Goal: Task Accomplishment & Management: Use online tool/utility

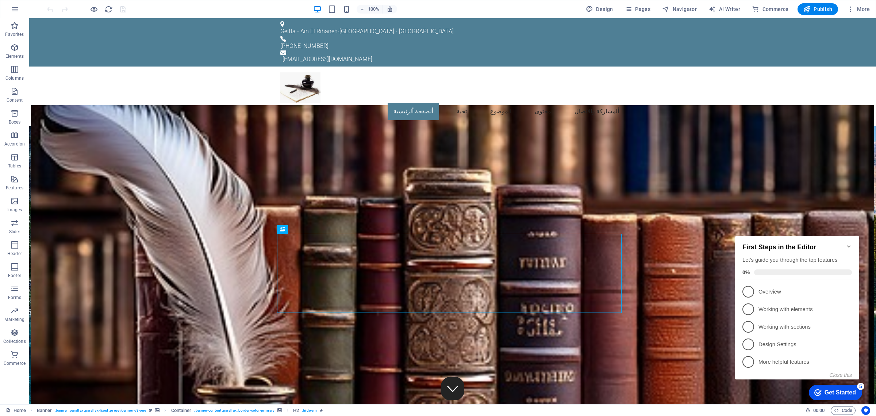
click at [849, 243] on icon "Minimize checklist" at bounding box center [850, 246] width 6 height 6
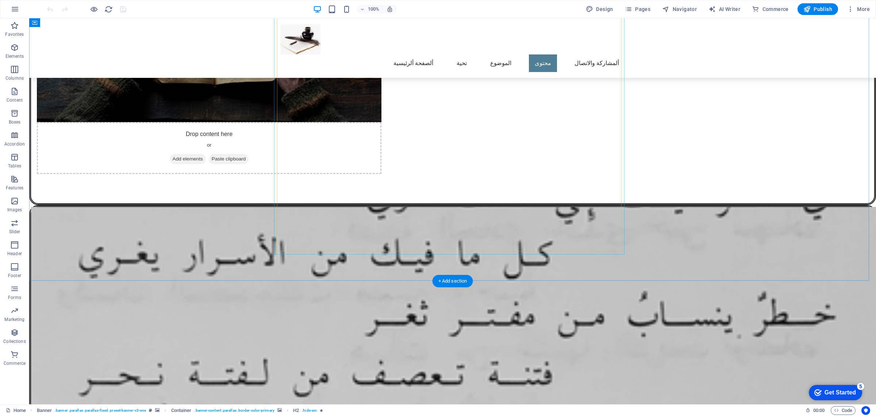
scroll to position [1357, 0]
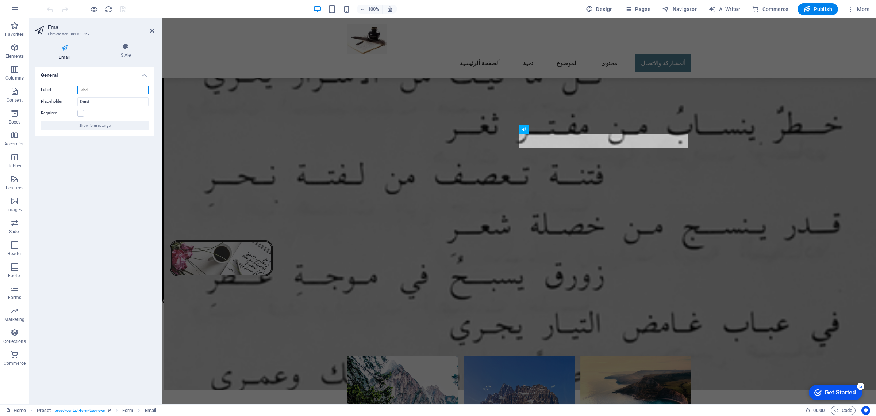
click at [104, 90] on input "Label" at bounding box center [112, 89] width 71 height 9
click at [98, 127] on span "Show form settings" at bounding box center [94, 125] width 31 height 9
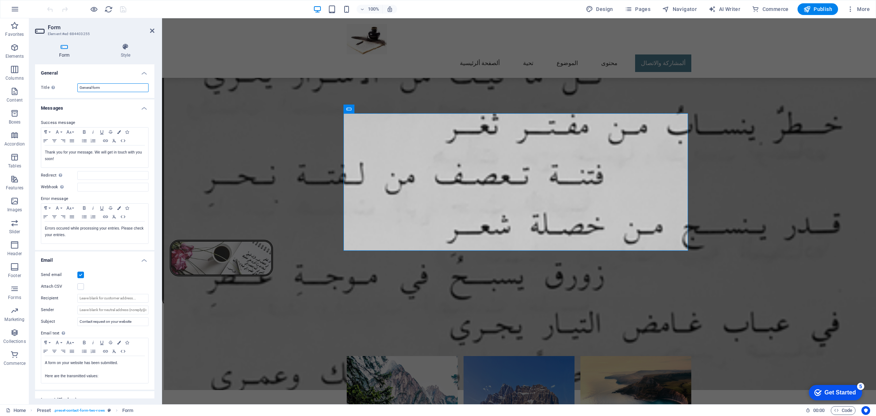
click at [114, 88] on input "General form" at bounding box center [112, 87] width 71 height 9
click at [94, 297] on input "Recipient" at bounding box center [112, 298] width 71 height 9
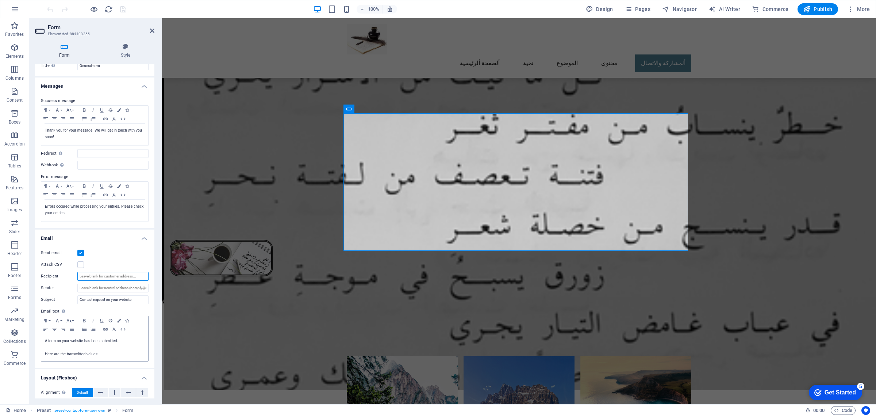
scroll to position [75, 0]
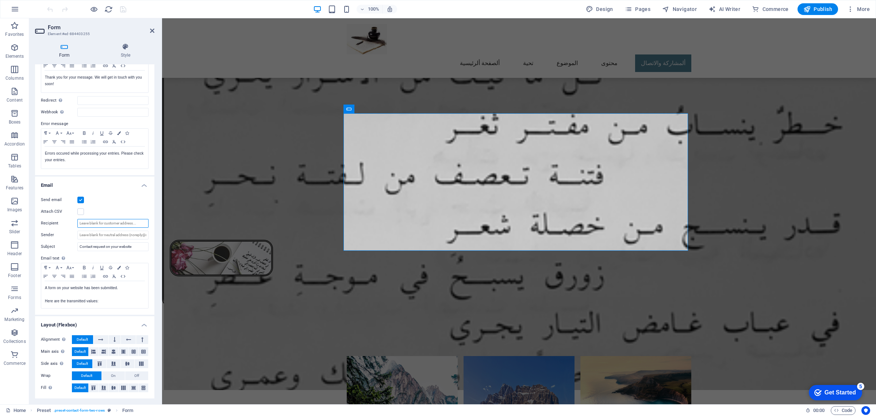
click at [100, 222] on input "Recipient" at bounding box center [112, 223] width 71 height 9
type input "info@rogerkaram.com"
drag, startPoint x: 70, startPoint y: 286, endPoint x: 77, endPoint y: 290, distance: 8.2
click at [77, 290] on p "A form on your website has been submitted." at bounding box center [95, 287] width 100 height 7
click at [70, 287] on p "A form on your website has been submitted." at bounding box center [95, 287] width 100 height 7
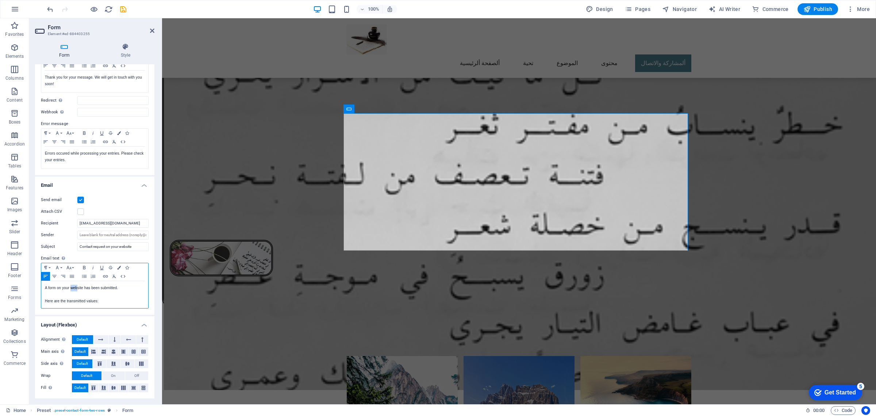
click at [70, 287] on p "A form on your website has been submitted." at bounding box center [95, 287] width 100 height 7
drag, startPoint x: 83, startPoint y: 286, endPoint x: 72, endPoint y: 285, distance: 10.6
click at [72, 285] on p "A form on your website has been submitted." at bounding box center [95, 287] width 100 height 7
click at [71, 286] on p "A form on your website has been submitted." at bounding box center [95, 287] width 100 height 7
click at [123, 8] on icon "save" at bounding box center [123, 9] width 8 height 8
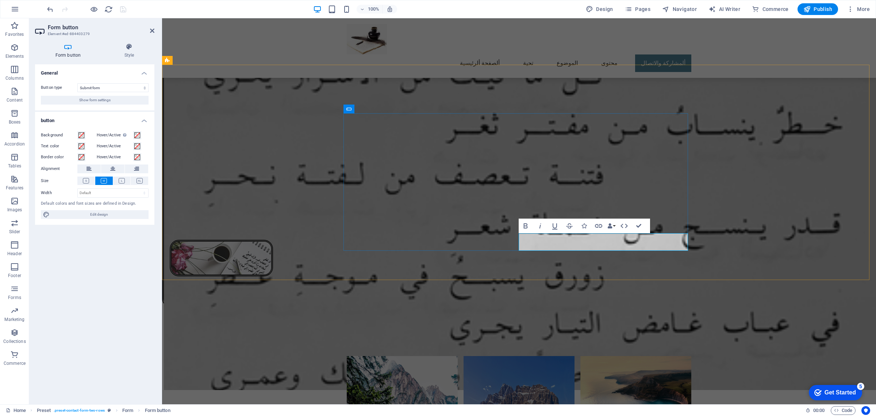
click at [129, 46] on icon at bounding box center [129, 46] width 50 height 7
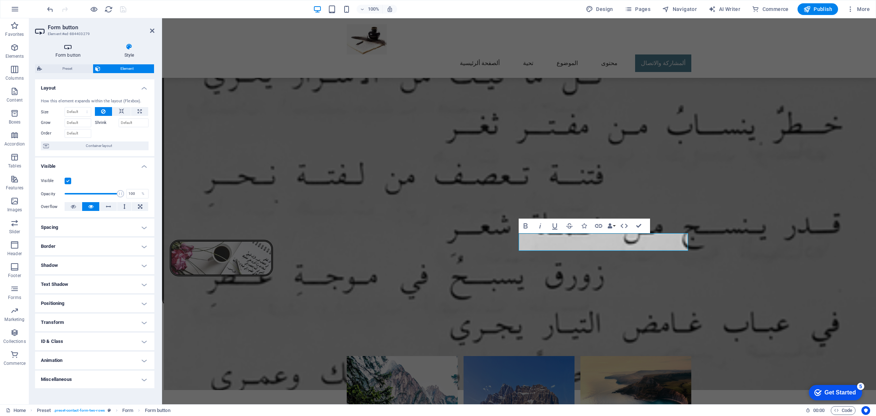
click at [70, 52] on h4 "Form button" at bounding box center [69, 50] width 69 height 15
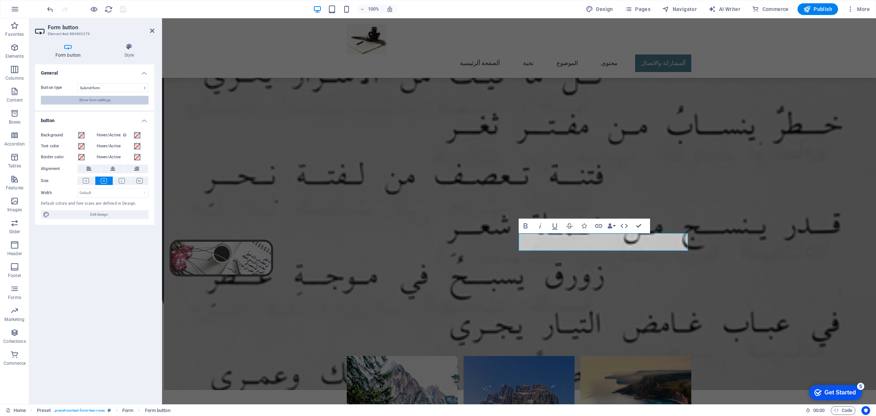
click at [105, 99] on span "Show form settings" at bounding box center [94, 100] width 31 height 9
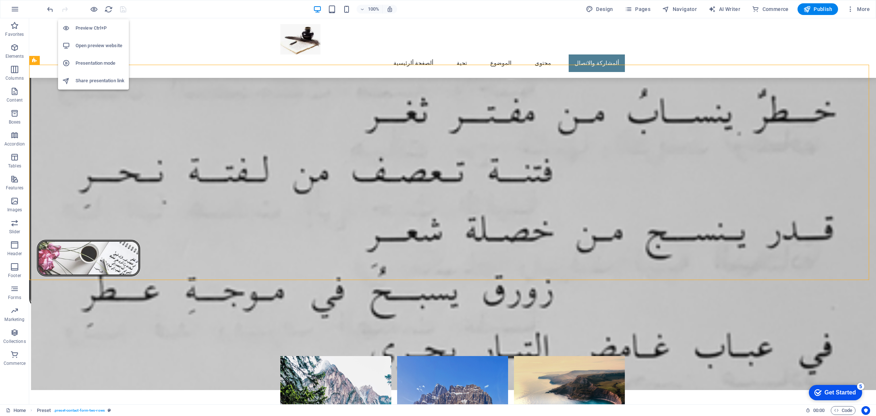
click at [108, 46] on h6 "Open preview website" at bounding box center [100, 45] width 49 height 9
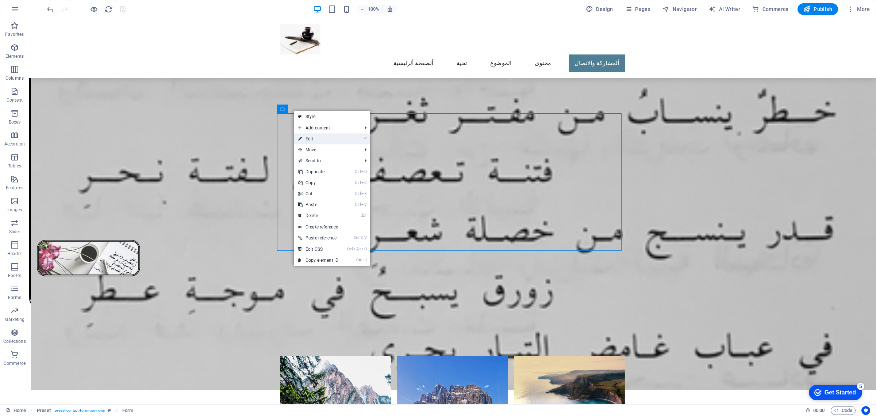
click at [341, 136] on link "⏎ Edit" at bounding box center [318, 138] width 49 height 11
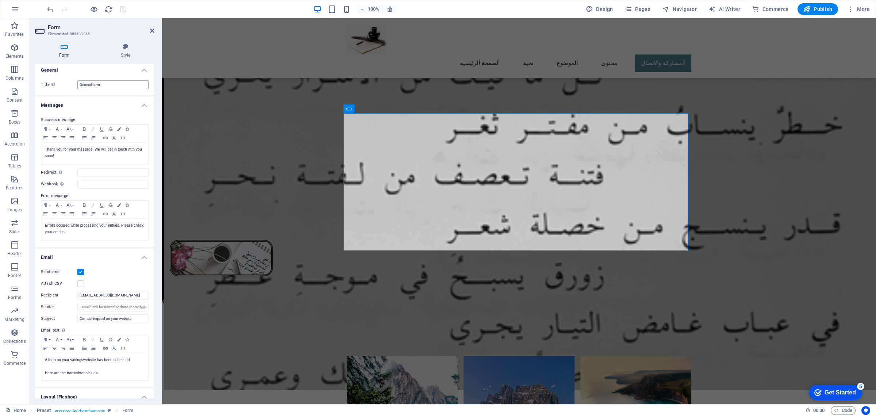
scroll to position [0, 0]
click at [126, 47] on icon at bounding box center [126, 46] width 58 height 7
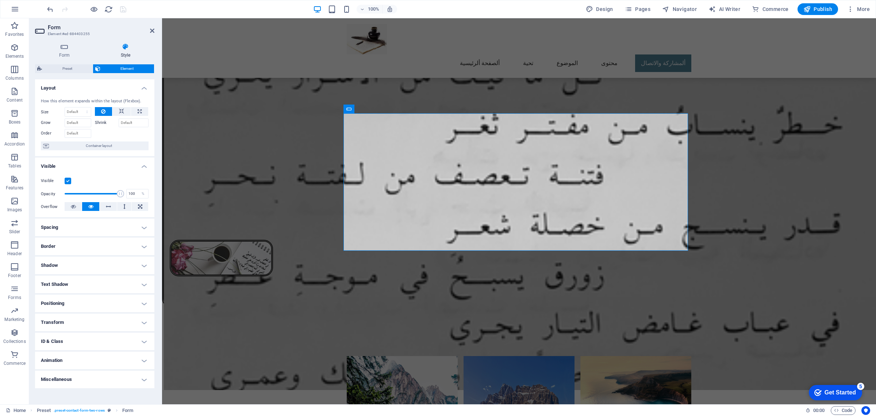
click at [95, 248] on h4 "Border" at bounding box center [94, 246] width 119 height 18
click at [139, 260] on span at bounding box center [140, 261] width 5 height 5
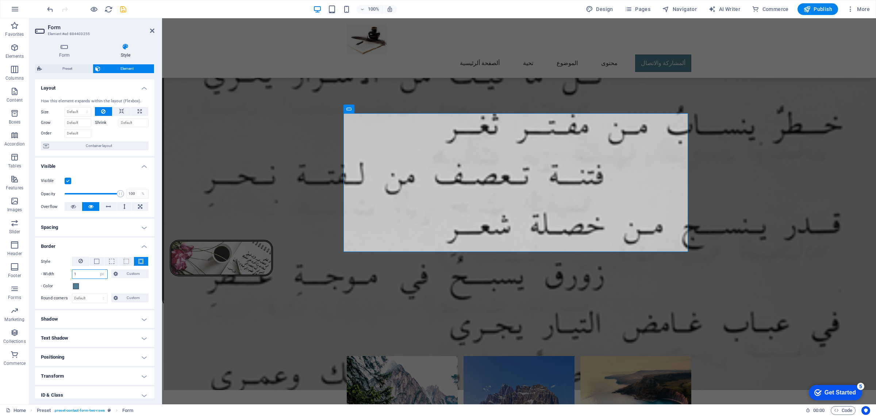
drag, startPoint x: 77, startPoint y: 274, endPoint x: 72, endPoint y: 275, distance: 5.9
click at [72, 275] on div "1 auto px rem % vh vw Custom" at bounding box center [90, 273] width 36 height 9
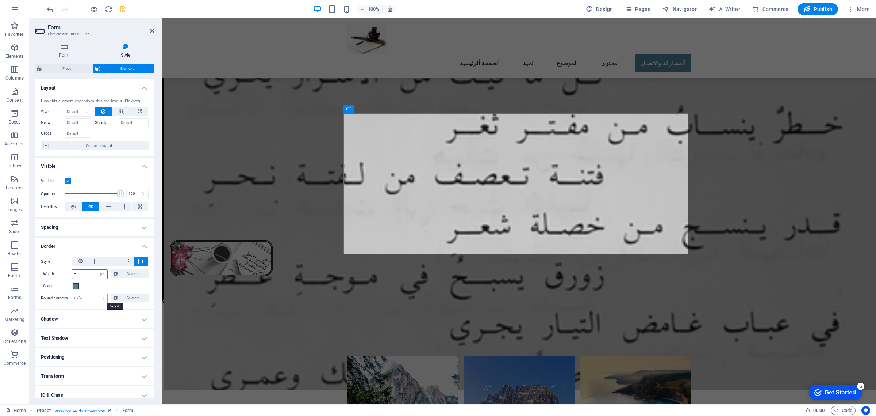
type input "5"
drag, startPoint x: 83, startPoint y: 299, endPoint x: 90, endPoint y: 302, distance: 7.7
click at [83, 298] on select "Default px rem % vh vw Custom" at bounding box center [89, 298] width 35 height 9
select select "px"
click at [96, 294] on select "Default px rem % vh vw Custom" at bounding box center [89, 298] width 35 height 9
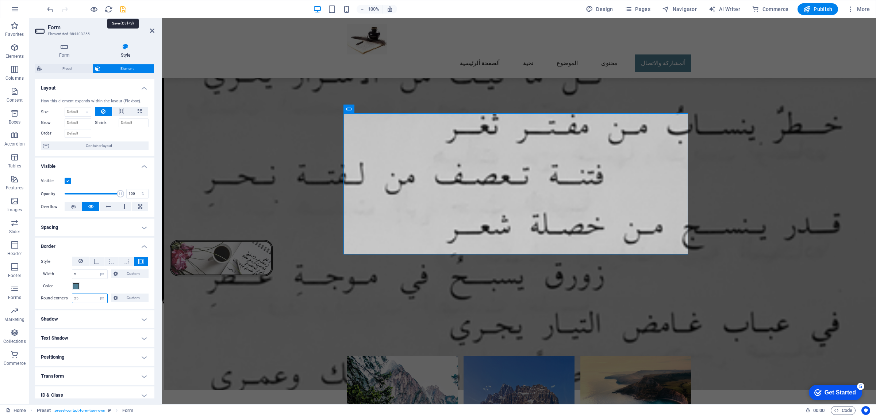
type input "25"
click at [125, 14] on div at bounding box center [87, 9] width 82 height 12
click at [125, 7] on icon "save" at bounding box center [123, 9] width 8 height 8
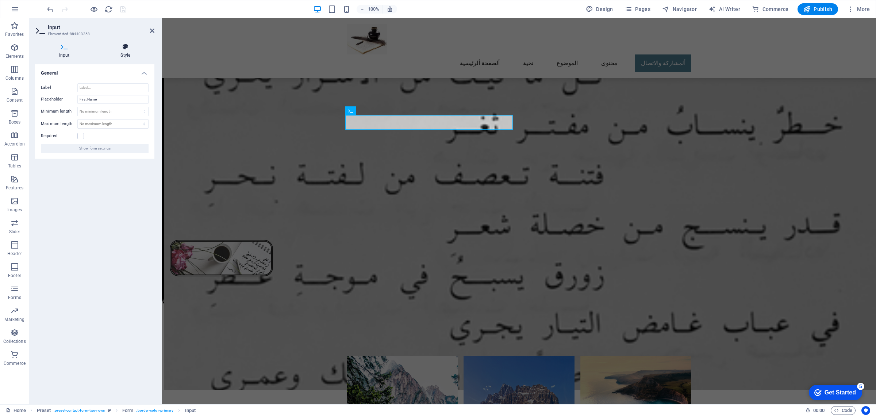
click at [128, 49] on icon at bounding box center [126, 46] width 58 height 7
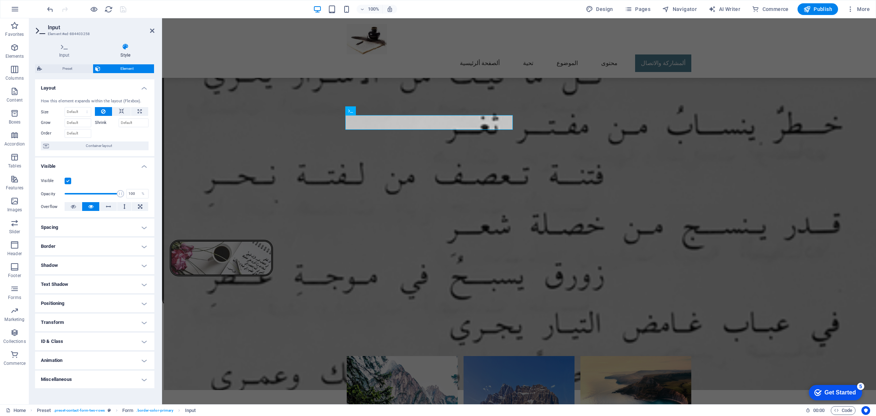
click at [106, 250] on h4 "Border" at bounding box center [94, 246] width 119 height 18
click at [95, 260] on span at bounding box center [96, 261] width 5 height 5
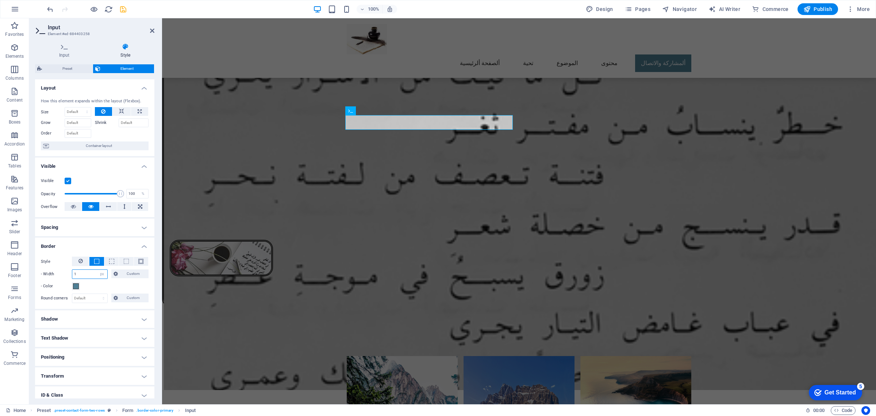
drag, startPoint x: 81, startPoint y: 272, endPoint x: 61, endPoint y: 271, distance: 20.5
click at [61, 271] on div "- Width 1 auto px rem % vh vw Custom Custom" at bounding box center [95, 273] width 108 height 9
type input "5"
click at [79, 297] on select "Default px rem % vh vw Custom" at bounding box center [89, 298] width 35 height 9
select select "px"
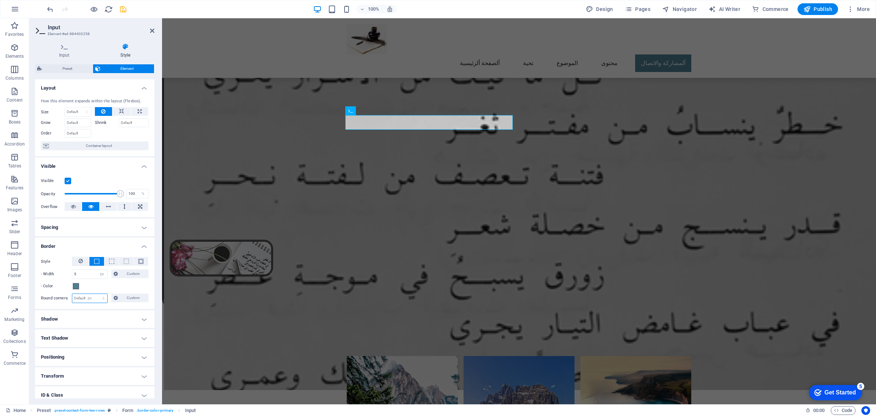
click at [96, 294] on select "Default px rem % vh vw Custom" at bounding box center [89, 298] width 35 height 9
type input "25"
click at [77, 284] on span at bounding box center [76, 286] width 6 height 6
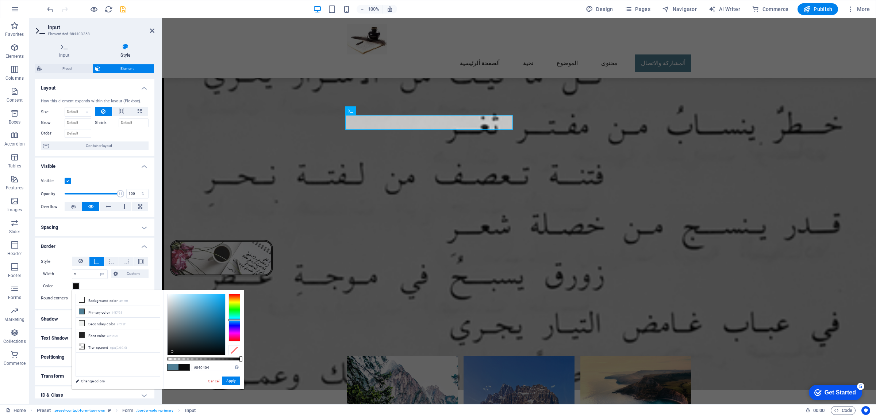
type input "#000000"
drag, startPoint x: 194, startPoint y: 319, endPoint x: 167, endPoint y: 359, distance: 48.3
click at [167, 355] on div at bounding box center [203, 324] width 73 height 61
click at [231, 382] on button "Apply" at bounding box center [231, 380] width 18 height 9
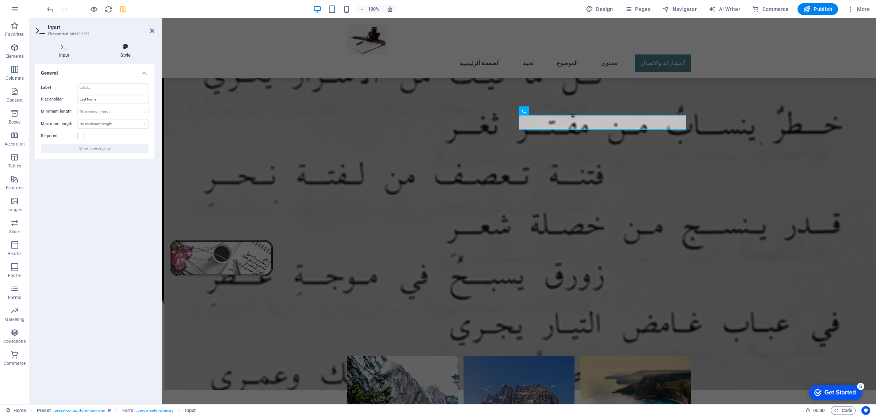
click at [125, 50] on h4 "Style" at bounding box center [126, 50] width 58 height 15
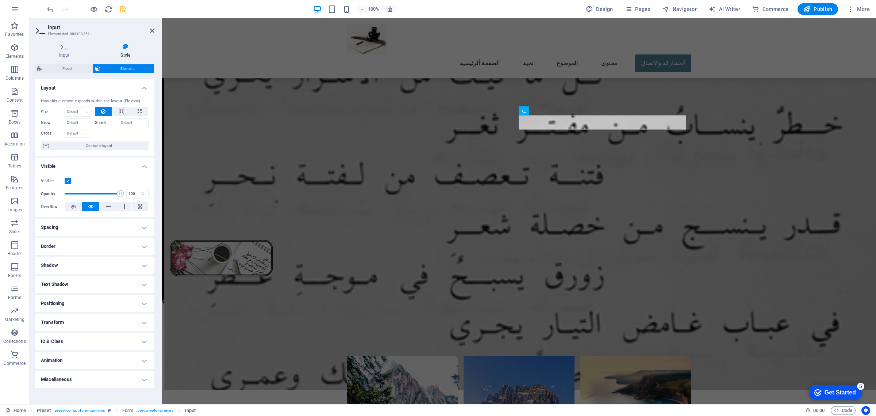
click at [93, 248] on h4 "Border" at bounding box center [94, 246] width 119 height 18
drag, startPoint x: 96, startPoint y: 260, endPoint x: 97, endPoint y: 265, distance: 5.9
click at [96, 260] on span at bounding box center [96, 261] width 5 height 5
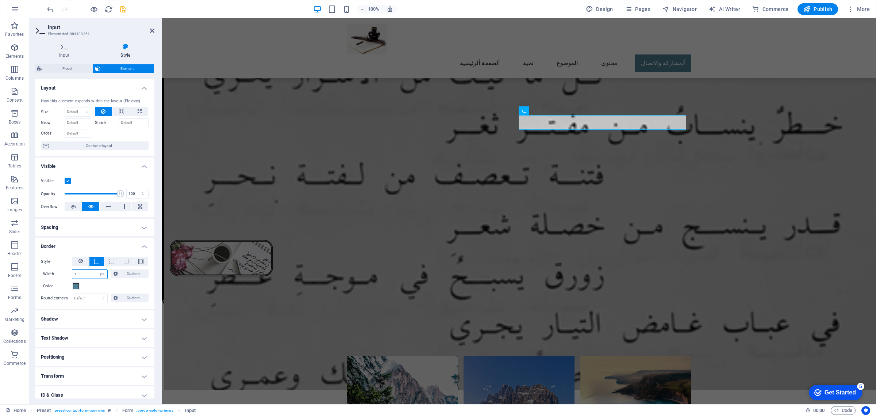
drag, startPoint x: 76, startPoint y: 273, endPoint x: 55, endPoint y: 271, distance: 20.5
click at [56, 273] on div "- Width 1 auto px rem % vh vw Custom Custom" at bounding box center [95, 273] width 108 height 9
type input "5"
click at [75, 287] on span at bounding box center [76, 286] width 6 height 6
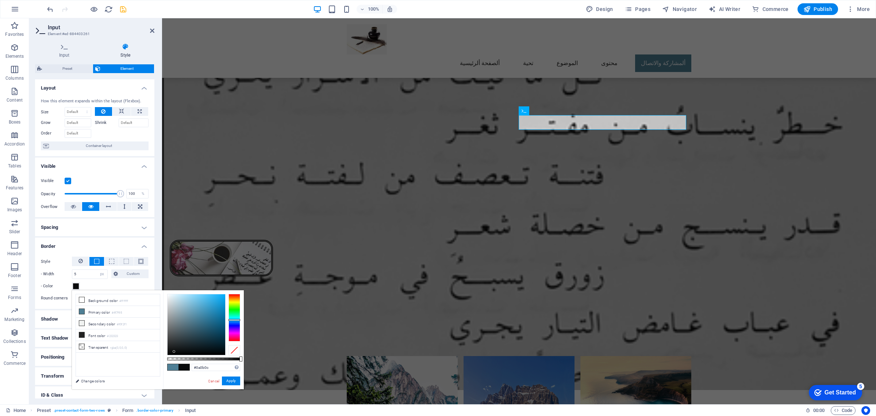
click at [174, 351] on div at bounding box center [197, 324] width 58 height 61
type input "#000000"
drag, startPoint x: 175, startPoint y: 351, endPoint x: 146, endPoint y: 367, distance: 32.9
click at [146, 365] on div "less Background color #ffffff Primary color #4f7f95 Secondary color #f0f2f1 Fon…" at bounding box center [158, 339] width 172 height 99
click at [230, 381] on button "Apply" at bounding box center [231, 380] width 18 height 9
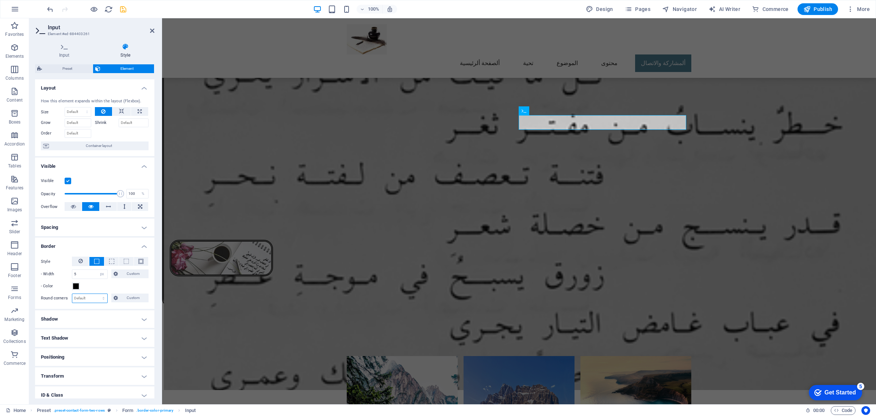
click at [88, 297] on select "Default px rem % vh vw Custom" at bounding box center [89, 298] width 35 height 9
select select "px"
click at [96, 294] on select "Default px rem % vh vw Custom" at bounding box center [89, 298] width 35 height 9
type input "25"
click at [121, 8] on icon "save" at bounding box center [123, 9] width 8 height 8
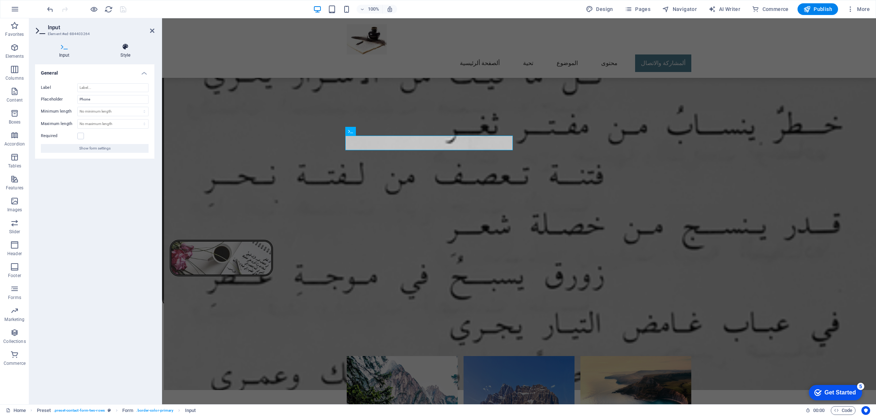
click at [125, 46] on icon at bounding box center [126, 46] width 58 height 7
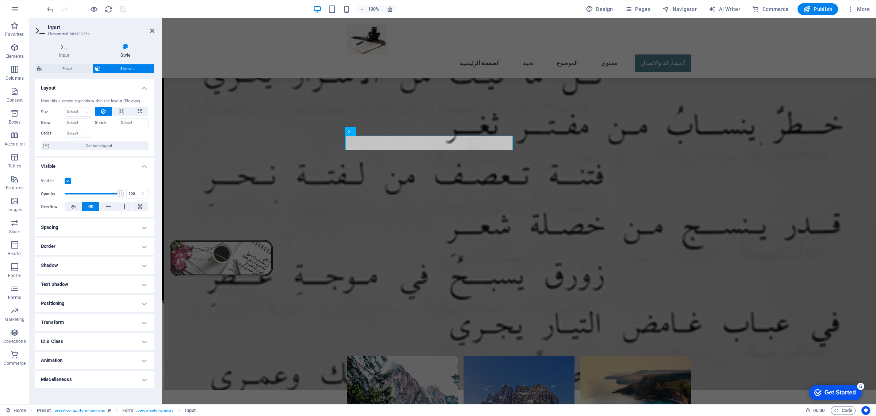
click at [81, 249] on h4 "Border" at bounding box center [94, 246] width 119 height 18
click at [139, 261] on span at bounding box center [140, 261] width 5 height 5
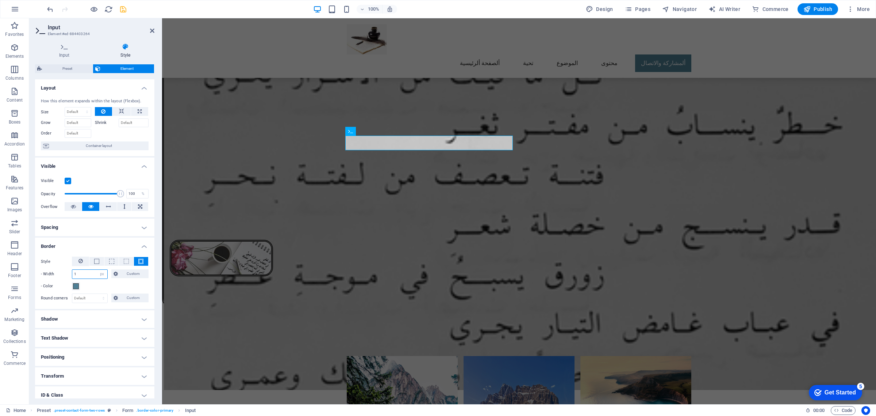
drag, startPoint x: 80, startPoint y: 273, endPoint x: 51, endPoint y: 274, distance: 28.1
click at [51, 274] on div "- Width 1 auto px rem % vh vw Custom Custom" at bounding box center [95, 273] width 108 height 9
type input "5"
click at [75, 284] on span at bounding box center [76, 286] width 6 height 6
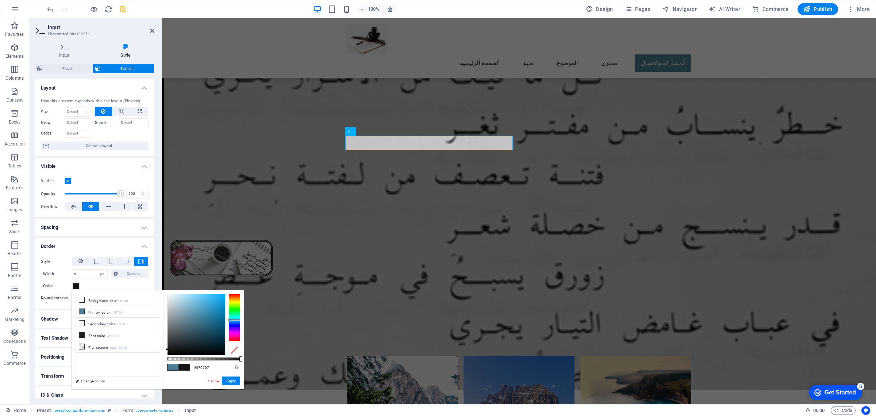
type input "#000000"
drag, startPoint x: 194, startPoint y: 318, endPoint x: 161, endPoint y: 362, distance: 54.8
click at [161, 362] on div "less Background color #ffffff Primary color #4f7f95 Secondary color #f0f2f1 Fon…" at bounding box center [158, 339] width 172 height 99
click at [225, 380] on button "Apply" at bounding box center [231, 380] width 18 height 9
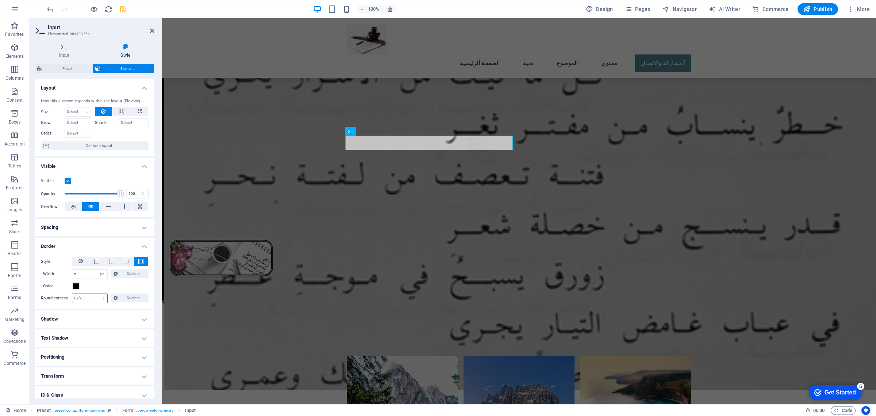
click at [83, 297] on select "Default px rem % vh vw Custom" at bounding box center [89, 298] width 35 height 9
select select "px"
click at [96, 294] on select "Default px rem % vh vw Custom" at bounding box center [89, 298] width 35 height 9
type input "25"
click at [123, 8] on icon "save" at bounding box center [123, 9] width 8 height 8
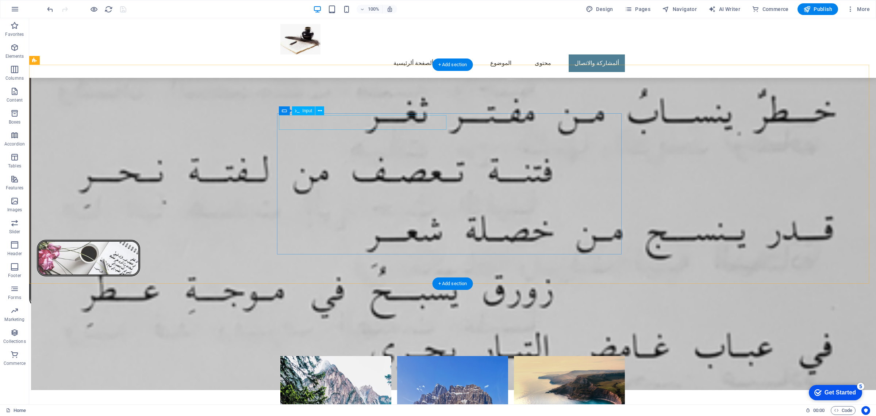
select select "px"
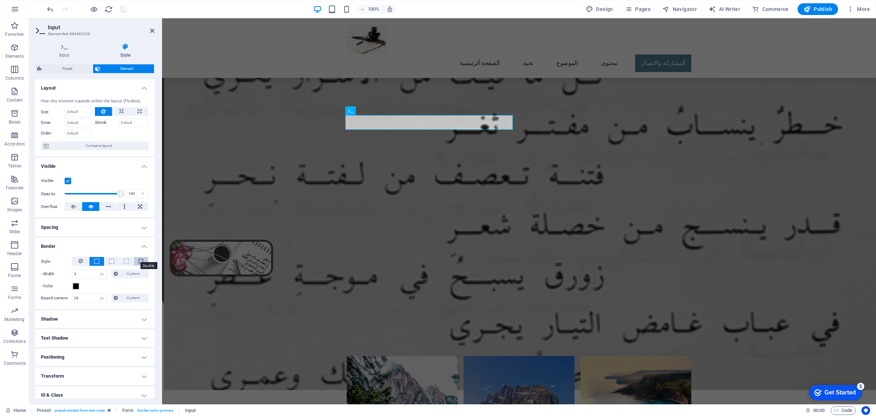
click at [141, 260] on span at bounding box center [140, 261] width 5 height 5
click at [125, 8] on icon "save" at bounding box center [123, 9] width 8 height 8
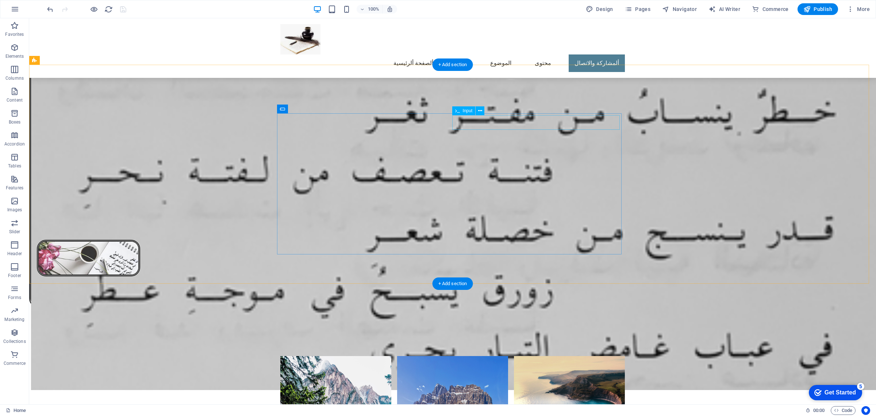
select select "px"
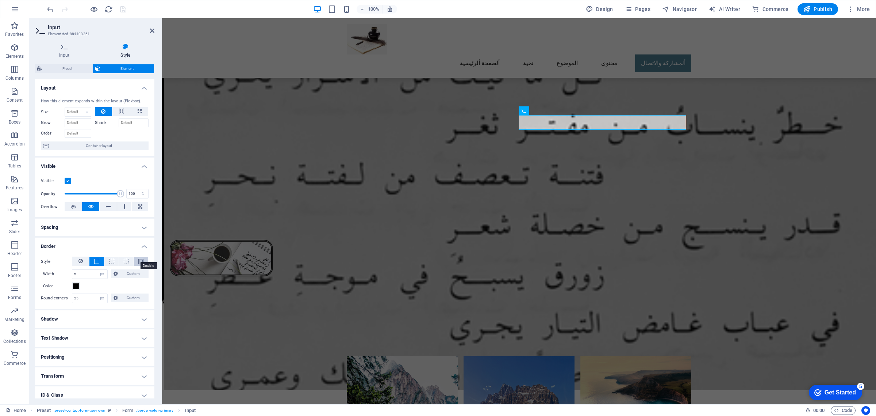
click at [139, 260] on span at bounding box center [140, 261] width 5 height 5
click at [119, 9] on icon "save" at bounding box center [123, 9] width 8 height 8
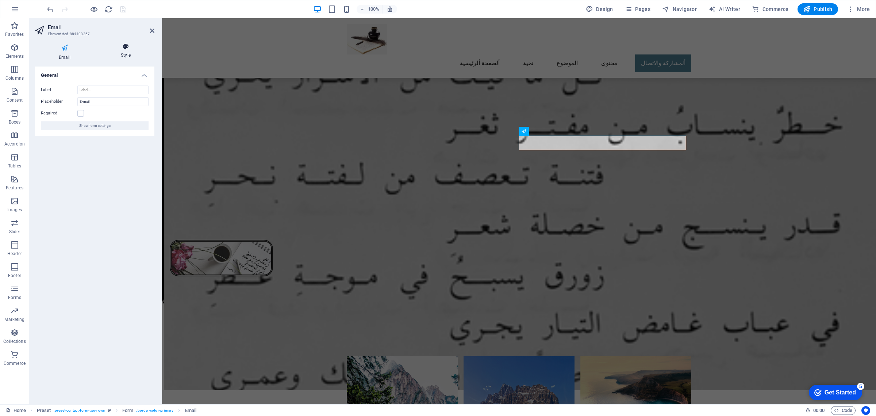
click at [125, 47] on icon at bounding box center [125, 46] width 57 height 7
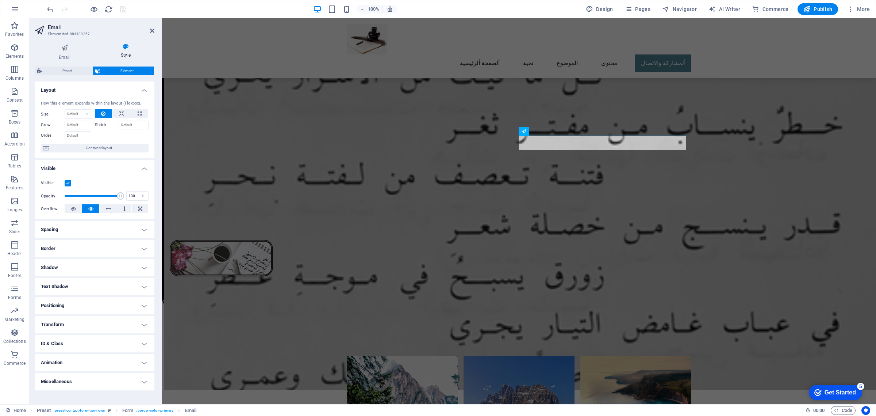
click at [81, 247] on h4 "Border" at bounding box center [94, 249] width 119 height 18
click at [141, 264] on span at bounding box center [140, 263] width 5 height 5
drag, startPoint x: 64, startPoint y: 278, endPoint x: 59, endPoint y: 278, distance: 5.1
click at [59, 278] on div "- Width 1 auto px rem % vh vw Custom Custom" at bounding box center [95, 275] width 108 height 9
type input "2"
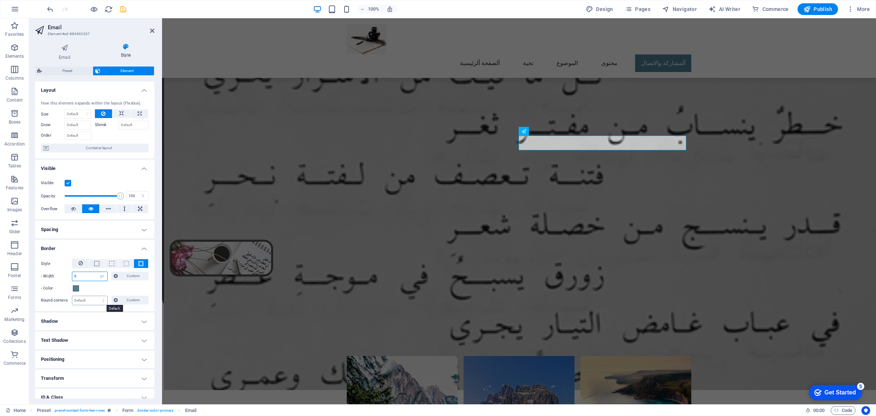
type input "5"
click at [87, 302] on select "Default px rem % vh vw Custom" at bounding box center [89, 300] width 35 height 9
select select "px"
click at [96, 296] on select "Default px rem % vh vw Custom" at bounding box center [89, 300] width 35 height 9
type input "25"
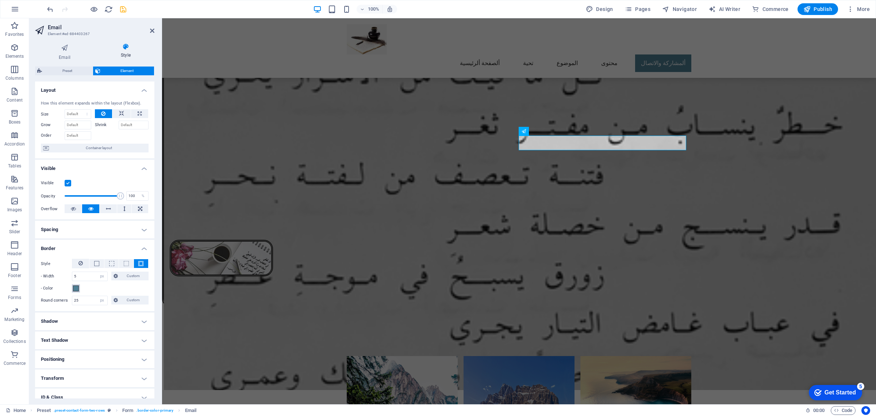
click at [76, 286] on span at bounding box center [76, 288] width 6 height 6
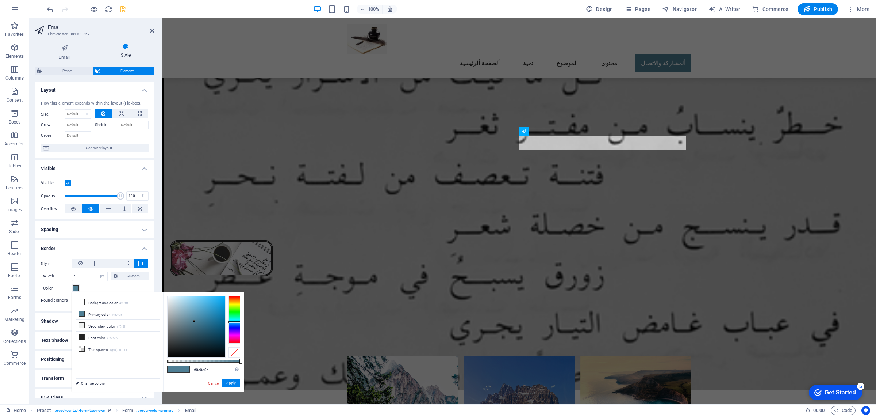
click at [172, 353] on div at bounding box center [197, 326] width 58 height 61
type input "#000000"
drag, startPoint x: 173, startPoint y: 354, endPoint x: 154, endPoint y: 375, distance: 27.7
click at [153, 366] on div "less Background color #ffffff Primary color #4f7f95 Secondary color #f0f2f1 Fon…" at bounding box center [158, 341] width 172 height 99
drag, startPoint x: 232, startPoint y: 383, endPoint x: 98, endPoint y: 348, distance: 139.1
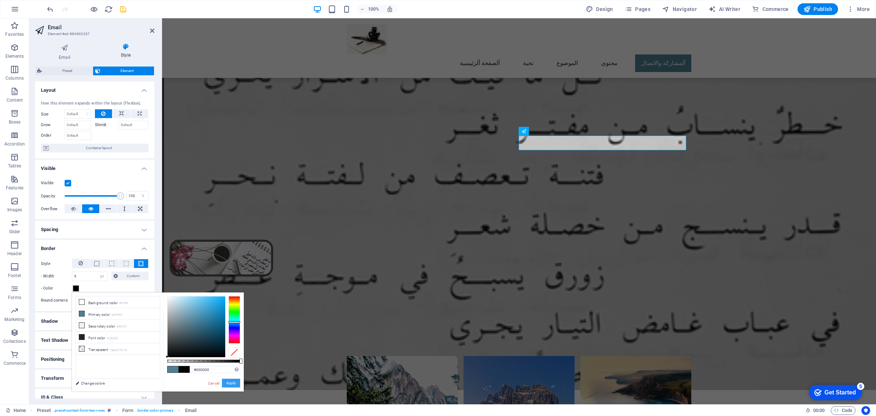
click at [232, 383] on button "Apply" at bounding box center [231, 382] width 18 height 9
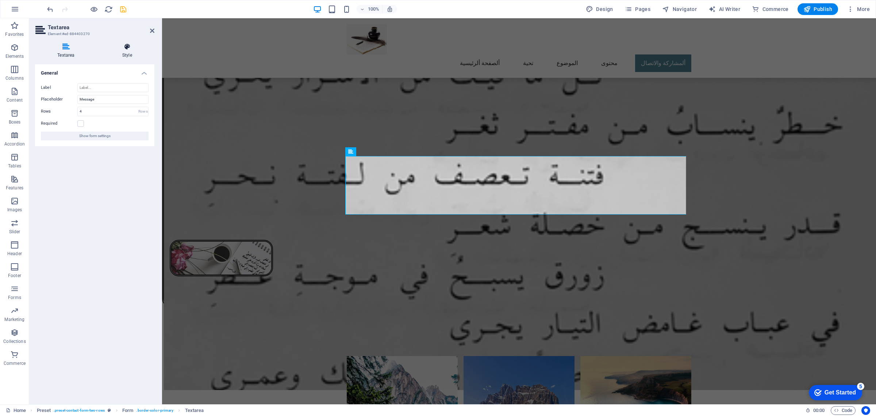
click at [129, 49] on icon at bounding box center [127, 46] width 54 height 7
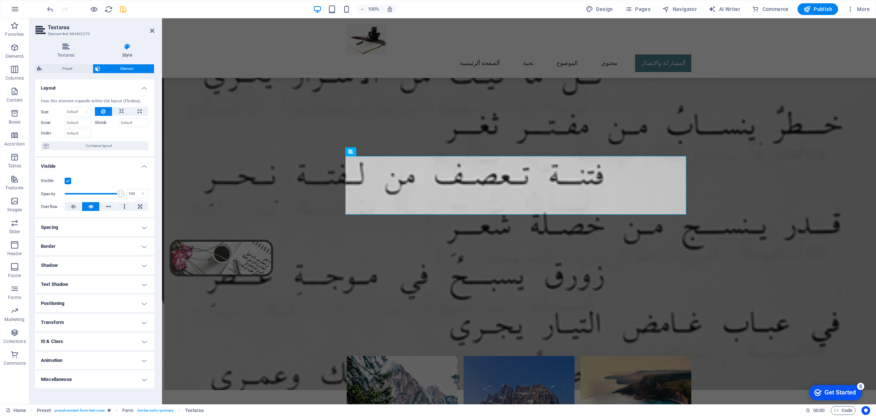
click at [83, 245] on h4 "Border" at bounding box center [94, 246] width 119 height 18
click at [141, 260] on span at bounding box center [140, 261] width 5 height 5
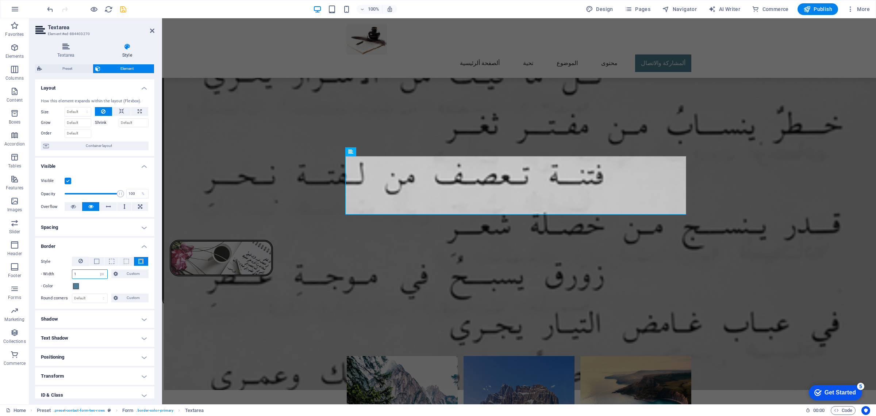
drag, startPoint x: 79, startPoint y: 276, endPoint x: 63, endPoint y: 276, distance: 15.3
click at [63, 276] on div "- Width 1 auto px rem % vh vw Custom Custom" at bounding box center [95, 273] width 108 height 9
type input "5"
drag, startPoint x: 78, startPoint y: 298, endPoint x: 79, endPoint y: 302, distance: 3.7
click at [78, 298] on select "Default px rem % vh vw Custom" at bounding box center [89, 298] width 35 height 9
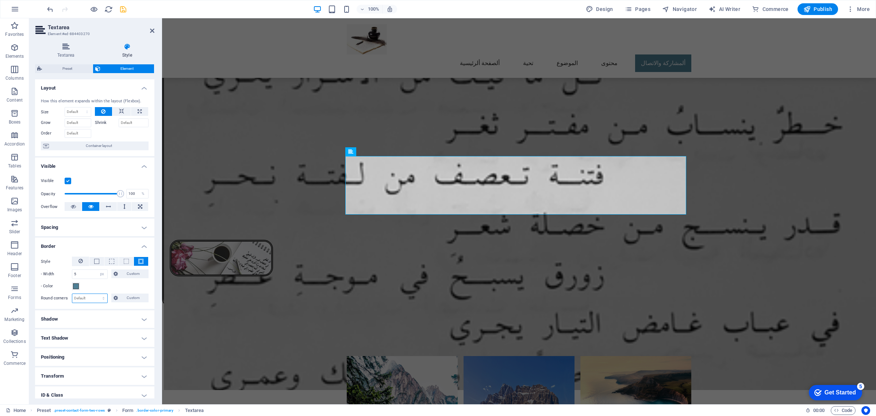
select select "px"
click at [96, 294] on select "Default px rem % vh vw Custom" at bounding box center [89, 298] width 35 height 9
type input "25"
click at [76, 285] on span at bounding box center [76, 286] width 6 height 6
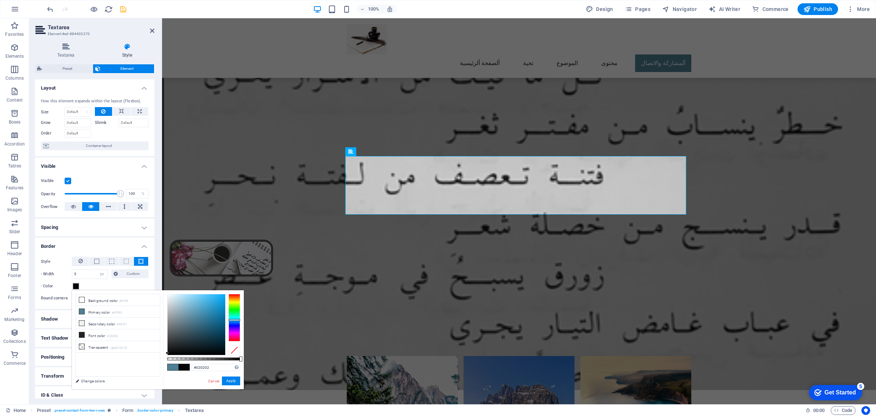
type input "#000000"
drag, startPoint x: 195, startPoint y: 320, endPoint x: 161, endPoint y: 366, distance: 57.5
click at [161, 366] on div "less Background color #ffffff Primary color #4f7f95 Secondary color #f0f2f1 Fon…" at bounding box center [158, 339] width 172 height 99
drag, startPoint x: 229, startPoint y: 380, endPoint x: 66, endPoint y: 362, distance: 163.2
click at [229, 380] on button "Apply" at bounding box center [231, 380] width 18 height 9
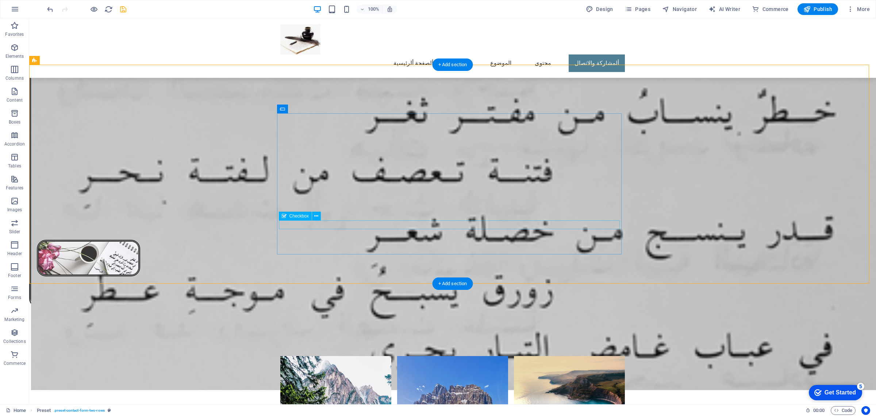
select select "%"
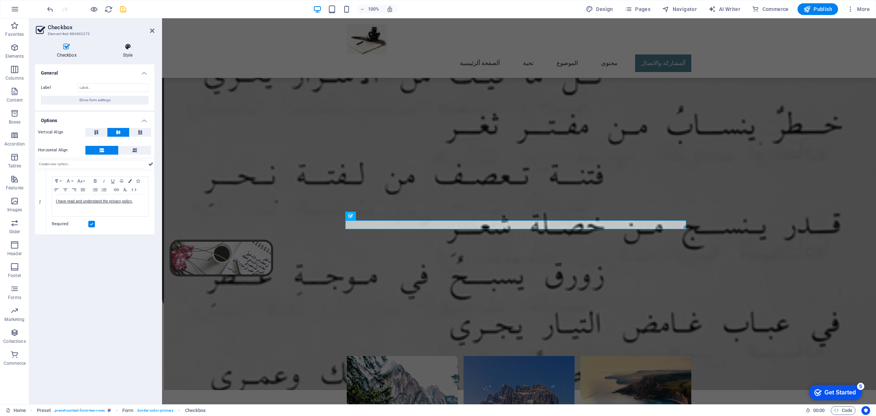
click at [130, 46] on icon at bounding box center [127, 46] width 53 height 7
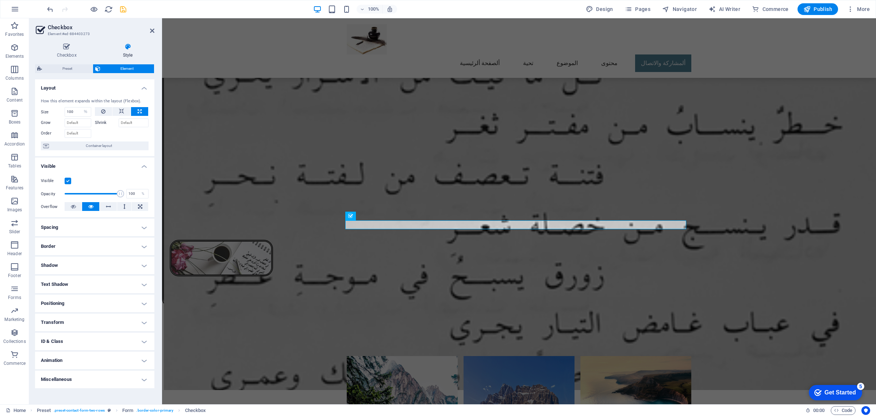
click at [70, 248] on h4 "Border" at bounding box center [94, 246] width 119 height 18
click at [141, 260] on span at bounding box center [140, 261] width 5 height 5
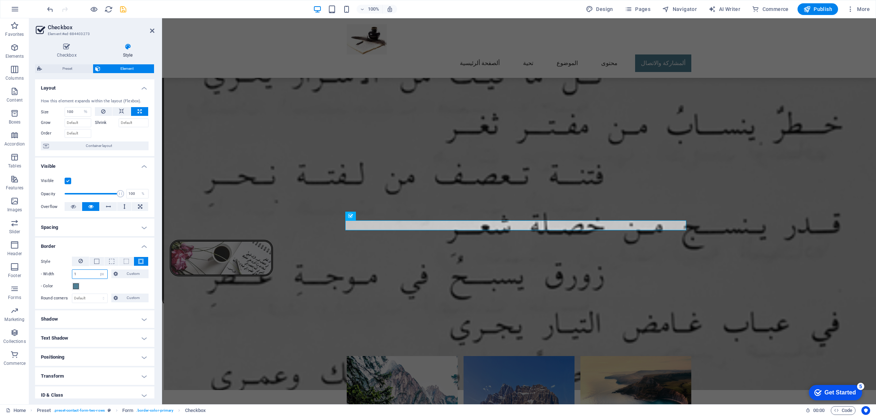
drag, startPoint x: 69, startPoint y: 276, endPoint x: 57, endPoint y: 277, distance: 12.1
click at [57, 277] on div "- Width 1 auto px rem % vh vw Custom Custom" at bounding box center [95, 273] width 108 height 9
type input "3"
click at [77, 284] on span at bounding box center [76, 286] width 6 height 6
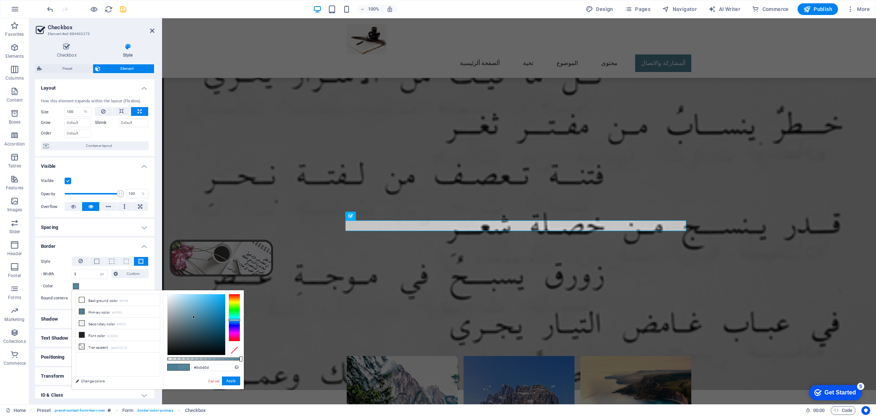
type input "#000000"
drag, startPoint x: 194, startPoint y: 317, endPoint x: 161, endPoint y: 364, distance: 57.4
click at [161, 364] on div "less Background color #ffffff Primary color #4f7f95 Secondary color #f0f2f1 Fon…" at bounding box center [158, 339] width 172 height 99
click at [233, 380] on button "Apply" at bounding box center [231, 380] width 18 height 9
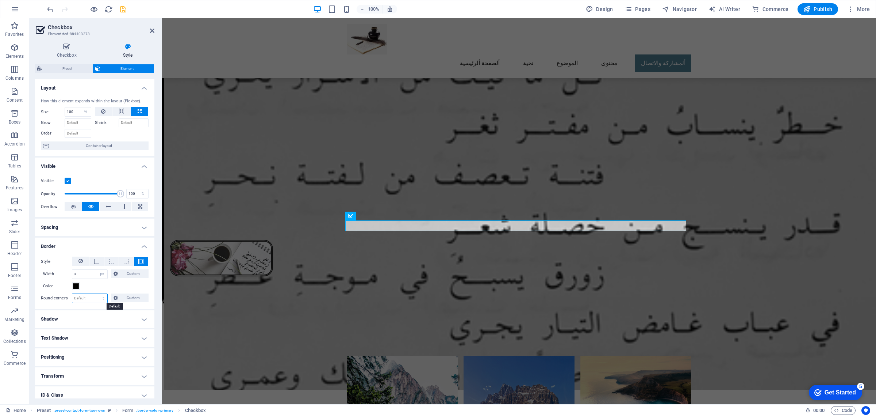
click at [93, 298] on select "Default px rem % vh vw Custom" at bounding box center [89, 298] width 35 height 9
select select "px"
click at [96, 294] on select "Default px rem % vh vw Custom" at bounding box center [89, 298] width 35 height 9
type input "25"
drag, startPoint x: 81, startPoint y: 274, endPoint x: 58, endPoint y: 272, distance: 22.3
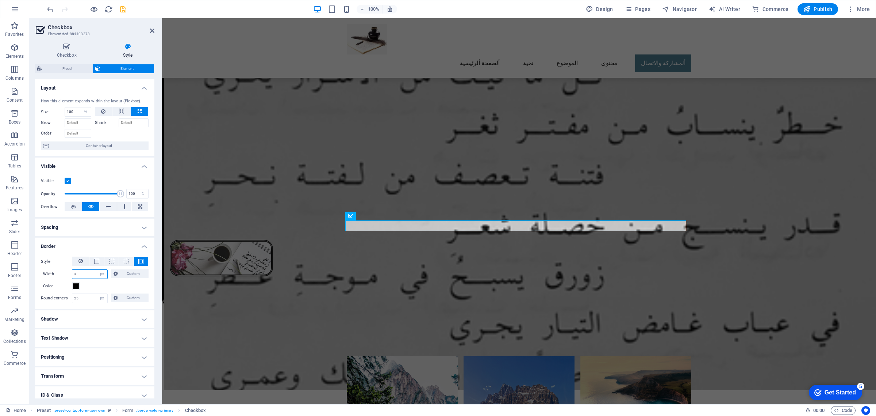
click at [58, 272] on div "- Width 3 auto px rem % vh vw Custom Custom" at bounding box center [95, 273] width 108 height 9
type input "5"
click at [121, 9] on icon "save" at bounding box center [123, 9] width 8 height 8
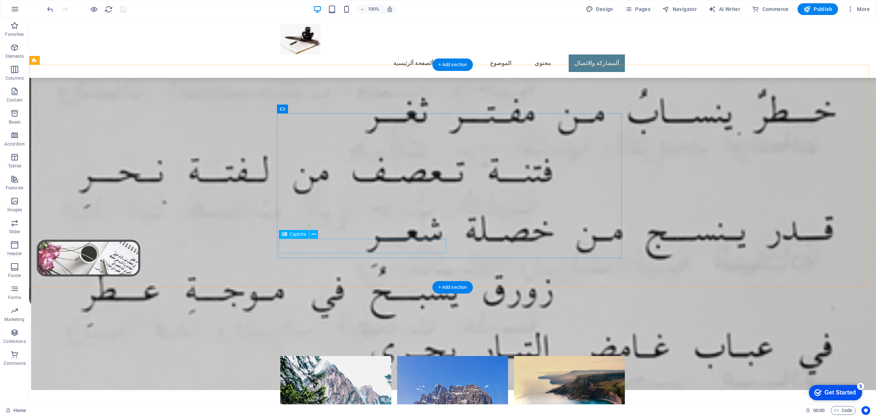
drag, startPoint x: 376, startPoint y: 243, endPoint x: 242, endPoint y: 243, distance: 134.4
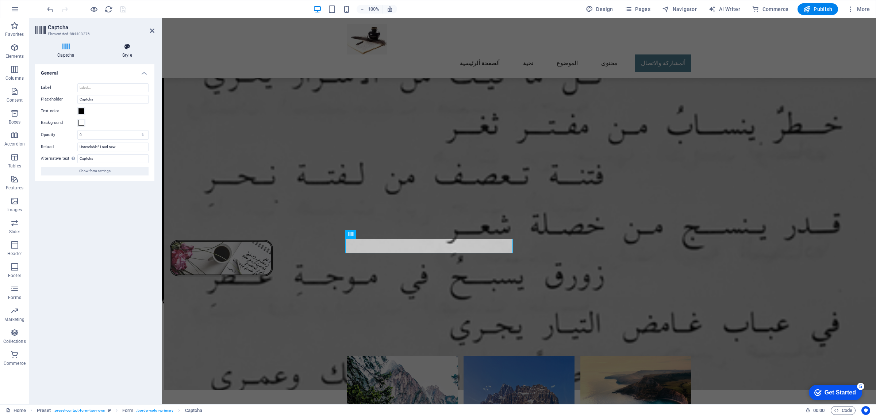
click at [128, 48] on icon at bounding box center [127, 46] width 54 height 7
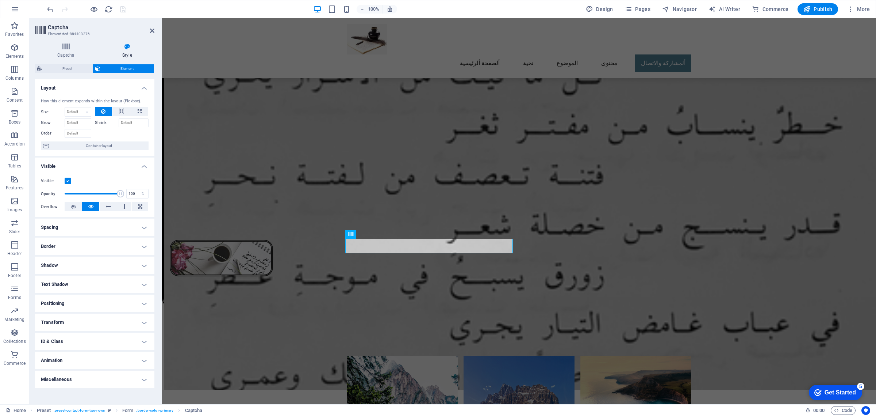
click at [69, 248] on h4 "Border" at bounding box center [94, 246] width 119 height 18
click at [140, 261] on span at bounding box center [140, 261] width 5 height 5
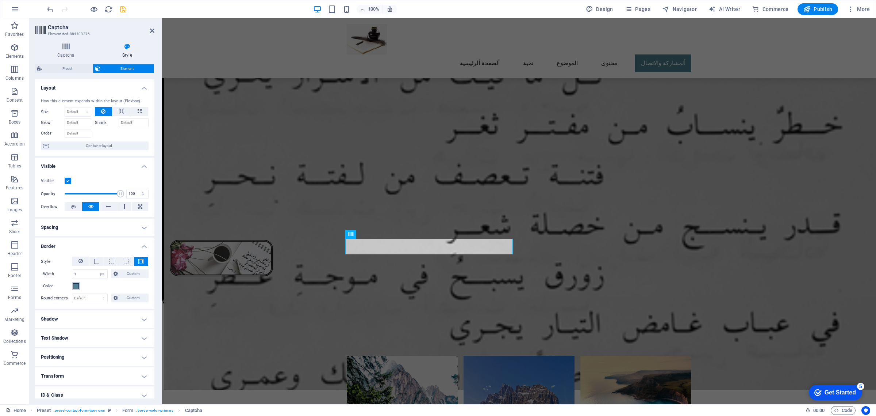
click at [76, 288] on span at bounding box center [76, 286] width 6 height 6
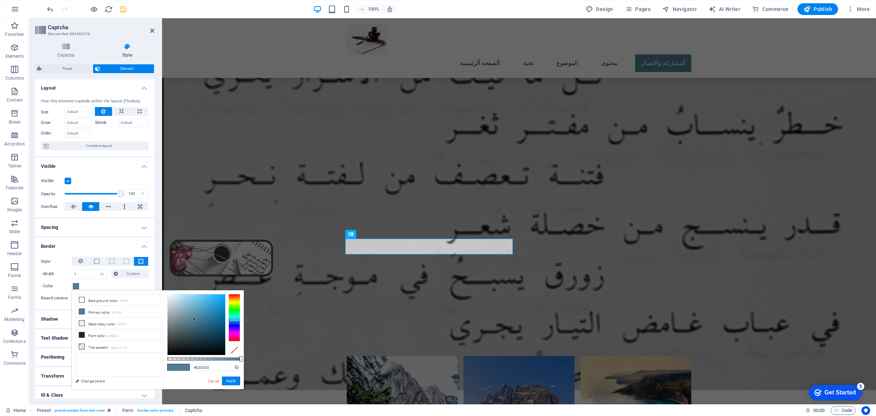
type input "#000000"
drag, startPoint x: 172, startPoint y: 351, endPoint x: 154, endPoint y: 361, distance: 19.8
click at [154, 361] on div "less Background color #ffffff Primary color #4f7f95 Secondary color #f0f2f1 Fon…" at bounding box center [158, 339] width 172 height 99
click at [233, 381] on button "Apply" at bounding box center [231, 380] width 18 height 9
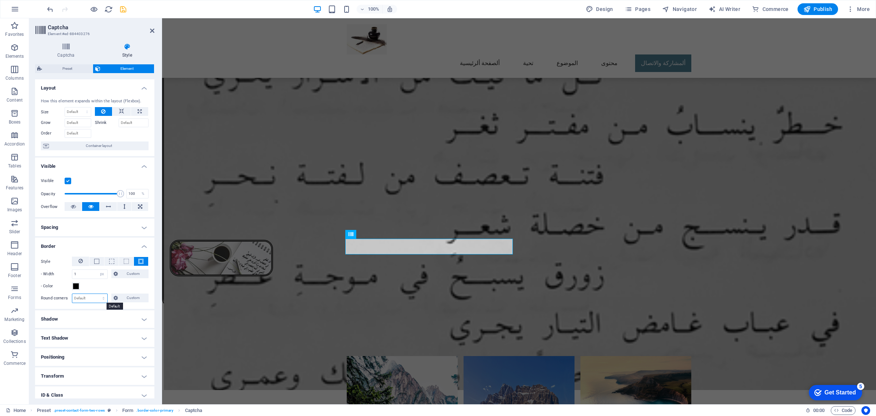
click at [92, 299] on select "Default px rem % vh vw Custom" at bounding box center [89, 298] width 35 height 9
select select "px"
click at [96, 294] on select "Default px rem % vh vw Custom" at bounding box center [89, 298] width 35 height 9
type input "25"
drag, startPoint x: 82, startPoint y: 271, endPoint x: 61, endPoint y: 273, distance: 21.3
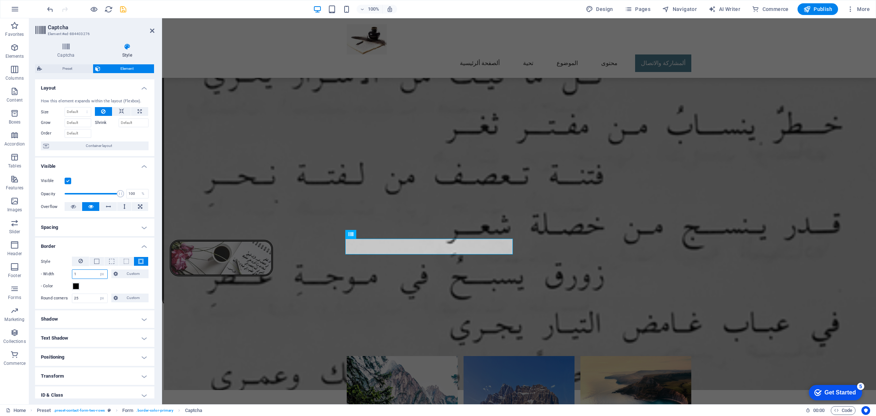
click at [61, 272] on div "- Width 1 auto px rem % vh vw Custom Custom" at bounding box center [95, 273] width 108 height 9
type input "5"
click at [121, 6] on icon "save" at bounding box center [123, 9] width 8 height 8
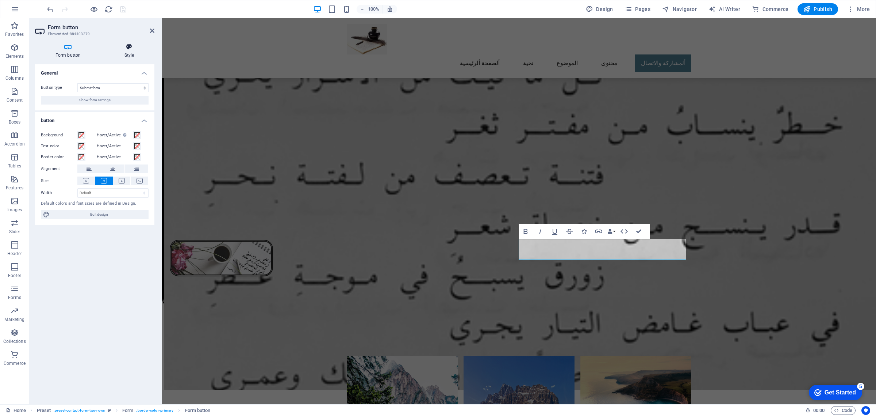
click at [131, 46] on icon at bounding box center [129, 46] width 50 height 7
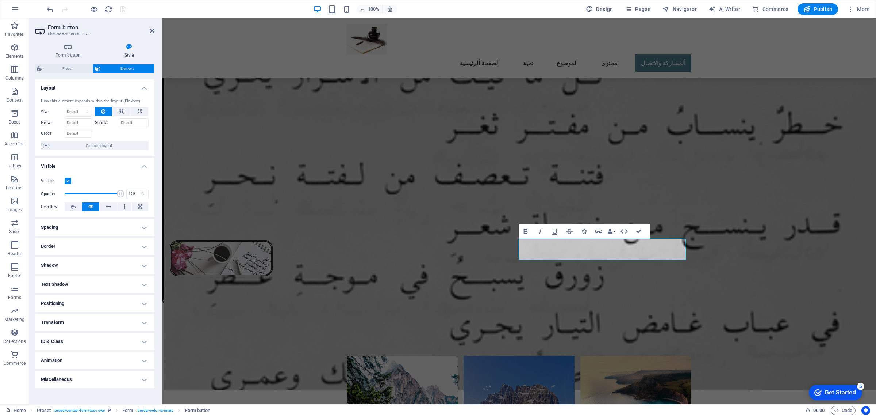
click at [70, 250] on h4 "Border" at bounding box center [94, 246] width 119 height 18
click at [139, 260] on span at bounding box center [140, 261] width 5 height 5
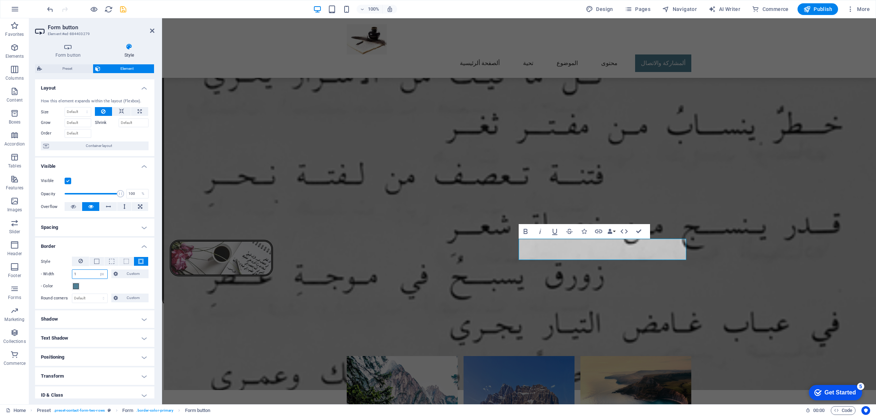
drag, startPoint x: 76, startPoint y: 273, endPoint x: 57, endPoint y: 274, distance: 19.0
click at [57, 274] on div "- Width 1 auto px rem % vh vw Custom Custom" at bounding box center [95, 273] width 108 height 9
type input "5"
click at [74, 284] on span at bounding box center [76, 286] width 6 height 6
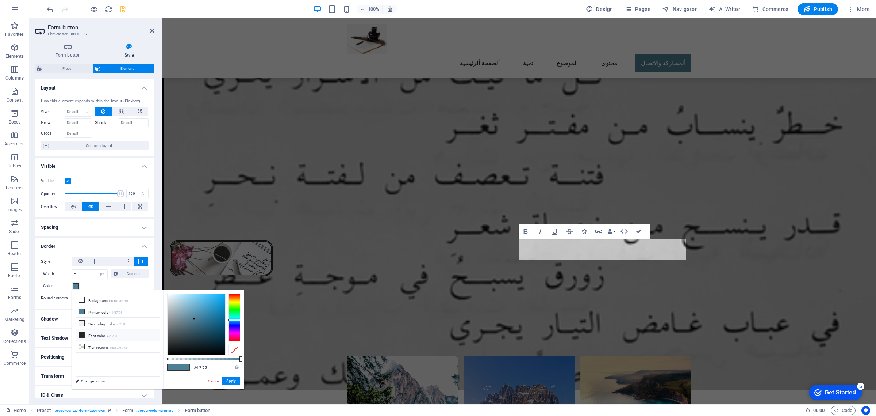
click at [83, 334] on icon at bounding box center [81, 334] width 5 height 5
type input "#232323"
click at [232, 382] on button "Apply" at bounding box center [231, 380] width 18 height 9
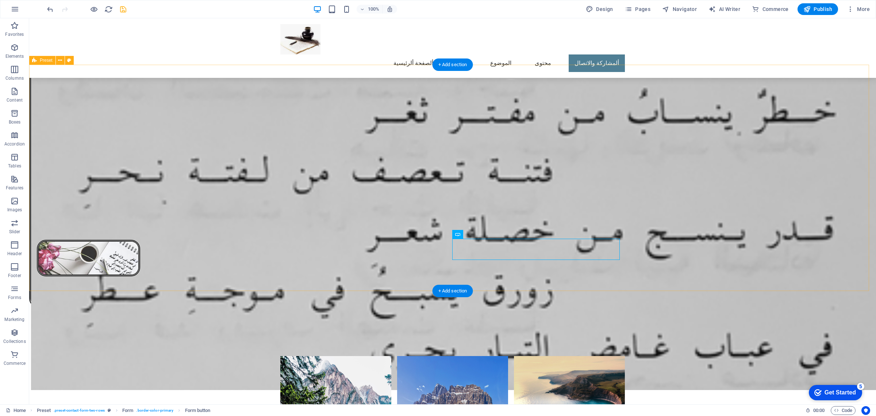
drag, startPoint x: 345, startPoint y: 245, endPoint x: 213, endPoint y: 243, distance: 132.6
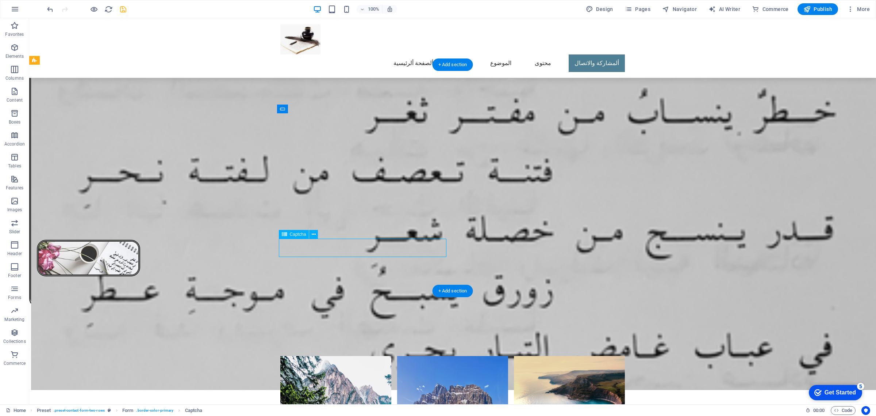
select select "px"
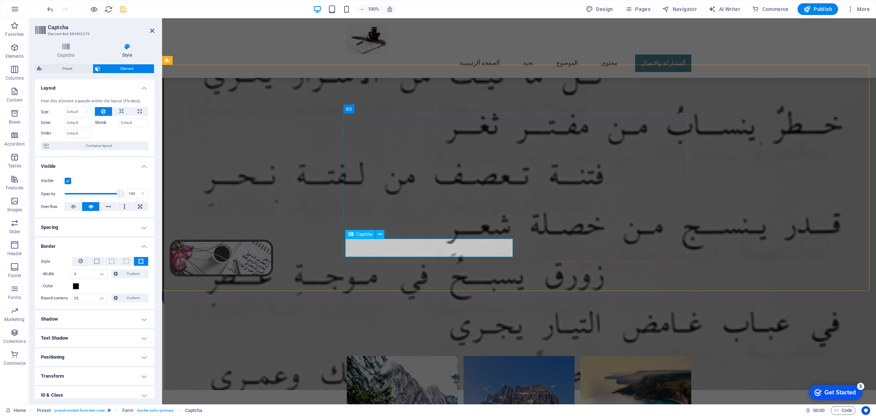
drag, startPoint x: 408, startPoint y: 246, endPoint x: 449, endPoint y: 245, distance: 40.9
type input "Fill the Captch here"
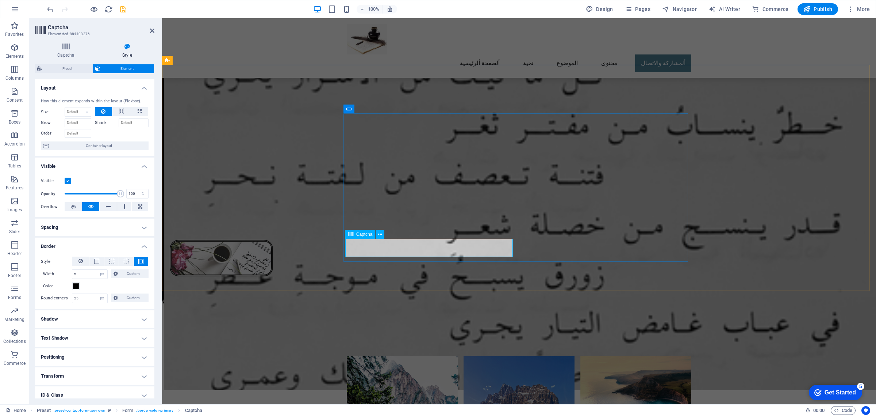
scroll to position [0, 24]
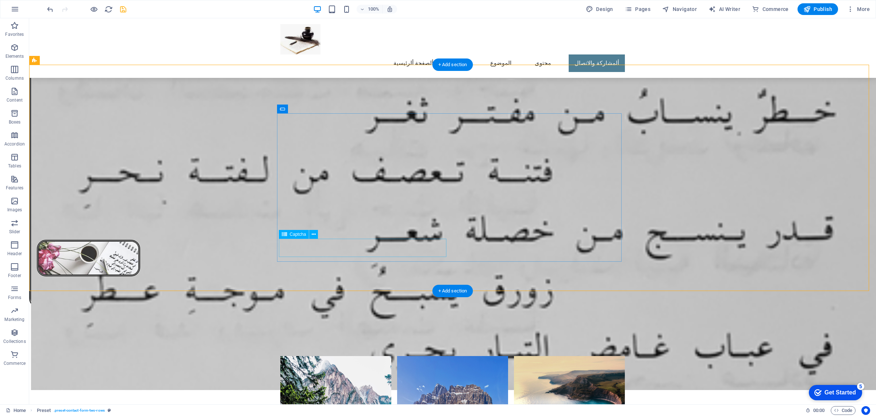
select select "px"
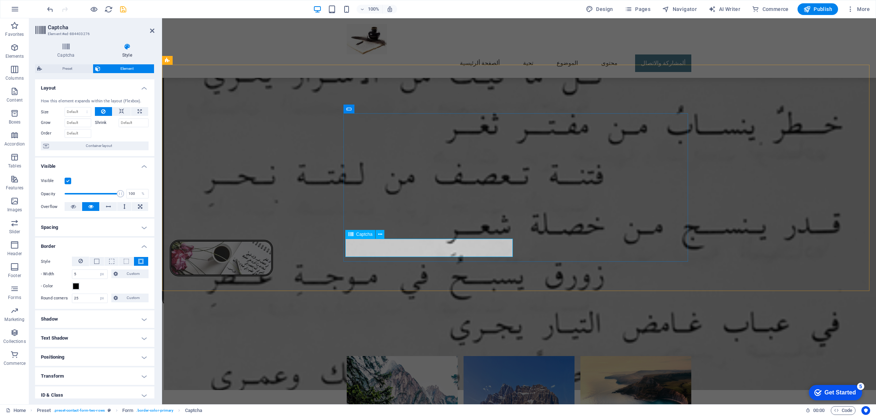
type input "Captcha"
click at [123, 9] on icon "save" at bounding box center [123, 9] width 8 height 8
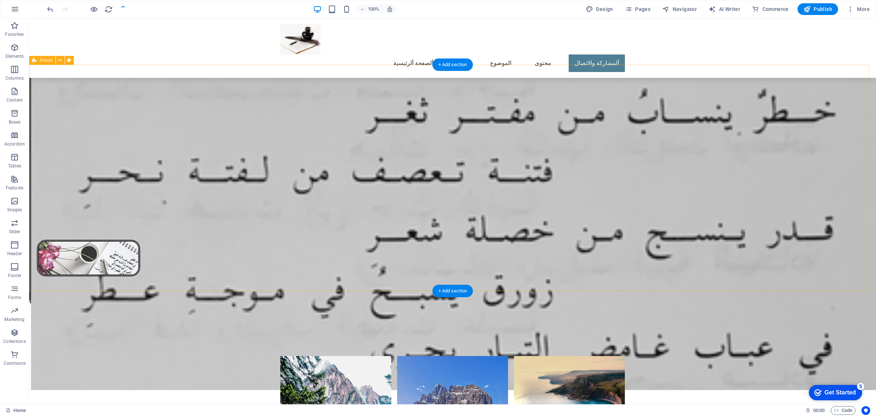
click at [283, 110] on icon at bounding box center [282, 108] width 5 height 9
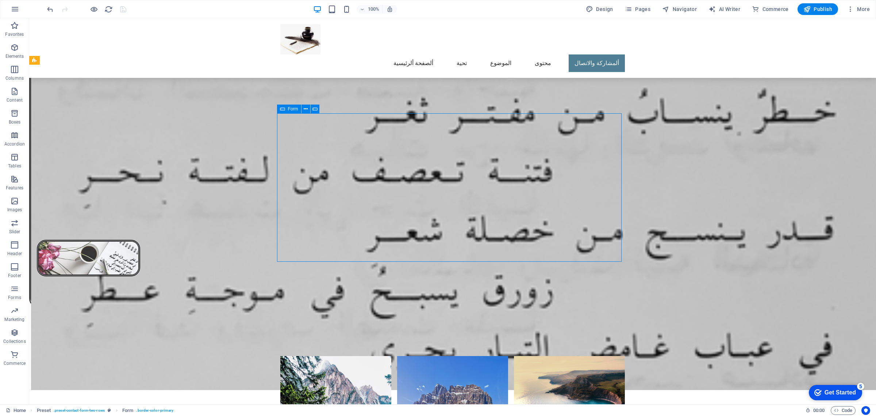
click at [283, 110] on icon at bounding box center [282, 108] width 5 height 9
select select "px"
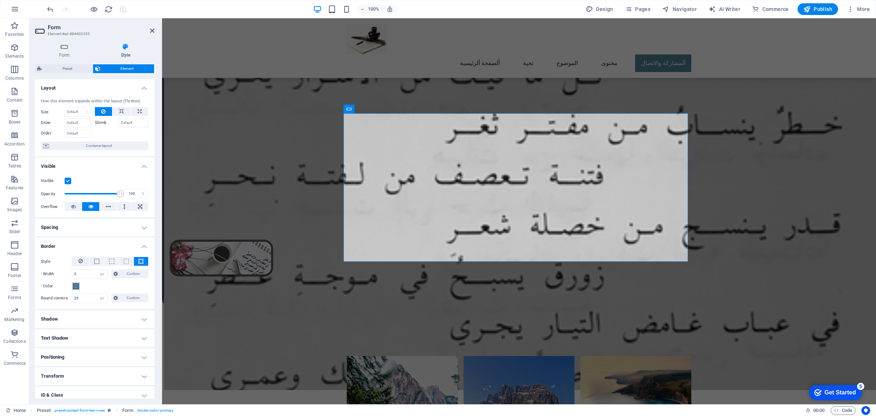
click at [77, 286] on span at bounding box center [76, 286] width 6 height 6
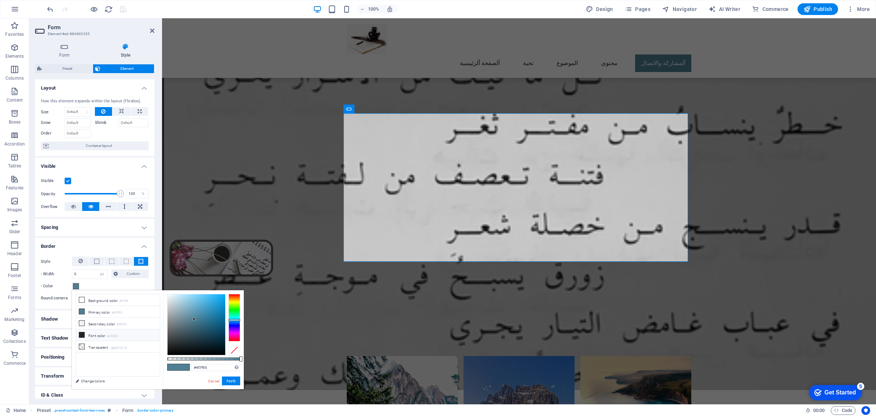
click at [82, 333] on icon at bounding box center [81, 334] width 5 height 5
type input "#000000"
drag, startPoint x: 168, startPoint y: 344, endPoint x: 165, endPoint y: 362, distance: 18.3
click at [165, 360] on div "#000000 Supported formats #0852ed rgb(8, 82, 237) rgba(8, 82, 237, 90%) hsv(221…" at bounding box center [203, 392] width 81 height 205
click at [229, 382] on button "Apply" at bounding box center [231, 380] width 18 height 9
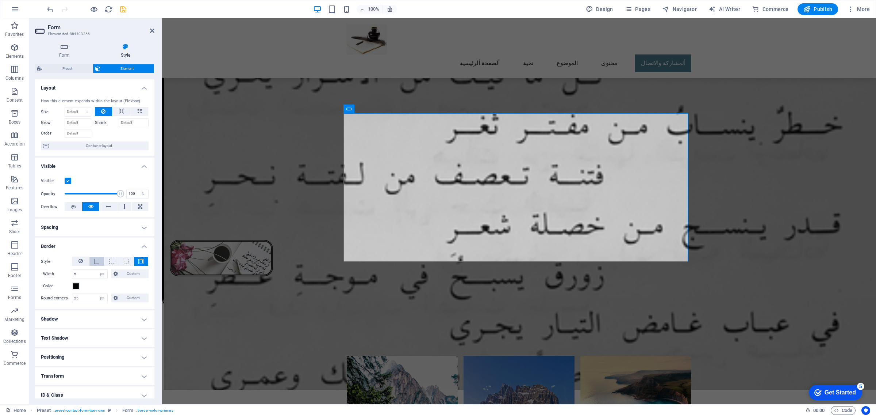
click at [94, 261] on span at bounding box center [96, 261] width 5 height 5
click at [123, 10] on icon "save" at bounding box center [123, 9] width 8 height 8
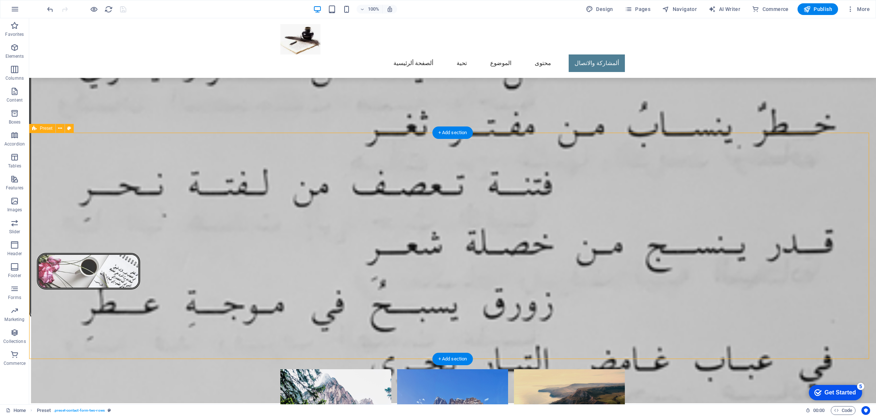
scroll to position [1357, 0]
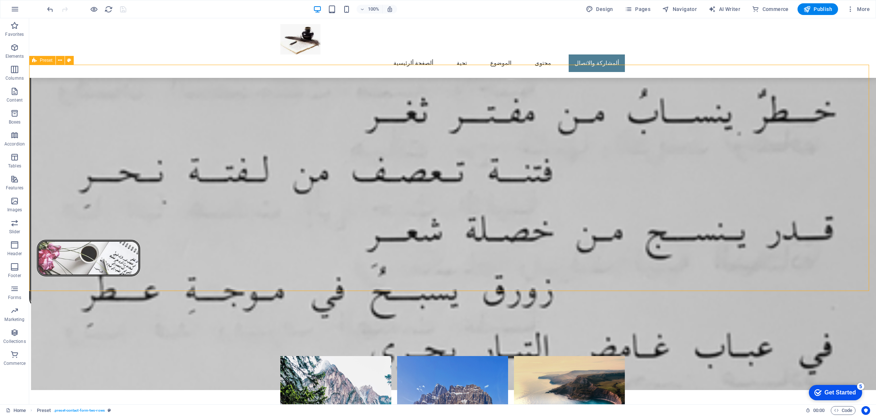
click at [46, 61] on span "Preset" at bounding box center [46, 60] width 13 height 4
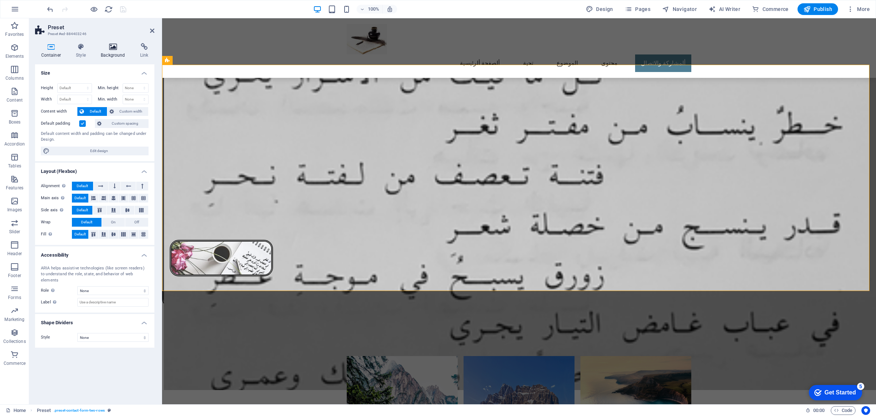
click at [115, 51] on h4 "Background" at bounding box center [114, 50] width 39 height 15
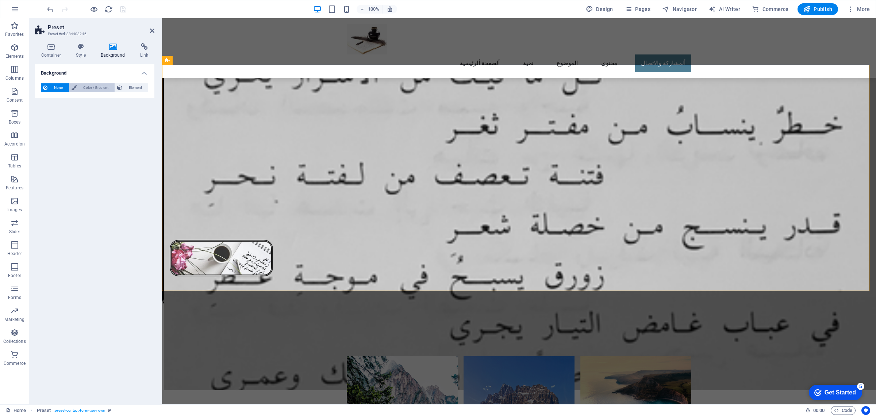
click at [99, 86] on span "Color / Gradient" at bounding box center [96, 87] width 34 height 9
click at [72, 100] on span "Gradient" at bounding box center [70, 101] width 18 height 10
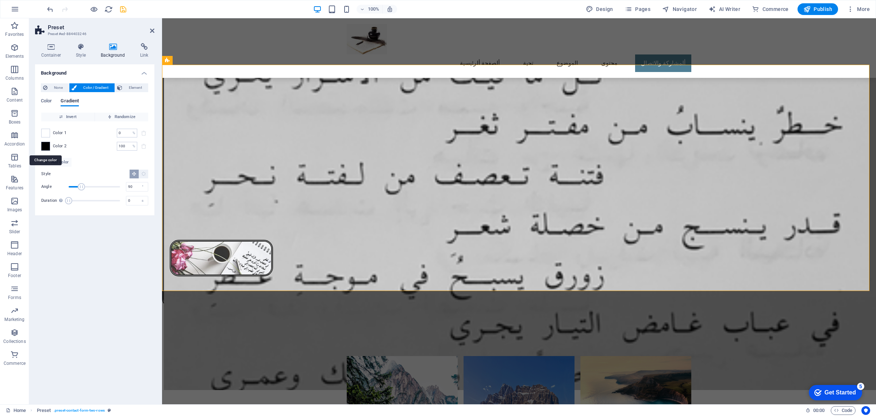
click at [44, 145] on span at bounding box center [46, 146] width 8 height 8
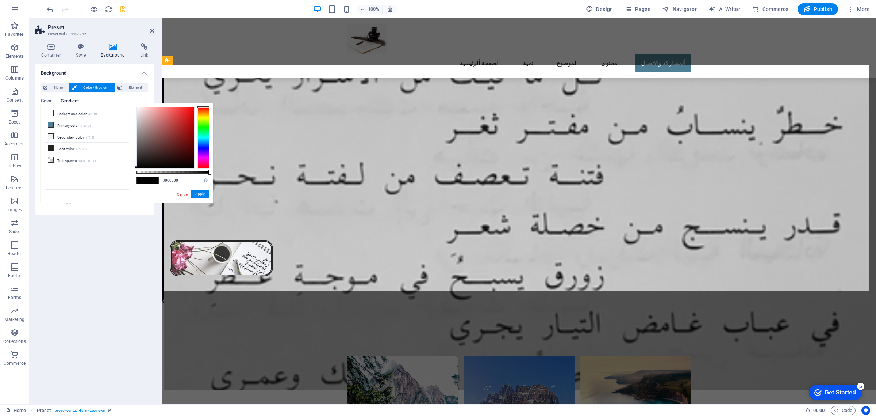
click at [202, 114] on div at bounding box center [204, 137] width 12 height 61
click at [203, 113] on div at bounding box center [204, 113] width 12 height 2
click at [187, 114] on div at bounding box center [166, 137] width 58 height 61
drag, startPoint x: 190, startPoint y: 112, endPoint x: 195, endPoint y: 112, distance: 4.8
click at [194, 112] on div at bounding box center [166, 137] width 58 height 61
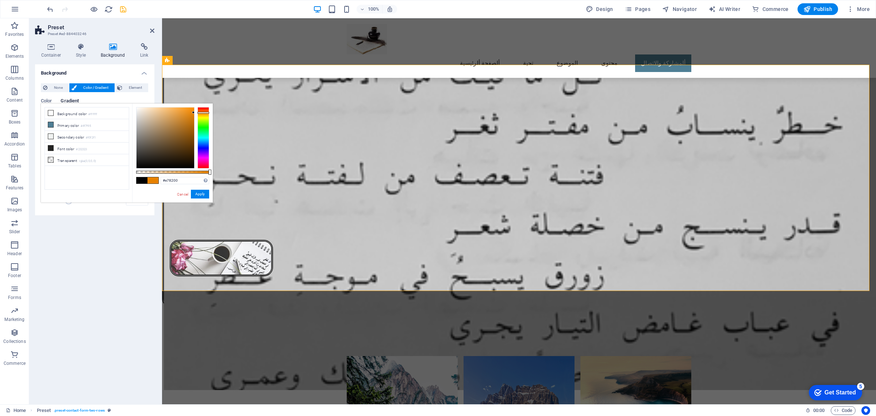
click at [203, 112] on div at bounding box center [204, 113] width 12 height 2
drag, startPoint x: 193, startPoint y: 112, endPoint x: 191, endPoint y: 149, distance: 36.6
click at [191, 149] on div at bounding box center [191, 148] width 3 height 3
drag, startPoint x: 191, startPoint y: 147, endPoint x: 185, endPoint y: 147, distance: 5.5
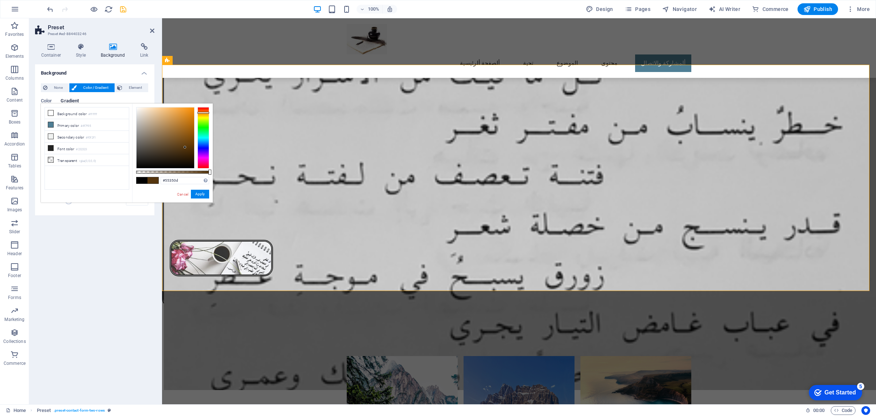
click at [185, 147] on div at bounding box center [185, 147] width 3 height 3
click at [203, 192] on button "Apply" at bounding box center [200, 194] width 18 height 9
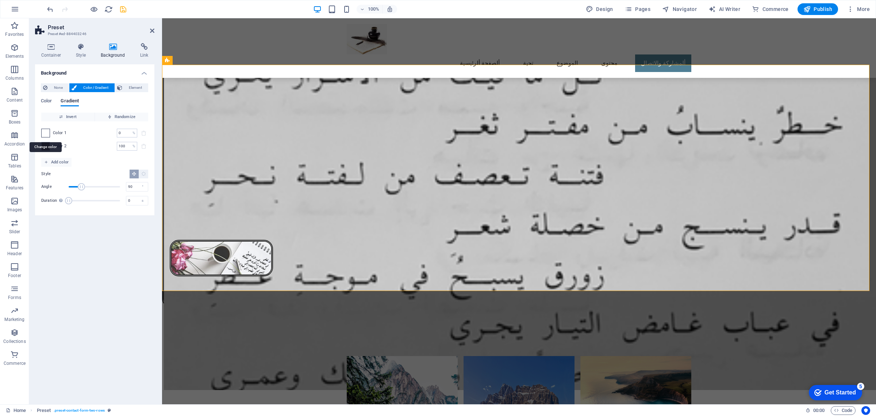
click at [47, 134] on span at bounding box center [46, 133] width 8 height 8
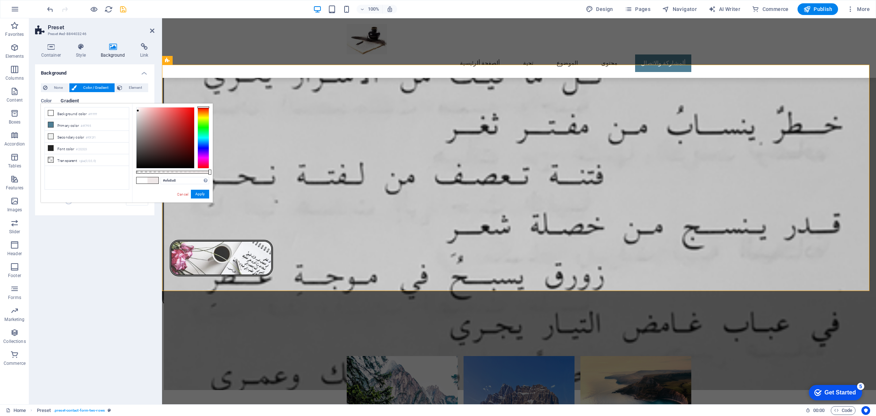
type input "#f0e9e9"
drag, startPoint x: 135, startPoint y: 106, endPoint x: 138, endPoint y: 110, distance: 5.3
click at [138, 110] on div at bounding box center [138, 110] width 3 height 3
click at [181, 196] on link "Cancel" at bounding box center [182, 193] width 13 height 5
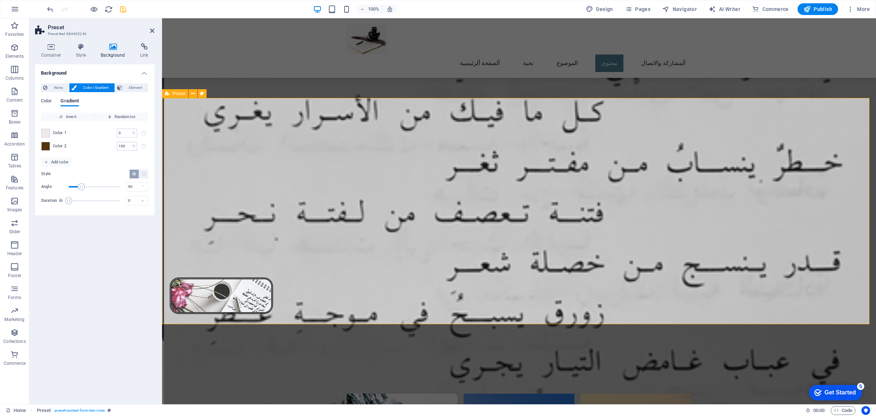
scroll to position [1324, 0]
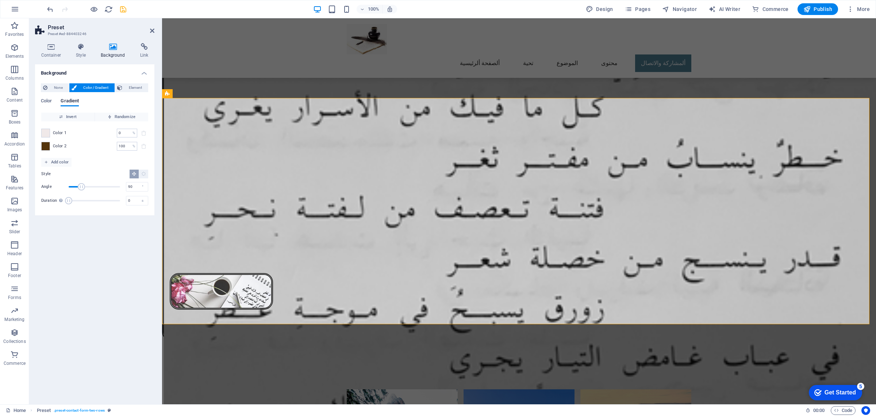
click at [115, 46] on icon at bounding box center [113, 46] width 37 height 7
click at [112, 48] on icon at bounding box center [113, 46] width 37 height 7
click at [125, 86] on span "Element" at bounding box center [136, 87] width 22 height 9
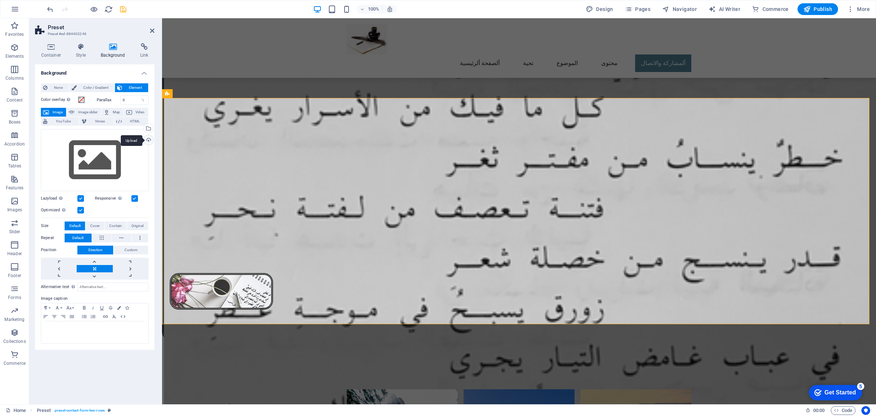
click at [147, 141] on div "Upload" at bounding box center [147, 140] width 11 height 11
click at [173, 96] on span "Preset" at bounding box center [179, 93] width 13 height 4
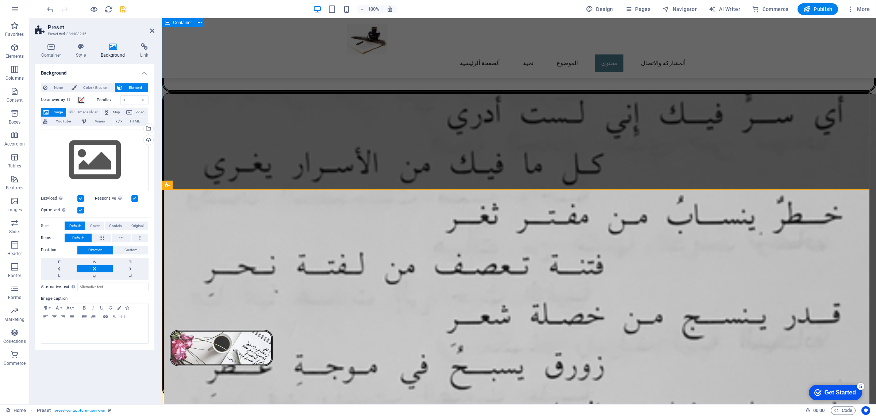
scroll to position [1324, 0]
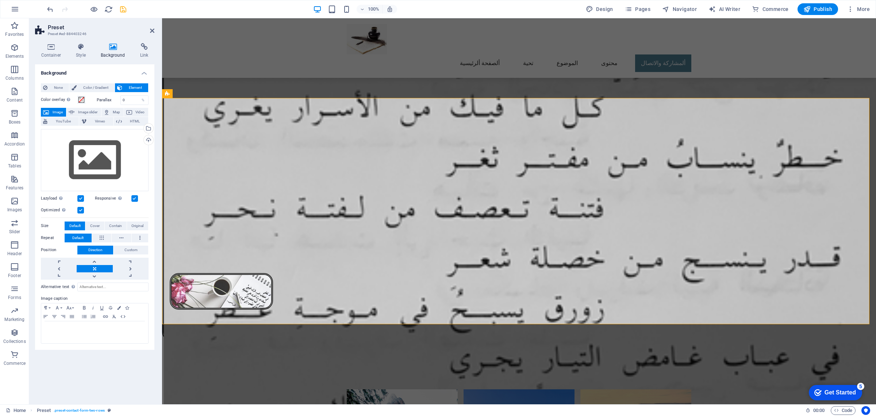
click at [79, 198] on label at bounding box center [80, 198] width 7 height 7
click at [0, 0] on input "Lazyload Loading images after the page loads improves page speed." at bounding box center [0, 0] width 0 height 0
drag, startPoint x: 362, startPoint y: 133, endPoint x: 526, endPoint y: 151, distance: 164.6
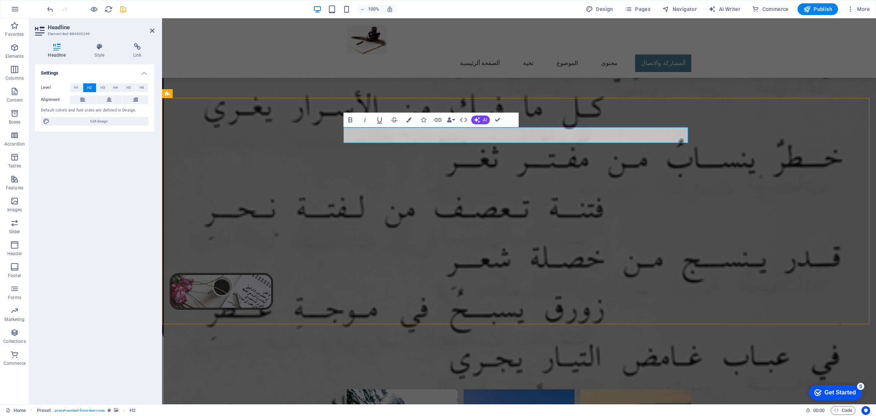
drag, startPoint x: 379, startPoint y: 136, endPoint x: 348, endPoint y: 131, distance: 31.7
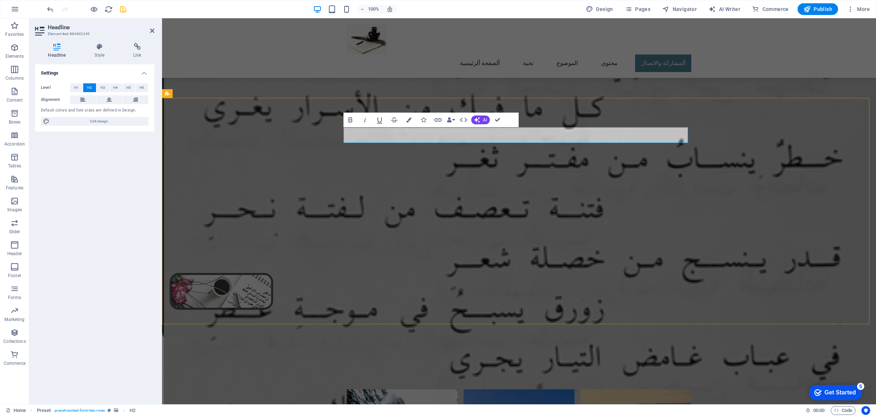
click at [349, 120] on icon "button" at bounding box center [350, 119] width 4 height 5
click at [409, 121] on icon "button" at bounding box center [408, 119] width 5 height 5
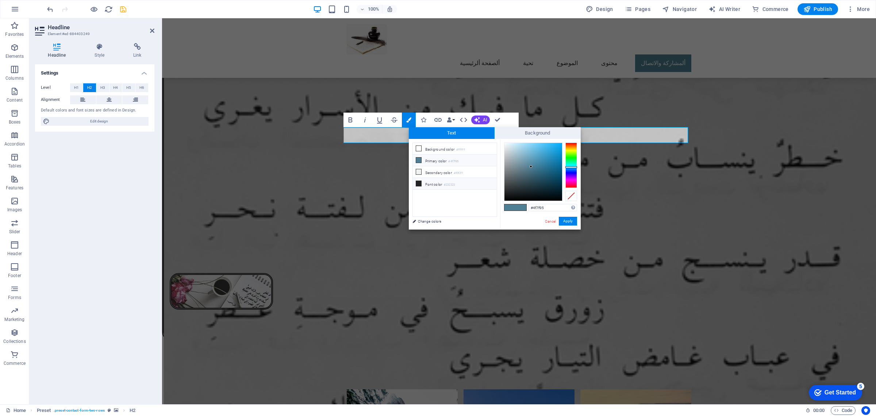
click at [418, 184] on icon at bounding box center [418, 183] width 5 height 5
type input "#232323"
click at [570, 222] on button "Apply" at bounding box center [568, 221] width 18 height 9
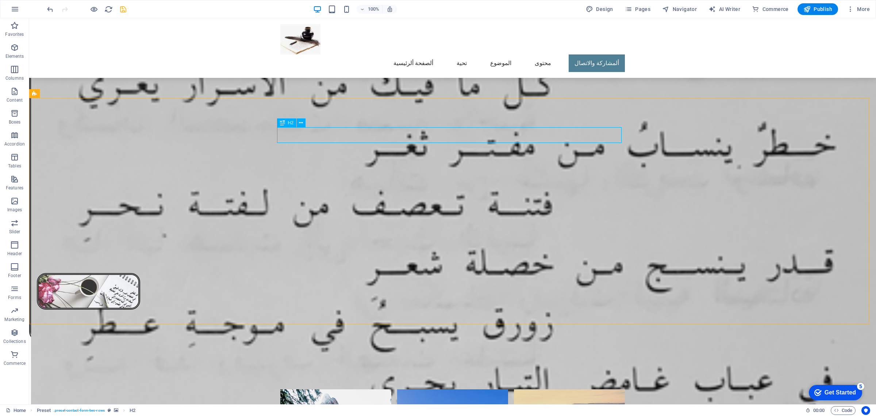
click at [290, 121] on span "H2" at bounding box center [290, 123] width 5 height 4
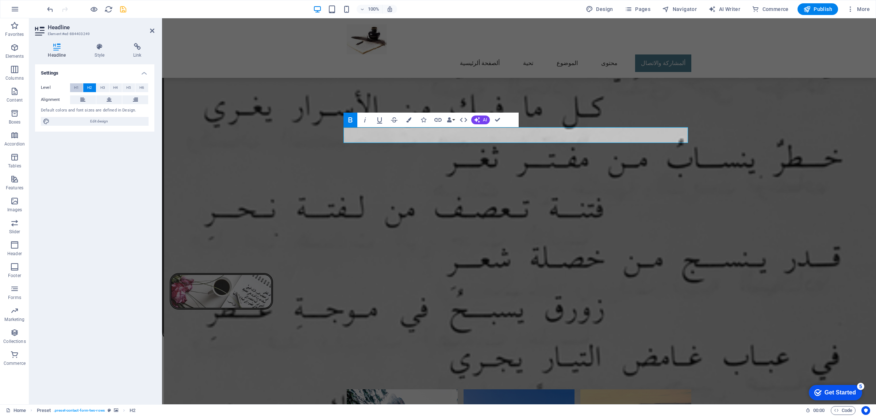
click at [77, 88] on span "H1" at bounding box center [76, 87] width 5 height 9
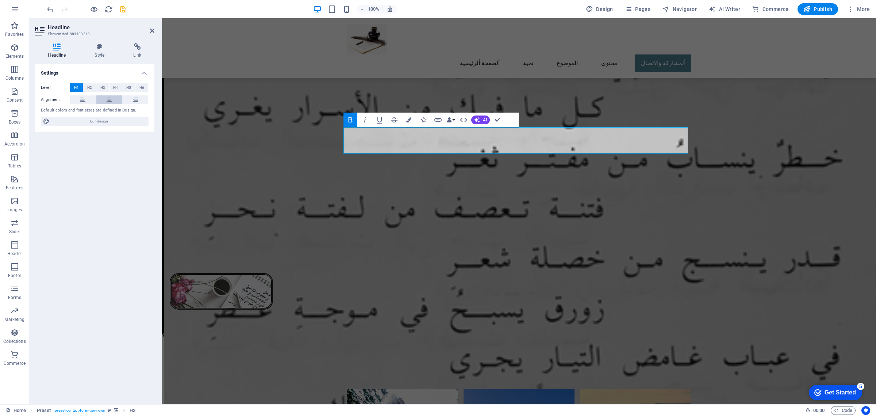
click at [109, 100] on icon at bounding box center [109, 99] width 5 height 9
click at [123, 8] on icon "save" at bounding box center [123, 9] width 8 height 8
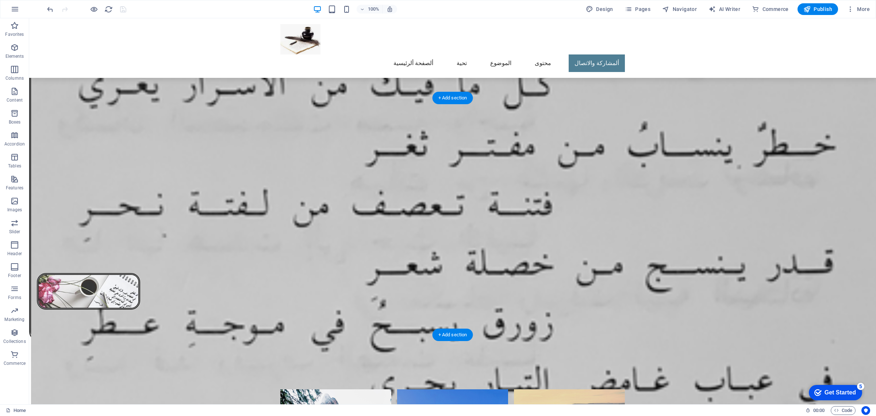
click at [37, 93] on div "Preset" at bounding box center [42, 93] width 26 height 9
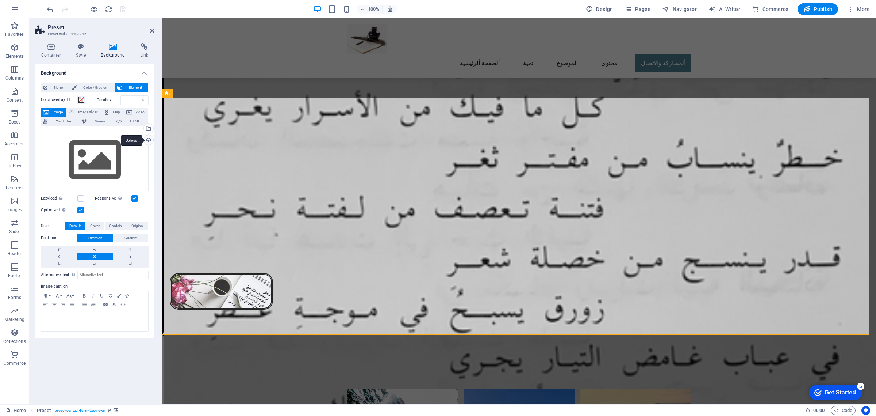
click at [150, 142] on div "Upload" at bounding box center [147, 140] width 11 height 11
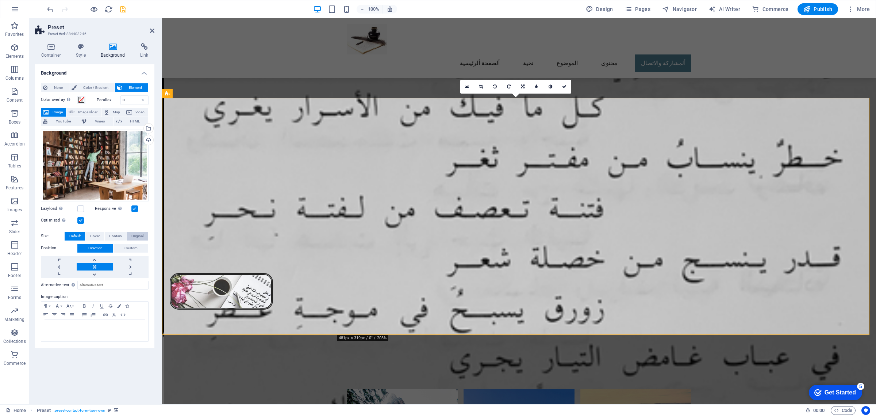
click at [138, 235] on span "Original" at bounding box center [137, 236] width 12 height 9
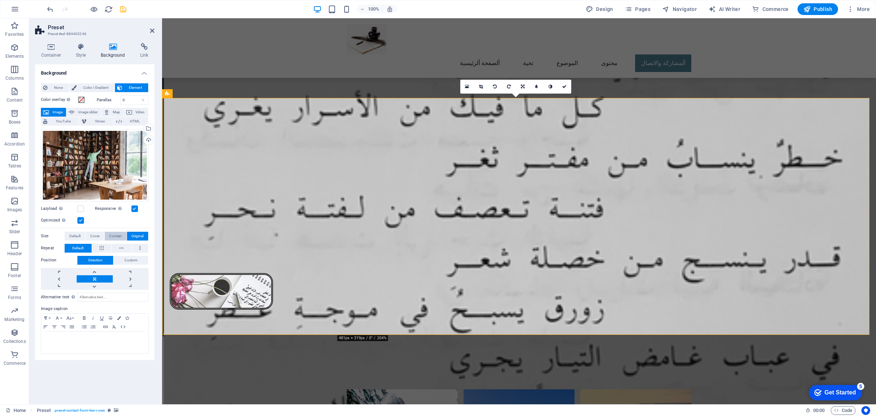
click at [117, 236] on span "Contain" at bounding box center [115, 236] width 13 height 9
click at [119, 248] on button at bounding box center [122, 248] width 20 height 9
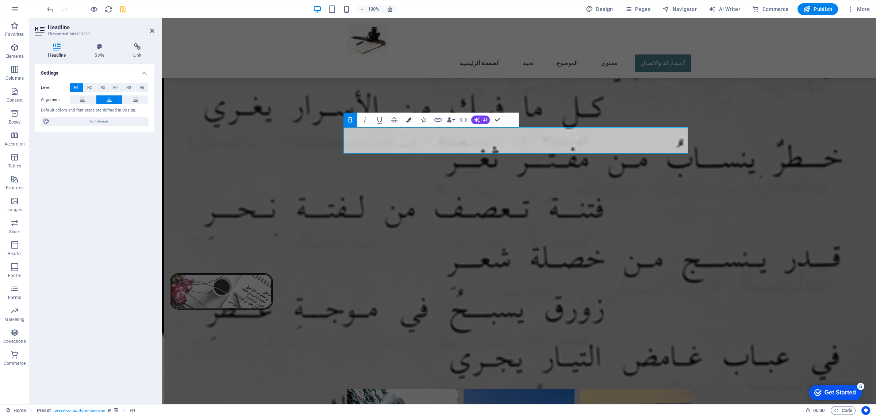
click at [409, 121] on icon "button" at bounding box center [408, 119] width 5 height 5
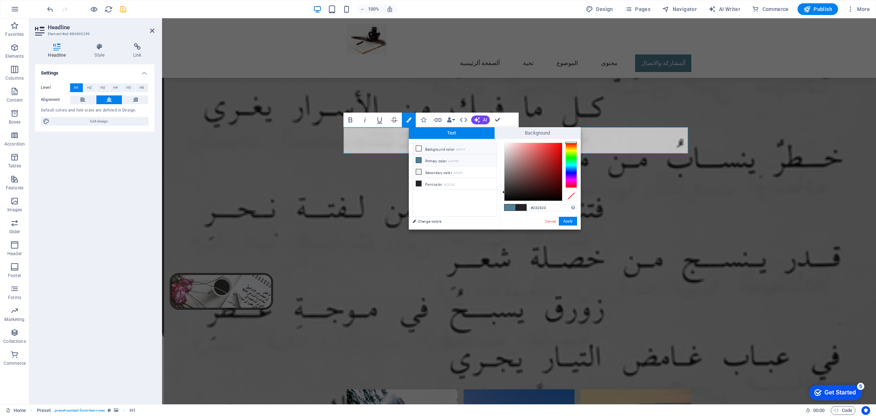
click at [418, 148] on icon at bounding box center [418, 148] width 5 height 5
type input "#ffffff"
click at [570, 221] on button "Apply" at bounding box center [568, 221] width 18 height 9
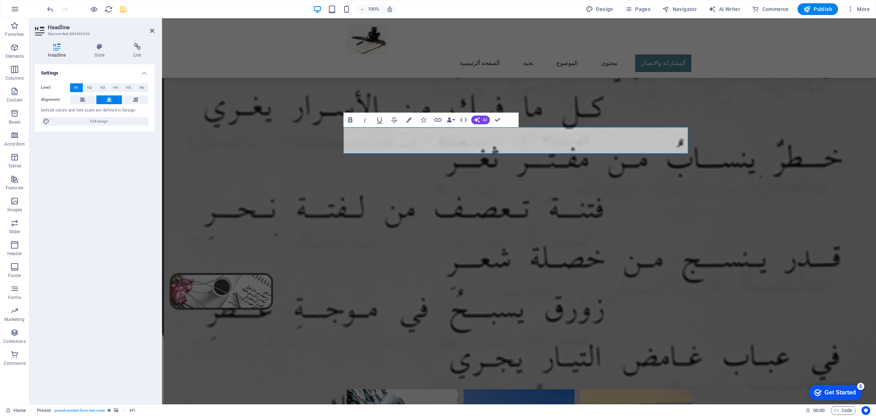
click at [352, 121] on icon "button" at bounding box center [350, 119] width 9 height 9
click at [348, 118] on icon "button" at bounding box center [350, 119] width 9 height 9
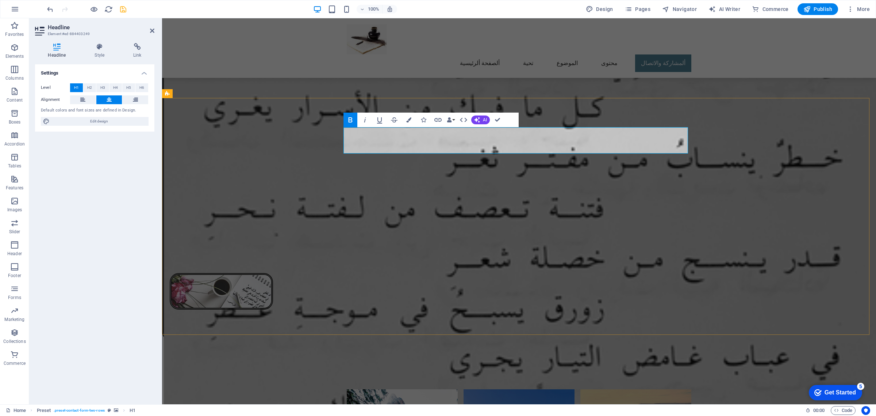
drag, startPoint x: 497, startPoint y: 120, endPoint x: 469, endPoint y: 107, distance: 31.6
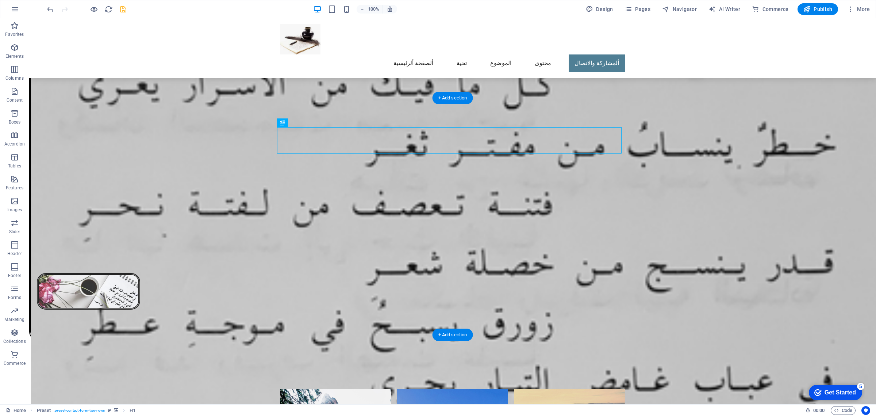
select select "px"
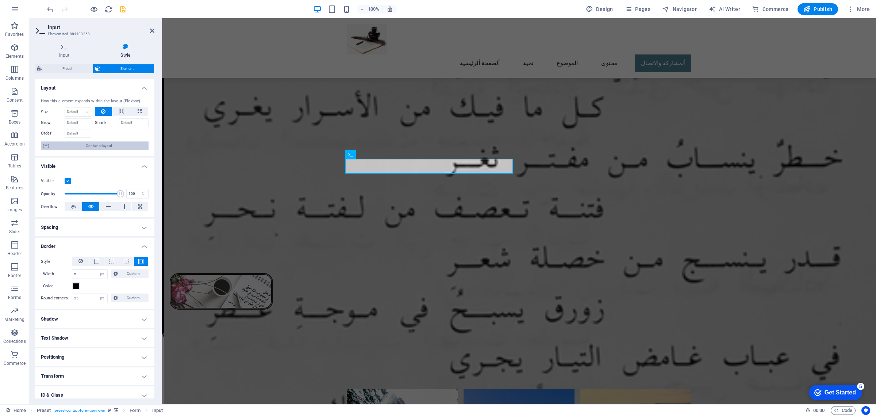
click at [91, 146] on span "Container layout" at bounding box center [98, 145] width 95 height 9
select select "px"
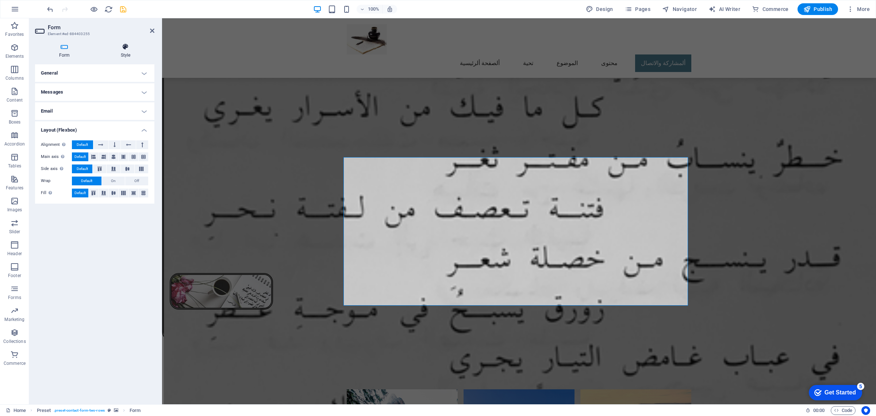
click at [123, 49] on icon at bounding box center [126, 46] width 58 height 7
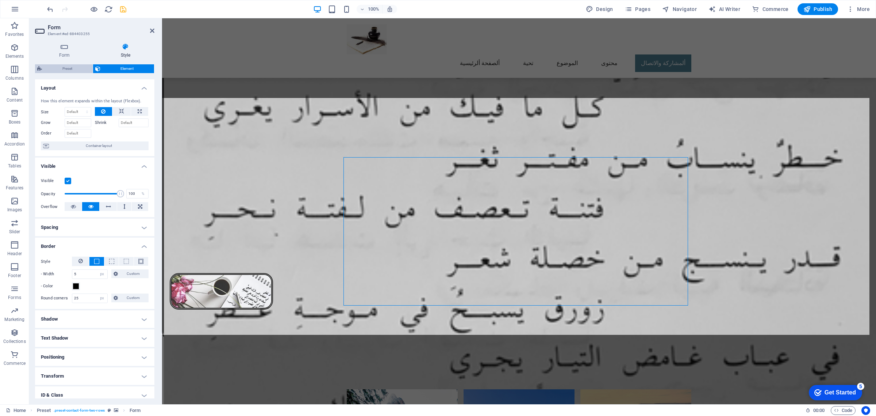
click at [62, 70] on span "Preset" at bounding box center [67, 68] width 46 height 9
select select "px"
select select "rem"
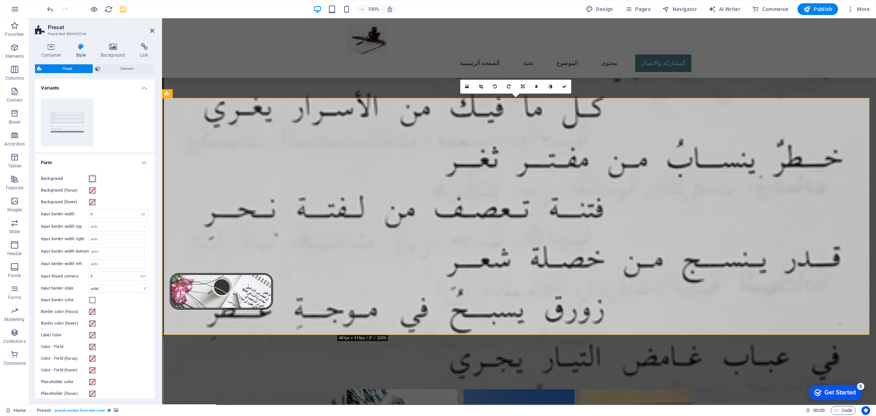
click at [91, 178] on span at bounding box center [92, 179] width 6 height 6
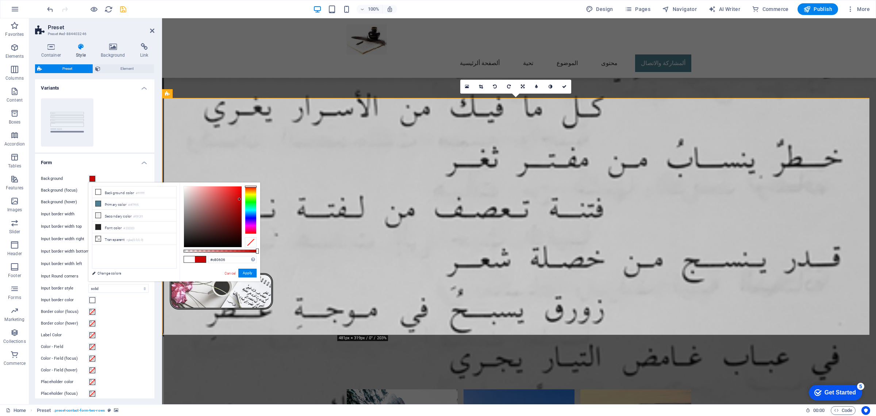
click at [240, 199] on div at bounding box center [213, 216] width 58 height 61
click at [247, 274] on button "Apply" at bounding box center [247, 272] width 18 height 9
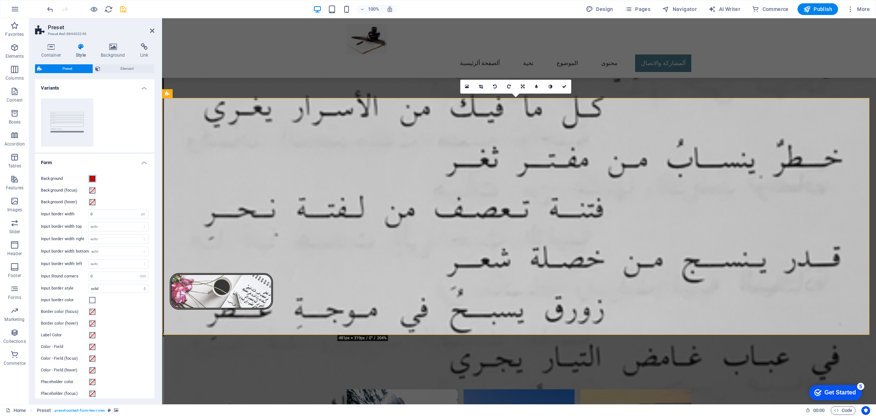
click at [93, 180] on span at bounding box center [92, 179] width 6 height 6
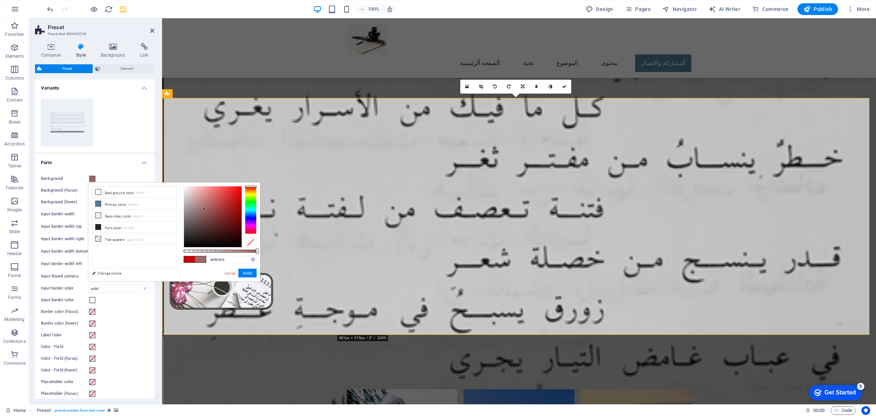
drag, startPoint x: 238, startPoint y: 198, endPoint x: 205, endPoint y: 209, distance: 35.6
click at [205, 209] on div at bounding box center [204, 208] width 3 height 3
click at [251, 272] on button "Apply" at bounding box center [247, 272] width 18 height 9
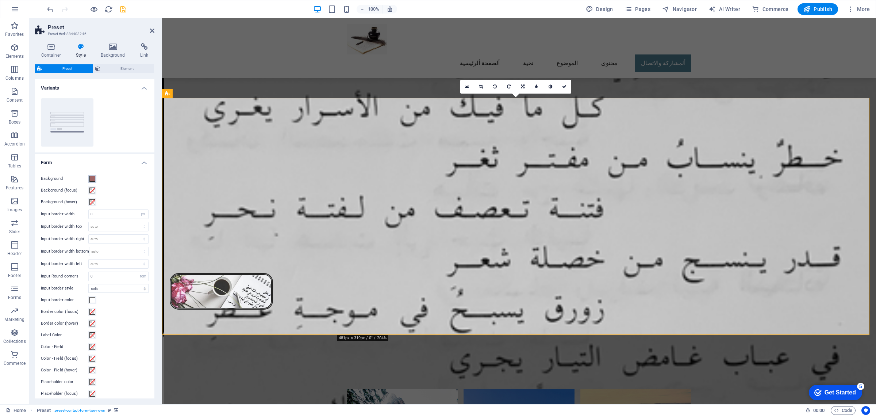
click at [91, 176] on span at bounding box center [92, 179] width 6 height 6
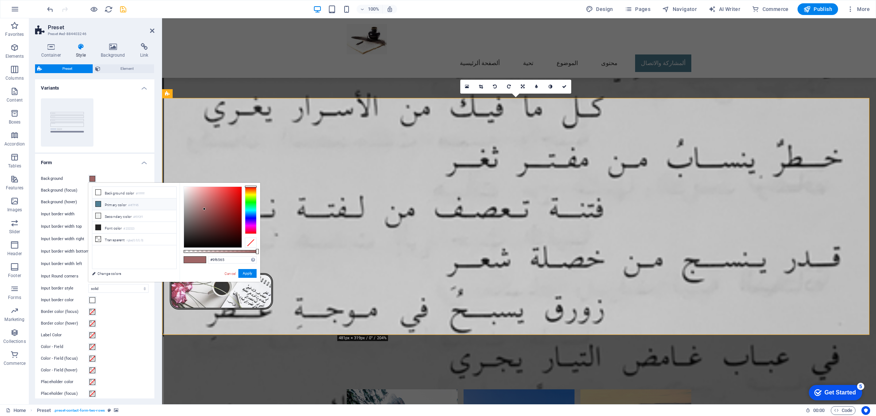
click at [98, 205] on icon at bounding box center [98, 203] width 5 height 5
drag, startPoint x: 211, startPoint y: 212, endPoint x: 198, endPoint y: 218, distance: 14.4
click at [198, 218] on div at bounding box center [197, 217] width 3 height 3
click at [197, 216] on div at bounding box center [197, 216] width 3 height 3
drag, startPoint x: 256, startPoint y: 251, endPoint x: 227, endPoint y: 252, distance: 29.2
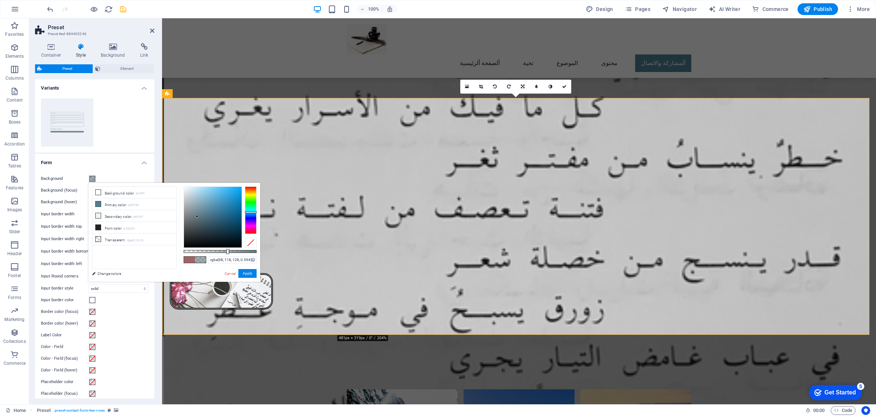
click at [227, 252] on div at bounding box center [227, 251] width 3 height 5
drag, startPoint x: 230, startPoint y: 252, endPoint x: 236, endPoint y: 252, distance: 5.1
click at [236, 252] on div at bounding box center [220, 251] width 73 height 3
type input "rgba(62, 80, 89, 0.709)"
drag, startPoint x: 198, startPoint y: 217, endPoint x: 201, endPoint y: 225, distance: 8.7
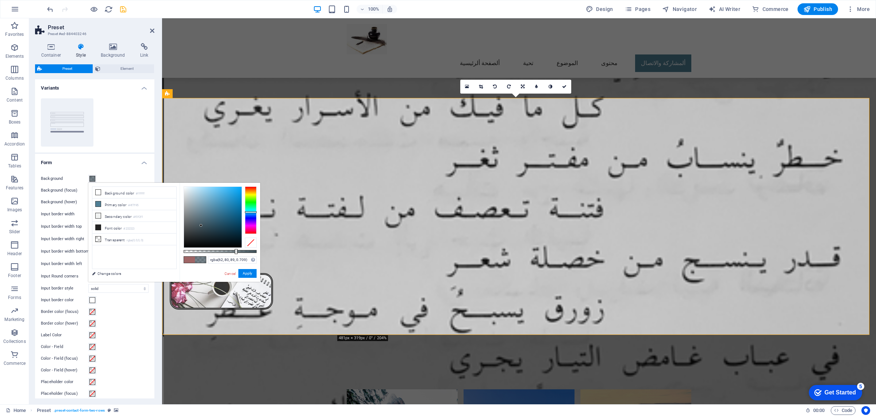
click at [201, 225] on div at bounding box center [201, 225] width 3 height 3
click at [249, 271] on button "Apply" at bounding box center [247, 273] width 18 height 9
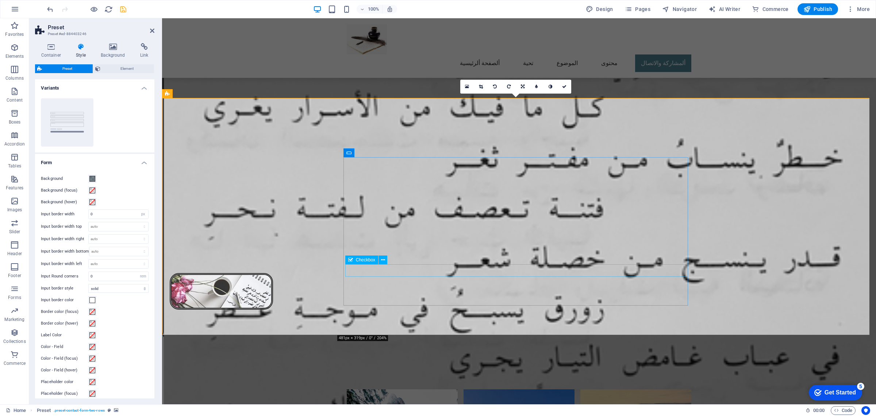
select select "%"
select select "px"
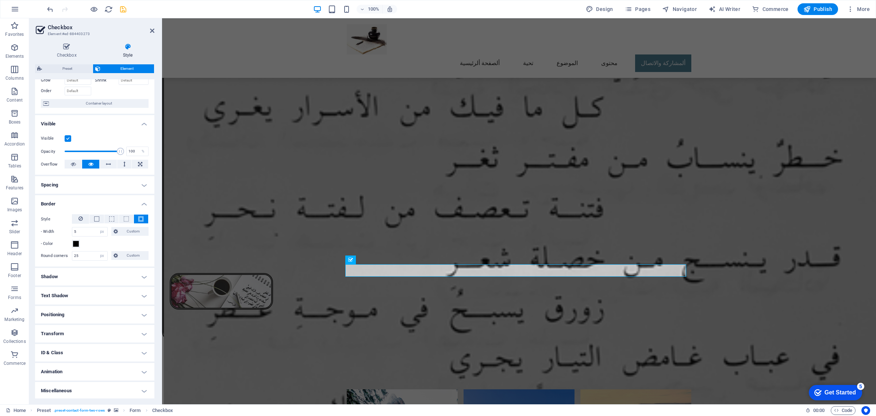
scroll to position [43, 0]
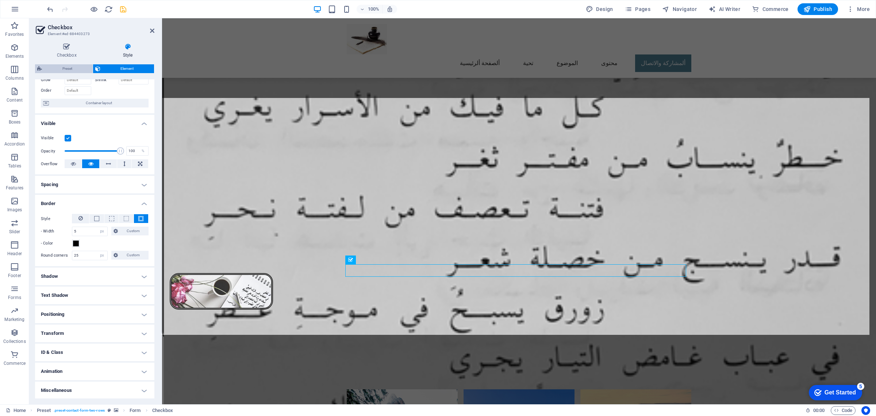
click at [64, 66] on span "Preset" at bounding box center [67, 68] width 46 height 9
select select "px"
select select "rem"
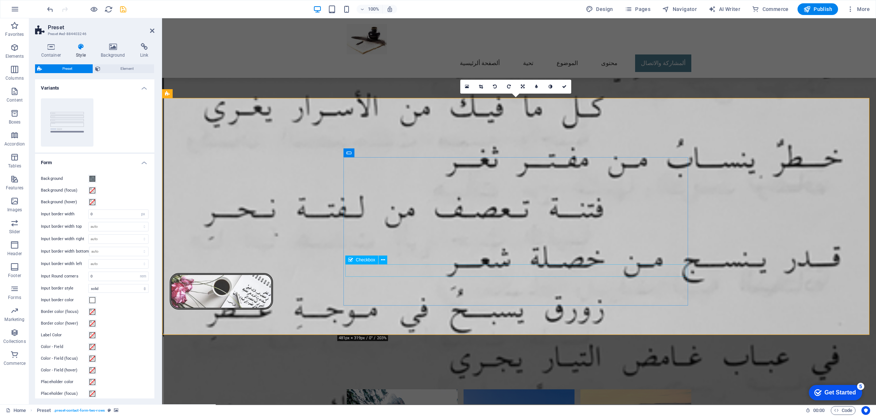
click at [365, 259] on span "Checkbox" at bounding box center [365, 259] width 19 height 4
select select "%"
select select "px"
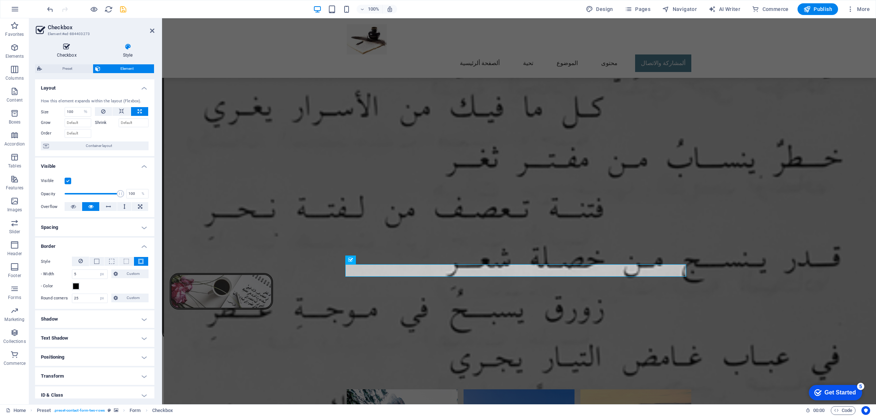
click at [65, 46] on icon at bounding box center [66, 46] width 63 height 7
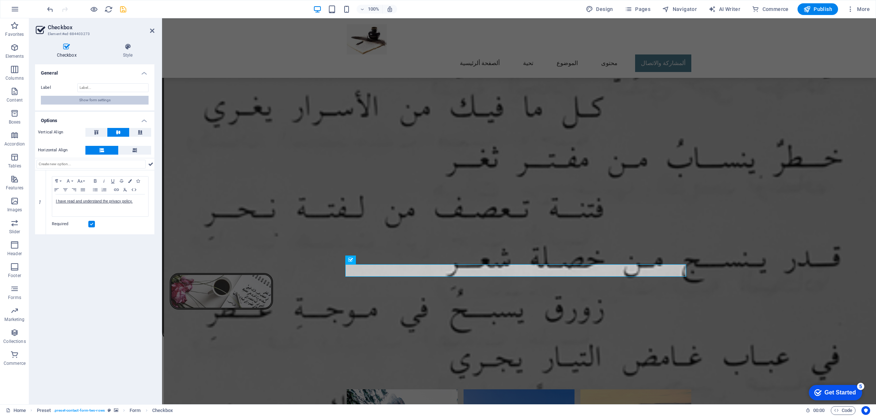
click at [88, 100] on span "Show form settings" at bounding box center [94, 100] width 31 height 9
select select "px"
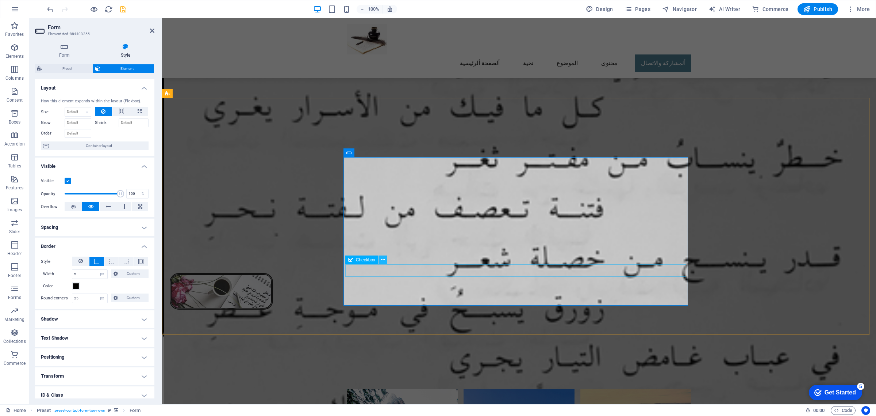
click at [381, 258] on icon at bounding box center [383, 260] width 4 height 8
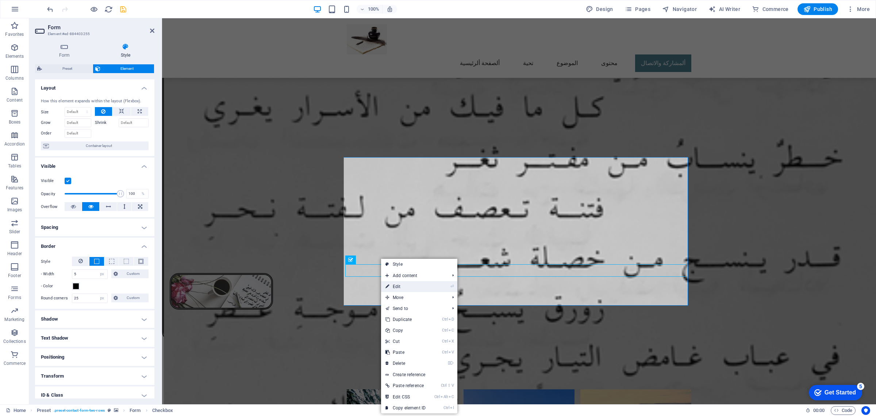
click at [405, 285] on link "⏎ Edit" at bounding box center [405, 286] width 49 height 11
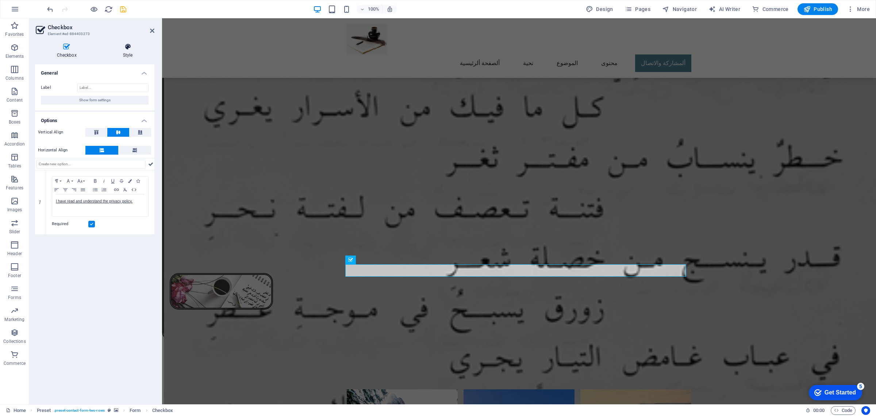
click at [127, 51] on h4 "Style" at bounding box center [127, 50] width 53 height 15
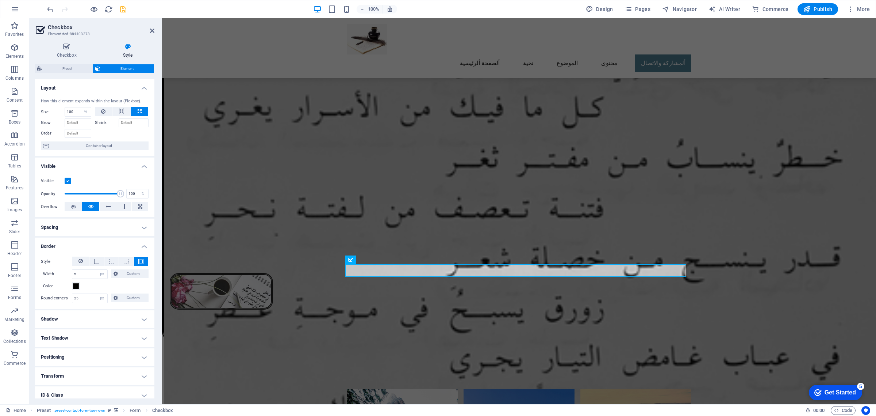
click at [81, 324] on h4 "Shadow" at bounding box center [94, 319] width 119 height 18
click at [133, 333] on span "Inside" at bounding box center [135, 333] width 10 height 9
type input "2"
click at [69, 346] on span at bounding box center [69, 346] width 6 height 6
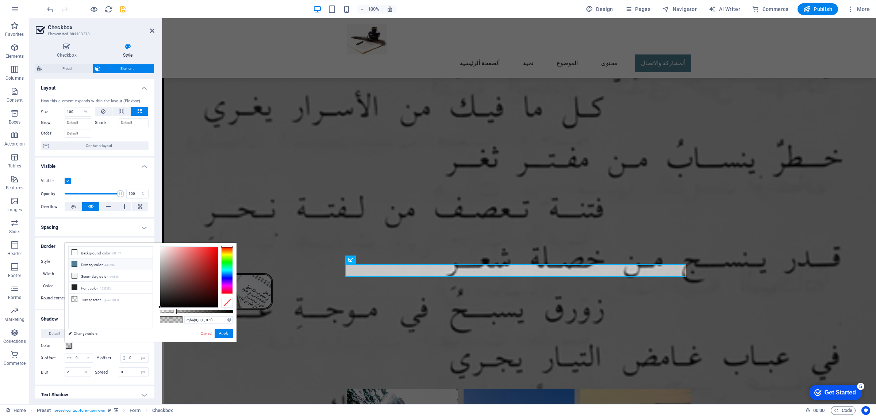
click at [75, 264] on icon at bounding box center [74, 263] width 5 height 5
click at [185, 271] on div at bounding box center [189, 277] width 58 height 61
drag, startPoint x: 185, startPoint y: 271, endPoint x: 179, endPoint y: 280, distance: 10.3
click at [179, 280] on div at bounding box center [179, 279] width 3 height 3
type input "#465962"
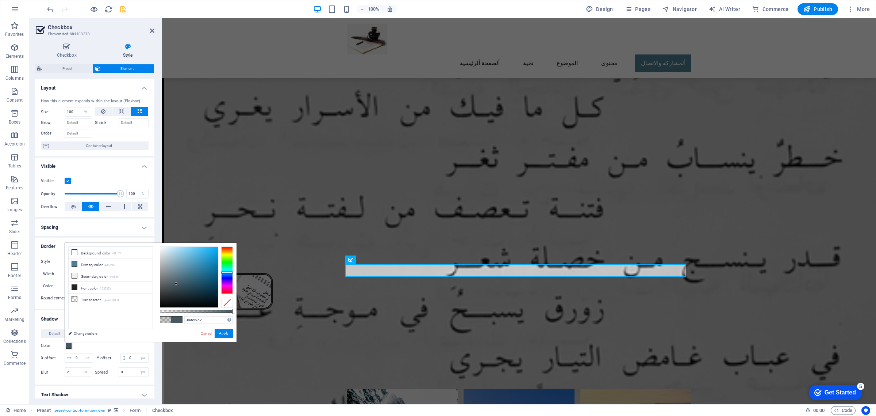
click at [176, 283] on div at bounding box center [176, 283] width 3 height 3
click at [223, 332] on button "Apply" at bounding box center [224, 333] width 18 height 9
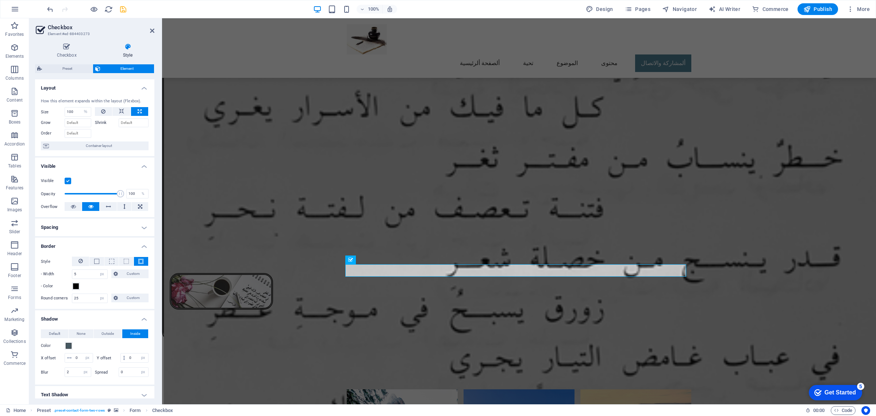
click at [85, 234] on h4 "Spacing" at bounding box center [94, 227] width 119 height 18
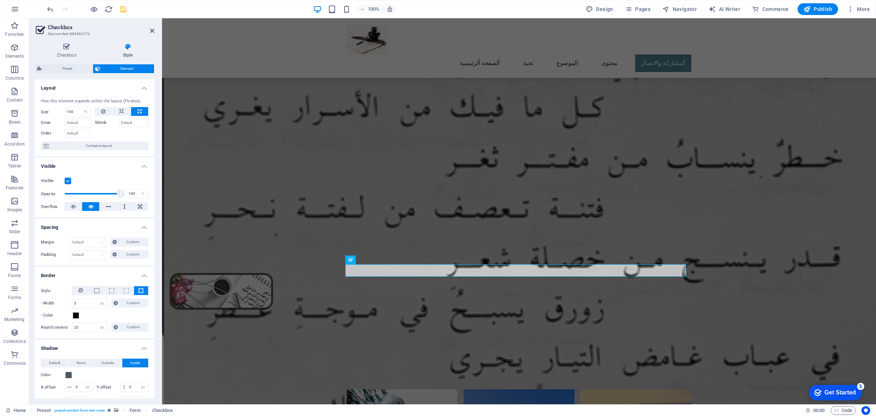
click at [85, 234] on div "Margin Default auto px % rem vw vh Custom Custom auto px % rem vw vh auto px % …" at bounding box center [94, 249] width 119 height 34
click at [96, 225] on h4 "Spacing" at bounding box center [94, 224] width 119 height 13
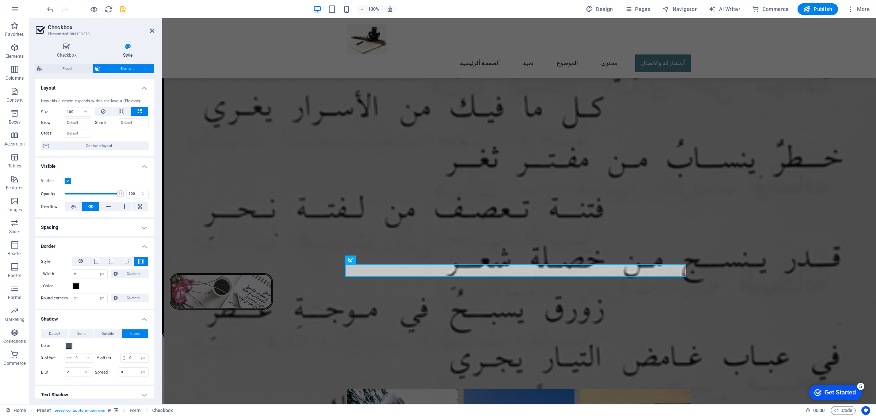
click at [143, 244] on h4 "Border" at bounding box center [94, 243] width 119 height 13
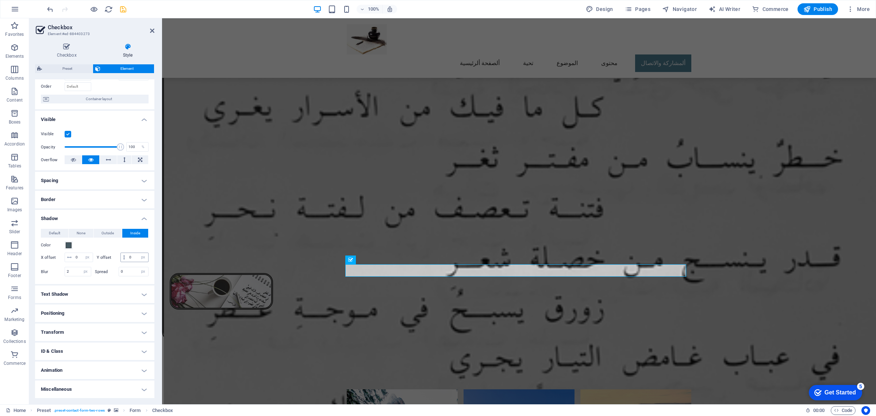
scroll to position [56, 0]
click at [140, 295] on h4 "Text Shadow" at bounding box center [94, 294] width 119 height 18
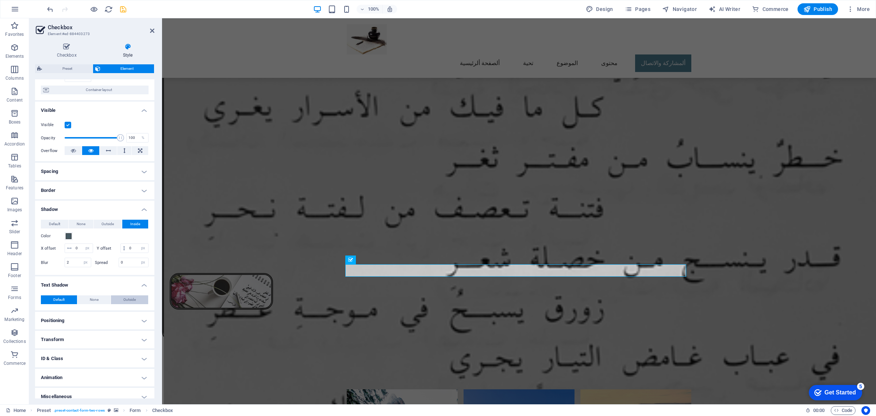
click at [128, 304] on span "Outside" at bounding box center [129, 299] width 12 height 9
type input "rgba(0, 0, 0, 0.2)"
type input "2"
type input "4"
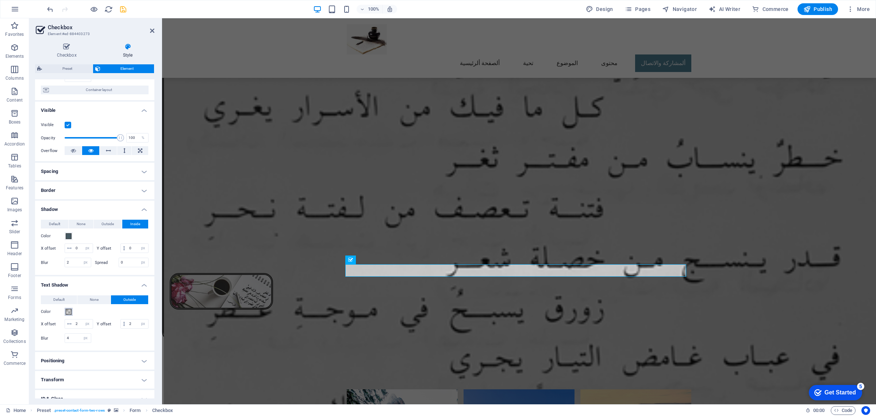
click at [69, 314] on span at bounding box center [69, 312] width 6 height 6
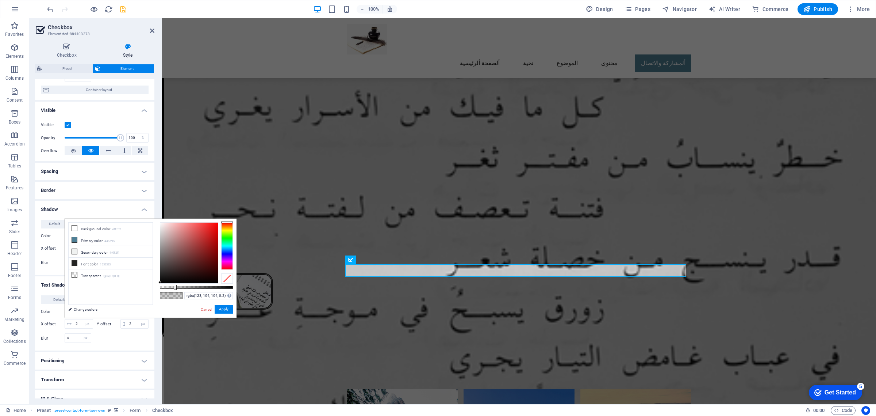
click at [169, 253] on div at bounding box center [189, 252] width 58 height 61
drag, startPoint x: 169, startPoint y: 254, endPoint x: 185, endPoint y: 244, distance: 18.5
click at [185, 244] on div at bounding box center [184, 243] width 3 height 3
type input "rgba(162, 92, 92, 0.634)"
drag, startPoint x: 176, startPoint y: 287, endPoint x: 206, endPoint y: 285, distance: 30.4
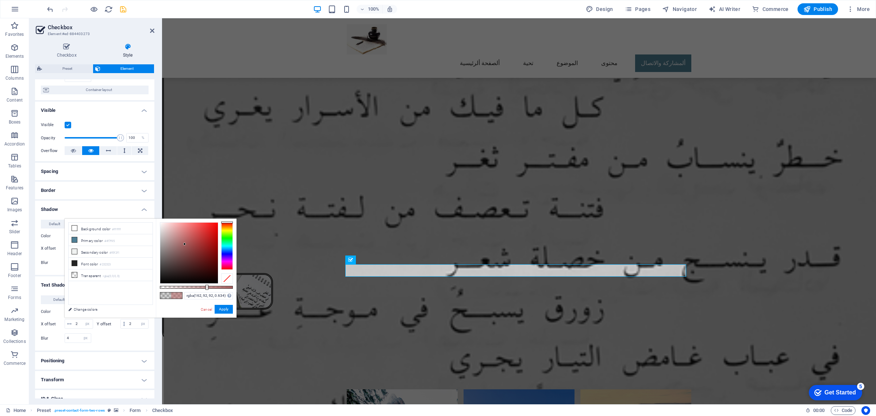
click at [206, 285] on div at bounding box center [207, 286] width 3 height 5
click at [226, 308] on button "Apply" at bounding box center [224, 309] width 18 height 9
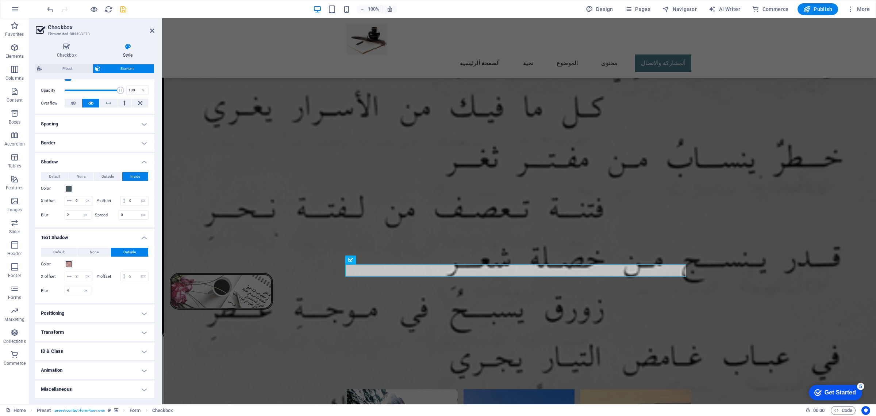
scroll to position [123, 0]
click at [108, 333] on h4 "Transform" at bounding box center [94, 332] width 119 height 18
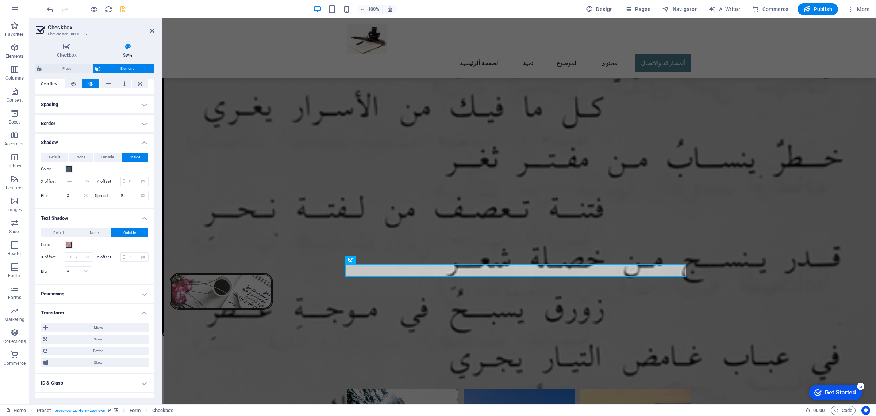
click at [108, 317] on h4 "Transform" at bounding box center [94, 310] width 119 height 13
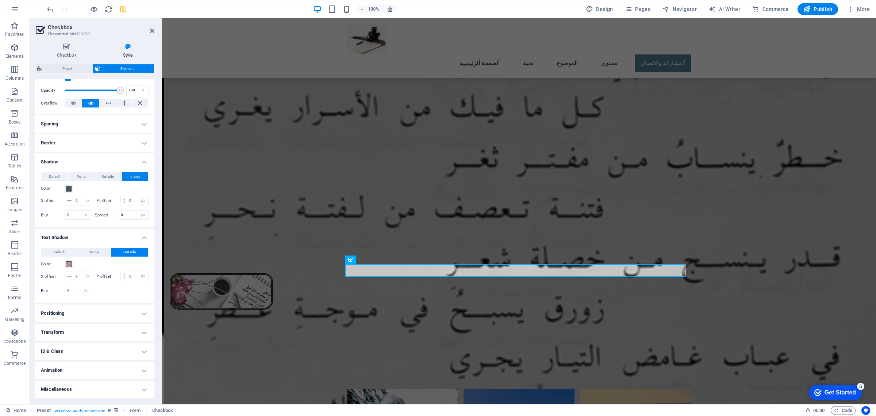
click at [140, 386] on h4 "Miscellaneous" at bounding box center [94, 389] width 119 height 18
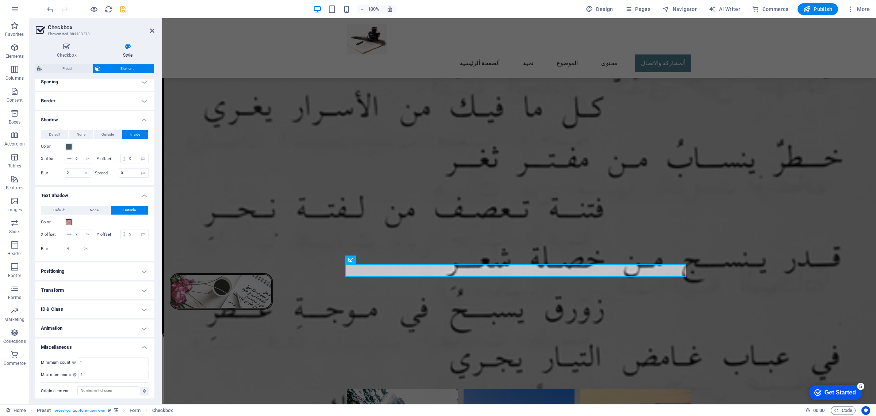
scroll to position [168, 0]
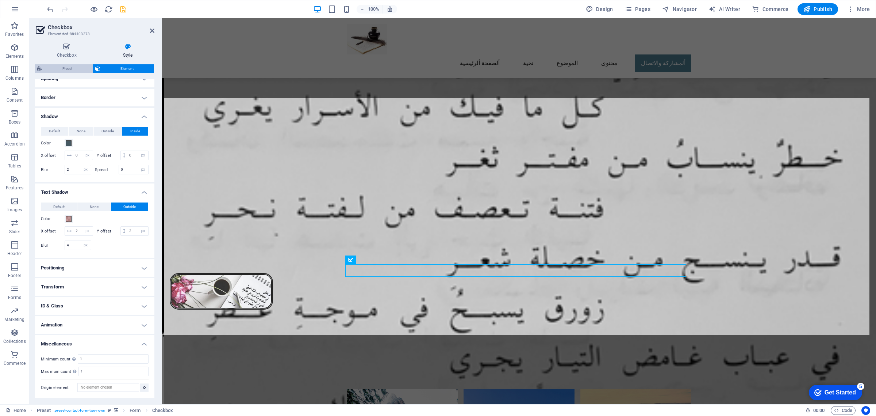
click at [70, 68] on span "Preset" at bounding box center [67, 68] width 46 height 9
select select "px"
select select "rem"
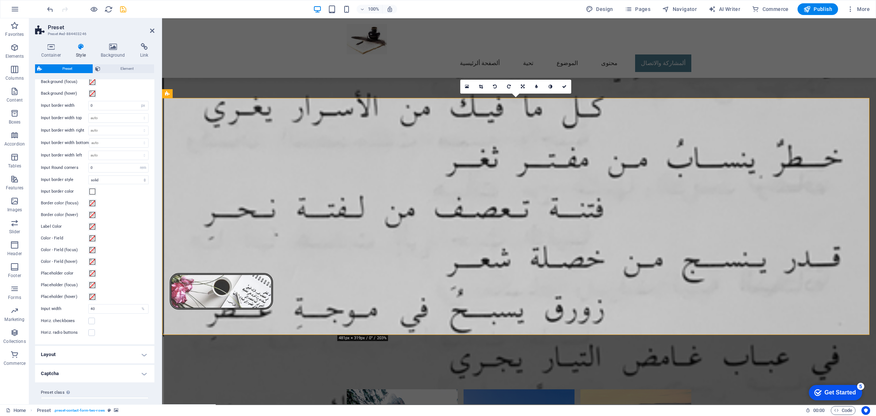
scroll to position [122, 0]
click at [87, 341] on h4 "Layout" at bounding box center [94, 341] width 119 height 18
click at [87, 341] on h4 "Layout" at bounding box center [94, 338] width 119 height 13
click at [82, 366] on h4 "Captcha" at bounding box center [94, 360] width 119 height 18
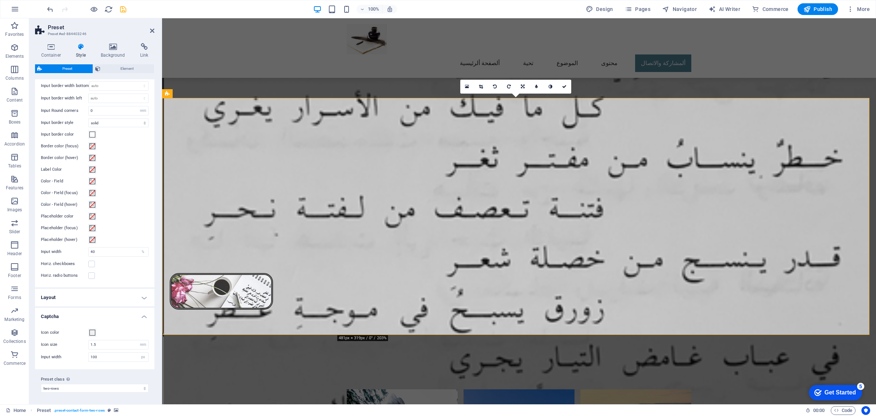
click at [81, 301] on h4 "Layout" at bounding box center [94, 298] width 119 height 18
click at [83, 298] on h4 "Layout" at bounding box center [94, 294] width 119 height 13
click at [91, 265] on label at bounding box center [91, 263] width 7 height 7
click at [0, 0] on input "Horiz. checkboxes" at bounding box center [0, 0] width 0 height 0
click at [92, 265] on label at bounding box center [91, 263] width 7 height 7
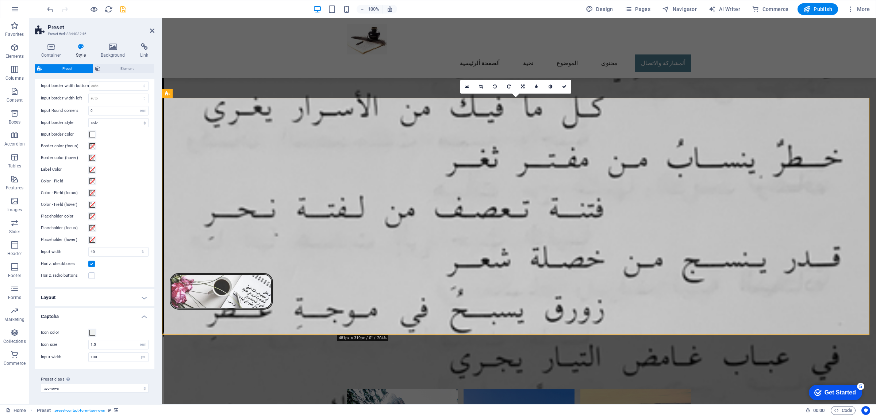
click at [0, 0] on input "Horiz. checkboxes" at bounding box center [0, 0] width 0 height 0
click at [93, 181] on span at bounding box center [92, 181] width 6 height 6
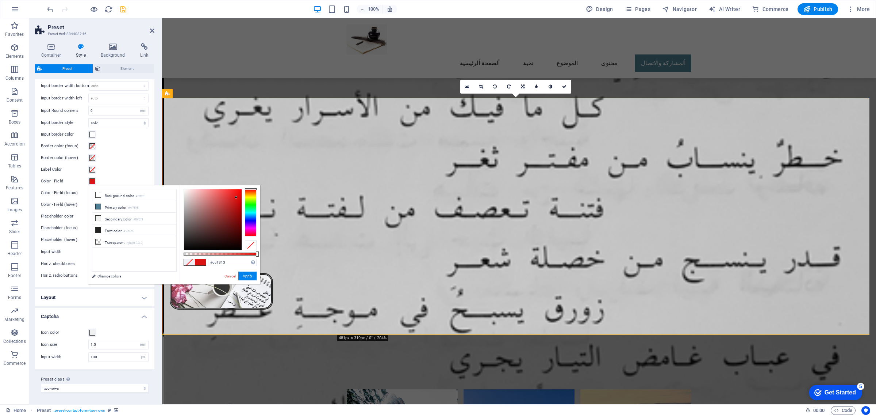
type input "#df1313"
click at [236, 196] on div at bounding box center [213, 219] width 58 height 61
click at [233, 276] on link "Cancel" at bounding box center [230, 275] width 13 height 5
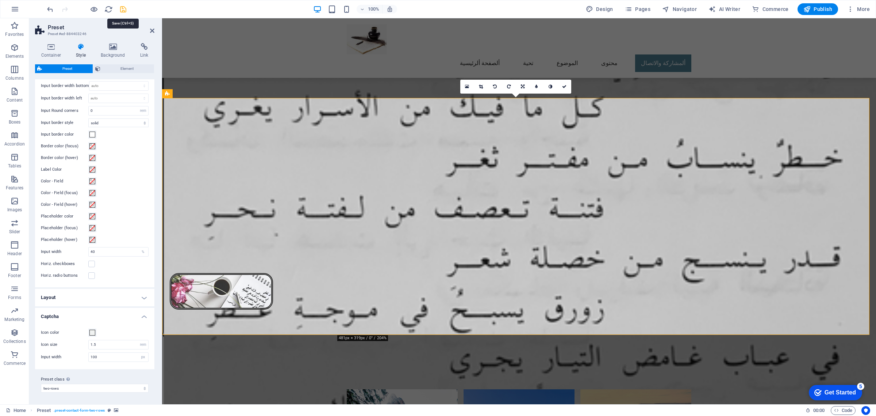
click at [127, 8] on icon "save" at bounding box center [123, 9] width 8 height 8
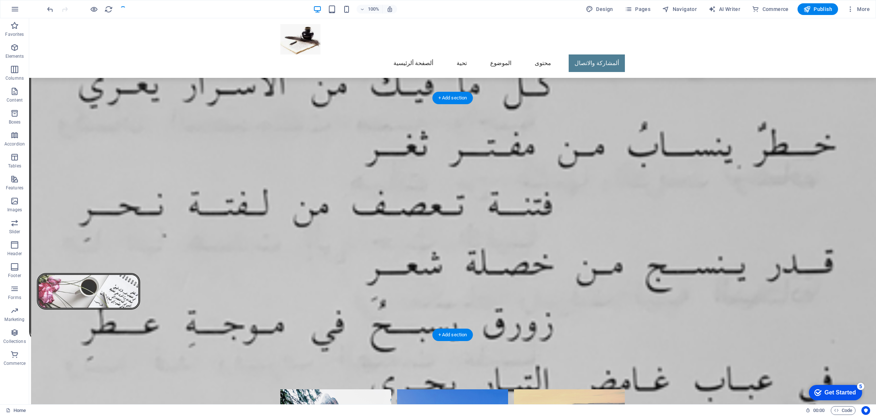
drag, startPoint x: 353, startPoint y: 270, endPoint x: 220, endPoint y: 270, distance: 133.3
select select "%"
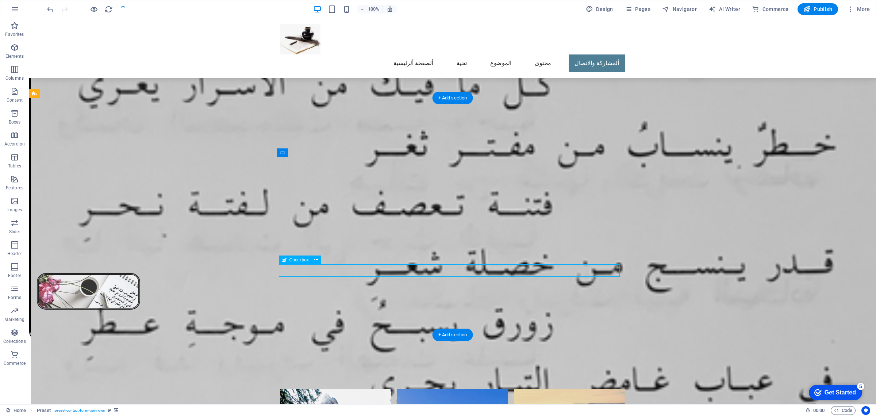
select select "px"
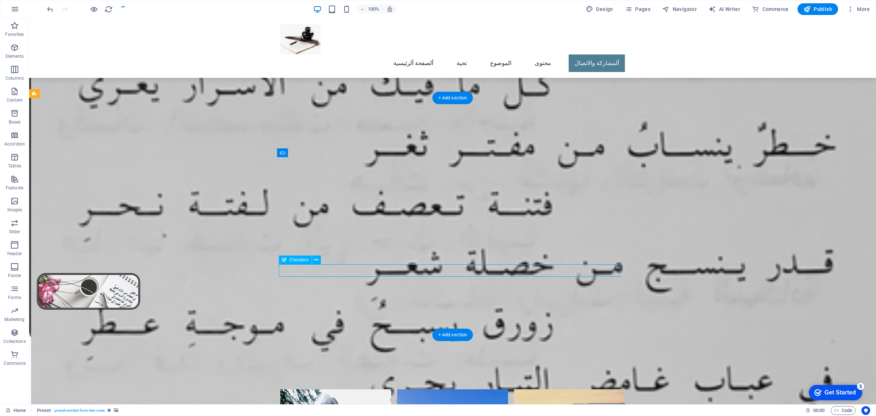
select select "px"
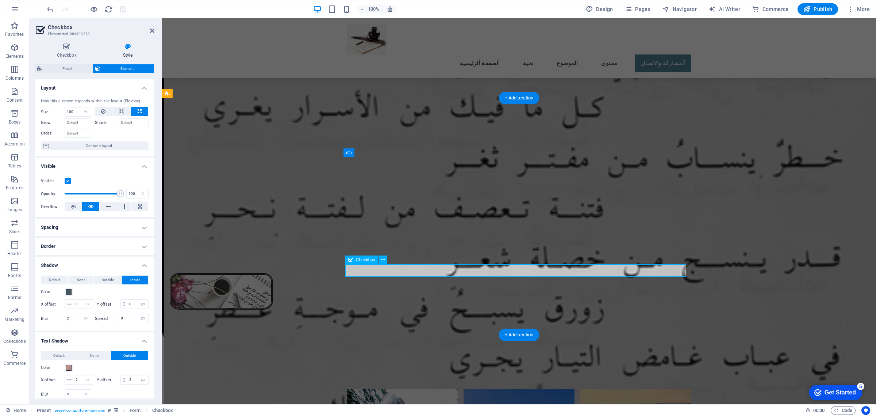
click at [384, 260] on icon at bounding box center [383, 260] width 4 height 8
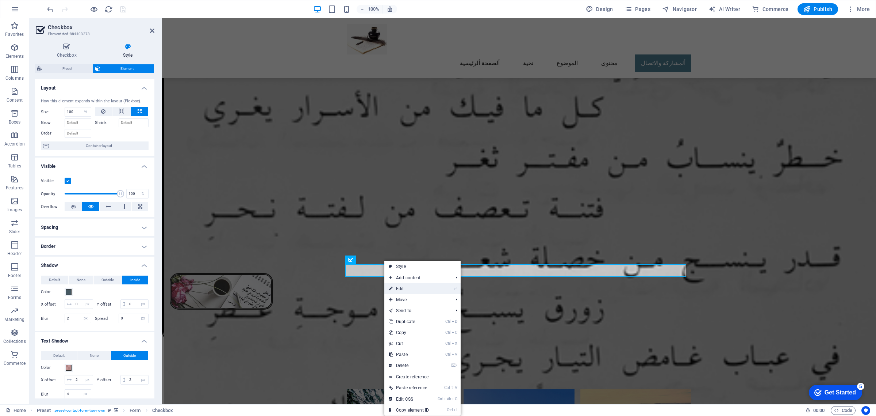
click at [408, 288] on link "⏎ Edit" at bounding box center [409, 288] width 49 height 11
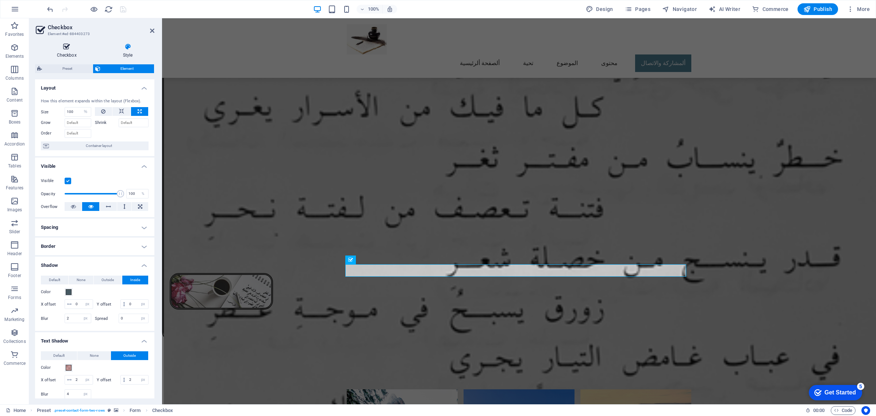
click at [68, 49] on icon at bounding box center [66, 46] width 63 height 7
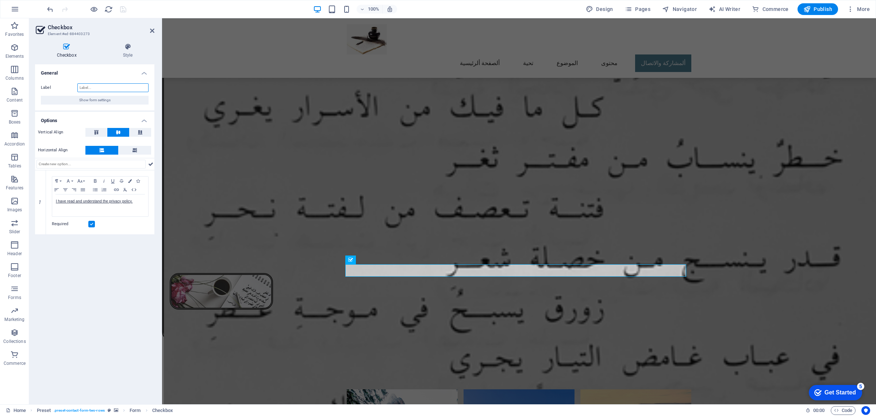
click at [94, 84] on input "Label" at bounding box center [112, 87] width 71 height 9
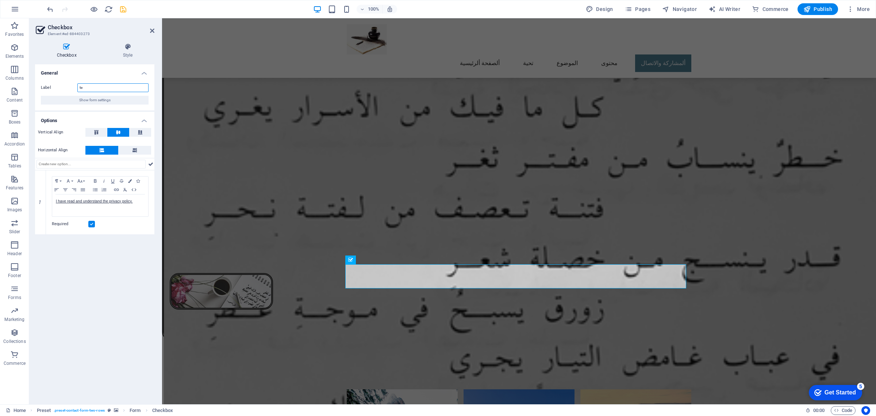
type input "t"
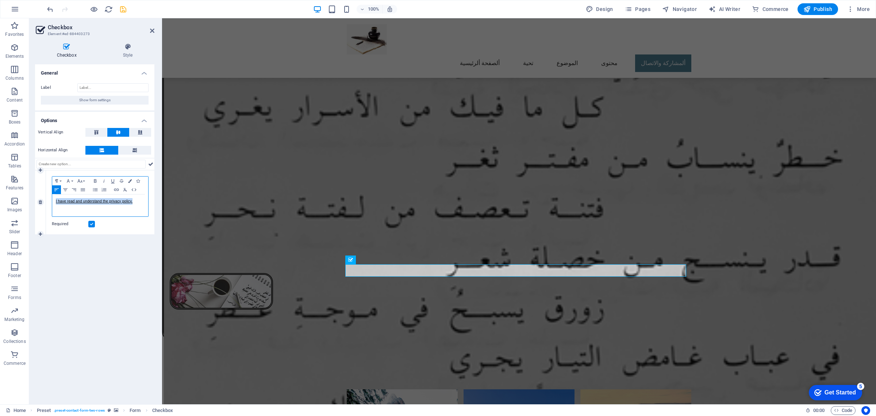
drag, startPoint x: 135, startPoint y: 203, endPoint x: 52, endPoint y: 201, distance: 83.3
click at [52, 201] on div "I have read and understand the privacy policy." at bounding box center [100, 205] width 96 height 22
click at [93, 214] on icon "button" at bounding box center [94, 214] width 9 height 9
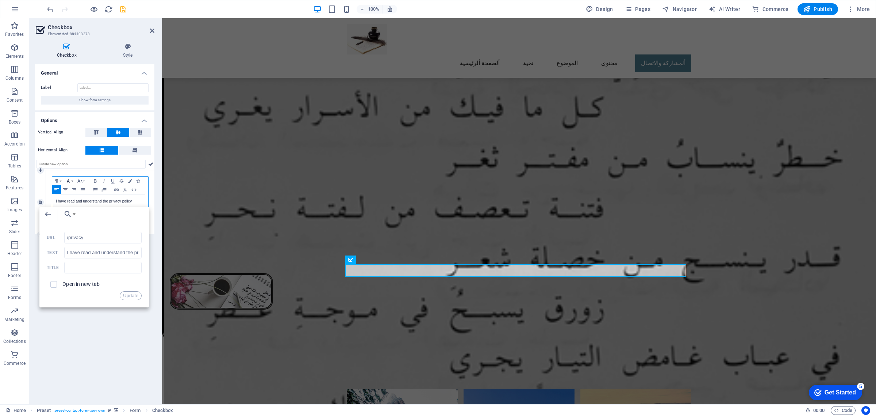
click at [72, 182] on icon "button" at bounding box center [68, 181] width 9 height 6
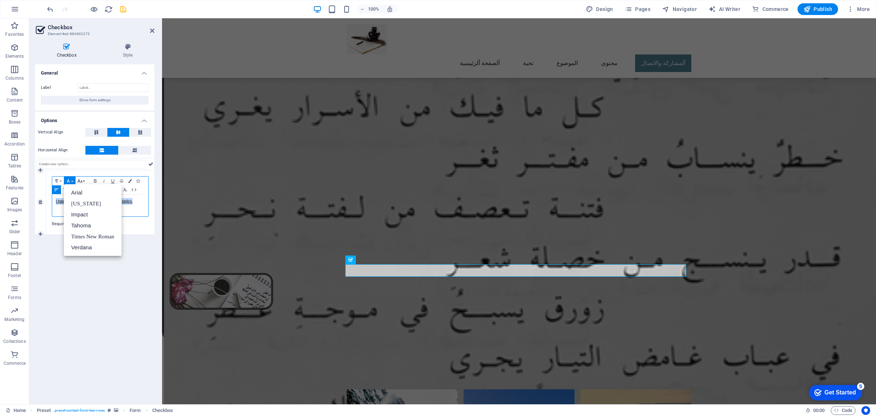
click at [86, 180] on button "Font Size" at bounding box center [82, 180] width 12 height 9
click at [88, 215] on link "14" at bounding box center [89, 217] width 26 height 11
click at [85, 182] on button "Font Size" at bounding box center [82, 180] width 12 height 9
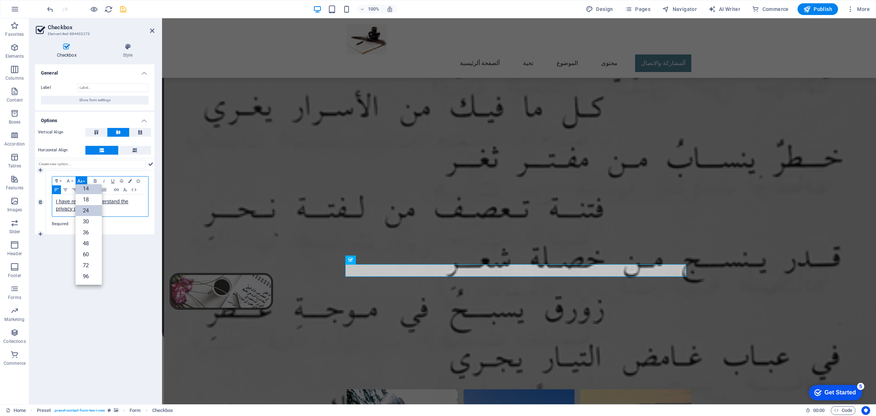
click at [85, 211] on link "24" at bounding box center [89, 210] width 26 height 11
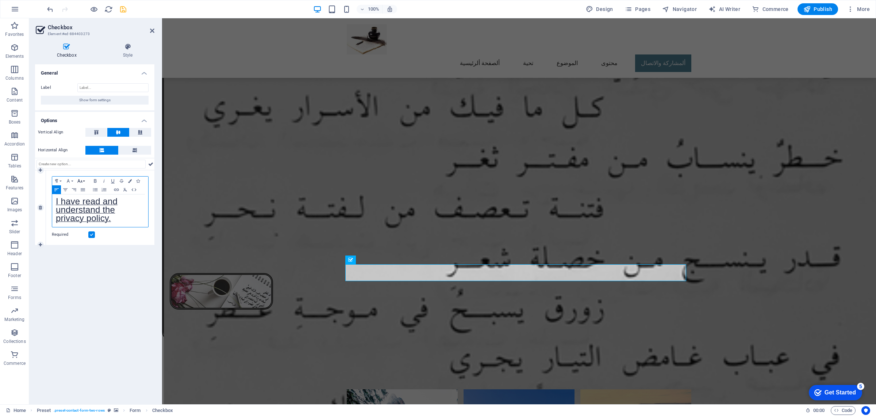
click at [85, 182] on button "Font Size" at bounding box center [82, 180] width 12 height 9
click at [86, 198] on link "18" at bounding box center [89, 199] width 26 height 11
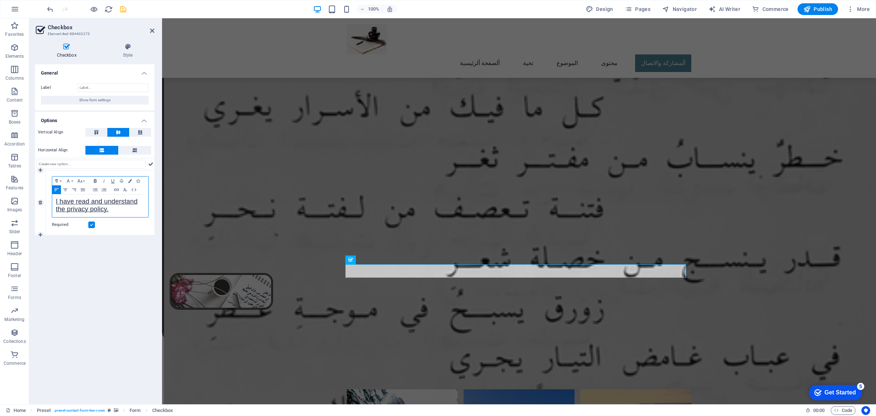
click at [95, 183] on icon "button" at bounding box center [95, 181] width 9 height 6
click at [129, 181] on icon "button" at bounding box center [130, 181] width 4 height 4
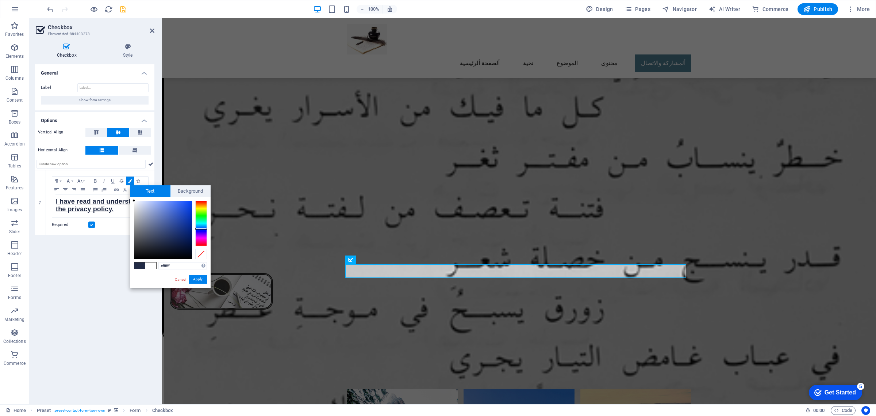
drag, startPoint x: 163, startPoint y: 242, endPoint x: 130, endPoint y: 196, distance: 55.7
click at [130, 197] on div "#ffffff Supported formats #0852ed rgb(8, 82, 237) rgba(8, 82, 237, 90%) hsv(221…" at bounding box center [170, 295] width 81 height 196
click at [137, 202] on div at bounding box center [136, 201] width 3 height 3
drag, startPoint x: 137, startPoint y: 202, endPoint x: 130, endPoint y: 199, distance: 7.4
click at [130, 199] on div "#ffffff Supported formats #0852ed rgb(8, 82, 237) rgba(8, 82, 237, 90%) hsv(221…" at bounding box center [170, 295] width 81 height 196
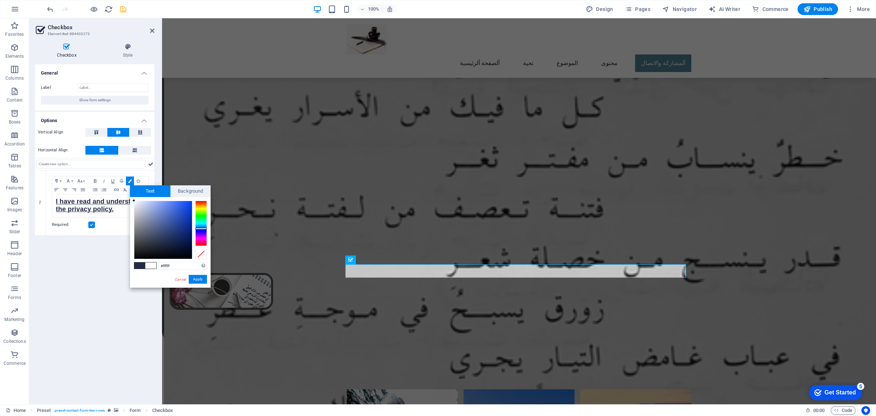
click at [132, 198] on div "#ffffff Supported formats #0852ed rgb(8, 82, 237) rgba(8, 82, 237, 90%) hsv(221…" at bounding box center [170, 295] width 81 height 196
type input "#ffffff"
click at [133, 199] on div at bounding box center [134, 200] width 3 height 3
click at [196, 278] on button "Apply" at bounding box center [198, 279] width 18 height 9
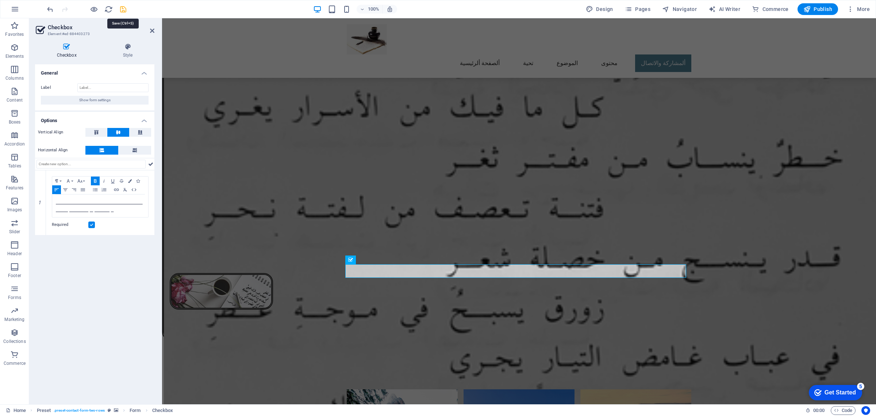
click at [123, 9] on icon "save" at bounding box center [123, 9] width 8 height 8
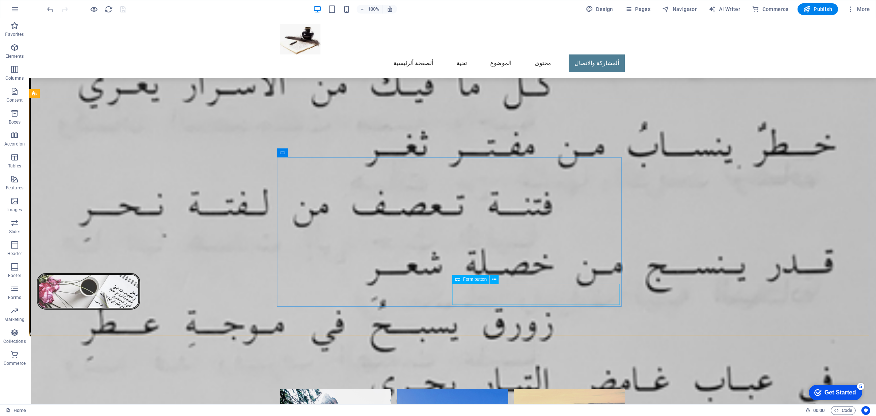
click at [480, 280] on span "Form button" at bounding box center [475, 279] width 24 height 4
select select "px"
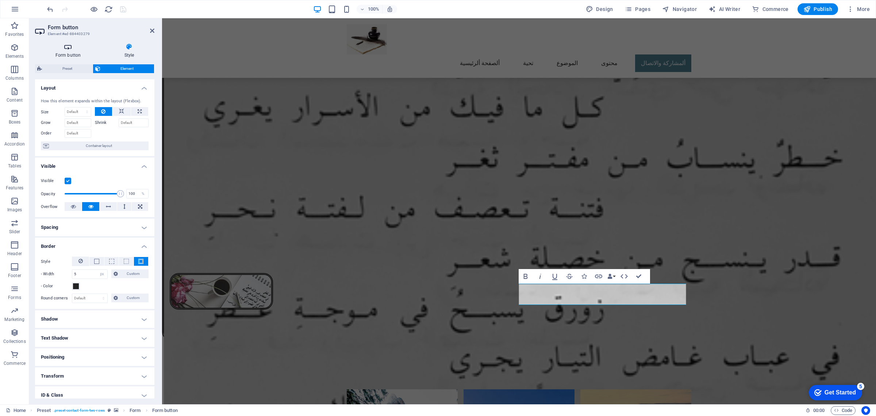
click at [68, 49] on icon at bounding box center [68, 46] width 66 height 7
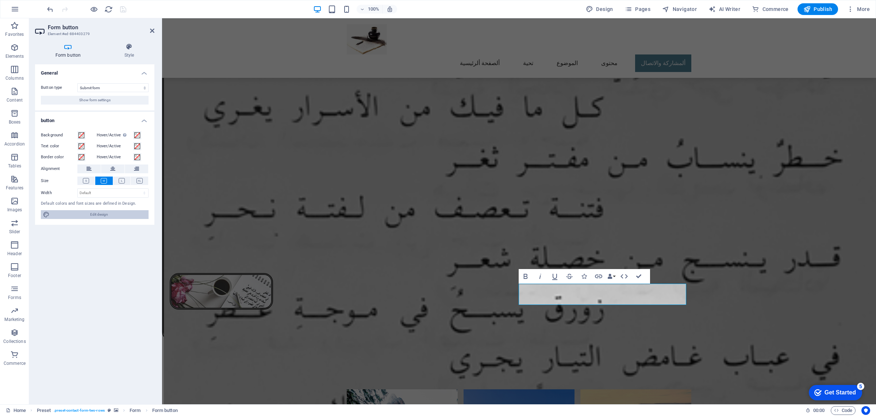
click at [94, 215] on span "Edit design" at bounding box center [99, 214] width 95 height 9
select select "px"
select select "300"
select select "px"
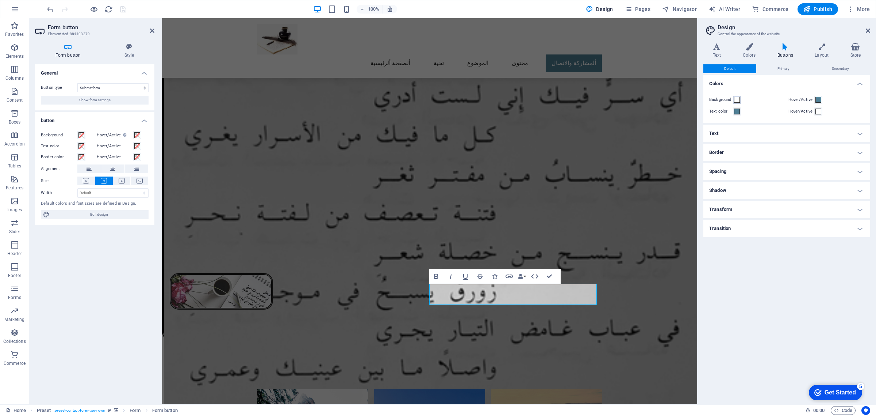
click at [738, 99] on span at bounding box center [737, 100] width 6 height 6
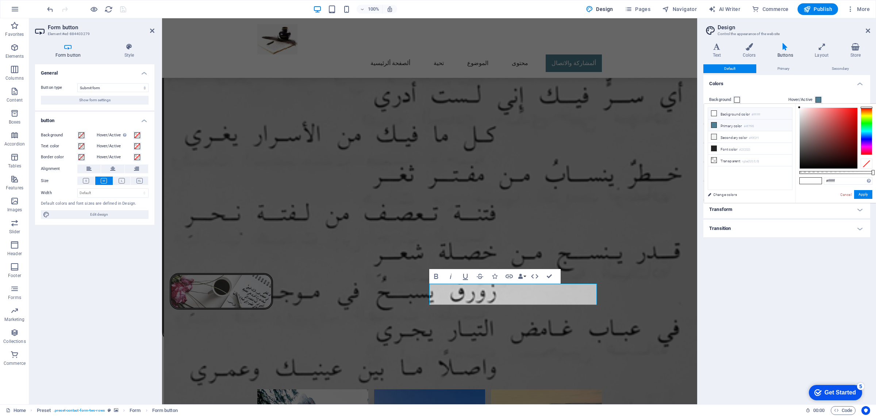
click at [716, 124] on icon at bounding box center [714, 124] width 5 height 5
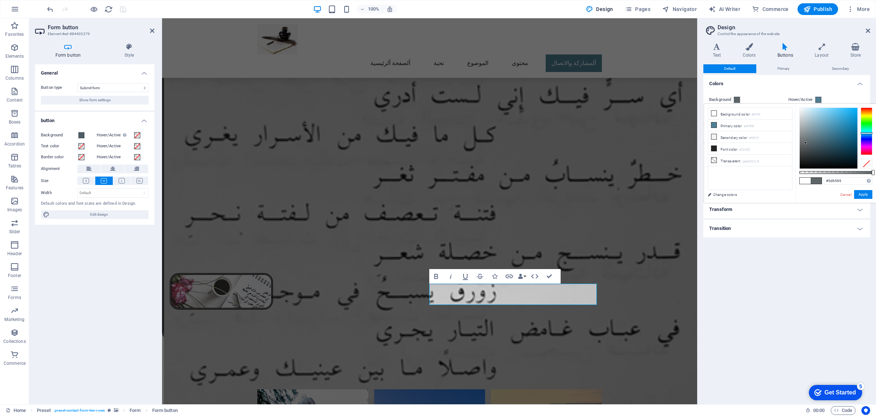
drag, startPoint x: 826, startPoint y: 132, endPoint x: 806, endPoint y: 143, distance: 22.9
click at [806, 143] on div at bounding box center [806, 142] width 3 height 3
type input "rgba(93, 101, 105, 0.78)"
drag, startPoint x: 872, startPoint y: 171, endPoint x: 857, endPoint y: 176, distance: 16.2
click at [857, 176] on div "rgba(93, 101, 105, 0.78) Supported formats #0852ed rgb(8, 82, 237) rgba(8, 82, …" at bounding box center [836, 206] width 81 height 205
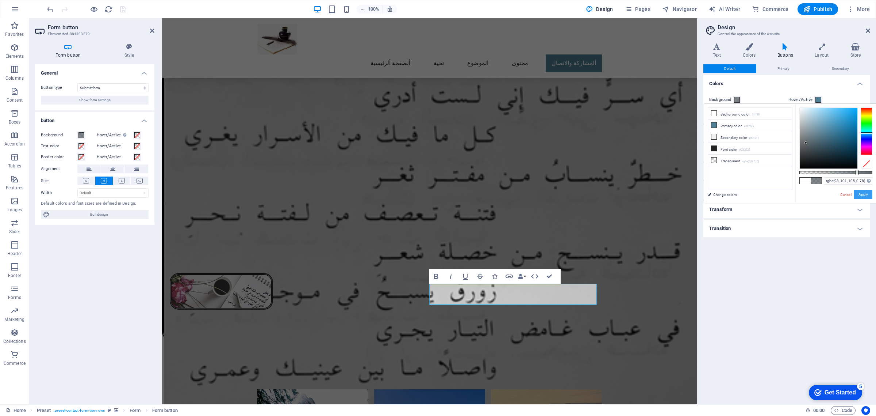
click at [862, 195] on button "Apply" at bounding box center [864, 194] width 18 height 9
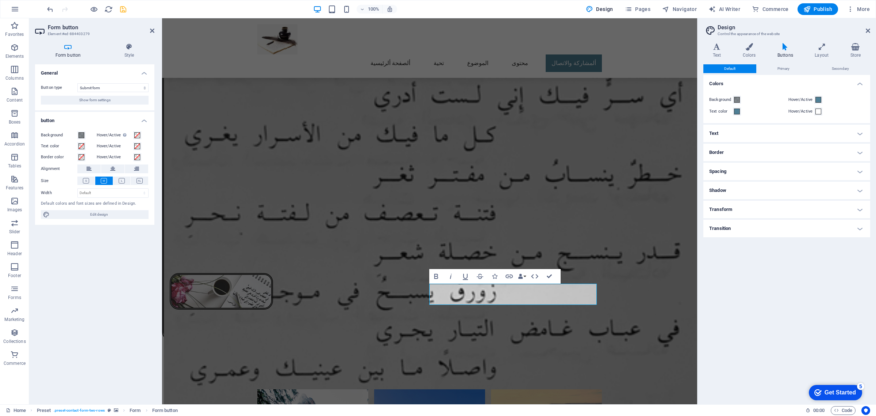
click at [803, 152] on h4 "Border" at bounding box center [787, 153] width 167 height 18
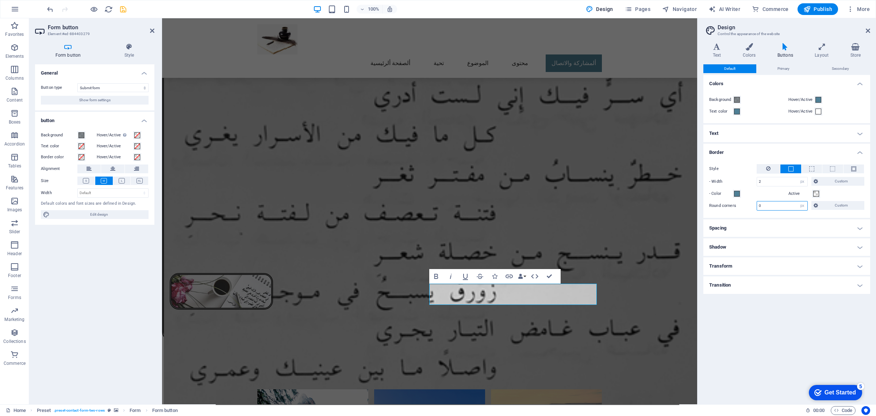
drag, startPoint x: 764, startPoint y: 205, endPoint x: 742, endPoint y: 205, distance: 21.9
click at [742, 205] on div "Round corners 0 px rem vh vw Custom Custom" at bounding box center [787, 205] width 155 height 9
type input "0"
click at [791, 52] on h4 "Buttons" at bounding box center [786, 50] width 37 height 15
click at [718, 51] on h4 "Text" at bounding box center [719, 50] width 30 height 15
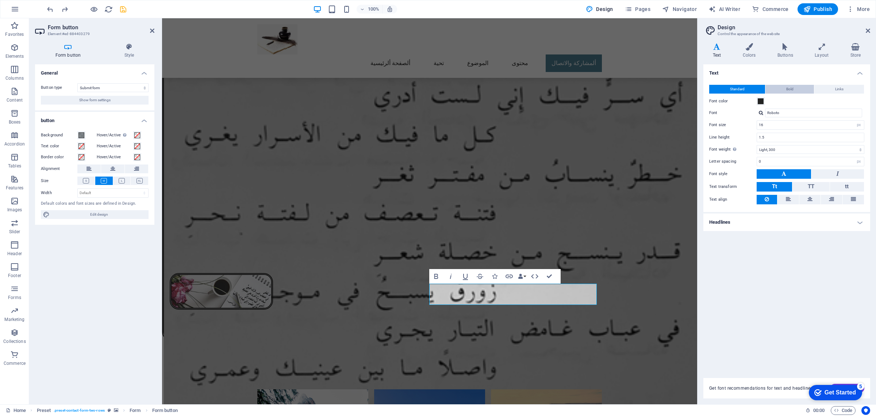
click at [793, 86] on span "Bold" at bounding box center [790, 89] width 7 height 9
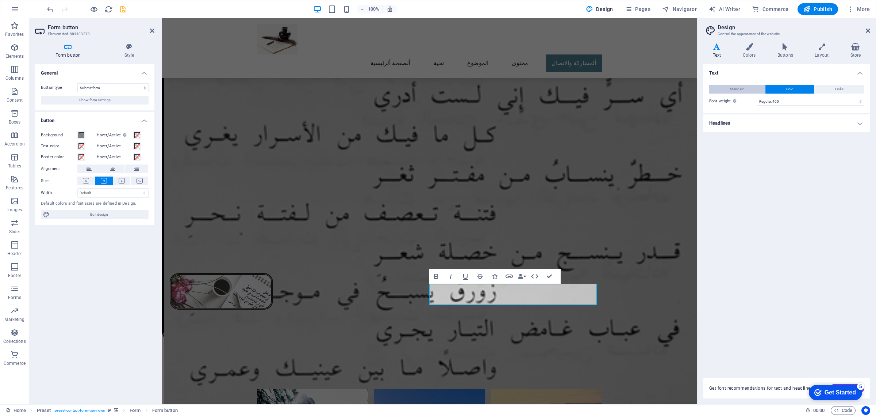
click at [731, 92] on span "Standard" at bounding box center [737, 89] width 15 height 9
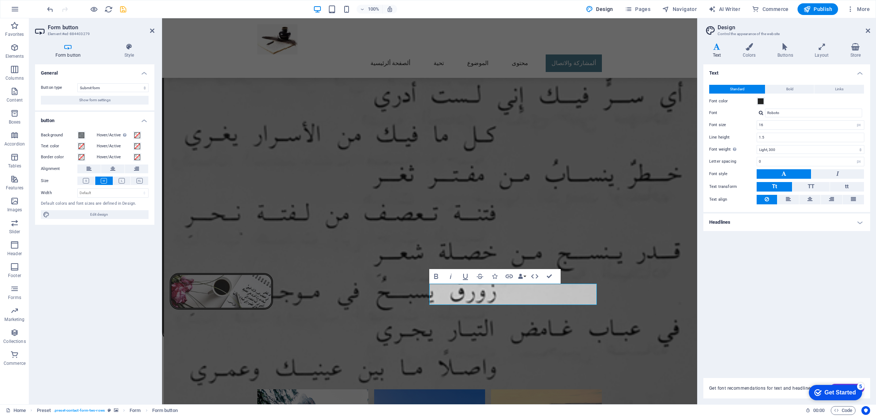
click at [716, 48] on icon at bounding box center [717, 46] width 27 height 7
click at [760, 102] on span at bounding box center [761, 101] width 6 height 6
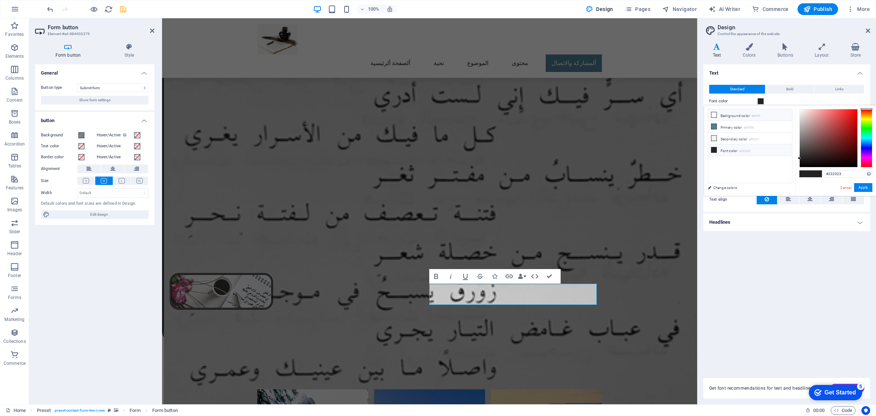
click at [714, 112] on icon at bounding box center [714, 114] width 5 height 5
type input "#ffffff"
click at [715, 117] on icon at bounding box center [714, 114] width 5 height 5
click at [867, 187] on button "Apply" at bounding box center [864, 187] width 18 height 9
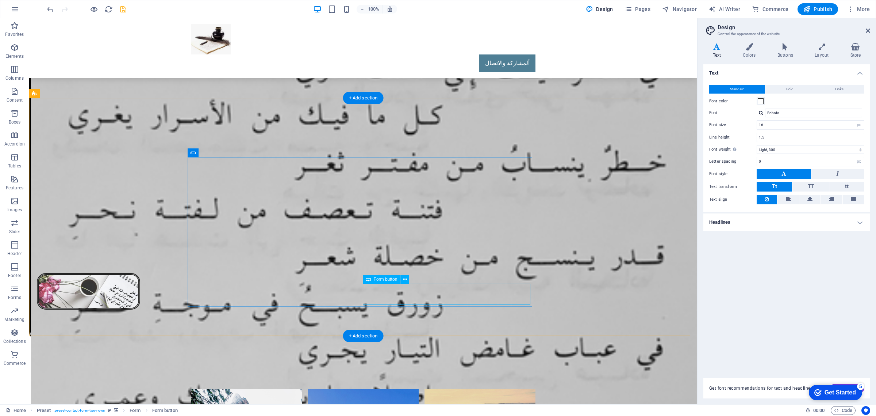
drag, startPoint x: 459, startPoint y: 292, endPoint x: 326, endPoint y: 293, distance: 132.9
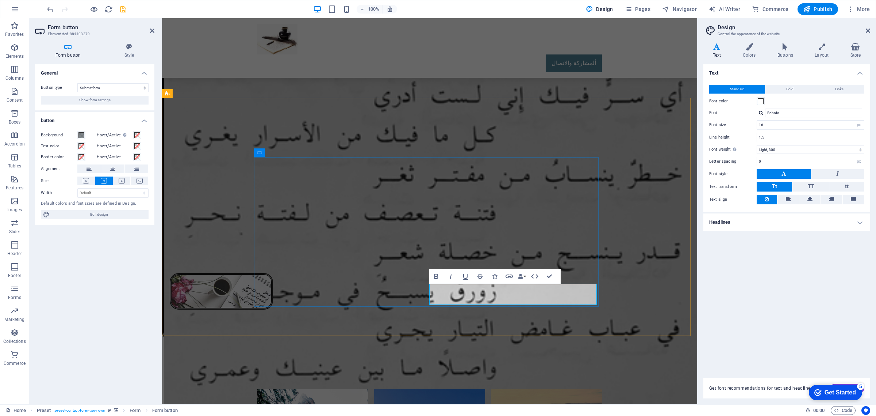
click at [717, 48] on icon at bounding box center [717, 46] width 27 height 7
click at [810, 183] on span "TT" at bounding box center [811, 186] width 7 height 7
click at [778, 188] on button "Tt" at bounding box center [774, 186] width 35 height 9
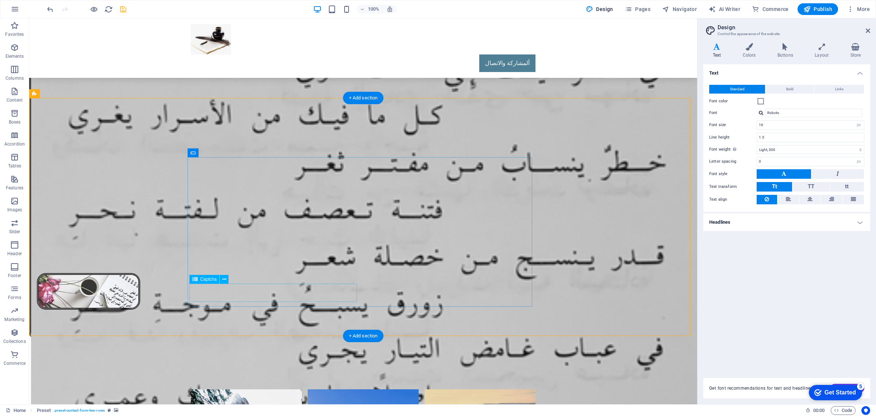
select select "px"
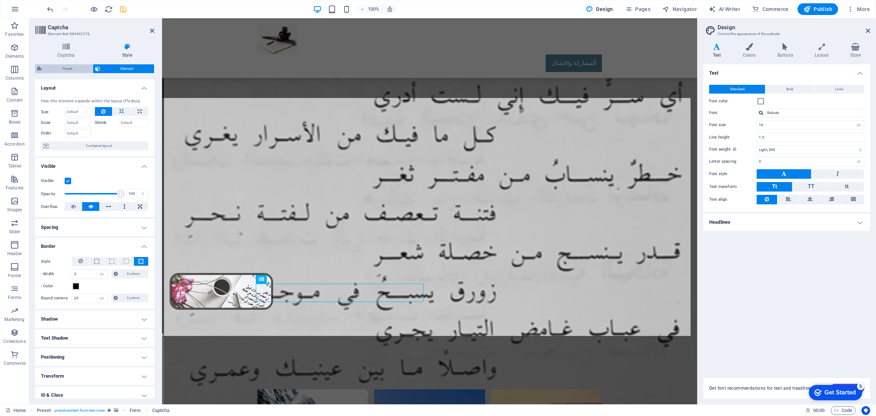
click at [66, 70] on span "Preset" at bounding box center [67, 68] width 46 height 9
select select "px"
select select "rem"
select select "px"
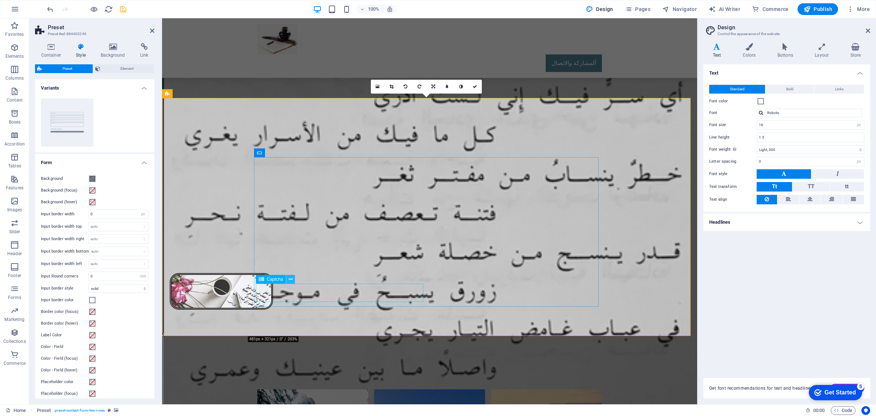
click at [290, 280] on icon at bounding box center [291, 279] width 4 height 8
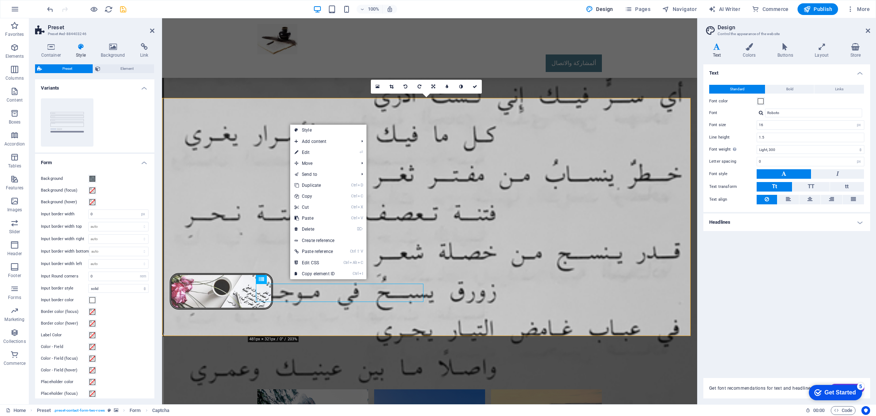
click at [751, 311] on div "Text Standard Bold Links Font color Font Roboto Font size 16 rem px Line height…" at bounding box center [787, 216] width 167 height 305
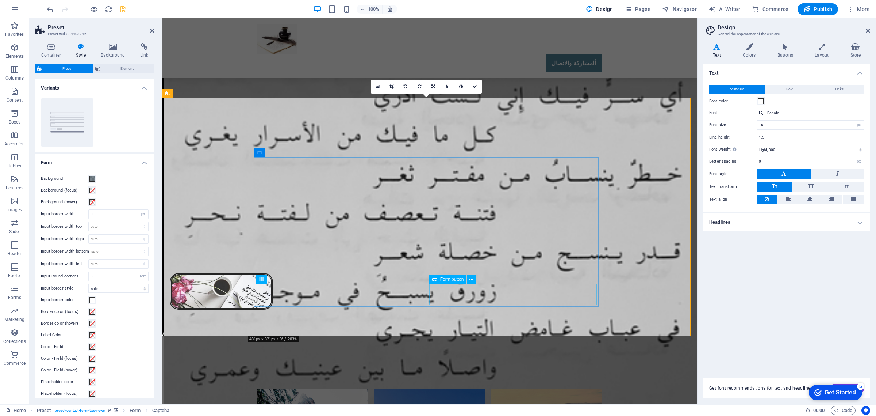
click at [457, 280] on span "Form button" at bounding box center [452, 279] width 24 height 4
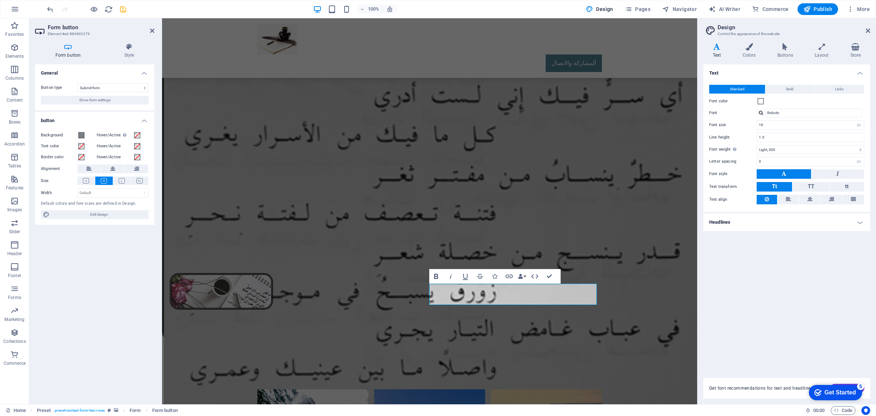
click at [436, 276] on icon "button" at bounding box center [436, 276] width 4 height 5
click at [141, 180] on icon at bounding box center [140, 180] width 6 height 5
click at [122, 181] on icon at bounding box center [122, 180] width 6 height 5
click at [140, 181] on icon at bounding box center [140, 180] width 6 height 5
click at [122, 182] on icon at bounding box center [122, 180] width 6 height 5
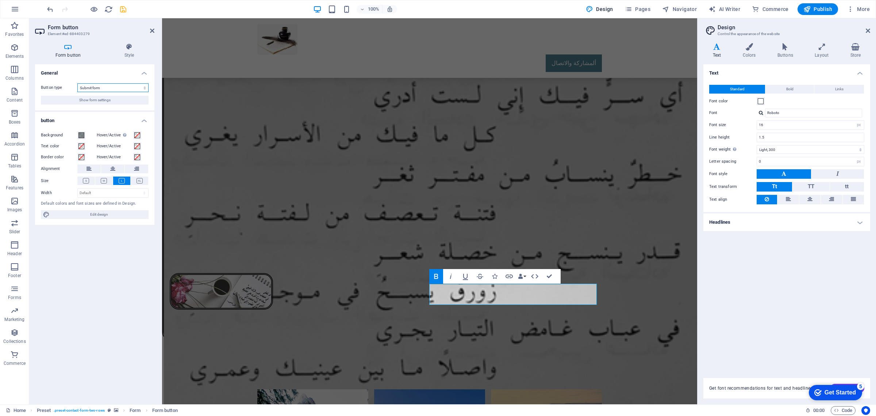
click at [142, 88] on select "Submit form Reset form No action" at bounding box center [112, 87] width 71 height 9
click at [88, 214] on span "Edit design" at bounding box center [99, 214] width 95 height 9
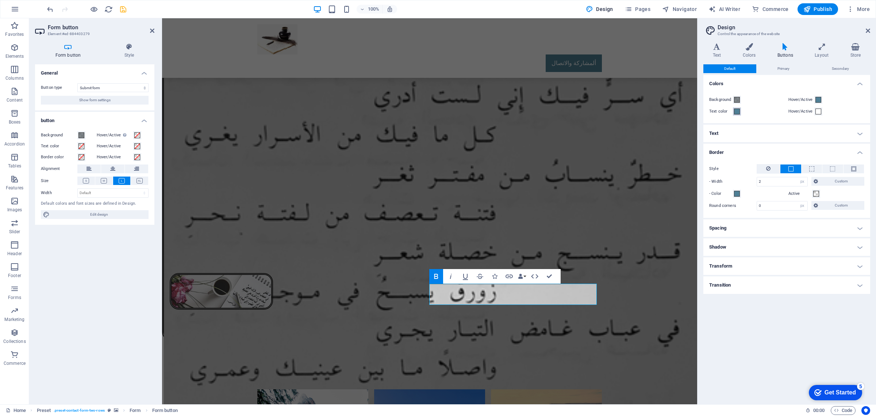
click at [737, 112] on span at bounding box center [737, 111] width 6 height 6
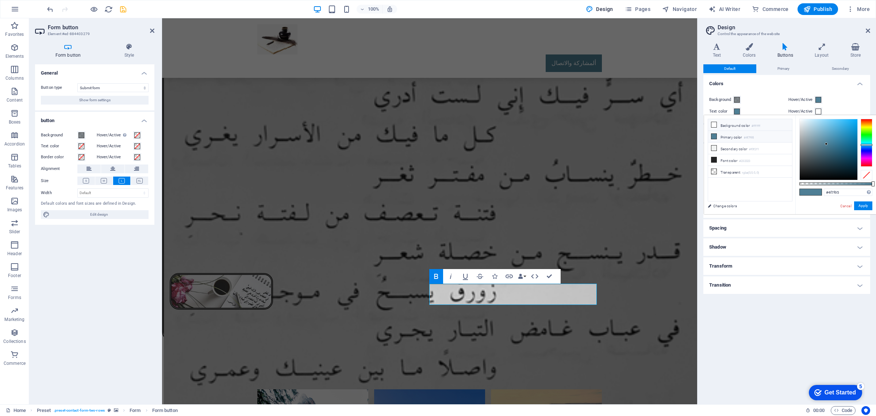
click at [712, 123] on icon at bounding box center [714, 124] width 5 height 5
type input "#ffffff"
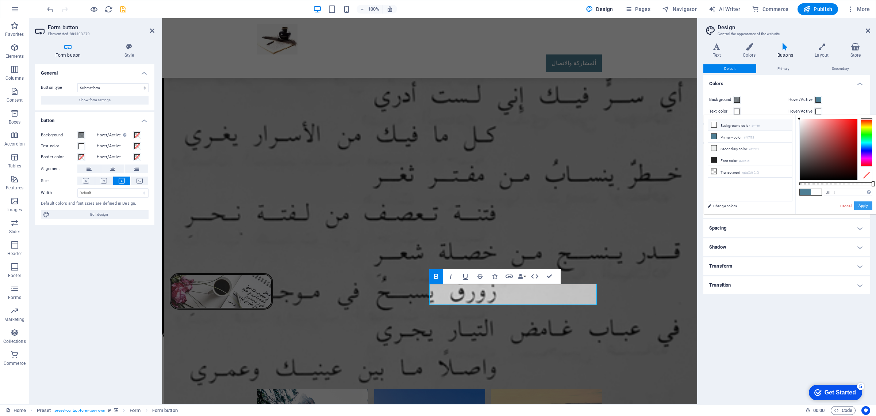
click at [865, 205] on button "Apply" at bounding box center [864, 205] width 18 height 9
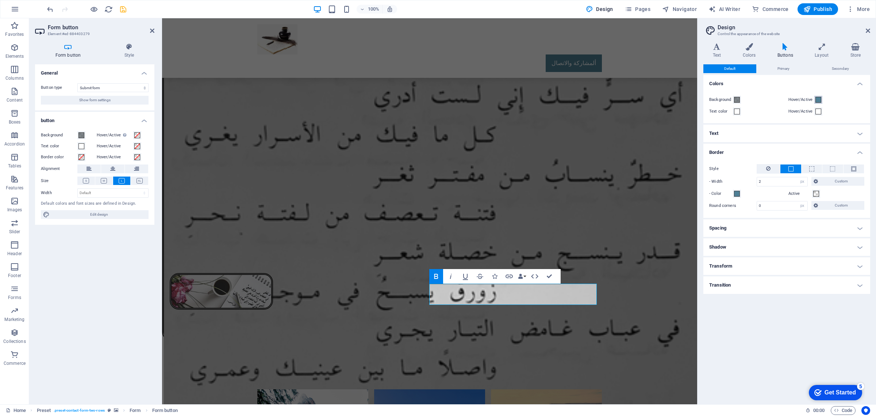
click at [819, 100] on span at bounding box center [819, 100] width 6 height 6
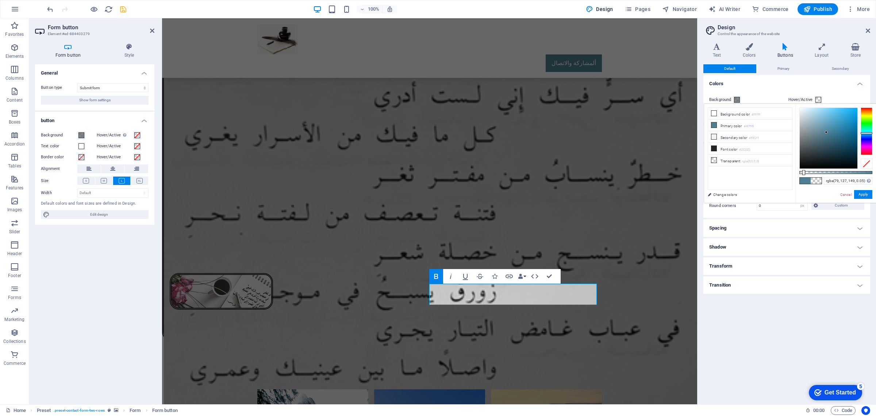
click at [803, 171] on div at bounding box center [836, 172] width 73 height 3
click at [803, 171] on div at bounding box center [804, 172] width 3 height 5
type input "rgba(79, 127, 149, 0)"
drag, startPoint x: 803, startPoint y: 172, endPoint x: 791, endPoint y: 173, distance: 12.9
click at [791, 173] on div "less Background color #ffffff Primary color #4f7f95 Secondary color #f0f2f1 Fon…" at bounding box center [790, 153] width 172 height 99
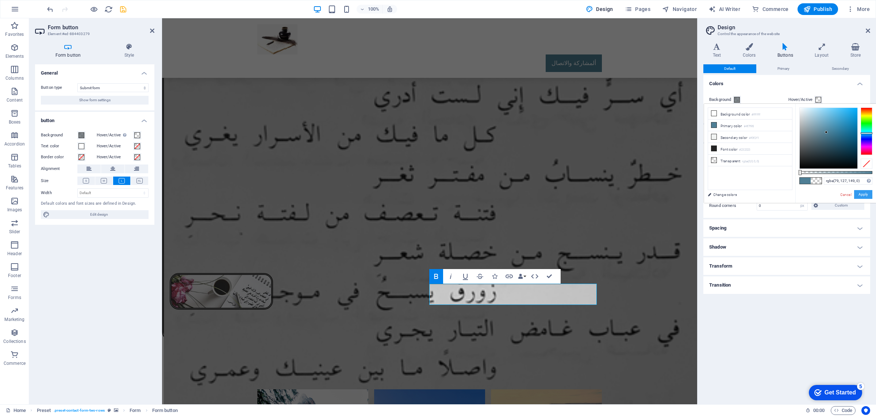
click at [862, 194] on button "Apply" at bounding box center [864, 194] width 18 height 9
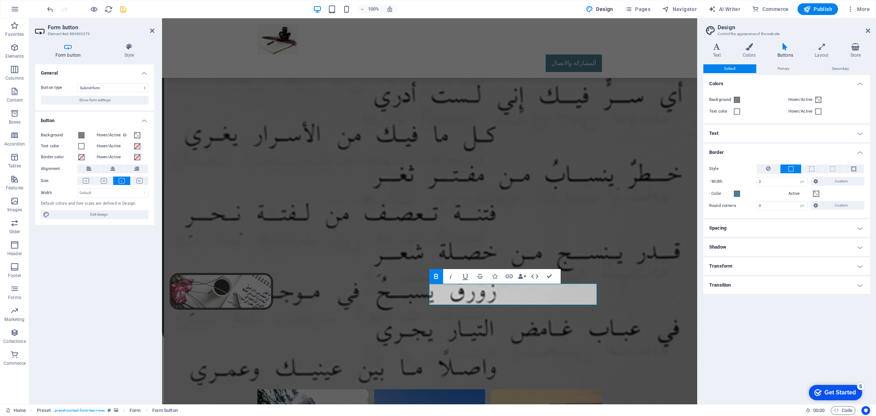
drag, startPoint x: 818, startPoint y: 99, endPoint x: 847, endPoint y: 109, distance: 30.3
click at [849, 109] on div "Hover/Active" at bounding box center [827, 111] width 76 height 9
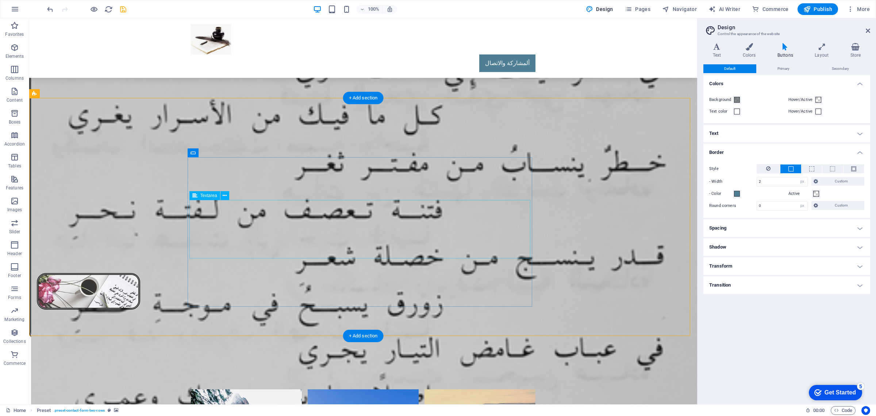
select select "px"
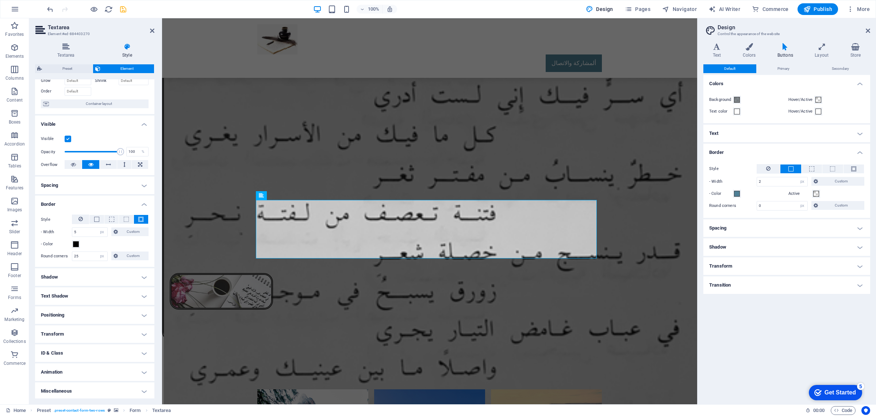
scroll to position [43, 0]
click at [83, 391] on h4 "Miscellaneous" at bounding box center [94, 390] width 119 height 18
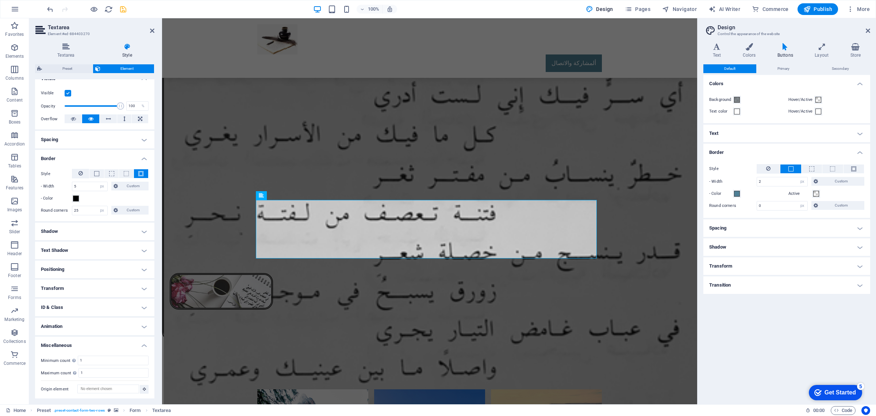
scroll to position [88, 0]
click at [99, 291] on h4 "Transform" at bounding box center [94, 288] width 119 height 18
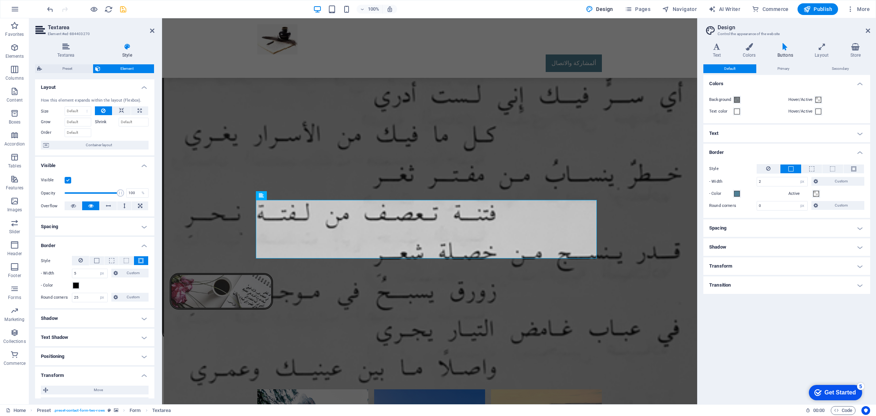
scroll to position [0, 0]
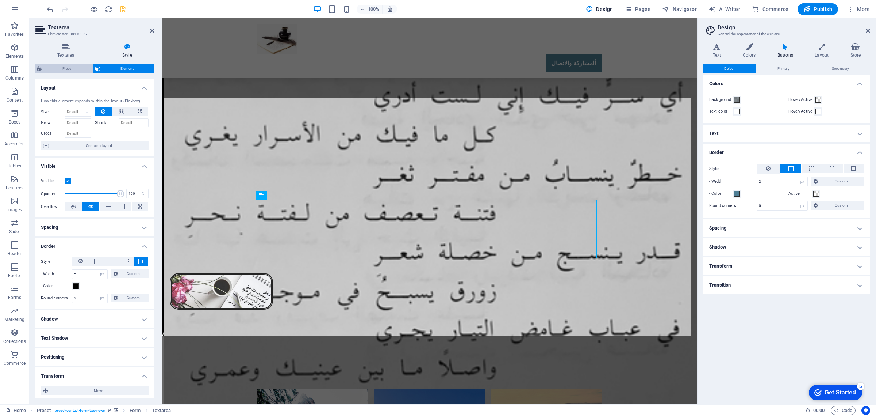
click at [69, 69] on span "Preset" at bounding box center [67, 68] width 46 height 9
select select "px"
select select "rem"
select select "px"
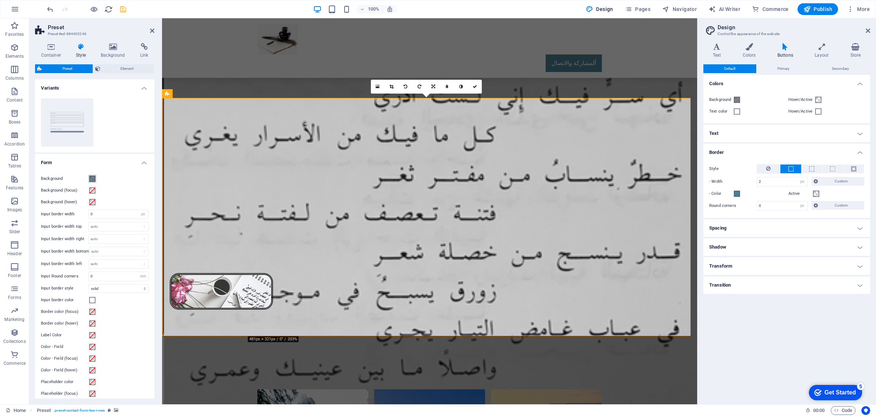
click at [92, 179] on span at bounding box center [92, 179] width 6 height 6
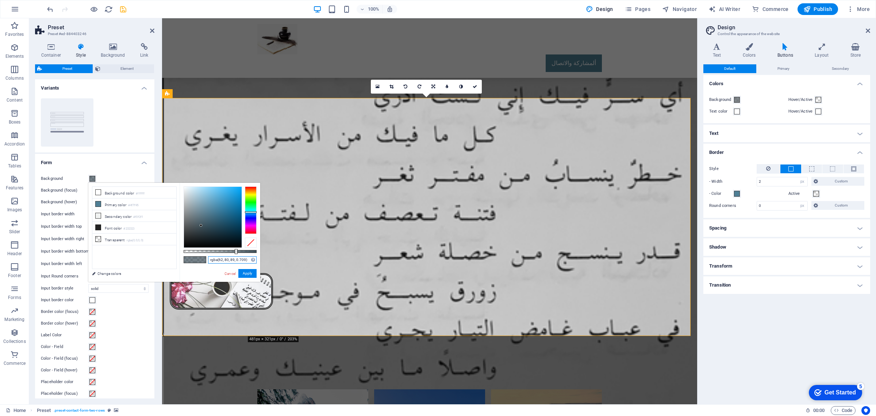
drag, startPoint x: 209, startPoint y: 258, endPoint x: 251, endPoint y: 259, distance: 41.6
click at [251, 259] on input "rgba(62, 80, 89, 0.709)" at bounding box center [232, 259] width 49 height 7
click at [247, 260] on input "rgba(62, 80, 89, 0.709)" at bounding box center [232, 259] width 49 height 7
click at [247, 259] on input "rgba(62, 80, 89, 0.709)" at bounding box center [232, 259] width 49 height 7
click at [245, 259] on input "rgba(62, 80, 89, 0.709)" at bounding box center [232, 259] width 49 height 7
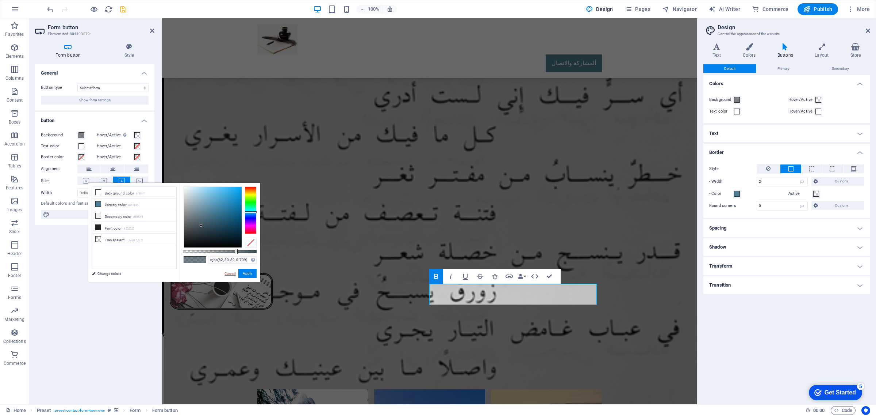
click at [228, 274] on link "Cancel" at bounding box center [230, 273] width 13 height 5
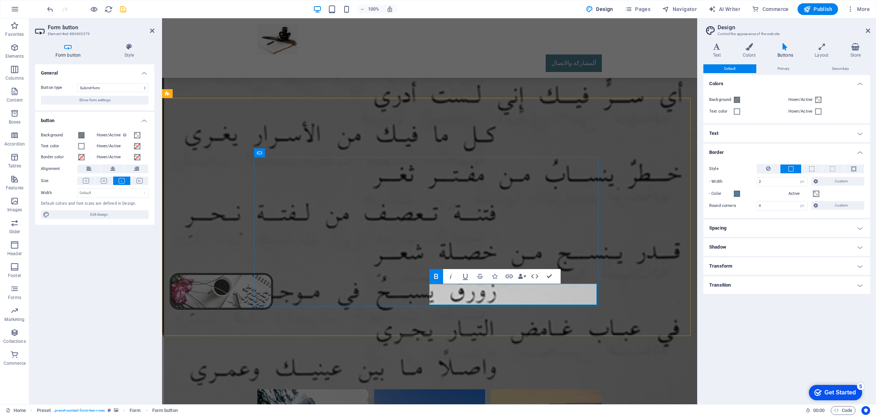
click at [94, 213] on span "Edit design" at bounding box center [99, 214] width 95 height 9
click at [737, 100] on span at bounding box center [737, 100] width 6 height 6
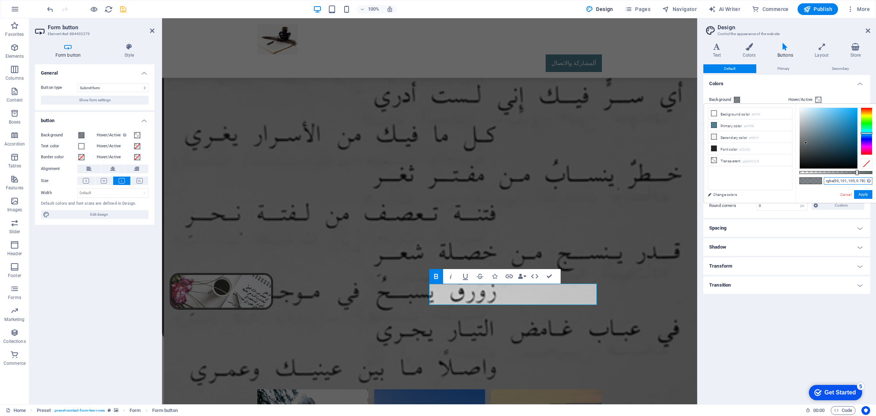
drag, startPoint x: 824, startPoint y: 181, endPoint x: 876, endPoint y: 185, distance: 51.6
click at [876, 185] on div "rgba(93, 101, 105, 0.78) Supported formats #0852ed rgb(8, 82, 237) rgba(8, 82, …" at bounding box center [836, 206] width 81 height 205
paste input "rgba(62, 80, 89, 0.709)"
type input "rgba(62, 80, 89, 0.709)"
click at [863, 195] on button "Apply" at bounding box center [864, 194] width 18 height 9
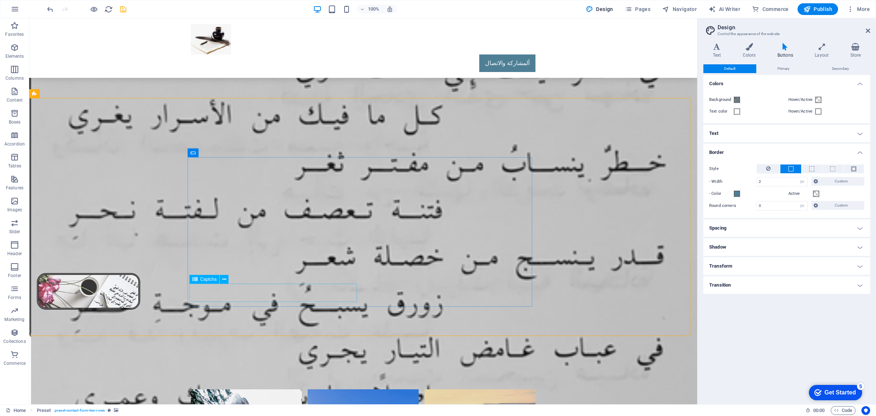
click at [206, 280] on span "Captcha" at bounding box center [208, 279] width 16 height 4
select select "px"
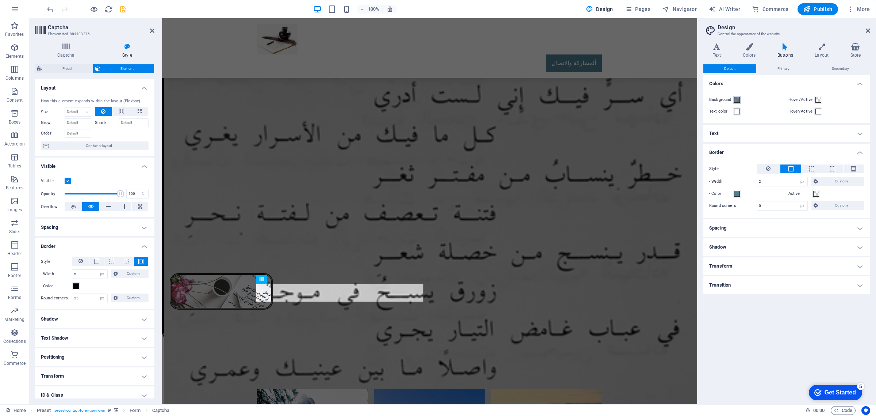
click at [736, 99] on span at bounding box center [737, 100] width 6 height 6
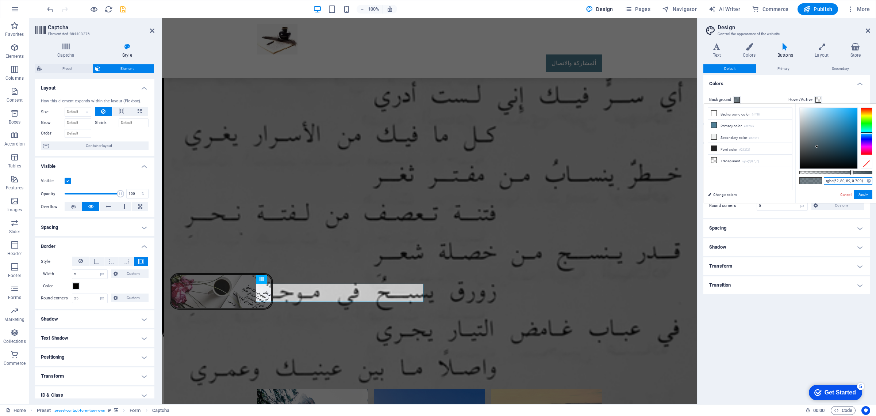
drag, startPoint x: 825, startPoint y: 179, endPoint x: 873, endPoint y: 182, distance: 48.3
click at [873, 182] on div "rgba(62, 80, 89, 0.709) Supported formats #0852ed rgb(8, 82, 237) rgba(8, 82, 2…" at bounding box center [836, 206] width 81 height 205
paste input "rgba(62, 80, 89, 0.709)"
type input "rgba(62, 80, 89, 0.709)"
click at [863, 195] on button "Apply" at bounding box center [864, 194] width 18 height 9
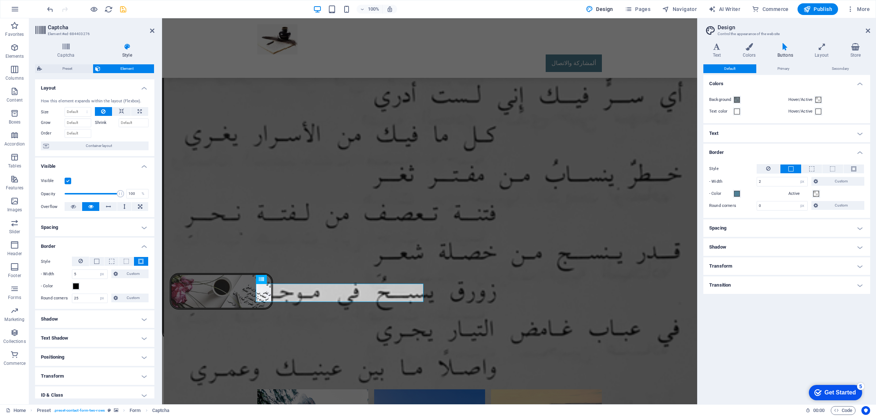
click at [862, 133] on h4 "Text" at bounding box center [787, 134] width 167 height 18
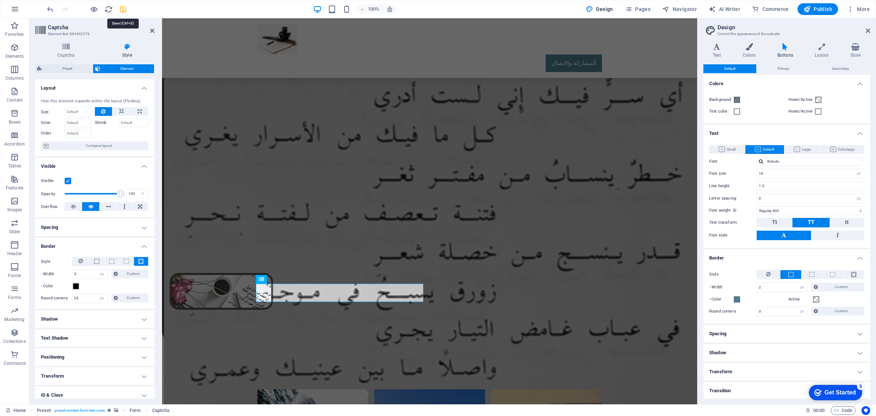
click at [125, 11] on icon "save" at bounding box center [123, 9] width 8 height 8
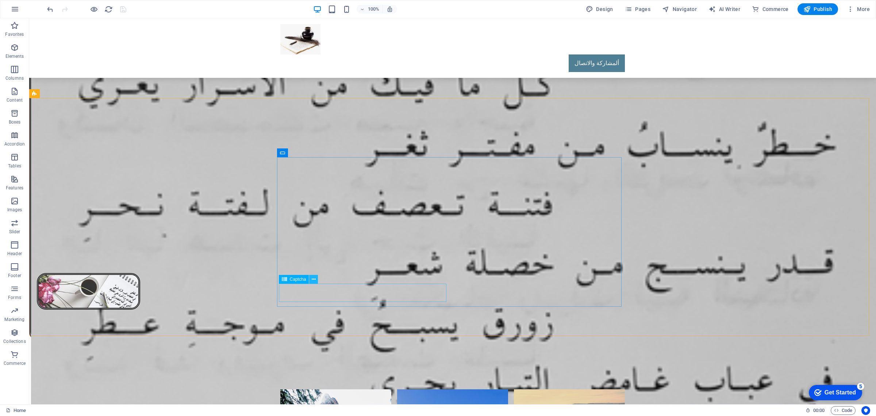
click at [313, 280] on icon at bounding box center [314, 279] width 4 height 8
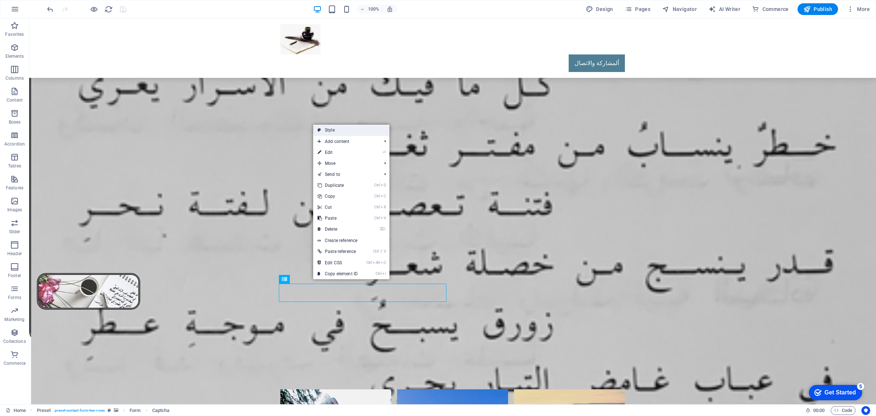
click at [333, 128] on link "Style" at bounding box center [351, 130] width 76 height 11
select select "px"
select select "rem"
select select "px"
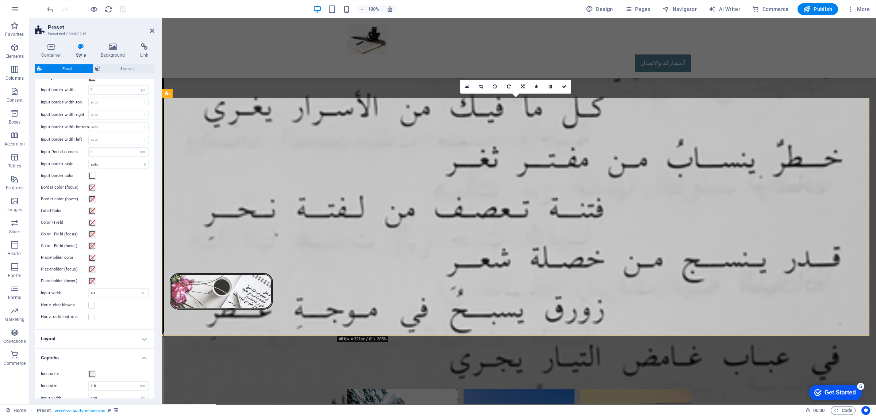
scroll to position [137, 0]
click at [68, 329] on h4 "Layout" at bounding box center [94, 326] width 119 height 18
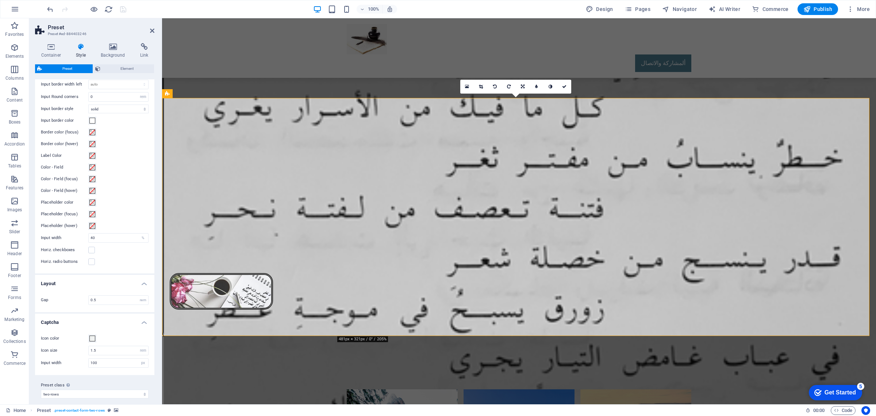
scroll to position [186, 0]
click at [66, 388] on select "two-rows Add preset class" at bounding box center [95, 387] width 108 height 9
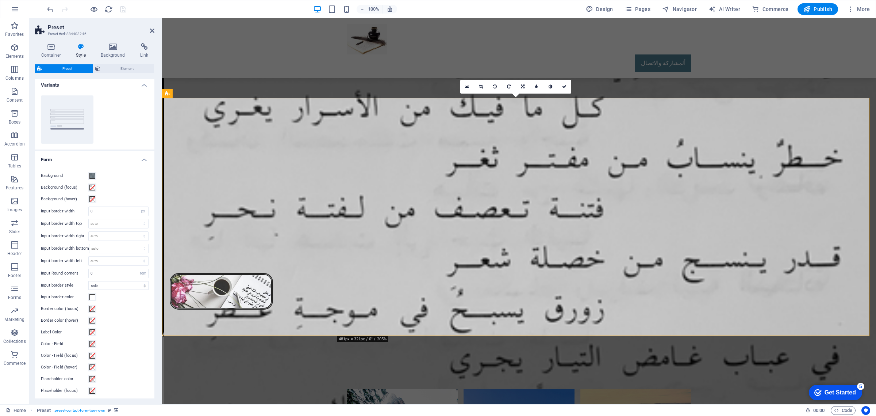
scroll to position [0, 0]
click at [92, 217] on input "0" at bounding box center [119, 214] width 60 height 9
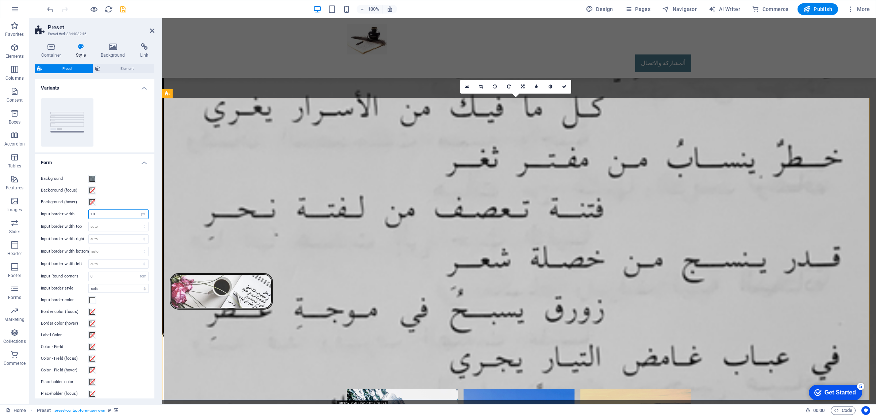
type input "0"
click at [109, 214] on input "0" at bounding box center [119, 214] width 60 height 9
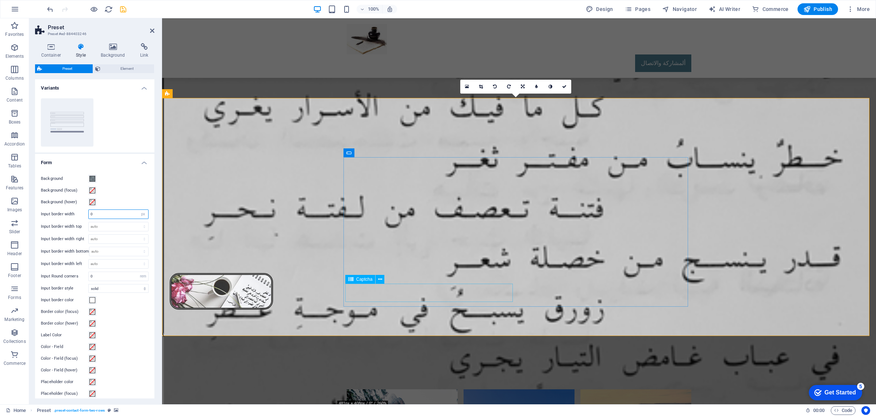
click at [367, 280] on span "Captcha" at bounding box center [364, 279] width 16 height 4
select select "px"
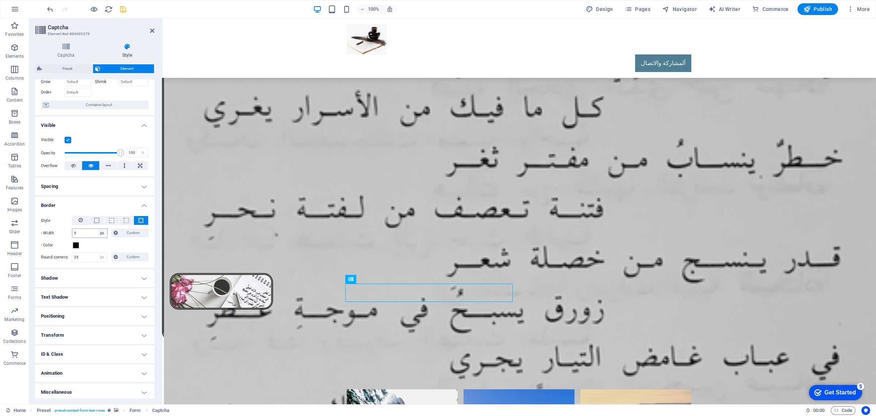
scroll to position [43, 0]
click at [85, 293] on h4 "Text Shadow" at bounding box center [94, 295] width 119 height 18
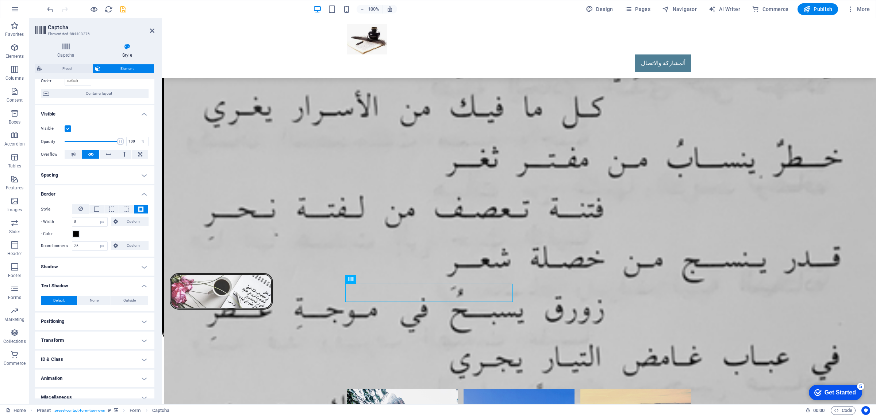
scroll to position [59, 0]
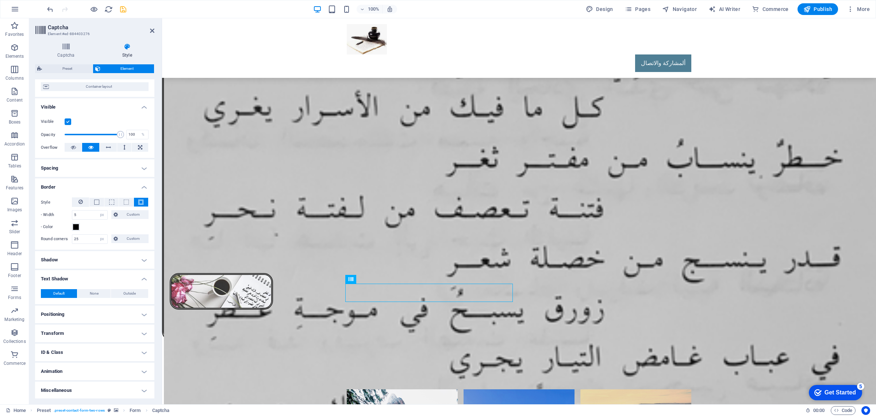
click at [90, 263] on h4 "Shadow" at bounding box center [94, 260] width 119 height 18
click at [90, 263] on h4 "Shadow" at bounding box center [94, 257] width 119 height 13
click at [80, 310] on h4 "Positioning" at bounding box center [94, 314] width 119 height 18
click at [80, 310] on h4 "Positioning" at bounding box center [94, 311] width 119 height 13
click at [78, 332] on h4 "Transform" at bounding box center [94, 333] width 119 height 18
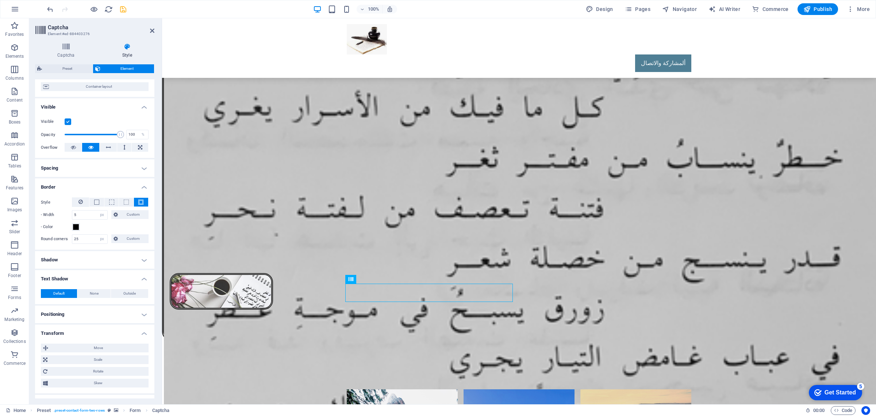
click at [78, 332] on h4 "Transform" at bounding box center [94, 330] width 119 height 13
click at [70, 373] on h4 "Animation" at bounding box center [94, 371] width 119 height 18
click at [73, 369] on h4 "Animation" at bounding box center [94, 368] width 119 height 13
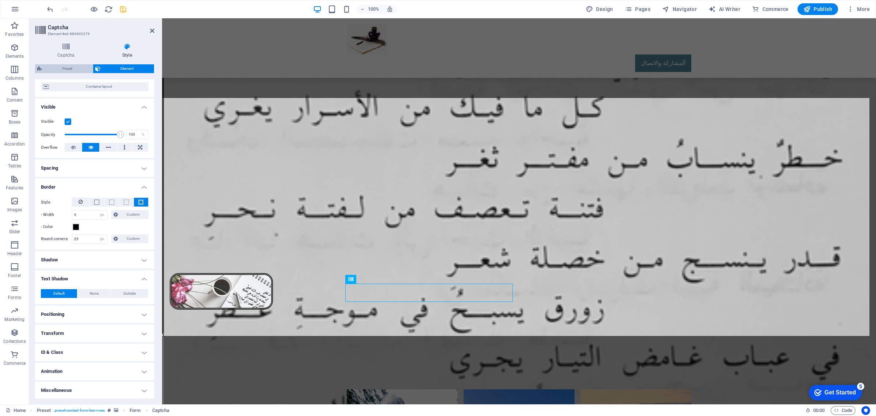
click at [61, 69] on span "Preset" at bounding box center [67, 68] width 46 height 9
select select "px"
select select "rem"
select select "px"
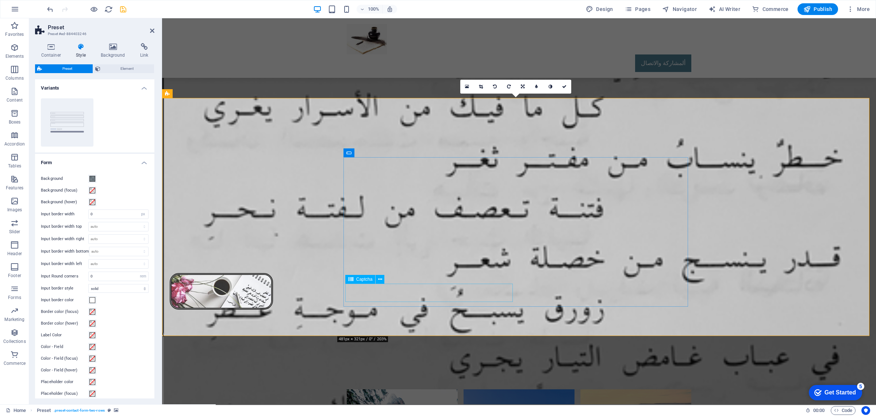
click at [363, 280] on span "Captcha" at bounding box center [364, 279] width 16 height 4
select select "px"
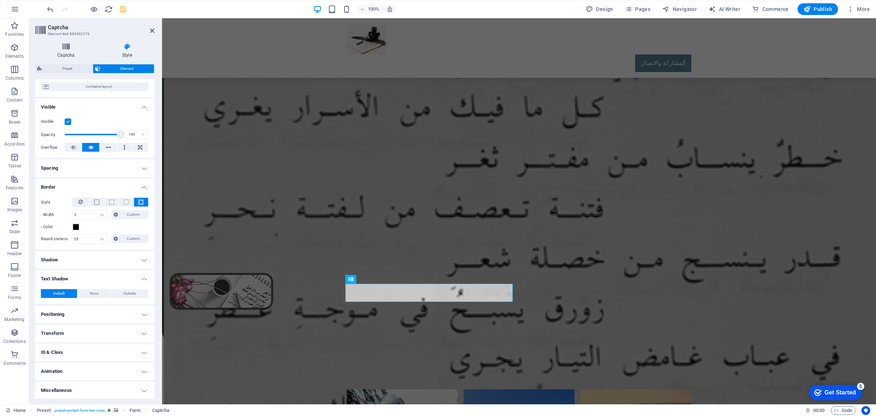
click at [68, 46] on icon at bounding box center [66, 46] width 62 height 7
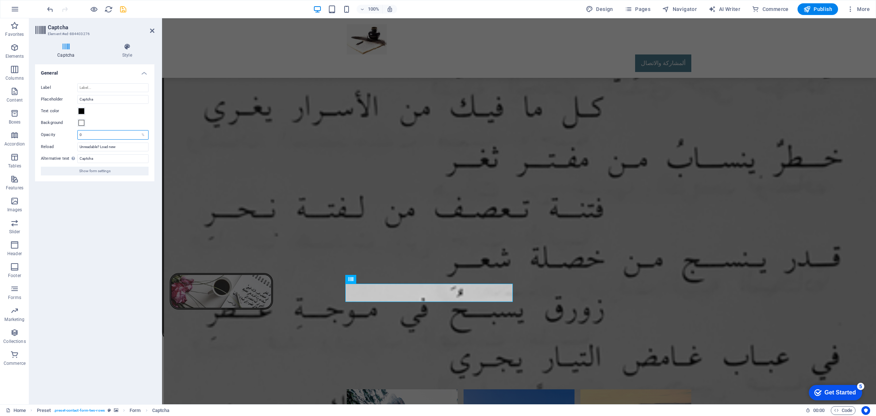
click at [80, 136] on input "0" at bounding box center [113, 134] width 70 height 9
click at [80, 136] on input "50" at bounding box center [113, 134] width 70 height 9
drag, startPoint x: 84, startPoint y: 134, endPoint x: 76, endPoint y: 134, distance: 8.4
click at [76, 134] on div "Opacity 80 %" at bounding box center [95, 134] width 108 height 9
type input "75"
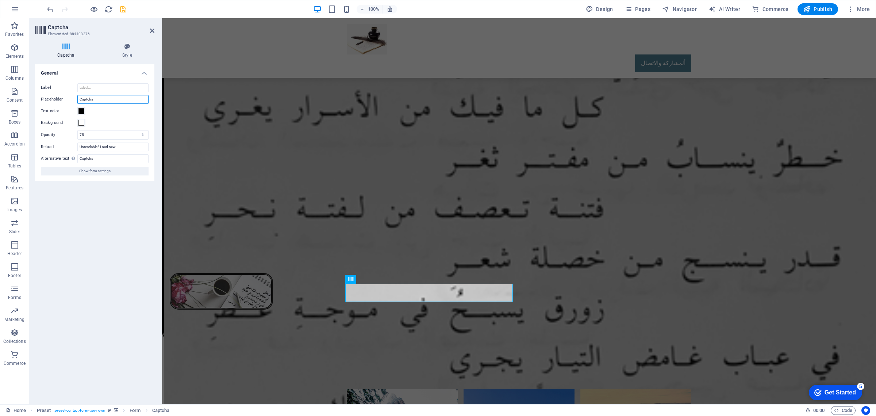
click at [96, 99] on input "Captcha" at bounding box center [112, 99] width 71 height 9
type input "Captcha"
click at [97, 87] on input "Label" at bounding box center [112, 87] width 71 height 9
type input "I"
click at [91, 171] on span "Show form settings" at bounding box center [94, 171] width 31 height 9
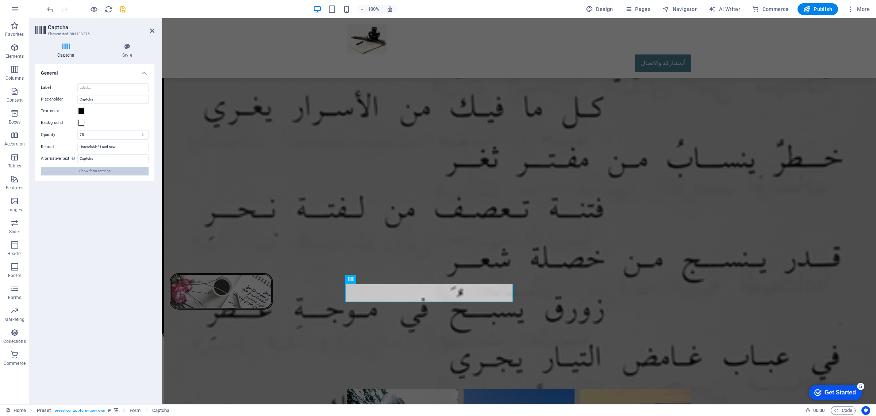
select select "px"
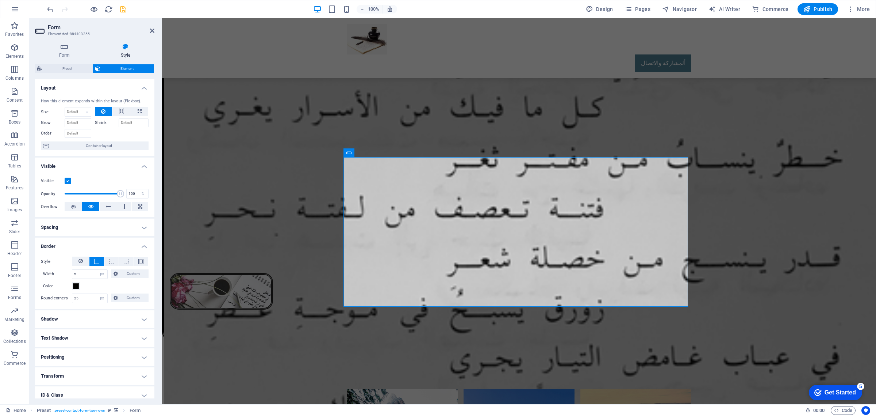
click at [123, 8] on icon "save" at bounding box center [123, 9] width 8 height 8
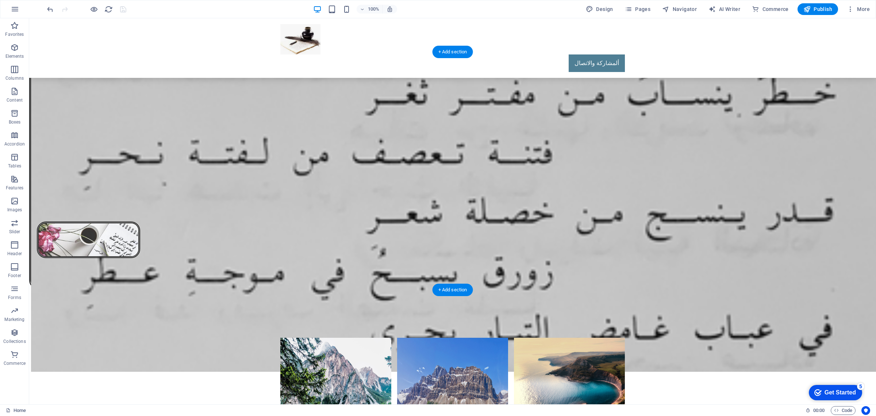
scroll to position [1379, 0]
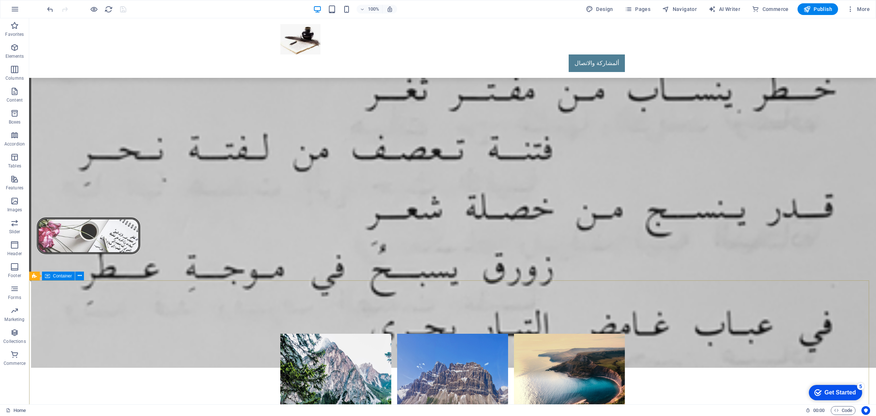
click at [60, 277] on span "Container" at bounding box center [62, 276] width 19 height 4
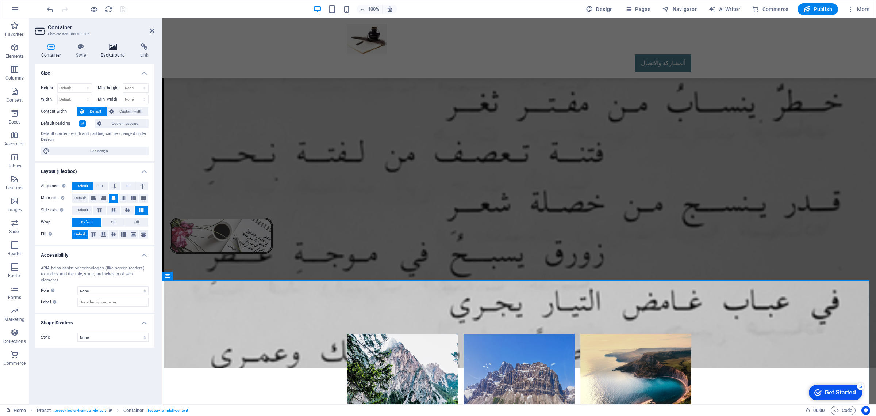
click at [119, 46] on icon at bounding box center [113, 46] width 37 height 7
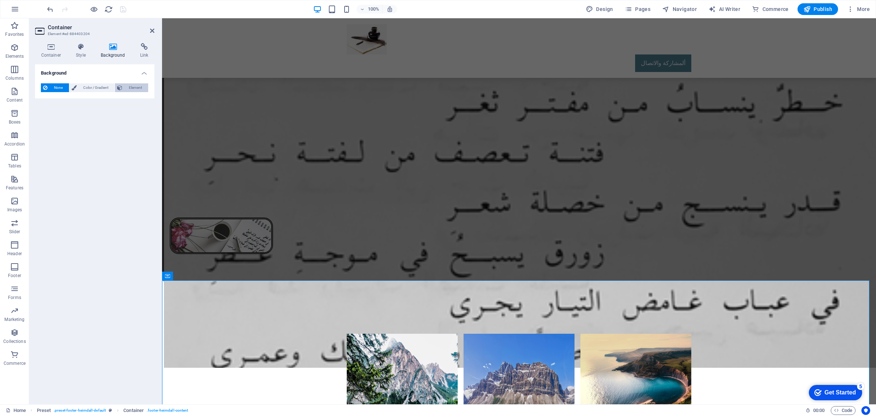
click at [130, 87] on span "Element" at bounding box center [136, 87] width 22 height 9
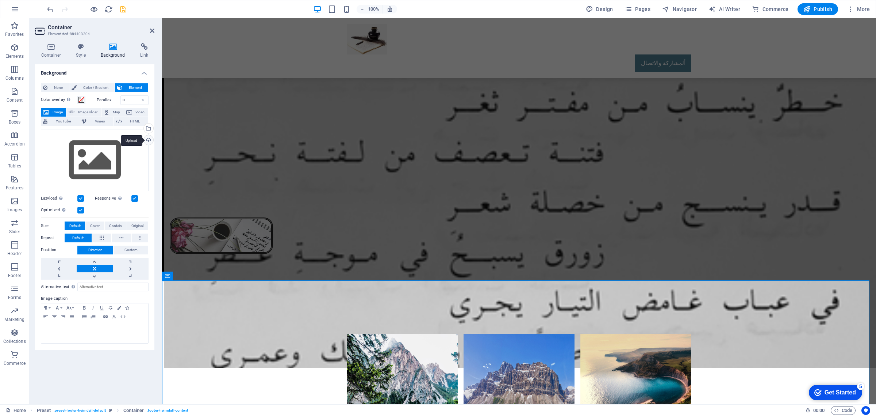
click at [147, 140] on div "Upload" at bounding box center [147, 140] width 11 height 11
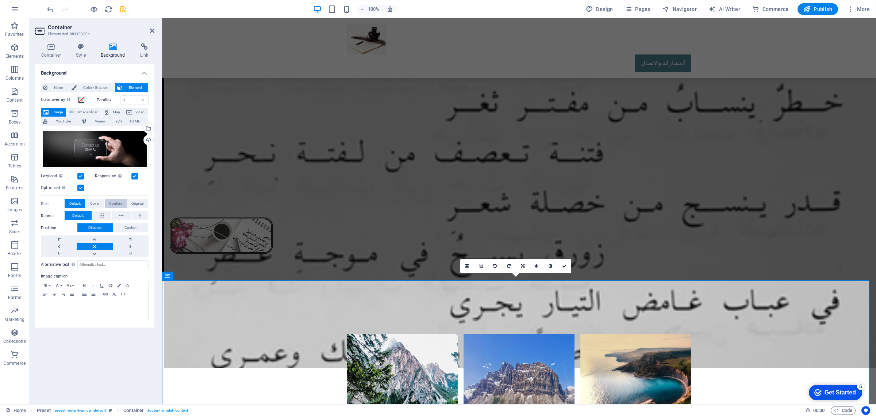
click at [117, 201] on span "Contain" at bounding box center [115, 203] width 13 height 9
click at [138, 202] on span "Original" at bounding box center [137, 203] width 12 height 9
click at [101, 217] on icon at bounding box center [102, 215] width 4 height 9
click at [368, 341] on span "Text" at bounding box center [370, 341] width 8 height 4
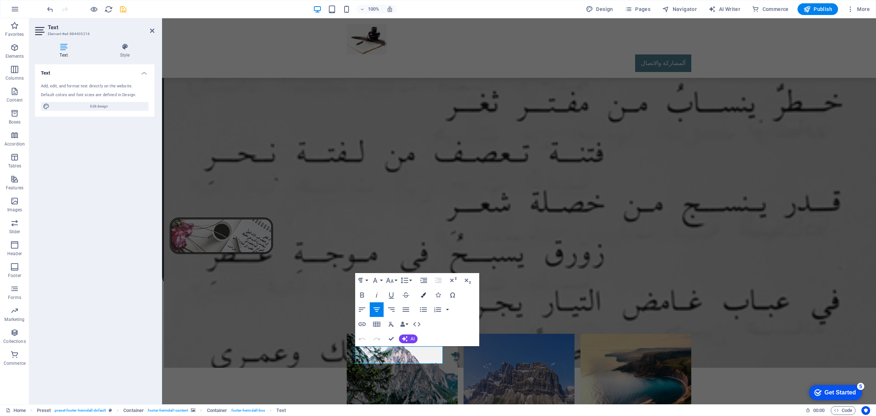
click at [423, 297] on button "Colors" at bounding box center [424, 294] width 14 height 15
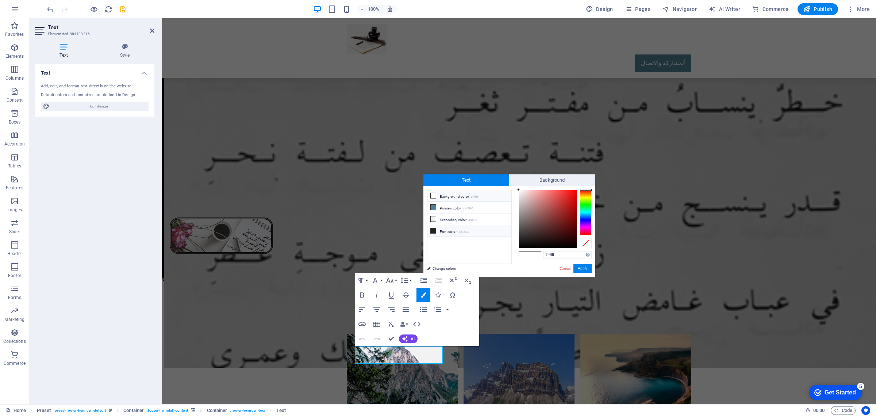
click at [432, 231] on icon at bounding box center [433, 230] width 5 height 5
type input "#000000"
drag, startPoint x: 519, startPoint y: 240, endPoint x: 516, endPoint y: 264, distance: 24.0
click at [516, 260] on div "#000000 Supported formats #0852ed rgb(8, 82, 237) rgba(8, 82, 237, 90%) hsv(221…" at bounding box center [555, 284] width 81 height 196
click at [581, 267] on button "Apply" at bounding box center [583, 268] width 18 height 9
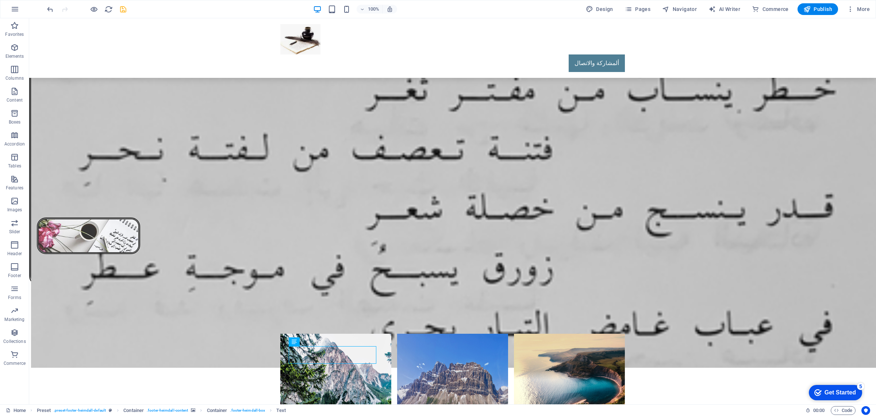
click at [334, 352] on div "H2 Banner Banner Container Menu Bar Logo Info Bar Container Text Container Cont…" at bounding box center [452, 211] width 847 height 386
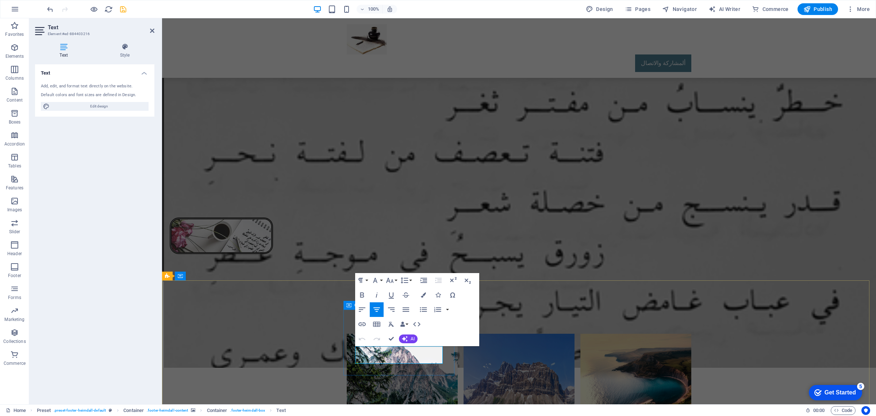
drag, startPoint x: 438, startPoint y: 360, endPoint x: 348, endPoint y: 338, distance: 93.1
click at [422, 296] on icon "button" at bounding box center [423, 294] width 5 height 5
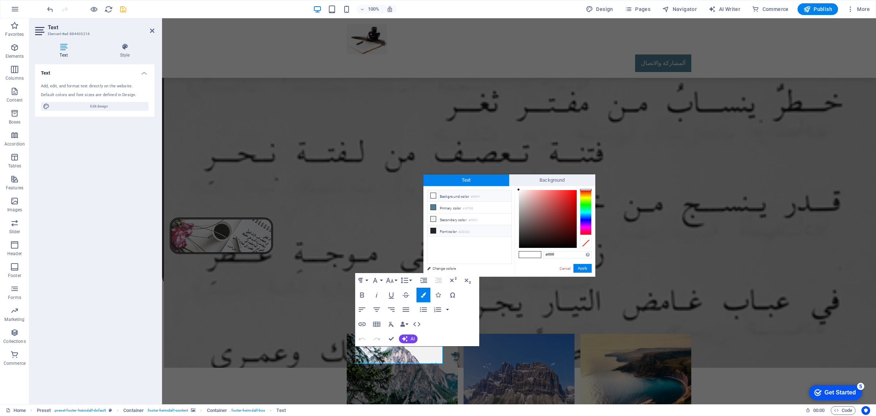
click at [433, 231] on icon at bounding box center [433, 230] width 5 height 5
type input "#000000"
drag, startPoint x: 519, startPoint y: 239, endPoint x: 522, endPoint y: 263, distance: 24.3
click at [519, 255] on div "#000000 Supported formats #0852ed rgb(8, 82, 237) rgba(8, 82, 237, 90%) hsv(221…" at bounding box center [555, 284] width 81 height 196
click at [581, 267] on button "Apply" at bounding box center [583, 268] width 18 height 9
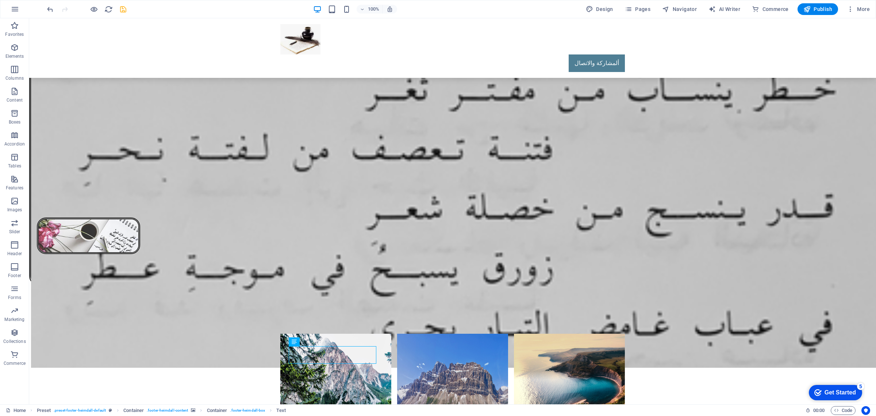
click at [433, 355] on div "H2 Banner Banner Container Menu Bar Logo Info Bar Container Text Container Cont…" at bounding box center [452, 211] width 847 height 386
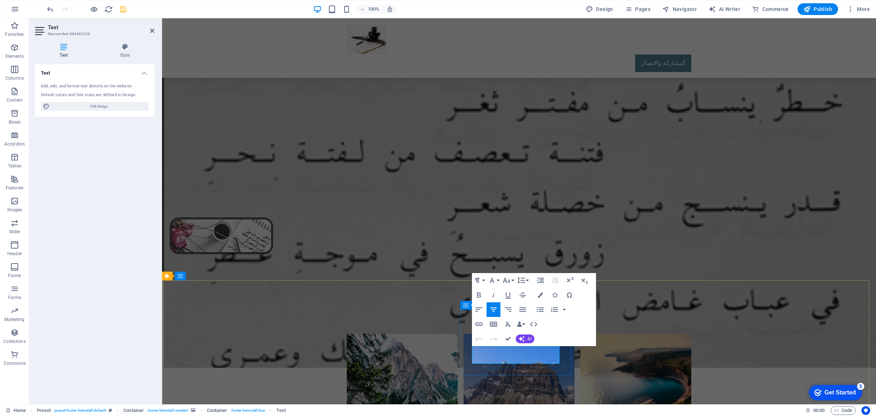
drag, startPoint x: 473, startPoint y: 347, endPoint x: 570, endPoint y: 364, distance: 98.6
click at [479, 295] on icon "button" at bounding box center [479, 294] width 9 height 9
click at [539, 294] on icon "button" at bounding box center [540, 294] width 5 height 5
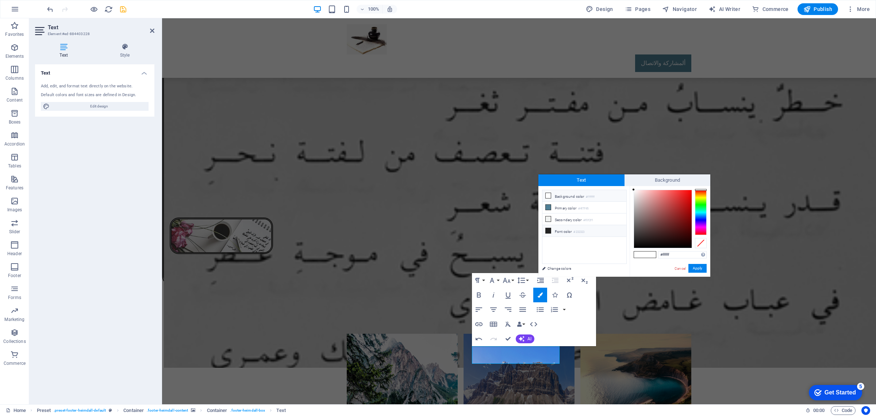
click at [549, 229] on icon at bounding box center [548, 230] width 5 height 5
type input "#000000"
drag, startPoint x: 634, startPoint y: 240, endPoint x: 634, endPoint y: 253, distance: 13.5
click at [634, 253] on div "#000000 Supported formats #0852ed rgb(8, 82, 237) rgba(8, 82, 237, 90%) hsv(221…" at bounding box center [670, 284] width 81 height 196
click at [698, 269] on button "Apply" at bounding box center [698, 268] width 18 height 9
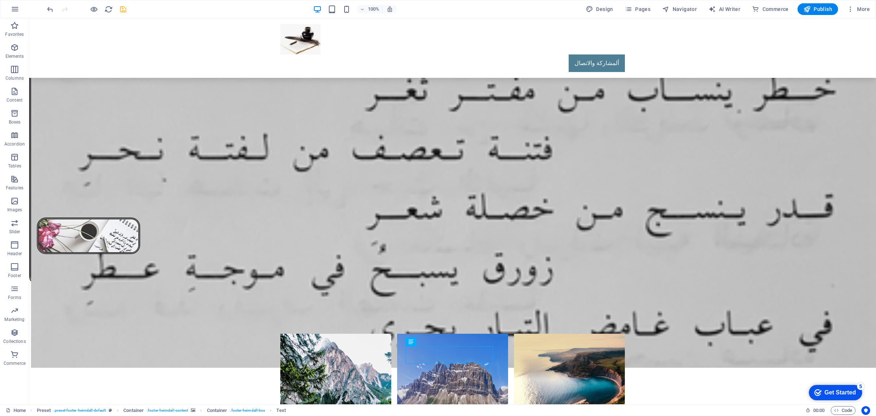
click at [314, 352] on div "H2 Banner Banner Container Menu Bar Logo Info Bar Container Text Container Cont…" at bounding box center [452, 211] width 847 height 386
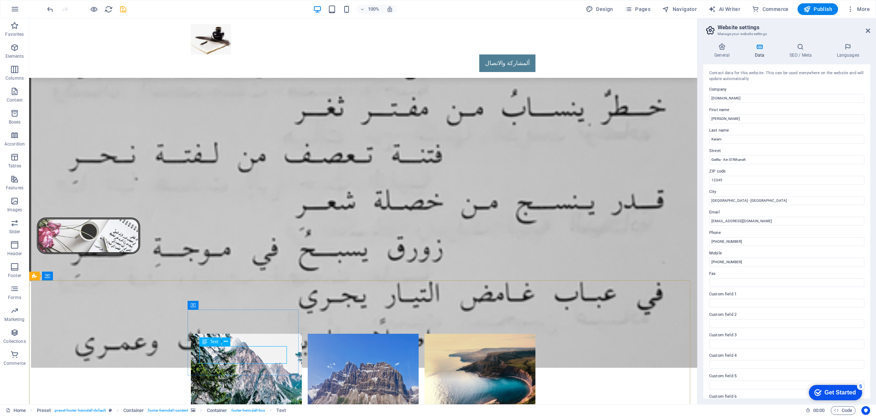
click at [205, 341] on icon at bounding box center [204, 341] width 5 height 9
drag, startPoint x: 205, startPoint y: 341, endPoint x: 43, endPoint y: 323, distance: 163.1
click at [205, 341] on icon at bounding box center [204, 341] width 5 height 9
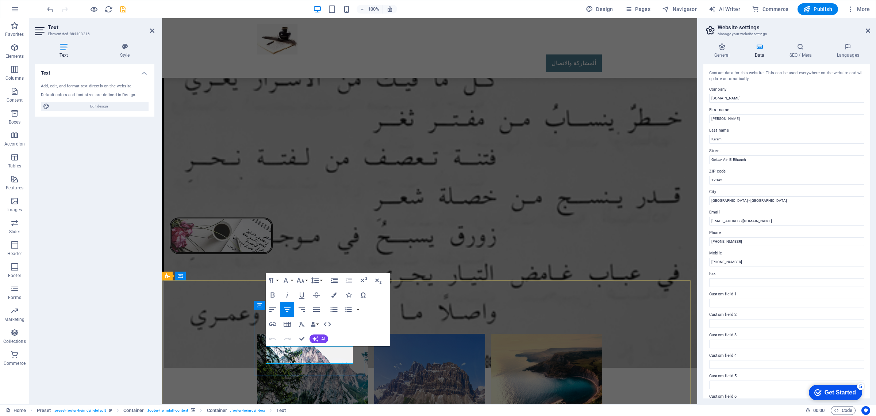
drag, startPoint x: 298, startPoint y: 350, endPoint x: 320, endPoint y: 355, distance: 22.5
drag, startPoint x: 336, startPoint y: 361, endPoint x: 264, endPoint y: 350, distance: 73.1
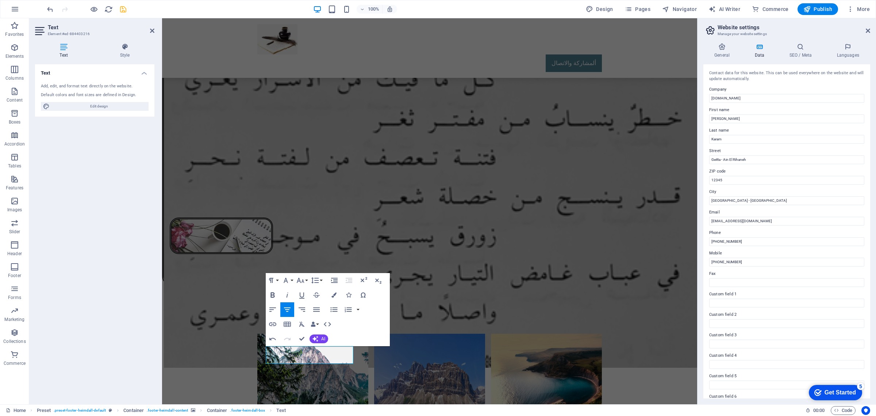
click at [271, 294] on icon "button" at bounding box center [272, 294] width 9 height 9
drag, startPoint x: 302, startPoint y: 340, endPoint x: 320, endPoint y: 370, distance: 35.3
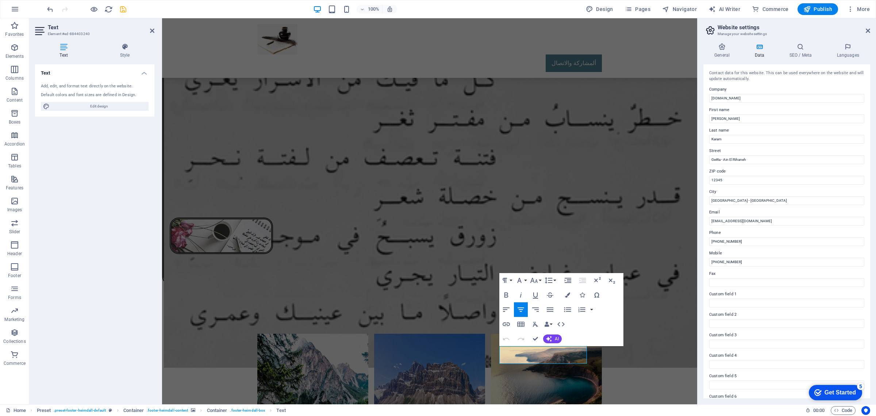
drag, startPoint x: 585, startPoint y: 358, endPoint x: 486, endPoint y: 351, distance: 99.2
click at [505, 295] on icon "button" at bounding box center [506, 294] width 9 height 9
click at [567, 296] on icon "button" at bounding box center [567, 294] width 5 height 5
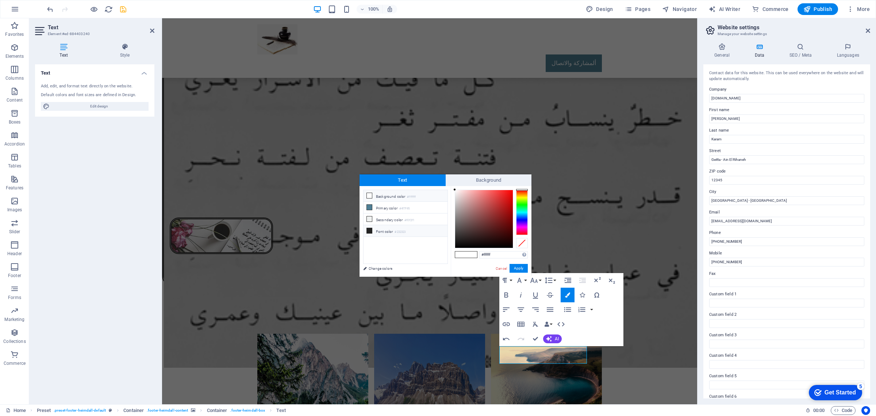
click at [369, 229] on icon at bounding box center [369, 230] width 5 height 5
type input "#000000"
drag, startPoint x: 455, startPoint y: 240, endPoint x: 448, endPoint y: 256, distance: 17.0
click at [448, 256] on div "less Background color #ffffff Primary color #4f7f95 Secondary color #f0f2f1 Fon…" at bounding box center [446, 231] width 172 height 91
click at [516, 268] on button "Apply" at bounding box center [519, 268] width 18 height 9
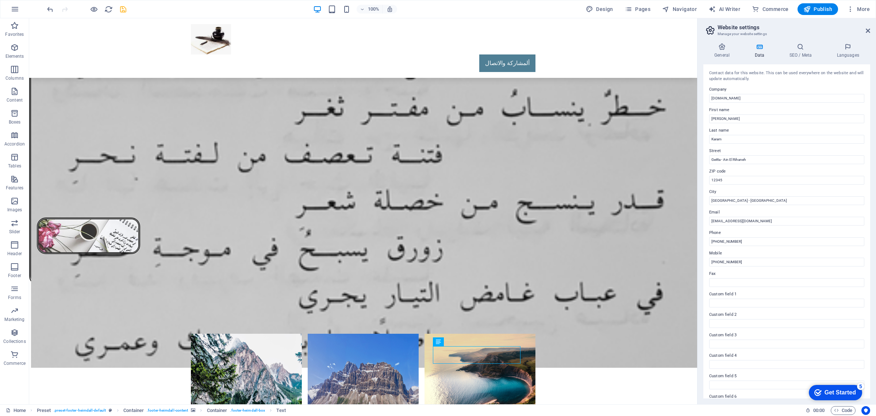
click at [360, 348] on div "H2 Banner Banner Container Menu Bar Logo Info Bar Container Text Container Cont…" at bounding box center [363, 211] width 668 height 386
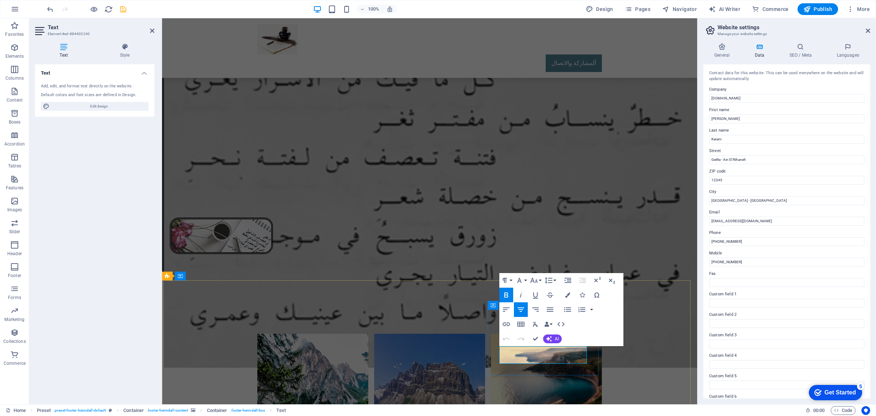
drag, startPoint x: 505, startPoint y: 354, endPoint x: 584, endPoint y: 359, distance: 79.4
drag, startPoint x: 585, startPoint y: 358, endPoint x: 484, endPoint y: 346, distance: 101.8
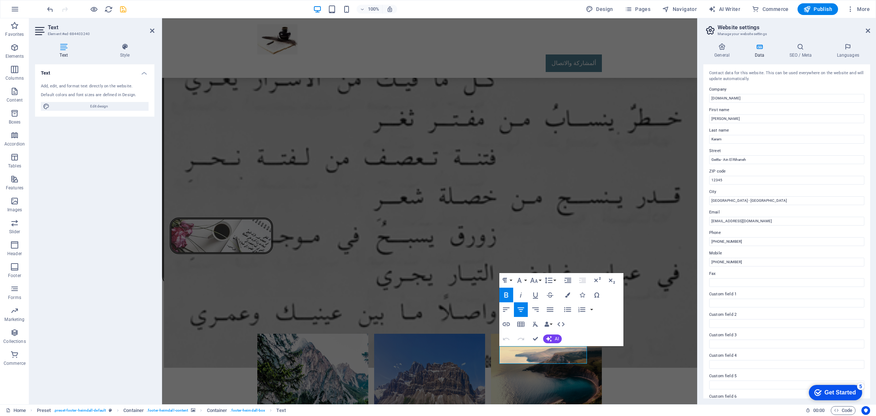
click at [507, 296] on icon "button" at bounding box center [506, 294] width 9 height 9
click at [507, 297] on icon "button" at bounding box center [506, 294] width 9 height 9
click at [570, 295] on icon "button" at bounding box center [567, 294] width 5 height 5
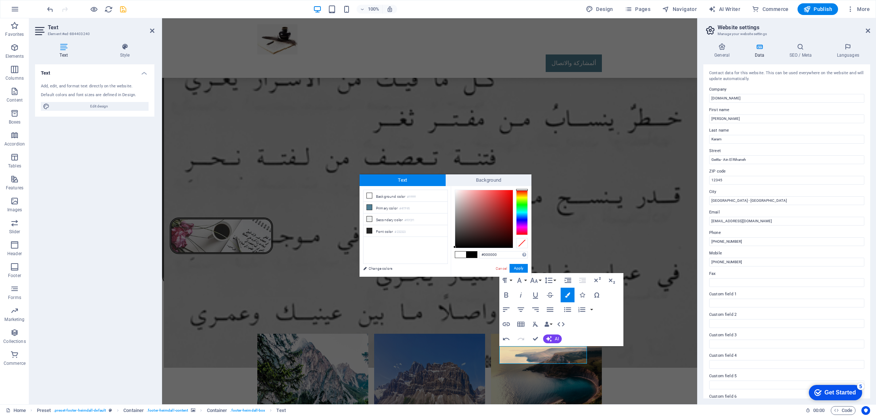
drag, startPoint x: 455, startPoint y: 247, endPoint x: 448, endPoint y: 260, distance: 14.9
click at [446, 255] on div "less Background color #ffffff Primary color #4f7f95 Secondary color #f0f2f1 Fon…" at bounding box center [446, 231] width 172 height 91
click at [518, 270] on button "Apply" at bounding box center [519, 268] width 18 height 9
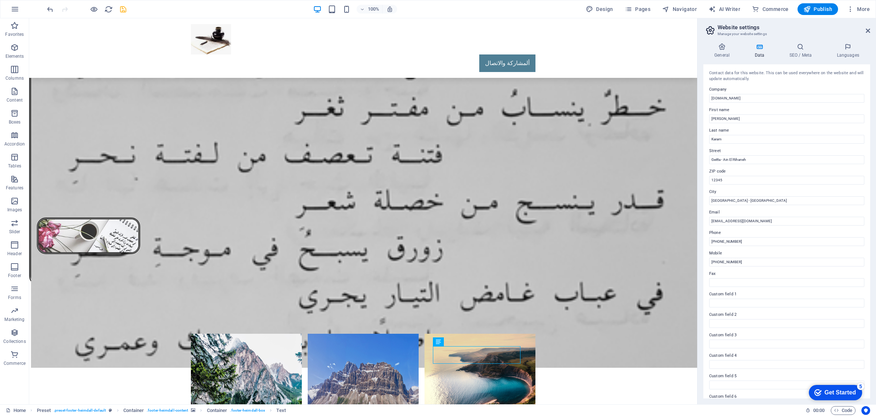
click at [472, 358] on div "H2 Banner Banner Container Menu Bar Logo Info Bar Container Text Container Cont…" at bounding box center [363, 211] width 668 height 386
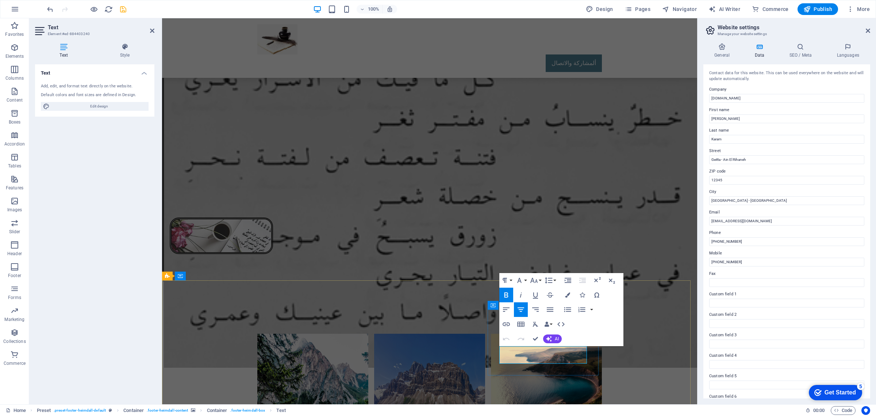
drag, startPoint x: 512, startPoint y: 357, endPoint x: 550, endPoint y: 356, distance: 37.6
click at [565, 295] on icon "button" at bounding box center [567, 294] width 5 height 5
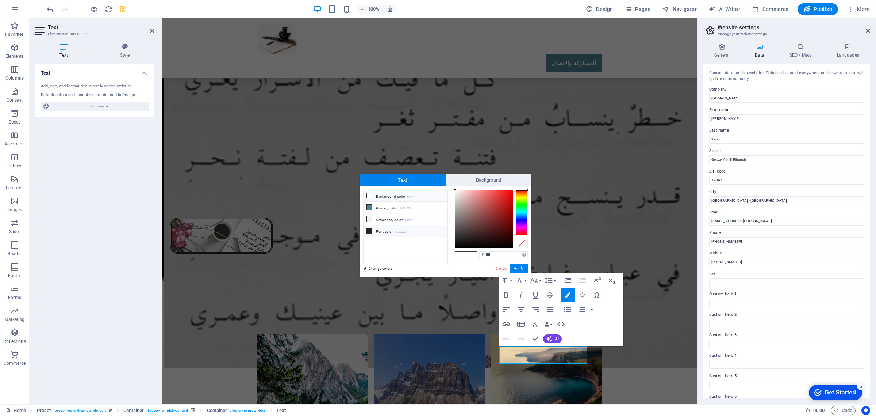
click at [369, 231] on icon at bounding box center [369, 230] width 5 height 5
type input "#000000"
drag, startPoint x: 454, startPoint y: 240, endPoint x: 448, endPoint y: 259, distance: 19.4
click at [446, 255] on div "less Background color #ffffff Primary color #4f7f95 Secondary color #f0f2f1 Fon…" at bounding box center [446, 231] width 172 height 91
click at [517, 269] on button "Apply" at bounding box center [519, 268] width 18 height 9
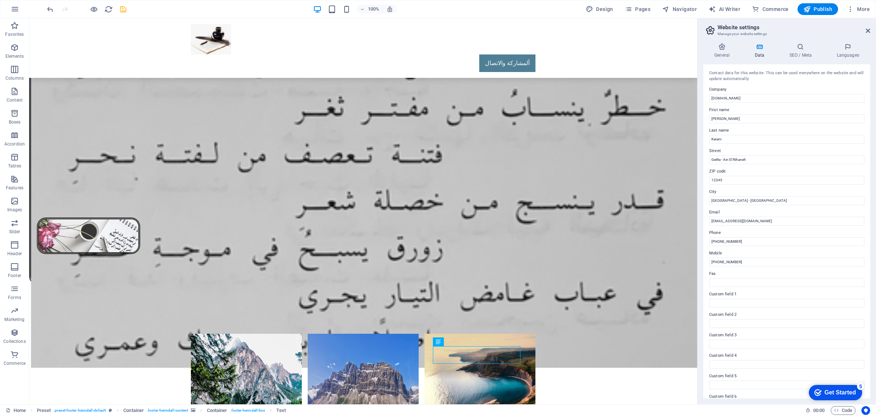
click at [245, 324] on div "H2 Banner Banner Container Menu Bar Logo Info Bar Container Text Container Cont…" at bounding box center [363, 211] width 668 height 386
select select "xMidYMid"
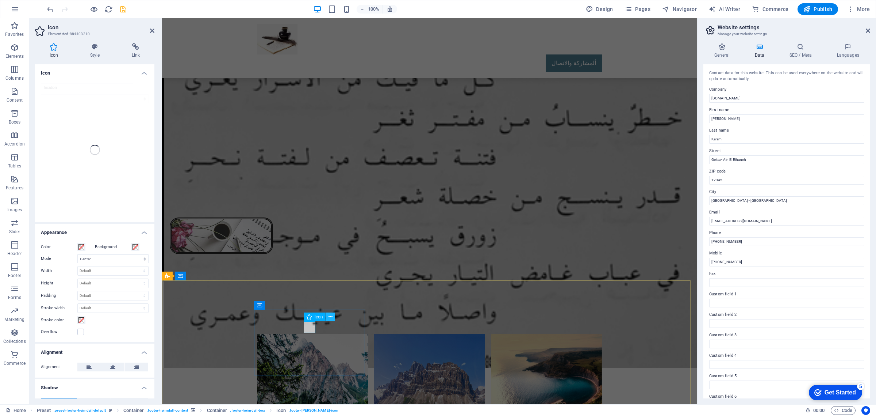
click at [330, 317] on icon at bounding box center [331, 317] width 4 height 8
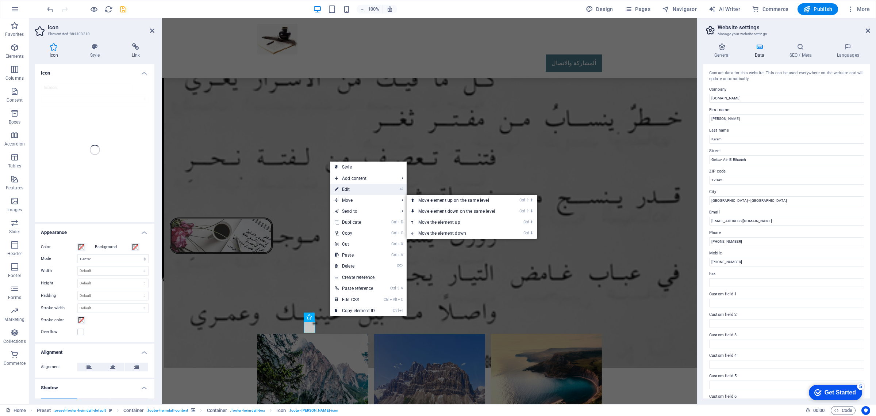
click at [351, 189] on link "⏎ Edit" at bounding box center [355, 189] width 49 height 11
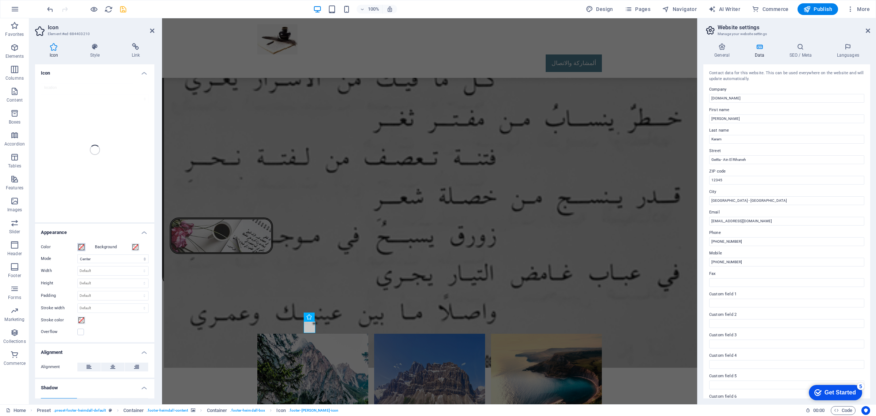
click at [81, 245] on span at bounding box center [82, 247] width 6 height 6
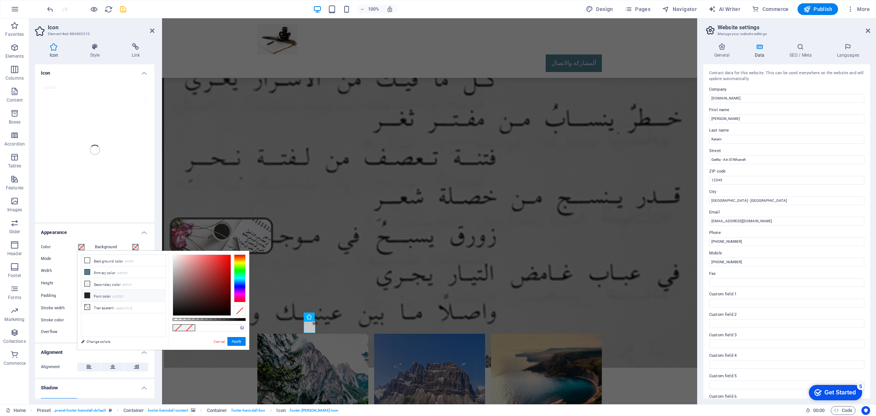
click at [87, 297] on icon at bounding box center [87, 295] width 5 height 5
drag, startPoint x: 173, startPoint y: 306, endPoint x: 232, endPoint y: 256, distance: 76.5
click at [232, 256] on div at bounding box center [209, 284] width 73 height 61
type input "#ff0000"
drag, startPoint x: 230, startPoint y: 256, endPoint x: 231, endPoint y: 252, distance: 3.7
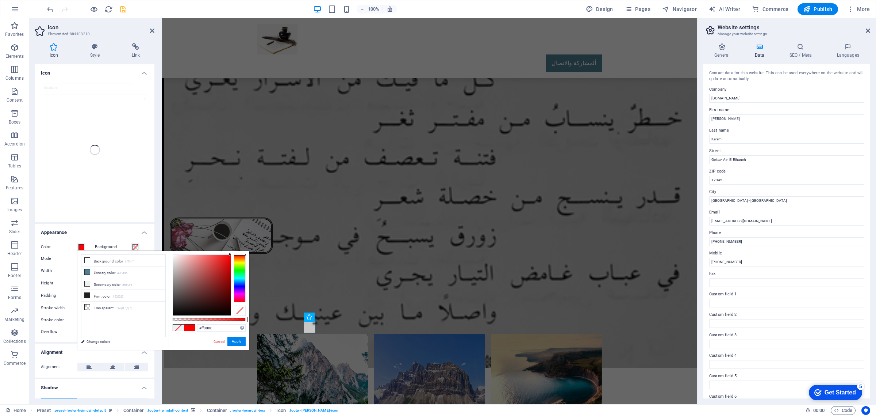
click at [231, 252] on div "#ff0000 Supported formats #0852ed rgb(8, 82, 237) rgba(8, 82, 237, 90%) hsv(221…" at bounding box center [209, 353] width 81 height 205
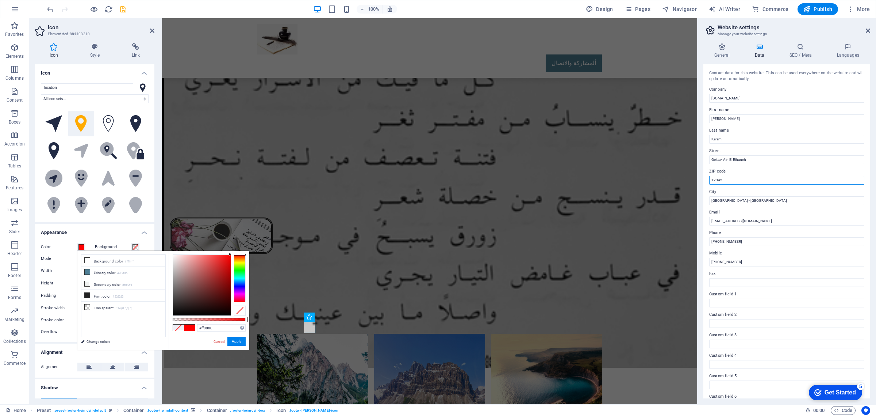
drag, startPoint x: 734, startPoint y: 179, endPoint x: 702, endPoint y: 179, distance: 32.5
click at [702, 180] on div "General Data SEO / Meta Languages Website name writings.rogerkaram.com Logo Dra…" at bounding box center [787, 220] width 179 height 367
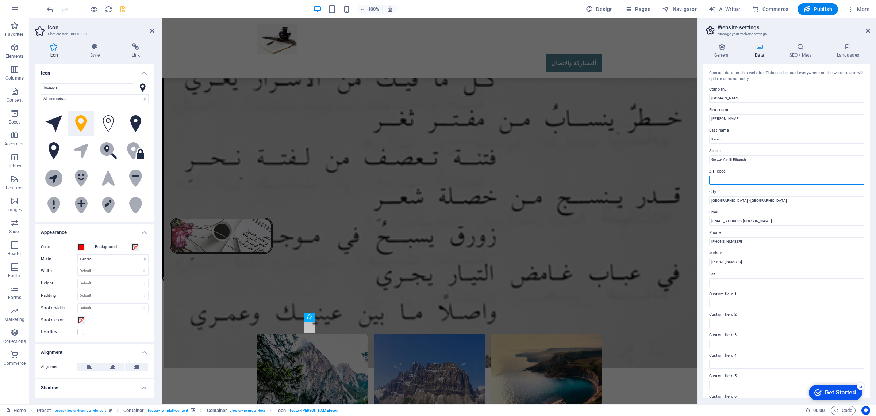
click at [722, 180] on input "ZIP code" at bounding box center [787, 180] width 155 height 9
click at [82, 244] on span at bounding box center [82, 247] width 6 height 6
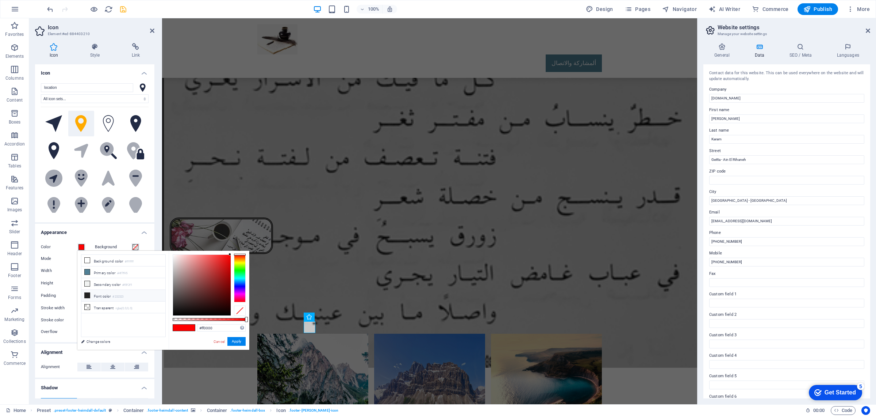
click at [87, 296] on icon at bounding box center [87, 295] width 5 height 5
type input "#232323"
click at [237, 342] on button "Apply" at bounding box center [237, 341] width 18 height 9
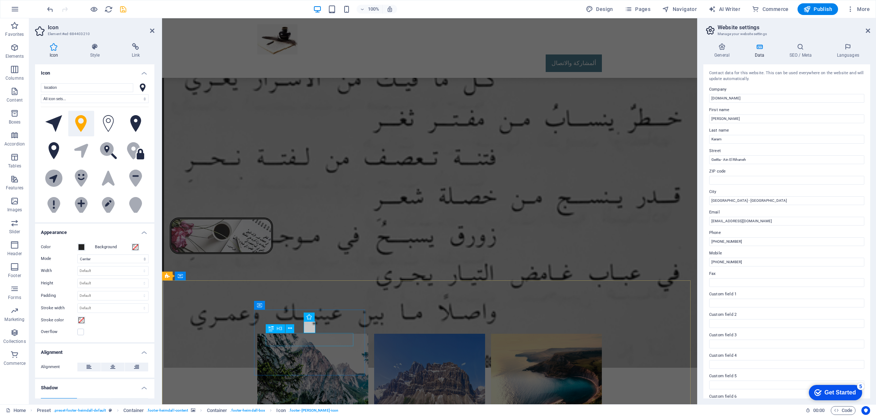
click at [276, 328] on div "H3" at bounding box center [275, 328] width 19 height 9
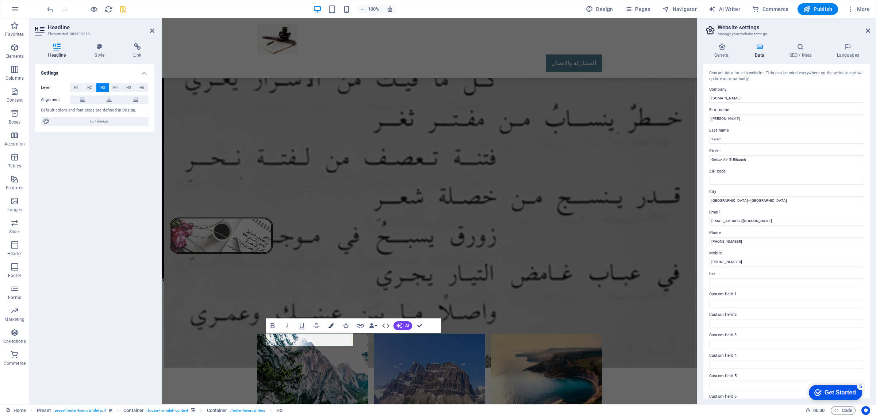
click at [332, 327] on icon "button" at bounding box center [331, 325] width 5 height 5
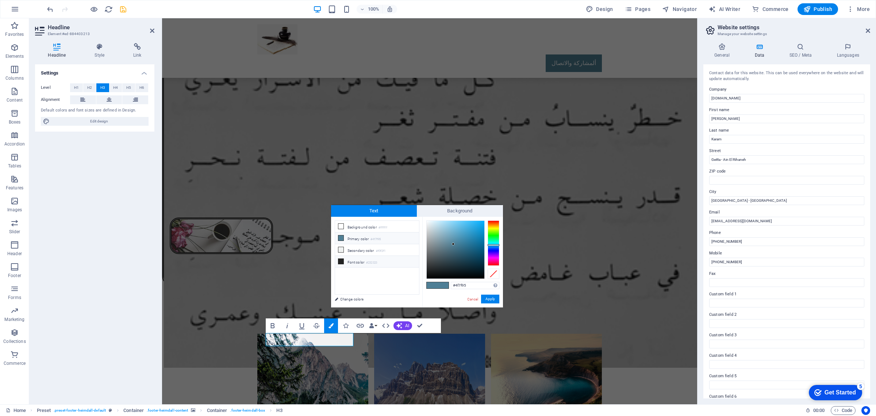
click at [343, 262] on icon at bounding box center [341, 261] width 5 height 5
click at [495, 298] on button "Apply" at bounding box center [490, 298] width 18 height 9
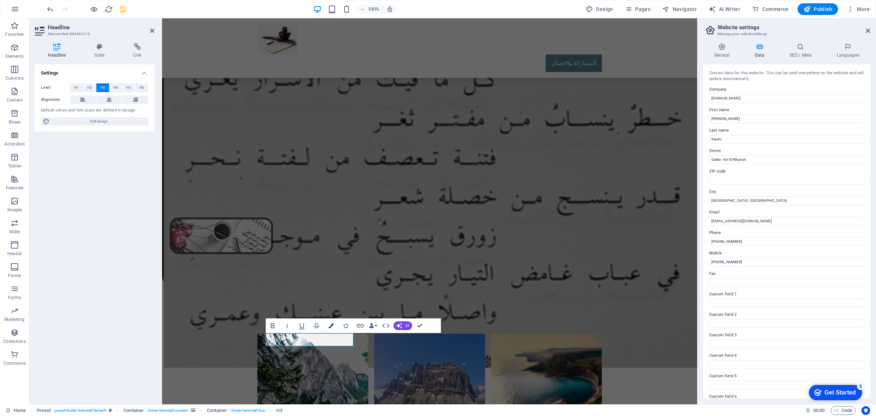
click at [331, 327] on icon "button" at bounding box center [331, 325] width 5 height 5
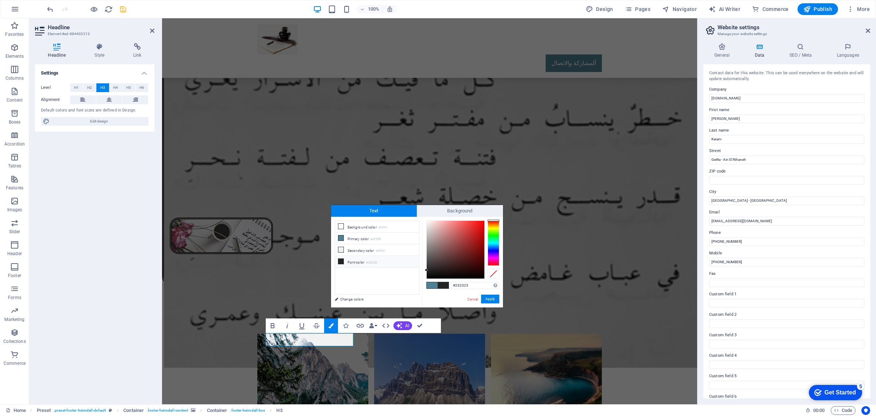
click at [443, 285] on span at bounding box center [443, 285] width 11 height 6
drag, startPoint x: 475, startPoint y: 285, endPoint x: 448, endPoint y: 283, distance: 27.1
click at [451, 284] on input "#232323" at bounding box center [475, 285] width 49 height 7
type input "#000000"
drag, startPoint x: 426, startPoint y: 271, endPoint x: 423, endPoint y: 282, distance: 11.3
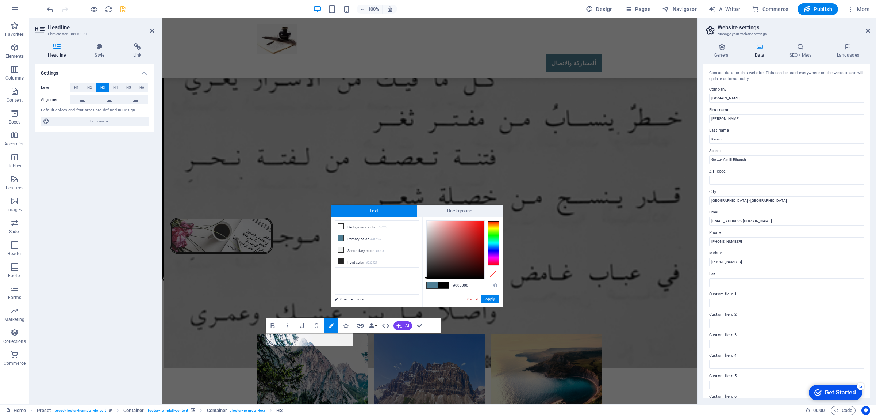
click at [424, 281] on div "#000000 Supported formats #0852ed rgb(8, 82, 237) rgba(8, 82, 237, 90%) hsv(221…" at bounding box center [463, 315] width 81 height 196
click at [490, 301] on button "Apply" at bounding box center [490, 298] width 18 height 9
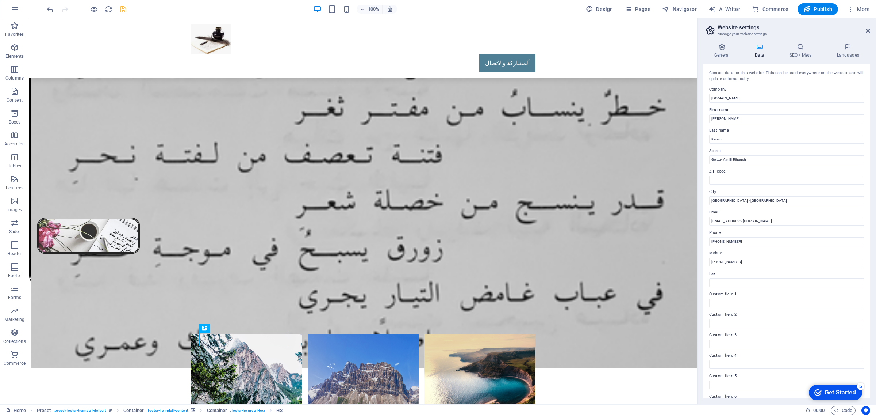
click at [245, 348] on div "H2 Banner Banner Container Menu Bar Logo Info Bar Container Text Container Cont…" at bounding box center [363, 211] width 668 height 386
drag, startPoint x: 274, startPoint y: 366, endPoint x: 110, endPoint y: 348, distance: 165.0
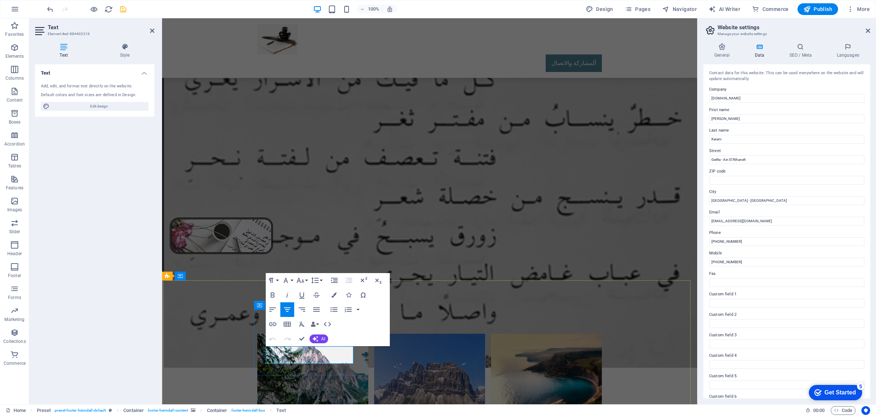
drag, startPoint x: 273, startPoint y: 348, endPoint x: 343, endPoint y: 352, distance: 69.8
click at [333, 296] on icon "button" at bounding box center [334, 294] width 5 height 5
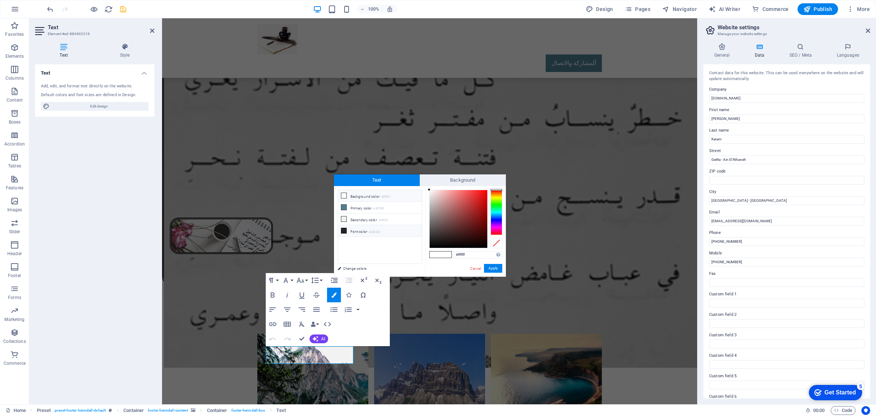
click at [345, 229] on icon at bounding box center [343, 230] width 5 height 5
type input "#000000"
drag, startPoint x: 428, startPoint y: 238, endPoint x: 413, endPoint y: 267, distance: 33.2
click at [416, 263] on div "less Background color #ffffff Primary color #4f7f95 Secondary color #f0f2f1 Fon…" at bounding box center [420, 231] width 172 height 91
click at [494, 269] on button "Apply" at bounding box center [493, 268] width 18 height 9
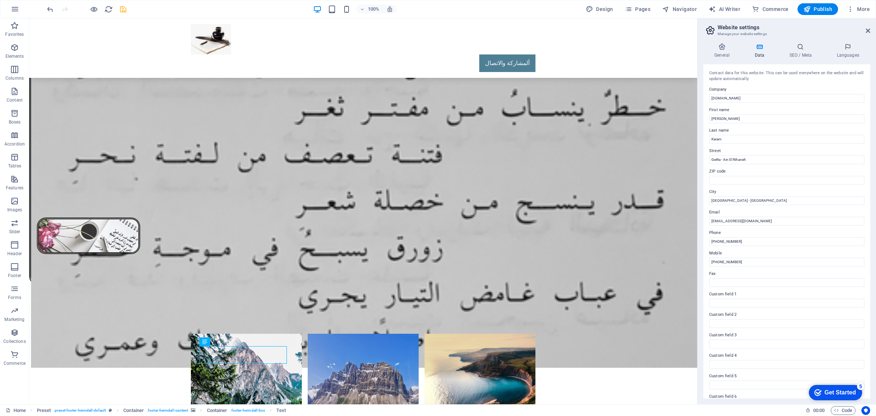
click at [217, 347] on div "H2 Banner Banner Container Menu Bar Logo Info Bar Container Text Container Cont…" at bounding box center [363, 211] width 668 height 386
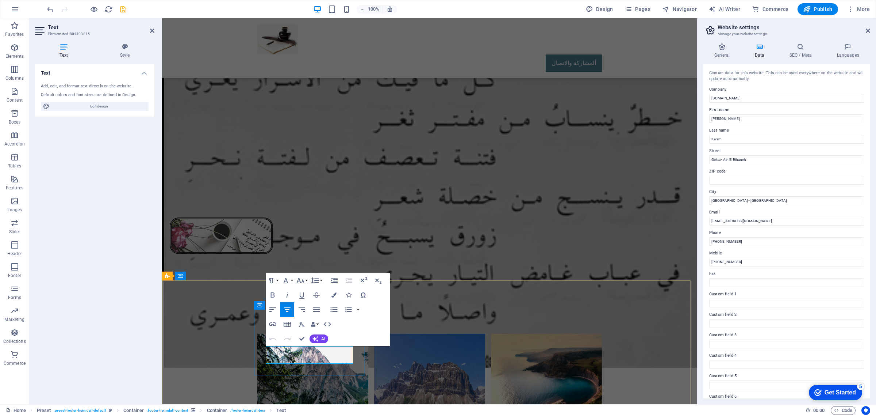
drag, startPoint x: 276, startPoint y: 351, endPoint x: 338, endPoint y: 353, distance: 62.5
click at [272, 295] on icon "button" at bounding box center [273, 294] width 4 height 5
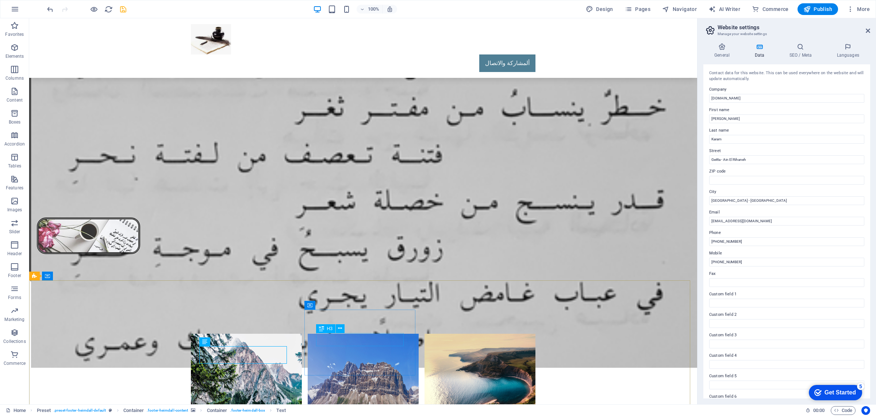
click at [328, 329] on span "H3" at bounding box center [329, 328] width 5 height 4
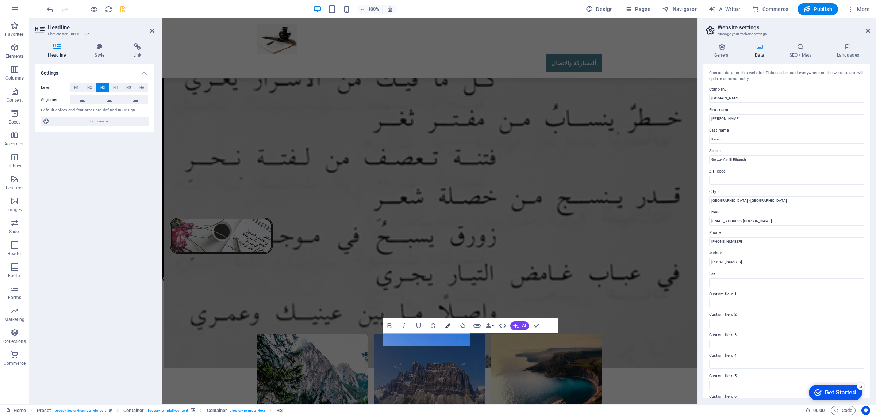
click at [450, 323] on icon "button" at bounding box center [448, 325] width 5 height 5
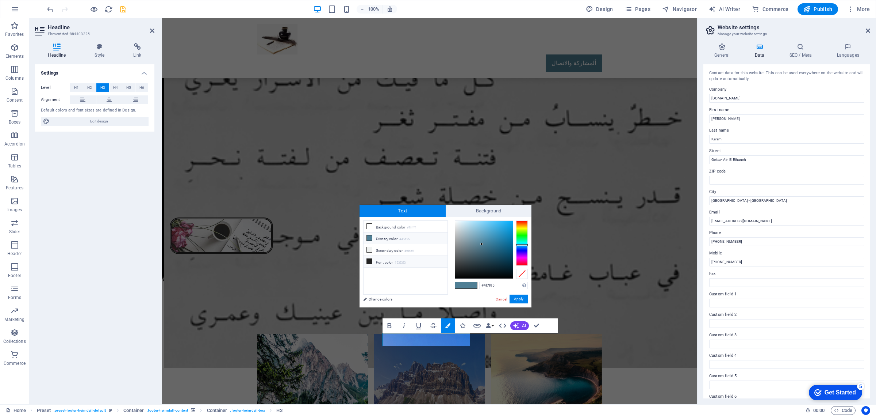
click at [371, 261] on icon at bounding box center [369, 261] width 5 height 5
type input "#000000"
drag, startPoint x: 455, startPoint y: 270, endPoint x: 443, endPoint y: 284, distance: 18.7
click at [443, 284] on div "less Background color #ffffff Primary color #4f7f95 Secondary color #f0f2f1 Fon…" at bounding box center [446, 262] width 172 height 91
click at [517, 298] on button "Apply" at bounding box center [519, 298] width 18 height 9
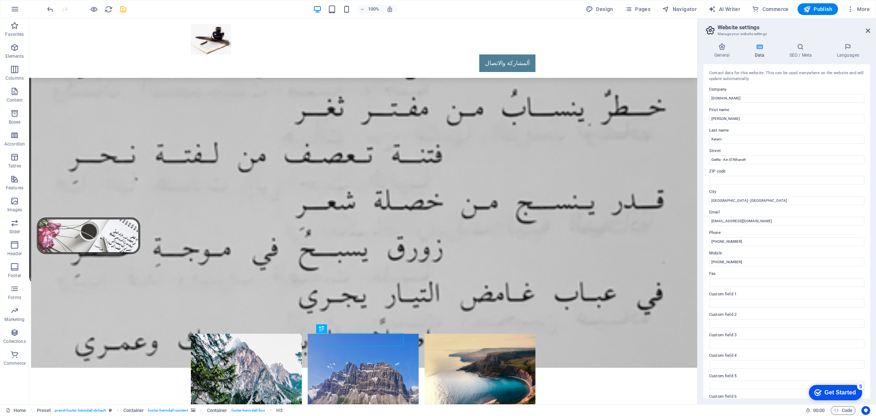
click at [358, 323] on div "H2 Banner Banner Container Menu Bar Logo Info Bar Container Text Container Cont…" at bounding box center [363, 211] width 668 height 386
drag, startPoint x: 387, startPoint y: 341, endPoint x: 230, endPoint y: 323, distance: 158.8
select select "xMidYMid"
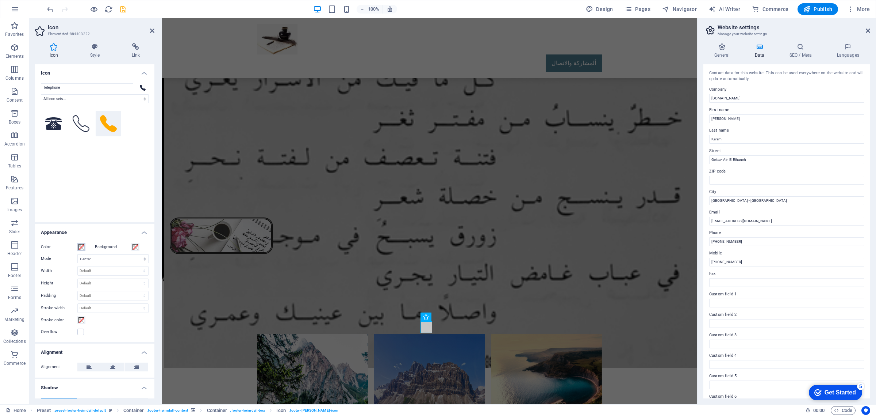
click at [80, 245] on span at bounding box center [82, 247] width 6 height 6
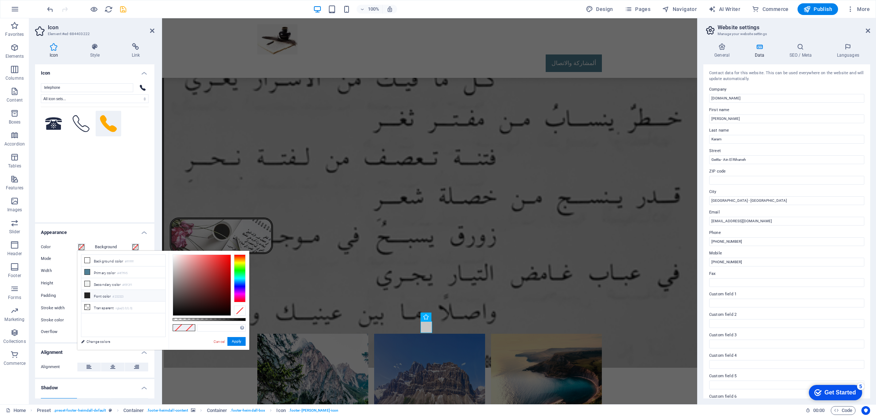
click at [85, 296] on icon at bounding box center [87, 295] width 5 height 5
drag, startPoint x: 170, startPoint y: 307, endPoint x: 163, endPoint y: 318, distance: 13.2
click at [163, 318] on div "less Background color #ffffff Primary color #4f7f95 Secondary color #f0f2f1 Fon…" at bounding box center [163, 300] width 172 height 99
type input "#000000"
drag, startPoint x: 173, startPoint y: 307, endPoint x: 167, endPoint y: 317, distance: 11.5
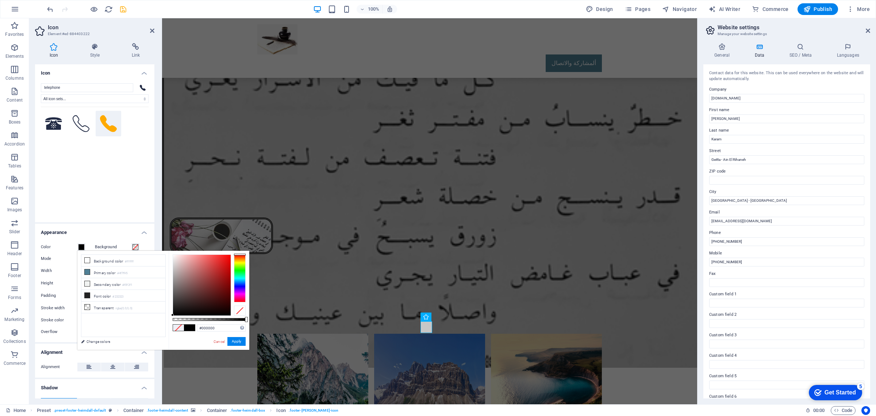
click at [167, 317] on div "less Background color #ffffff Primary color #4f7f95 Secondary color #f0f2f1 Fon…" at bounding box center [163, 300] width 172 height 99
click at [232, 340] on button "Apply" at bounding box center [237, 341] width 18 height 9
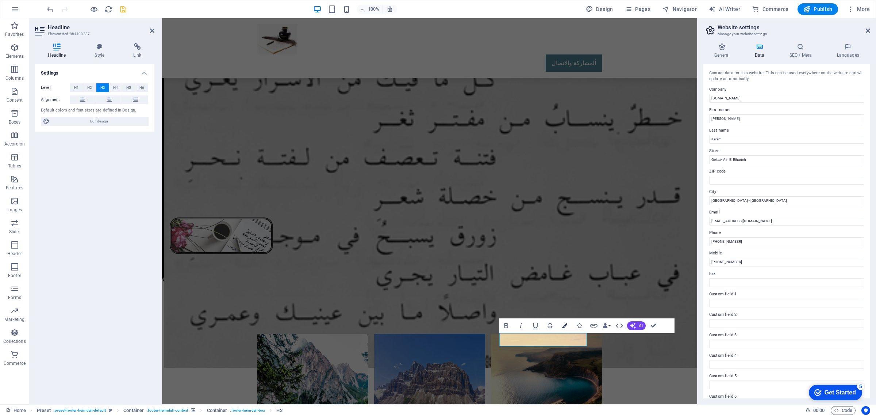
click at [564, 327] on icon "button" at bounding box center [564, 325] width 5 height 5
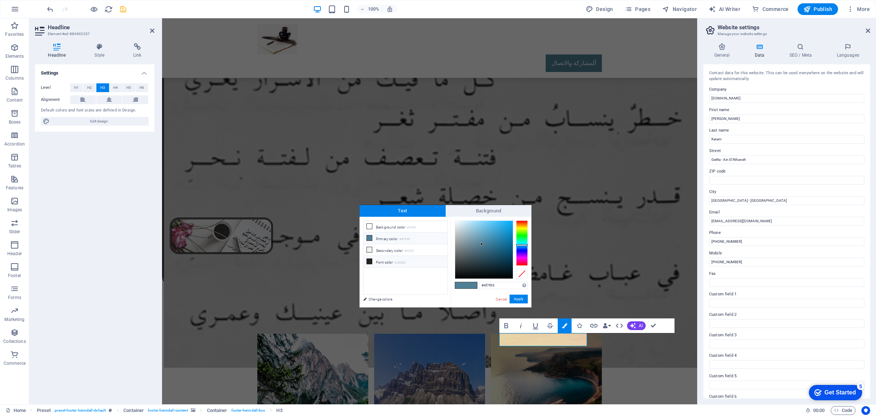
click at [370, 261] on icon at bounding box center [369, 261] width 5 height 5
type input "#000000"
drag, startPoint x: 455, startPoint y: 271, endPoint x: 455, endPoint y: 293, distance: 21.9
click at [448, 284] on div "less Background color #ffffff Primary color #4f7f95 Secondary color #f0f2f1 Fon…" at bounding box center [446, 262] width 172 height 91
click at [520, 301] on button "Apply" at bounding box center [519, 298] width 18 height 9
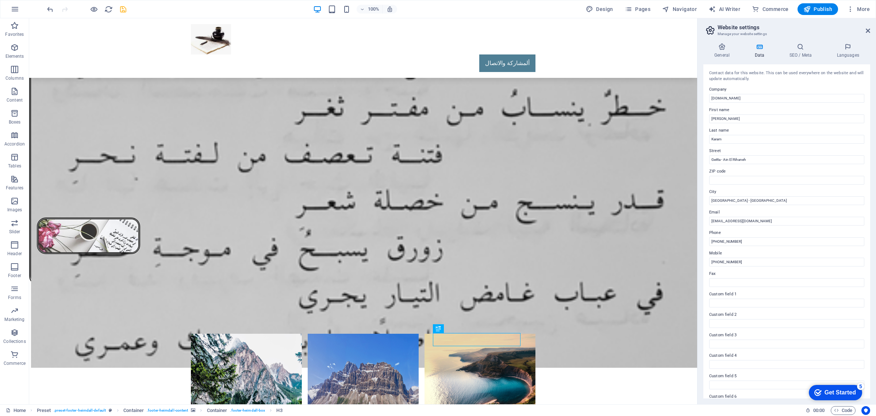
click at [447, 349] on div "H2 Banner Banner Container Menu Bar Logo Info Bar Container Text Container Cont…" at bounding box center [363, 211] width 668 height 386
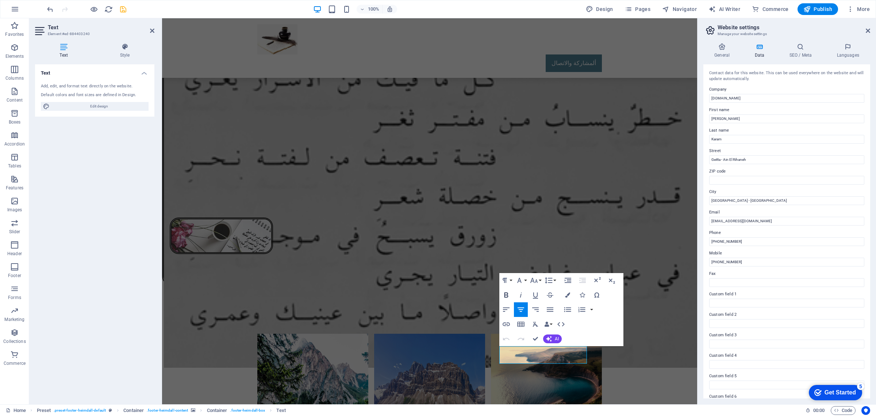
click at [506, 294] on icon "button" at bounding box center [506, 294] width 9 height 9
drag, startPoint x: 516, startPoint y: 349, endPoint x: 576, endPoint y: 348, distance: 60.3
click at [506, 296] on icon "button" at bounding box center [506, 294] width 9 height 9
click at [566, 294] on icon "button" at bounding box center [567, 294] width 5 height 5
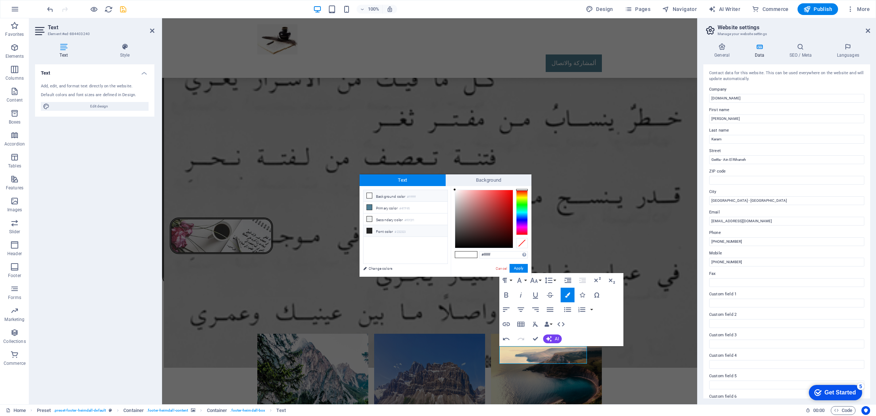
click at [369, 231] on icon at bounding box center [369, 230] width 5 height 5
type input "#000000"
drag, startPoint x: 455, startPoint y: 240, endPoint x: 442, endPoint y: 260, distance: 24.3
click at [442, 260] on div "less Background color #ffffff Primary color #4f7f95 Secondary color #f0f2f1 Fon…" at bounding box center [446, 231] width 172 height 91
click at [515, 268] on button "Apply" at bounding box center [519, 268] width 18 height 9
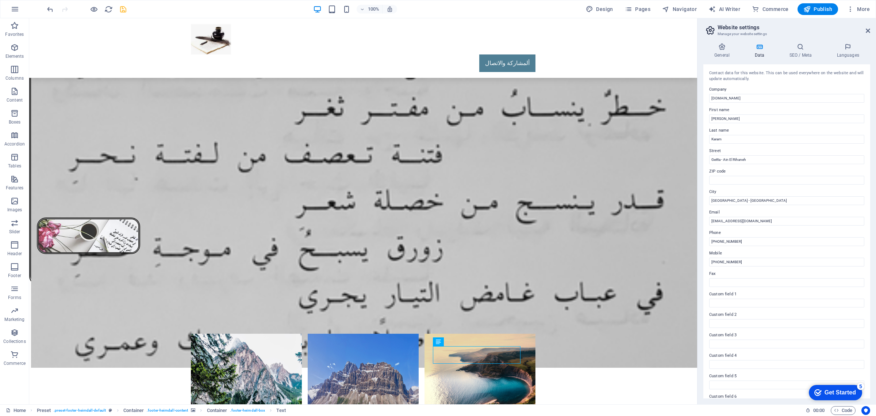
click at [450, 349] on div "H2 Banner Banner Container Menu Bar Logo Info Bar Container Text Container Cont…" at bounding box center [363, 211] width 668 height 386
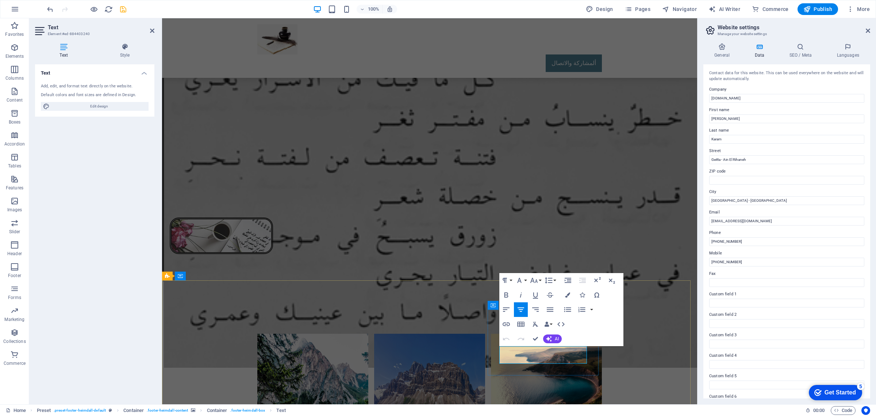
drag, startPoint x: 516, startPoint y: 350, endPoint x: 508, endPoint y: 349, distance: 7.4
click at [505, 294] on icon "button" at bounding box center [506, 294] width 4 height 5
click at [570, 293] on icon "button" at bounding box center [567, 294] width 5 height 5
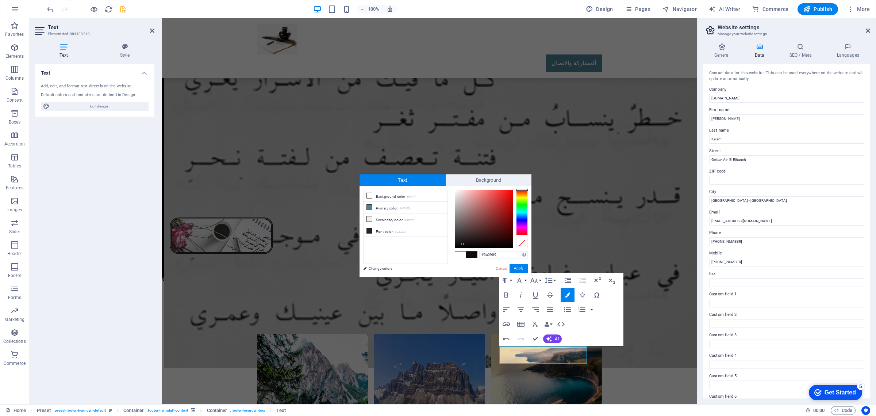
type input "#000000"
drag, startPoint x: 463, startPoint y: 244, endPoint x: 432, endPoint y: 267, distance: 39.1
click at [432, 259] on div "less Background color #ffffff Primary color #4f7f95 Secondary color #f0f2f1 Fon…" at bounding box center [446, 231] width 172 height 91
click at [519, 268] on button "Apply" at bounding box center [519, 268] width 18 height 9
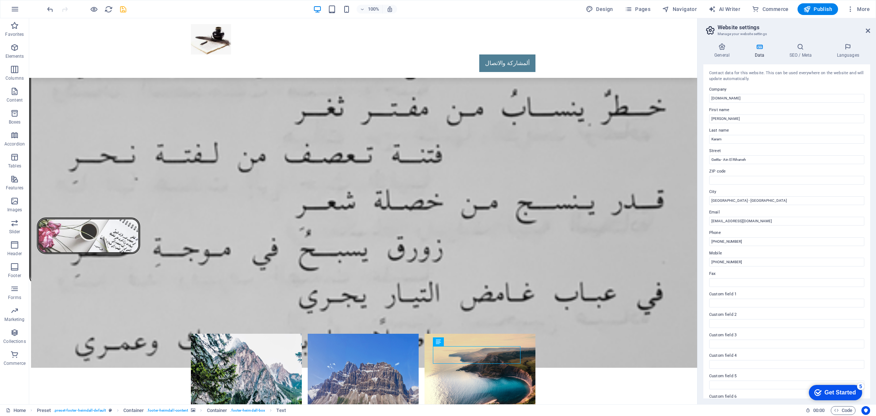
click at [477, 325] on div "H2 Banner Banner Container Menu Bar Logo Info Bar Container Text Container Cont…" at bounding box center [363, 211] width 668 height 386
select select "xMidYMid"
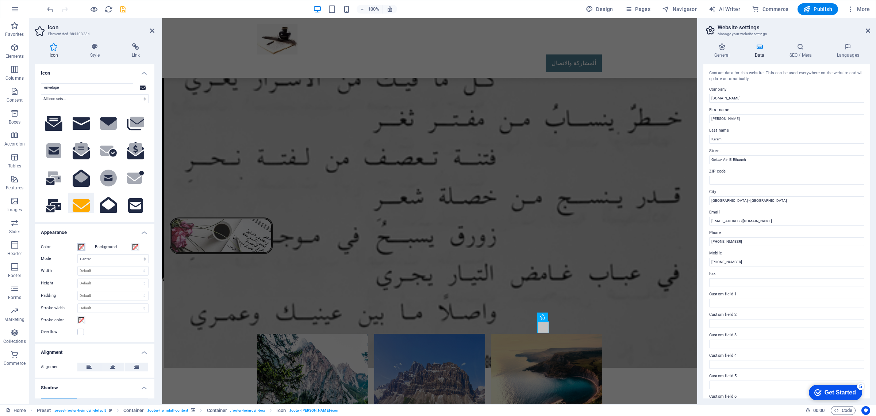
click at [80, 247] on span at bounding box center [82, 247] width 6 height 6
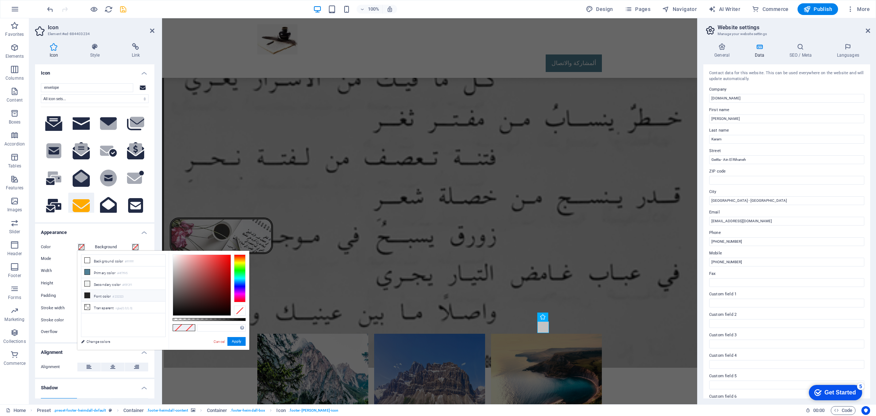
click at [86, 297] on icon at bounding box center [87, 295] width 5 height 5
type input "#000000"
drag, startPoint x: 173, startPoint y: 307, endPoint x: 163, endPoint y: 319, distance: 15.8
click at [163, 319] on div "less Background color #ffffff Primary color #4f7f95 Secondary color #f0f2f1 Fon…" at bounding box center [163, 300] width 172 height 99
click at [236, 343] on button "Apply" at bounding box center [237, 341] width 18 height 9
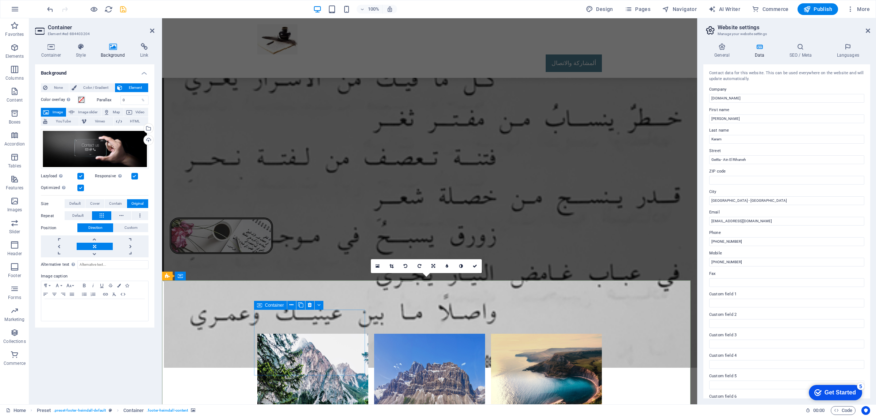
click at [267, 305] on span "Container" at bounding box center [274, 305] width 19 height 4
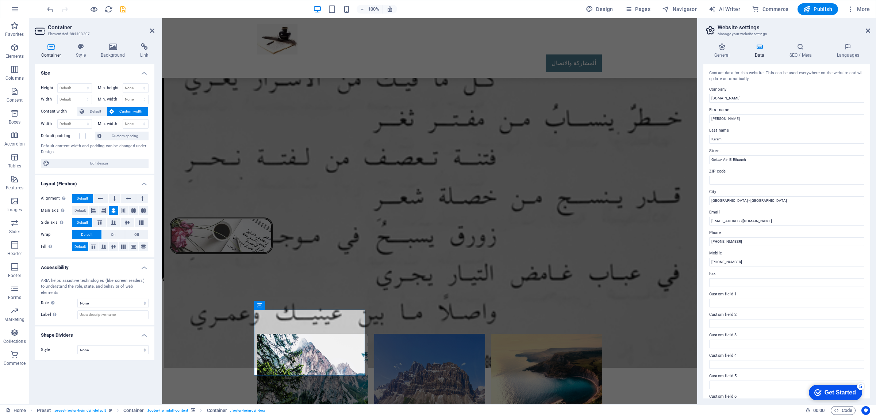
click at [50, 49] on icon at bounding box center [51, 46] width 32 height 7
click at [80, 51] on h4 "Style" at bounding box center [82, 50] width 25 height 15
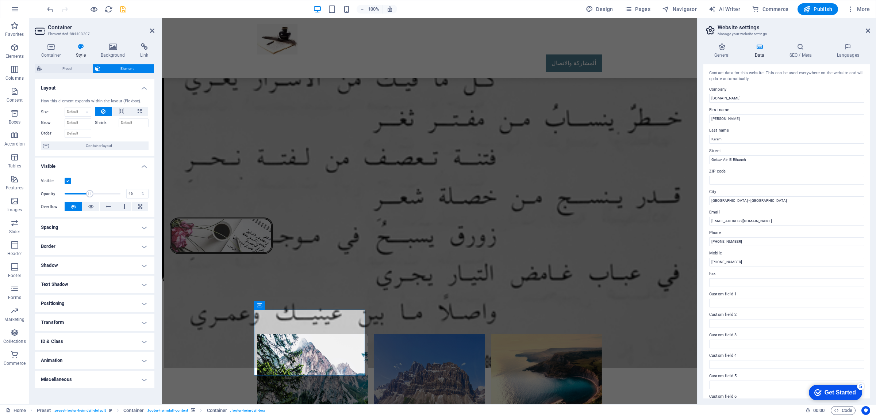
drag, startPoint x: 120, startPoint y: 191, endPoint x: 90, endPoint y: 194, distance: 29.8
click at [90, 194] on span at bounding box center [90, 193] width 7 height 7
drag, startPoint x: 89, startPoint y: 195, endPoint x: 94, endPoint y: 196, distance: 5.2
click at [94, 196] on span at bounding box center [93, 193] width 7 height 7
drag, startPoint x: 94, startPoint y: 196, endPoint x: 99, endPoint y: 198, distance: 5.9
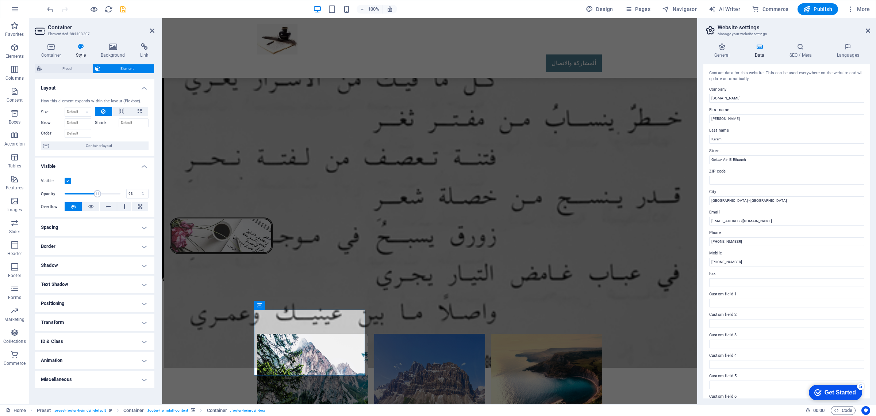
click at [99, 198] on span at bounding box center [93, 193] width 56 height 11
click at [133, 193] on input "63" at bounding box center [138, 193] width 22 height 9
type input "6"
click at [376, 306] on icon at bounding box center [376, 305] width 5 height 9
type input "50"
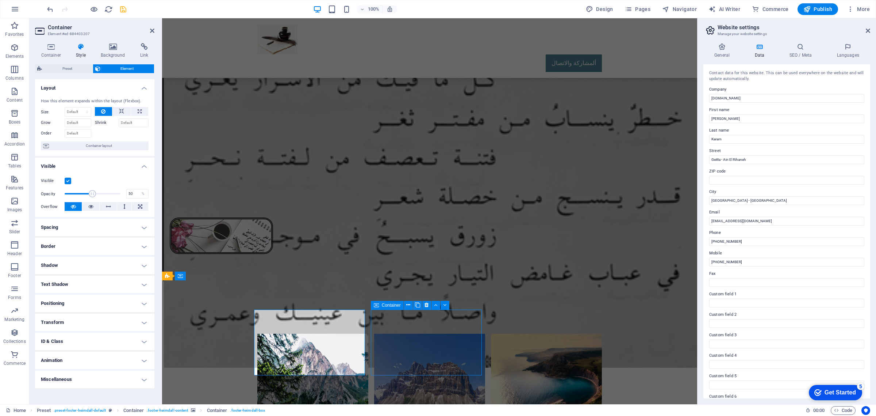
click at [376, 306] on icon at bounding box center [376, 305] width 5 height 9
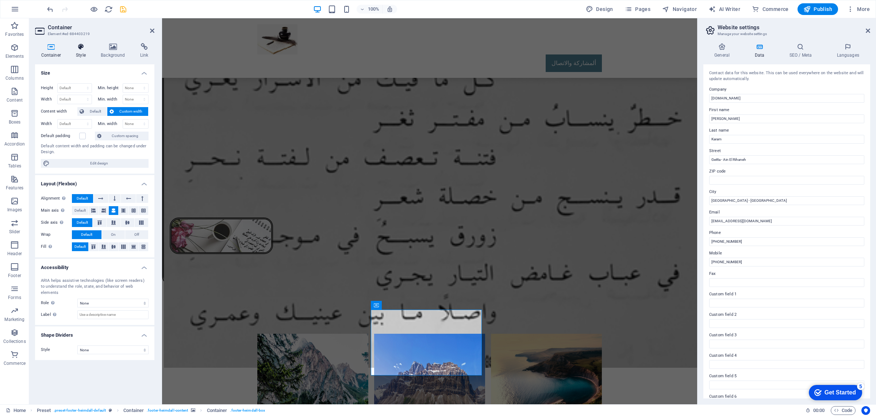
click at [81, 54] on h4 "Style" at bounding box center [82, 50] width 25 height 15
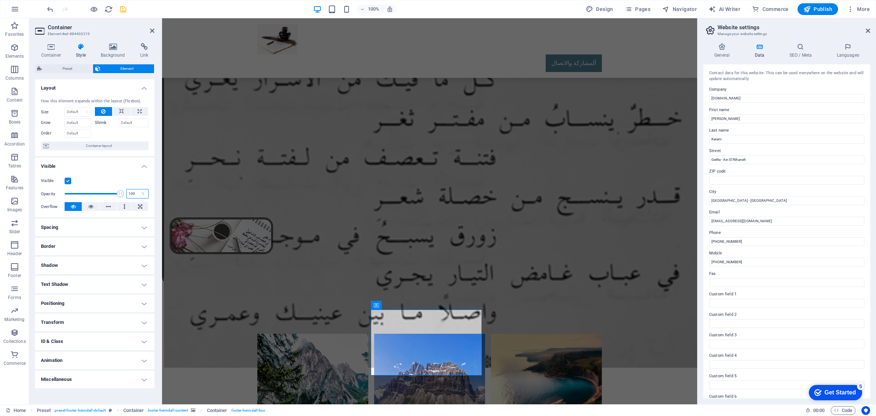
drag, startPoint x: 137, startPoint y: 192, endPoint x: 118, endPoint y: 195, distance: 19.5
click at [118, 195] on div "Opacity 100 %" at bounding box center [95, 193] width 108 height 11
type input "50"
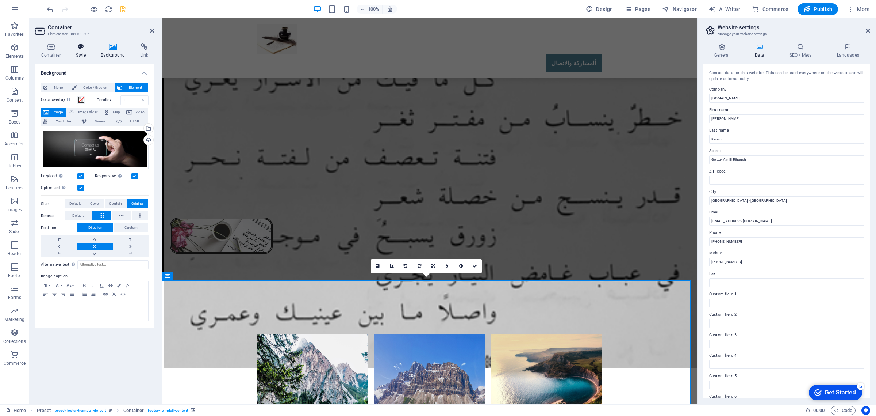
click at [80, 53] on h4 "Style" at bounding box center [82, 50] width 25 height 15
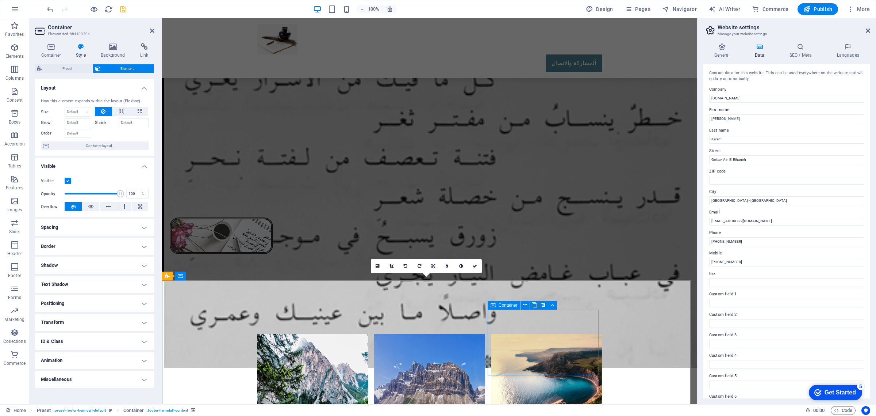
click at [505, 304] on span "Container" at bounding box center [508, 305] width 19 height 4
click at [505, 303] on span "Container" at bounding box center [508, 305] width 19 height 4
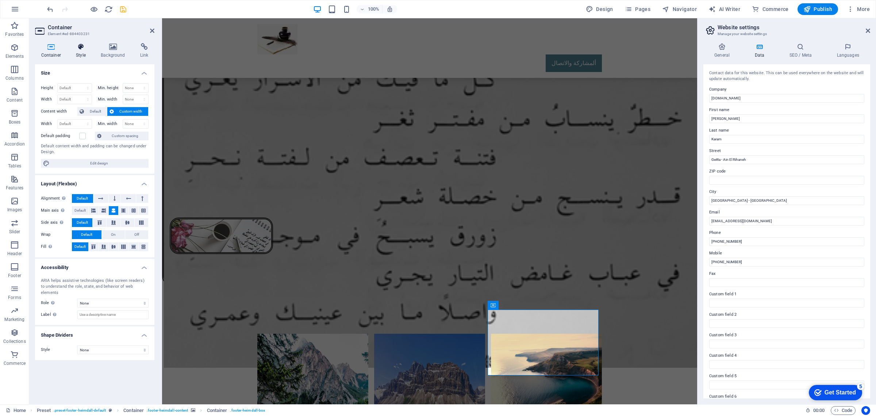
click at [77, 50] on h4 "Style" at bounding box center [82, 50] width 25 height 15
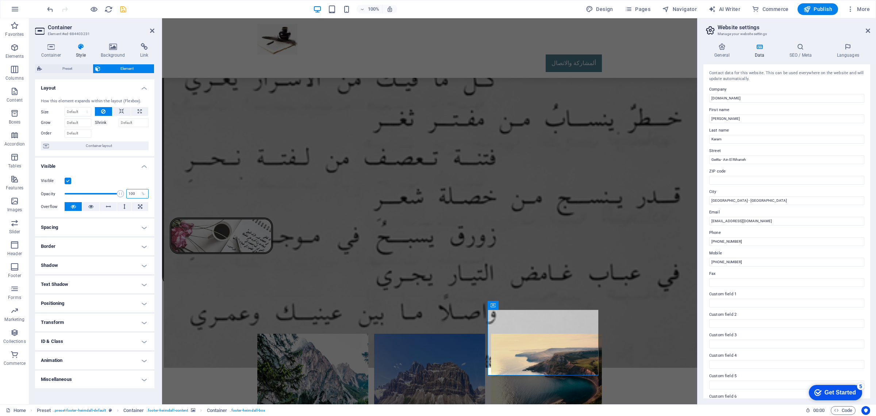
drag, startPoint x: 135, startPoint y: 194, endPoint x: 111, endPoint y: 196, distance: 24.6
click at [111, 196] on div "Opacity 100 %" at bounding box center [95, 193] width 108 height 11
type input "50"
click at [121, 7] on icon "save" at bounding box center [123, 9] width 8 height 8
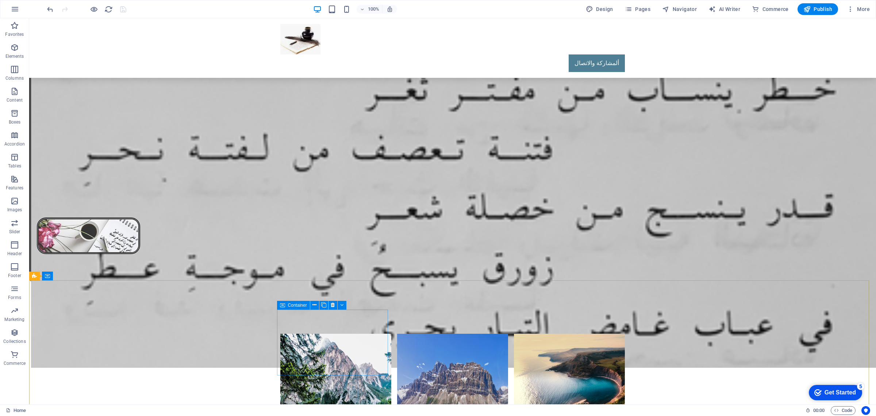
click at [289, 303] on span "Container" at bounding box center [297, 305] width 19 height 4
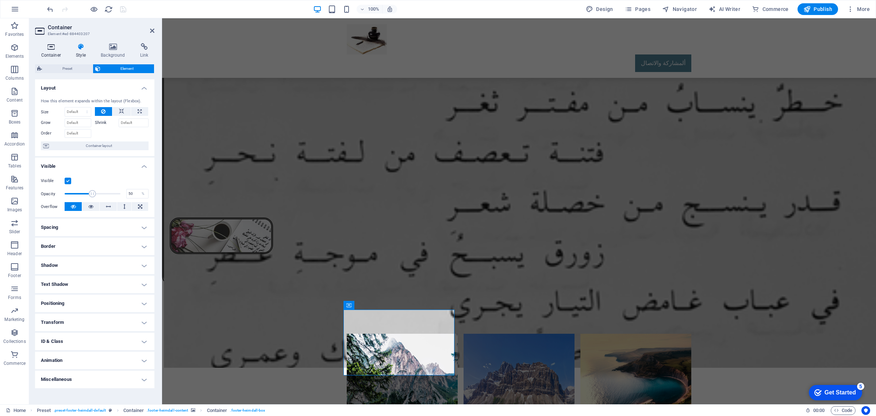
click at [51, 50] on icon at bounding box center [51, 46] width 32 height 7
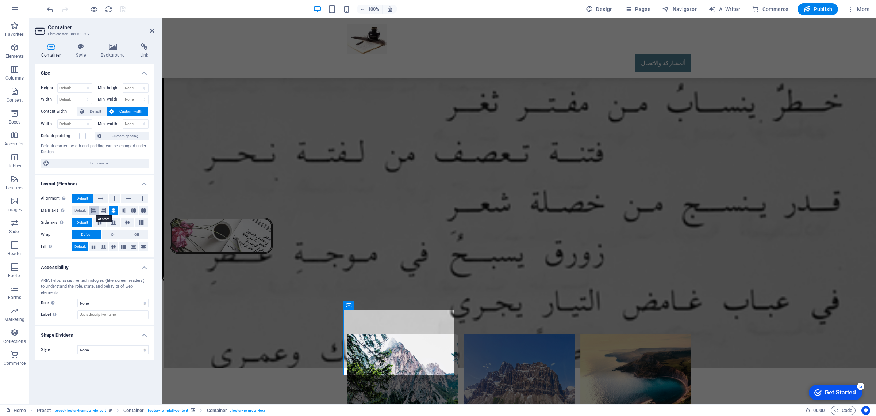
click at [93, 210] on icon at bounding box center [93, 210] width 4 height 9
click at [112, 210] on icon at bounding box center [113, 210] width 4 height 9
click at [80, 134] on label at bounding box center [82, 136] width 7 height 7
click at [0, 0] on input "Default padding" at bounding box center [0, 0] width 0 height 0
click at [80, 134] on label at bounding box center [82, 136] width 7 height 7
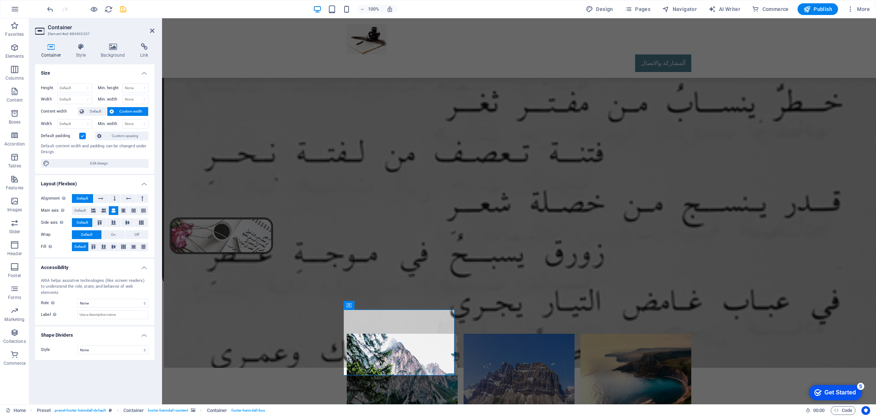
click at [0, 0] on input "Default padding" at bounding box center [0, 0] width 0 height 0
click at [356, 303] on span "Container" at bounding box center [364, 305] width 19 height 4
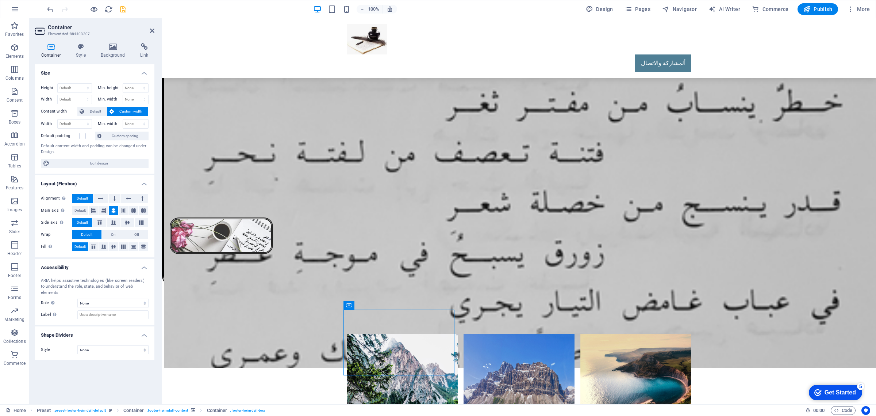
drag, startPoint x: 518, startPoint y: 322, endPoint x: 201, endPoint y: 306, distance: 317.4
click at [355, 304] on span "Container" at bounding box center [364, 305] width 19 height 4
click at [80, 54] on h4 "Style" at bounding box center [82, 50] width 25 height 15
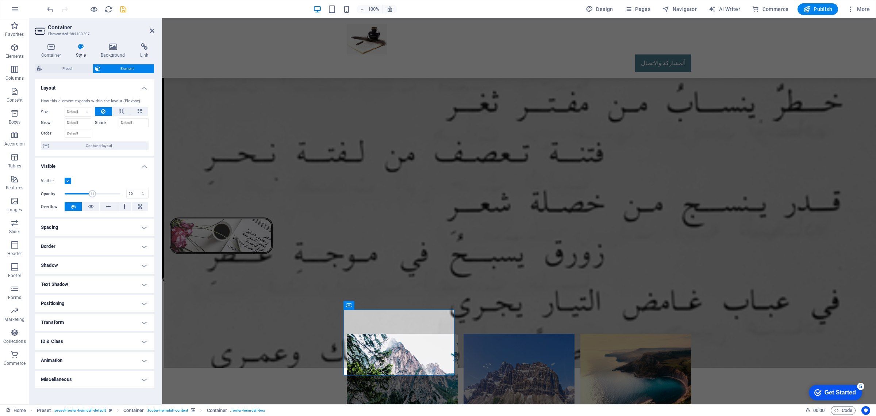
click at [72, 231] on h4 "Spacing" at bounding box center [94, 227] width 119 height 18
click at [72, 231] on h4 "Spacing" at bounding box center [94, 224] width 119 height 13
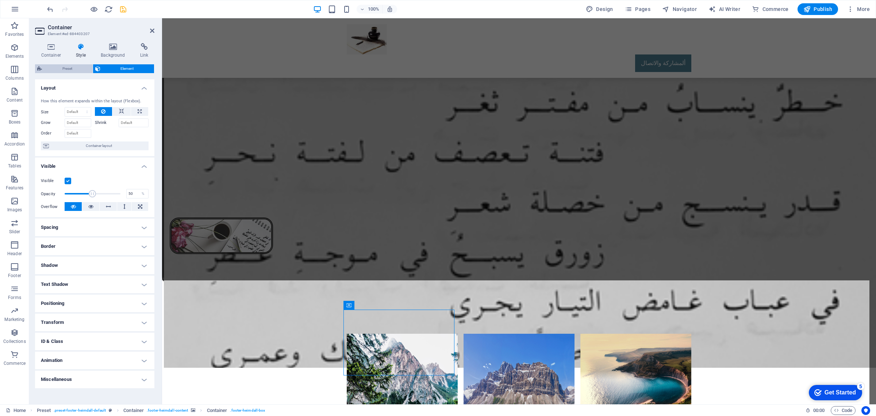
click at [68, 65] on span "Preset" at bounding box center [67, 68] width 46 height 9
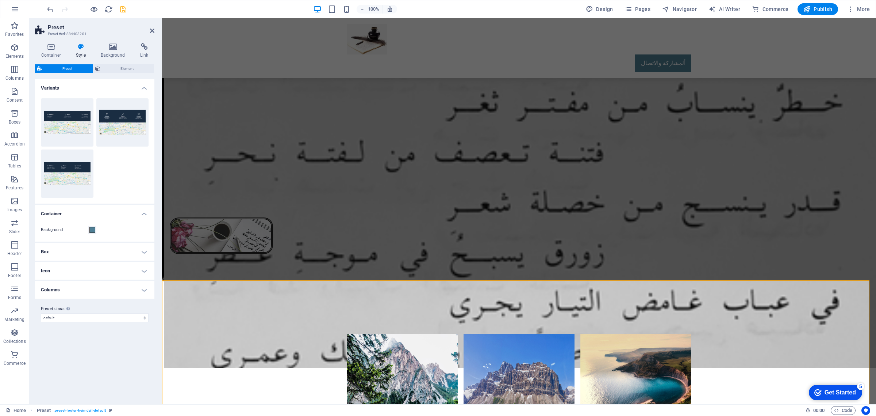
click at [142, 251] on h4 "Box" at bounding box center [94, 252] width 119 height 18
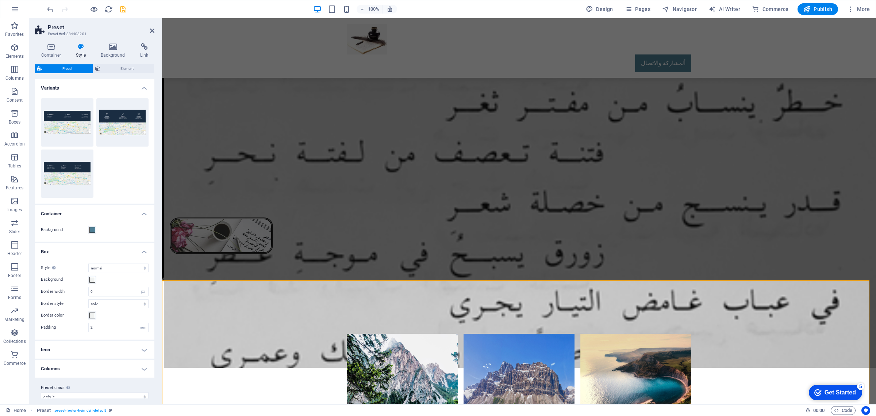
click at [142, 251] on h4 "Box" at bounding box center [94, 249] width 119 height 13
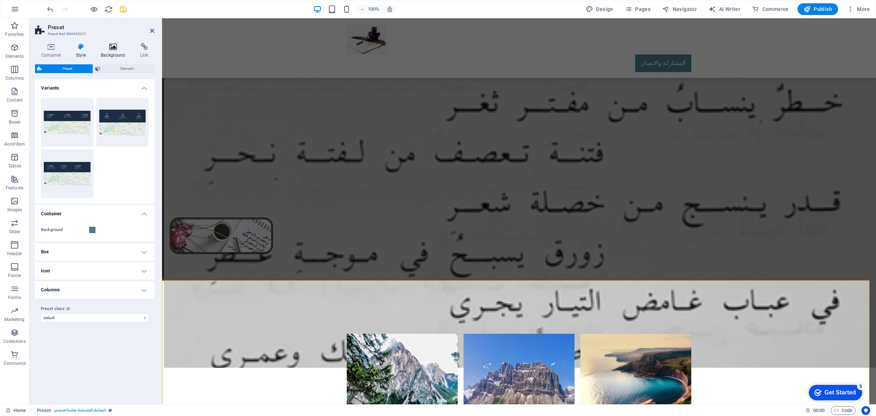
click at [111, 48] on icon at bounding box center [113, 46] width 37 height 7
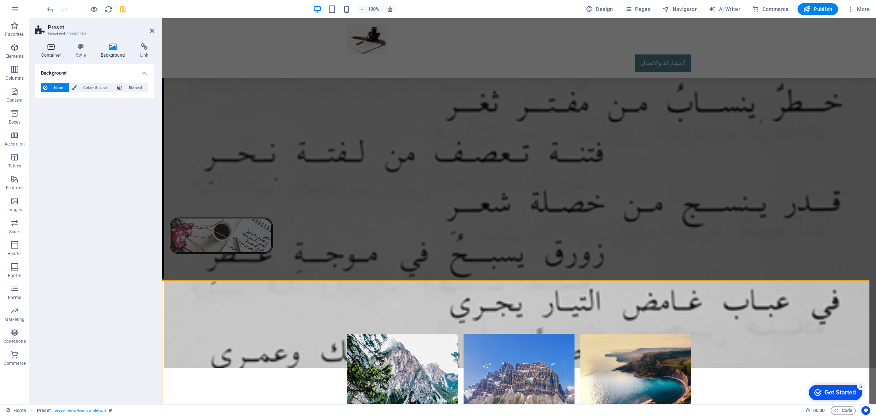
click at [53, 49] on icon at bounding box center [51, 46] width 32 height 7
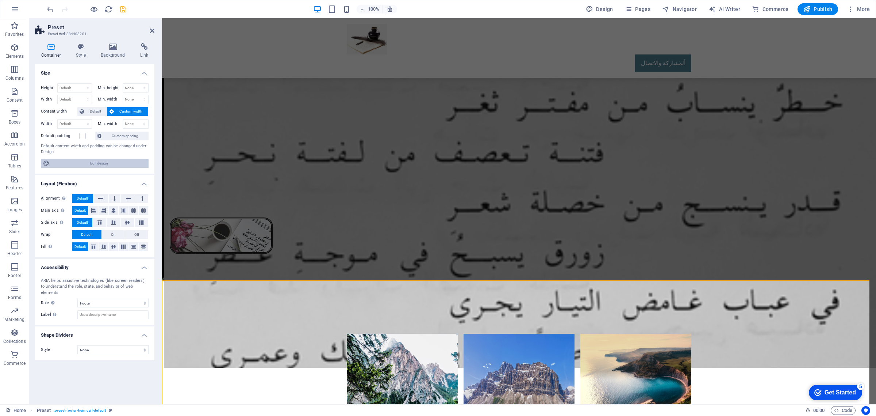
click at [80, 163] on span "Edit design" at bounding box center [99, 163] width 95 height 9
select select "rem"
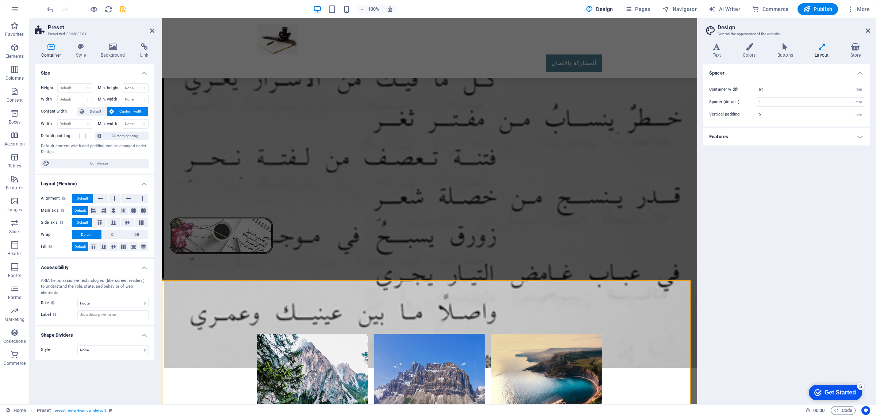
click at [859, 139] on h4 "Features" at bounding box center [787, 137] width 167 height 18
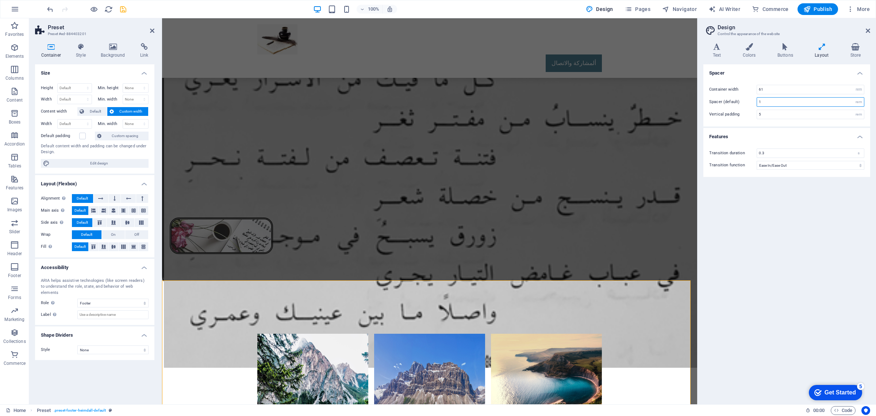
click at [769, 102] on input "1" at bounding box center [810, 102] width 107 height 9
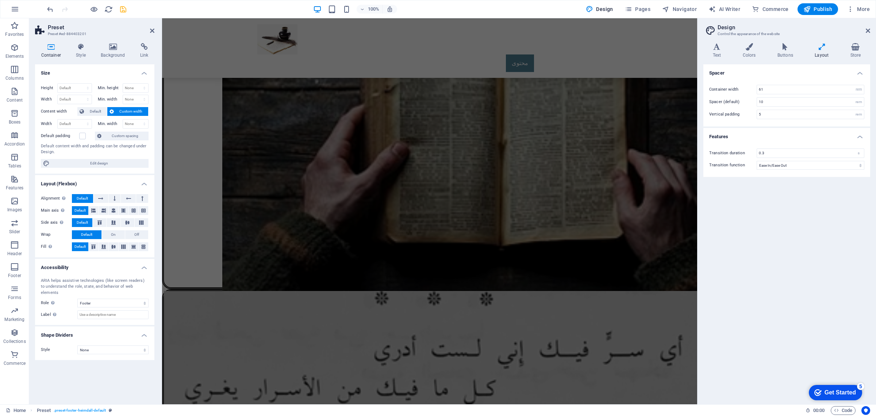
scroll to position [1348, 0]
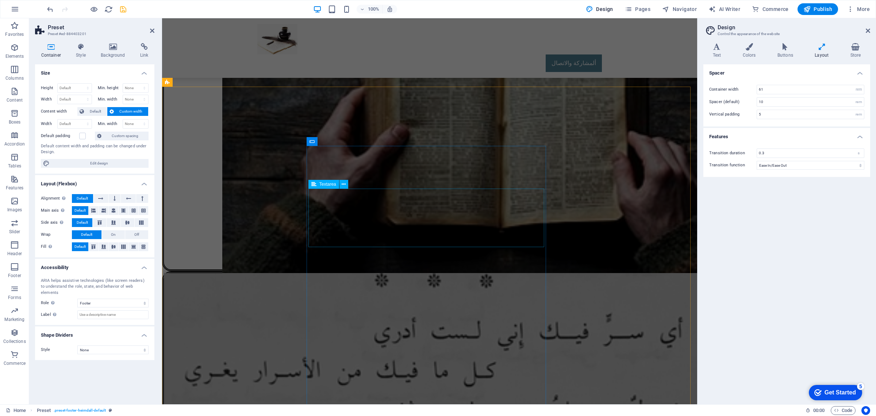
type input "1"
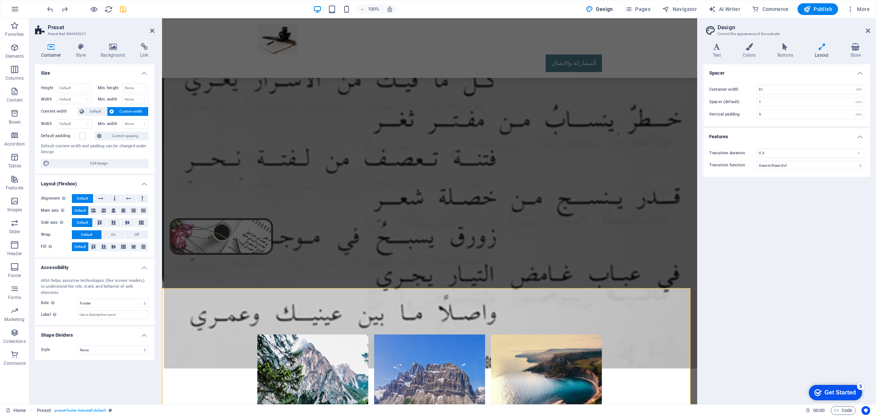
scroll to position [1379, 0]
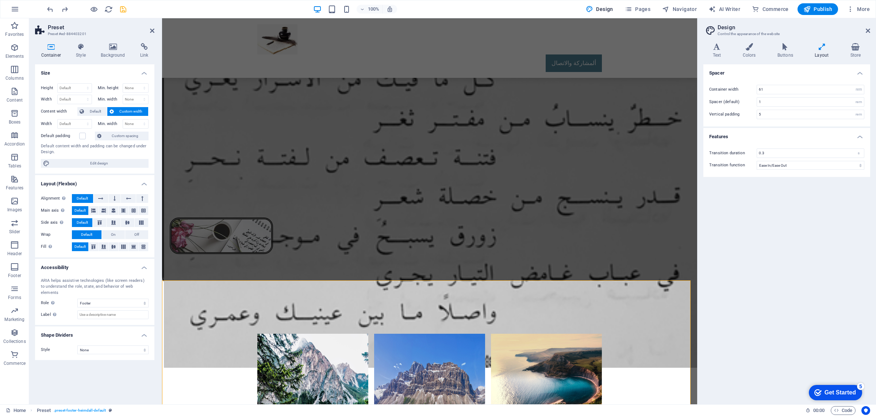
click at [166, 275] on icon at bounding box center [167, 275] width 5 height 9
click at [97, 161] on span "Edit design" at bounding box center [99, 163] width 95 height 9
click at [785, 52] on h4 "Buttons" at bounding box center [786, 50] width 37 height 15
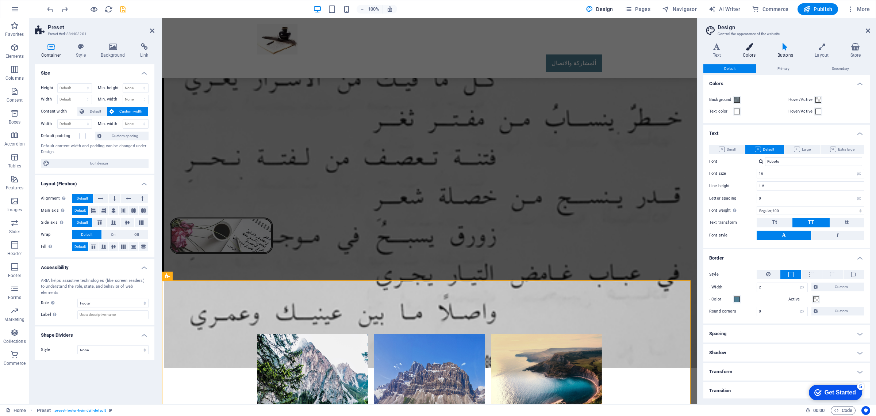
click at [753, 50] on icon at bounding box center [750, 46] width 32 height 7
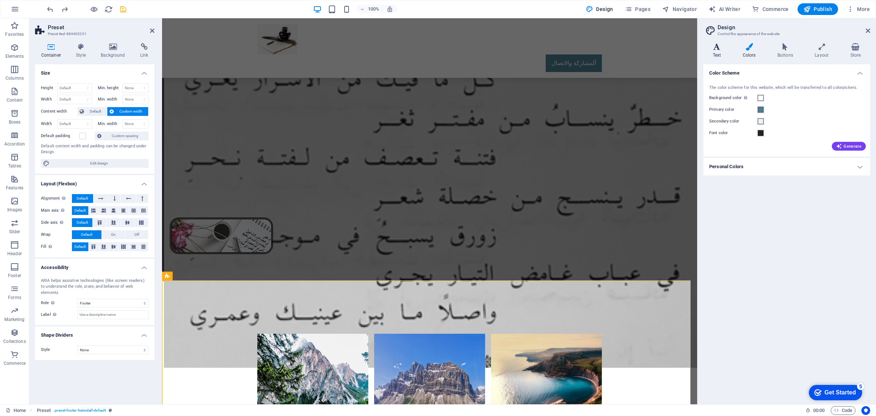
click at [716, 56] on h4 "Text" at bounding box center [719, 50] width 30 height 15
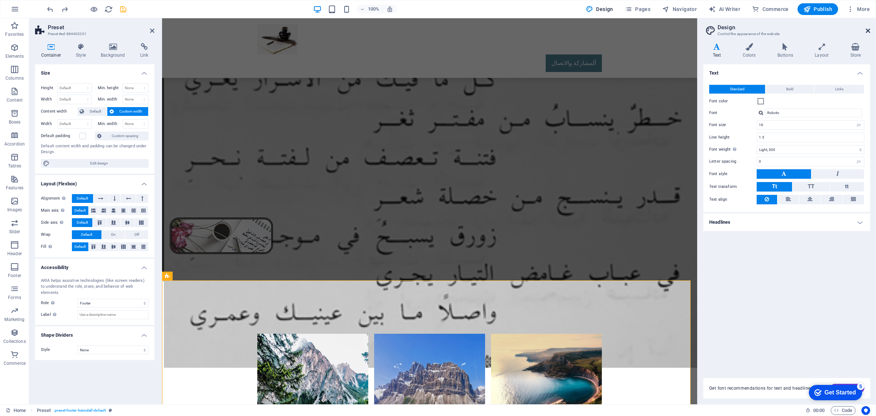
click at [870, 30] on icon at bounding box center [868, 31] width 4 height 6
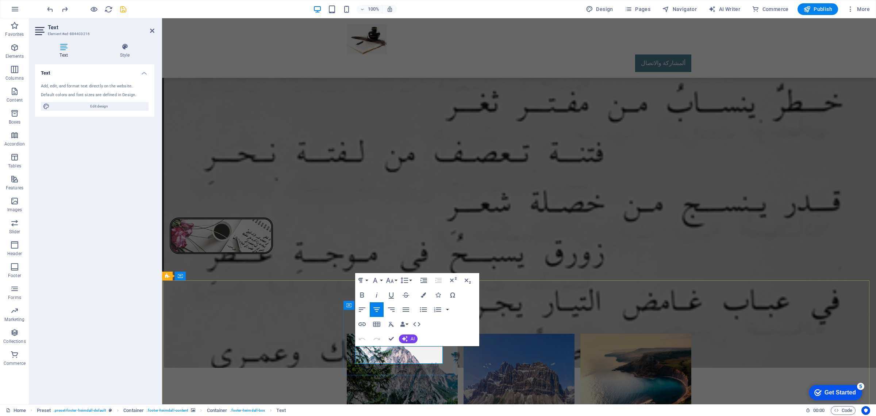
drag, startPoint x: 359, startPoint y: 349, endPoint x: 431, endPoint y: 351, distance: 72.4
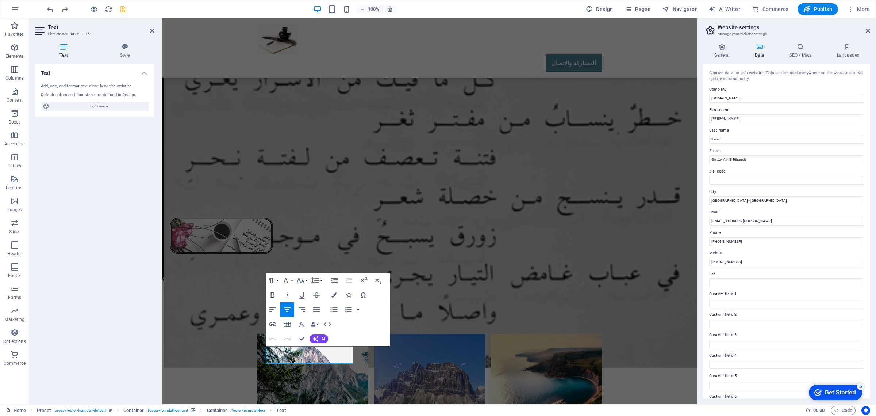
click at [272, 292] on icon "button" at bounding box center [273, 294] width 4 height 5
click at [332, 295] on icon "button" at bounding box center [334, 294] width 5 height 5
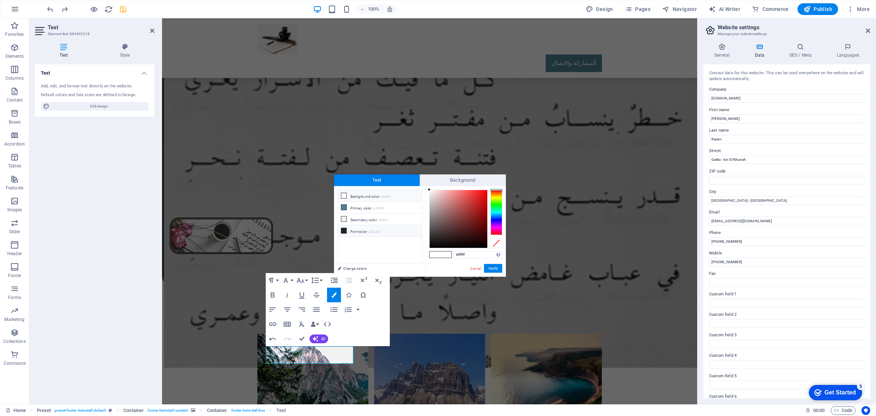
click at [343, 229] on icon at bounding box center [343, 230] width 5 height 5
type input "#000000"
drag, startPoint x: 430, startPoint y: 240, endPoint x: 415, endPoint y: 257, distance: 23.1
click at [415, 257] on div "less Background color #ffffff Primary color #4f7f95 Secondary color #f0f2f1 Fon…" at bounding box center [420, 231] width 172 height 91
click at [490, 267] on button "Apply" at bounding box center [493, 268] width 18 height 9
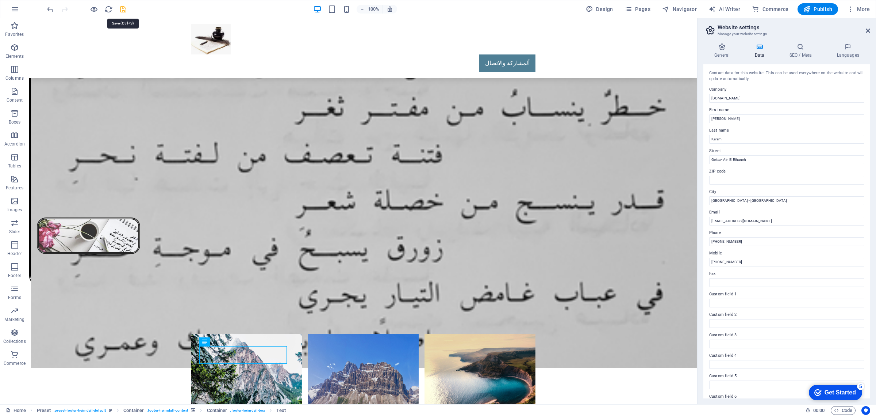
click at [121, 8] on icon "save" at bounding box center [123, 9] width 8 height 8
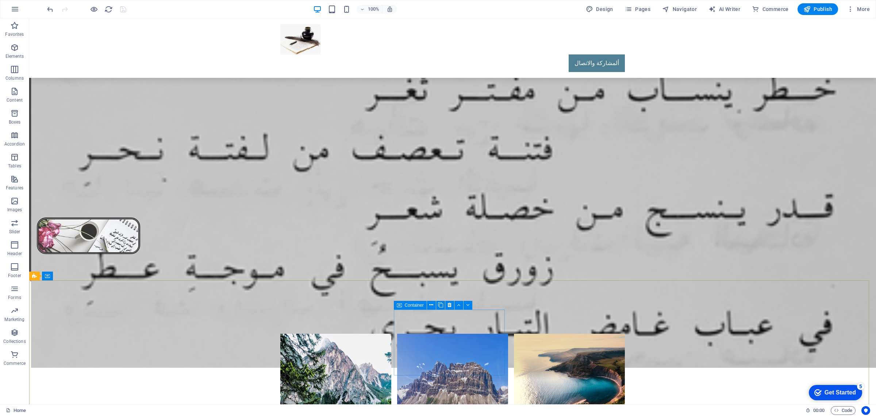
click at [409, 305] on span "Container" at bounding box center [414, 305] width 19 height 4
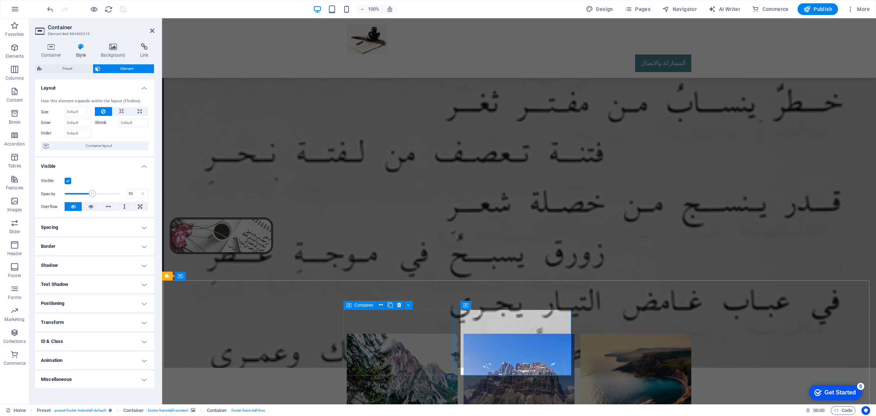
click at [351, 305] on icon at bounding box center [349, 305] width 5 height 9
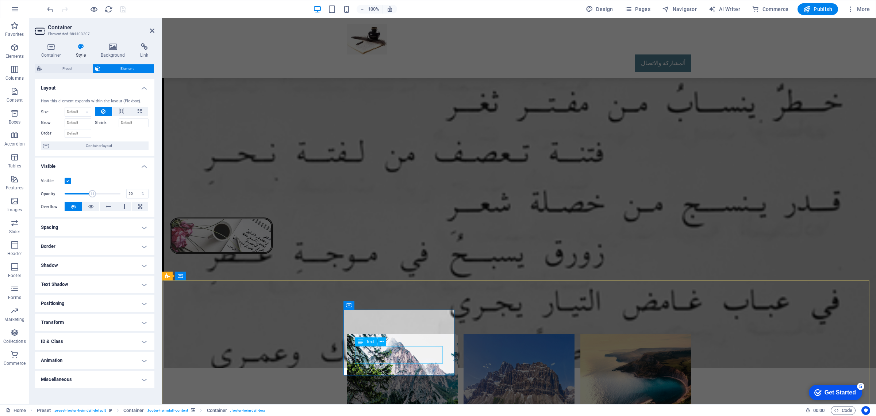
click at [365, 342] on div "Text" at bounding box center [366, 341] width 22 height 9
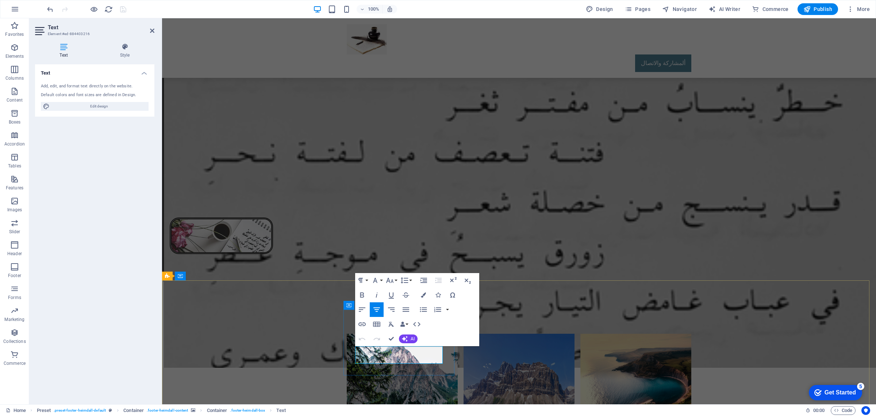
drag, startPoint x: 435, startPoint y: 352, endPoint x: 363, endPoint y: 349, distance: 71.3
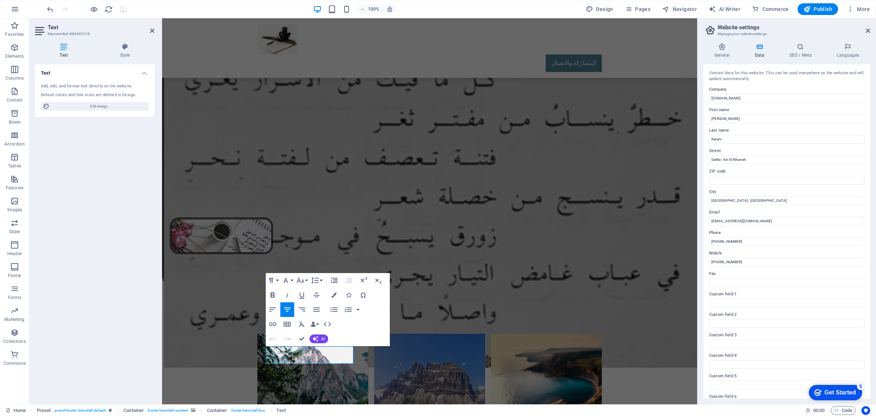
click at [270, 293] on icon "button" at bounding box center [272, 294] width 9 height 9
click at [332, 295] on icon "button" at bounding box center [334, 294] width 5 height 5
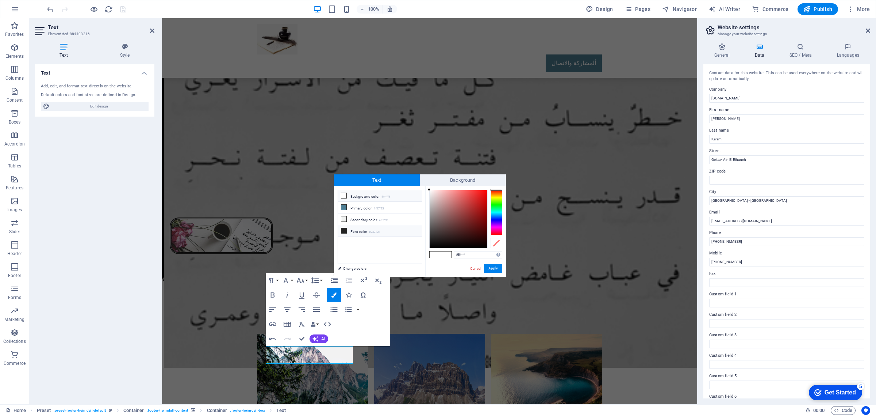
click at [344, 232] on icon at bounding box center [343, 230] width 5 height 5
type input "#000000"
drag, startPoint x: 429, startPoint y: 238, endPoint x: 426, endPoint y: 253, distance: 15.1
click at [426, 250] on div "#000000 Supported formats #0852ed rgb(8, 82, 237) rgba(8, 82, 237, 90%) hsv(221…" at bounding box center [465, 284] width 81 height 196
click at [493, 267] on button "Apply" at bounding box center [493, 268] width 18 height 9
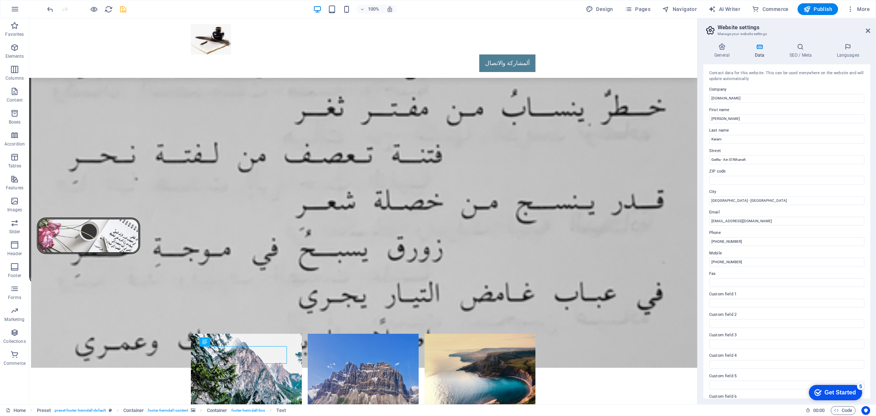
click at [276, 315] on div "H2 Banner Banner Container Menu Bar Logo Info Bar Container Text Container Cont…" at bounding box center [363, 211] width 668 height 386
click at [119, 9] on icon "save" at bounding box center [123, 9] width 8 height 8
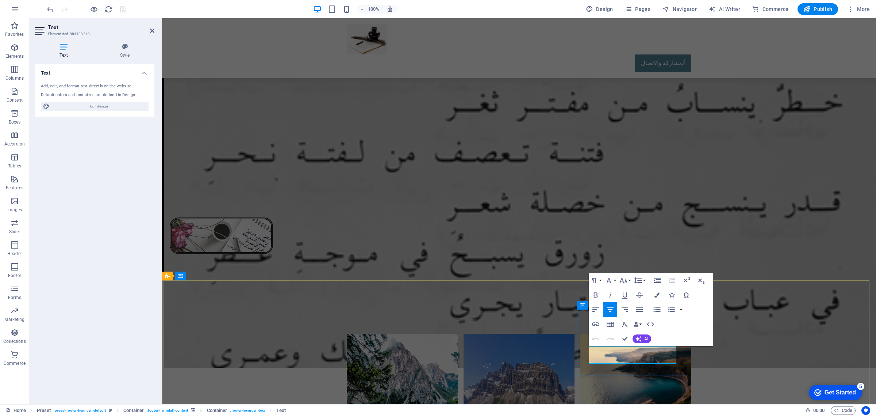
drag, startPoint x: 597, startPoint y: 349, endPoint x: 669, endPoint y: 348, distance: 71.6
click at [596, 295] on icon "button" at bounding box center [596, 294] width 9 height 9
click at [657, 295] on icon "button" at bounding box center [657, 294] width 5 height 5
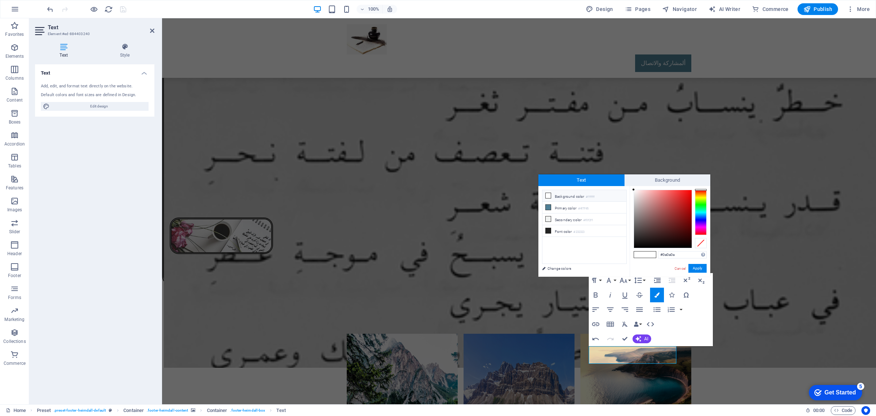
click at [635, 245] on div at bounding box center [663, 219] width 58 height 58
type input "#000000"
drag, startPoint x: 635, startPoint y: 244, endPoint x: 623, endPoint y: 262, distance: 21.8
click at [623, 262] on div "less Background color #ffffff Primary color #4f7f95 Secondary color #f0f2f1 Fon…" at bounding box center [625, 231] width 172 height 91
click at [698, 268] on button "Apply" at bounding box center [698, 268] width 18 height 9
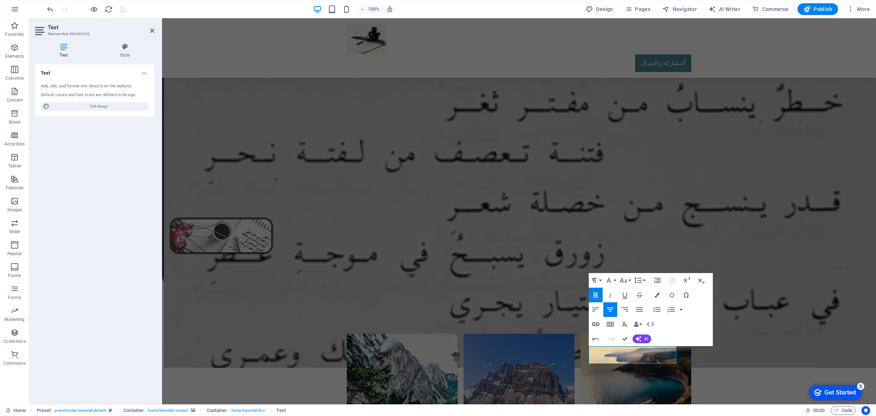
click at [596, 325] on icon "button" at bounding box center [596, 324] width 9 height 9
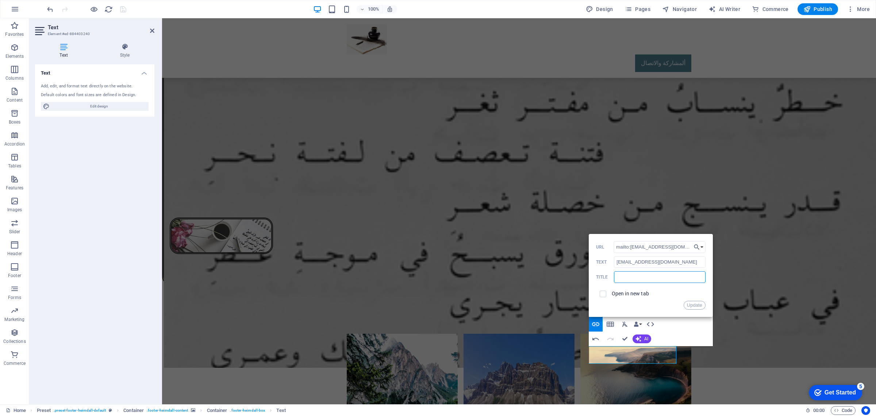
click at [647, 277] on input "text" at bounding box center [659, 277] width 91 height 12
type input "Mail Us"
click at [693, 307] on button "Update" at bounding box center [695, 305] width 22 height 9
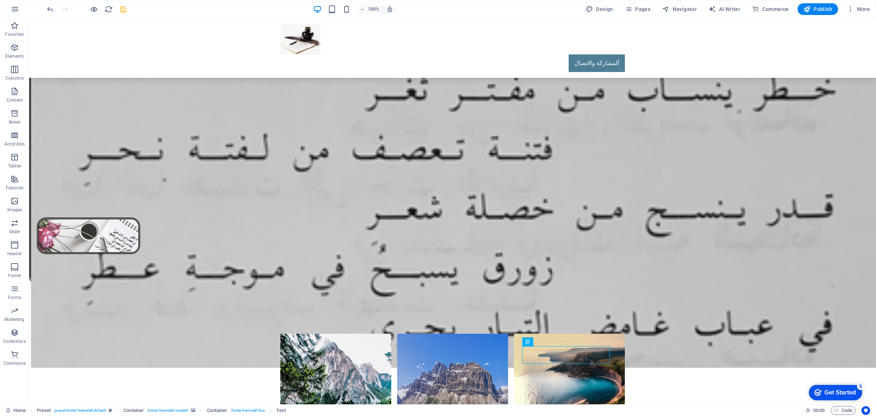
click at [399, 311] on div "H2 Banner Banner Container Menu Bar Logo Info Bar Container Text Container Cont…" at bounding box center [452, 211] width 847 height 386
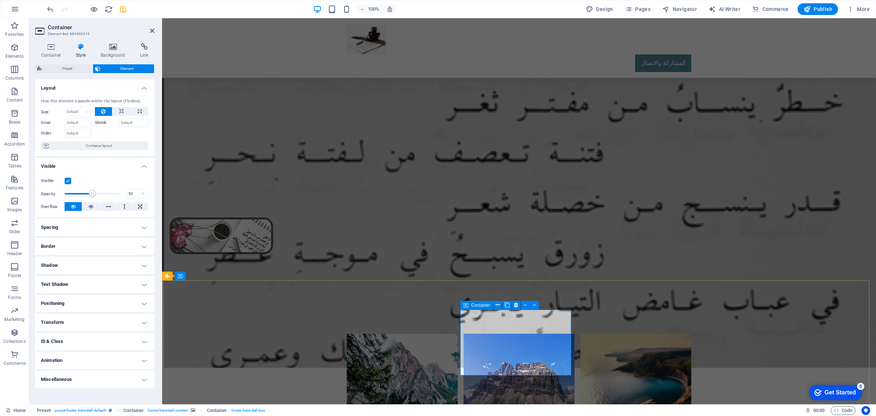
click at [470, 304] on div "Container" at bounding box center [477, 305] width 33 height 9
drag, startPoint x: 130, startPoint y: 194, endPoint x: 123, endPoint y: 194, distance: 6.9
click at [123, 194] on div "Opacity 50 %" at bounding box center [95, 193] width 108 height 11
click at [134, 194] on input "70" at bounding box center [138, 193] width 22 height 9
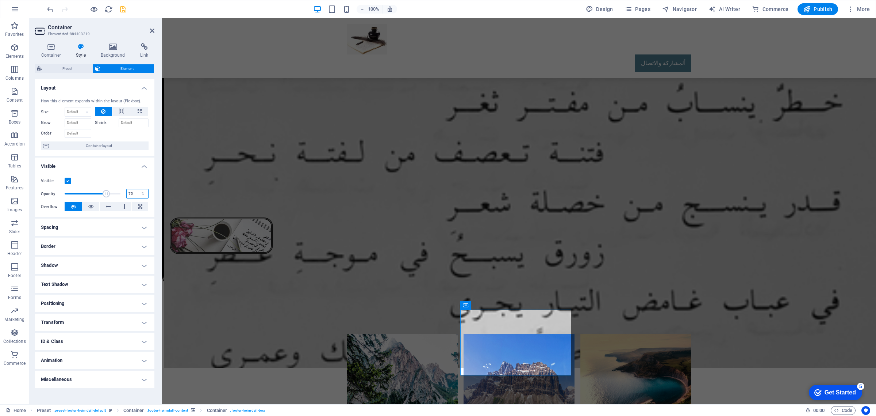
drag, startPoint x: 131, startPoint y: 194, endPoint x: 127, endPoint y: 194, distance: 4.0
click at [127, 194] on input "75" at bounding box center [138, 193] width 22 height 9
type input "85"
click at [125, 9] on icon "save" at bounding box center [123, 9] width 8 height 8
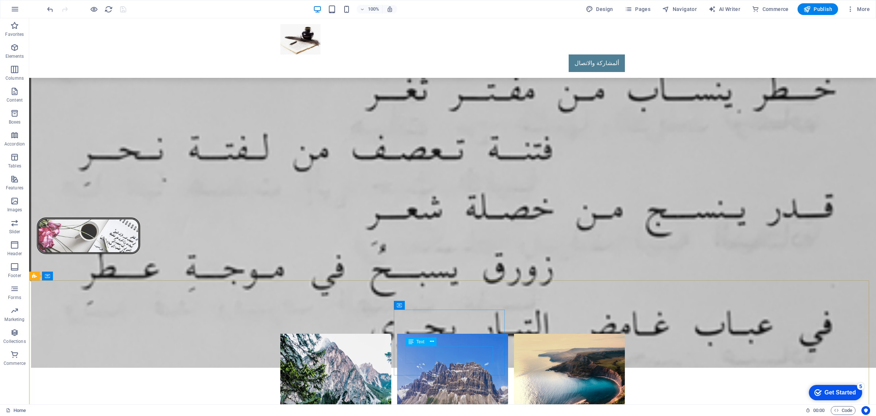
click at [419, 341] on span "Text" at bounding box center [421, 341] width 8 height 4
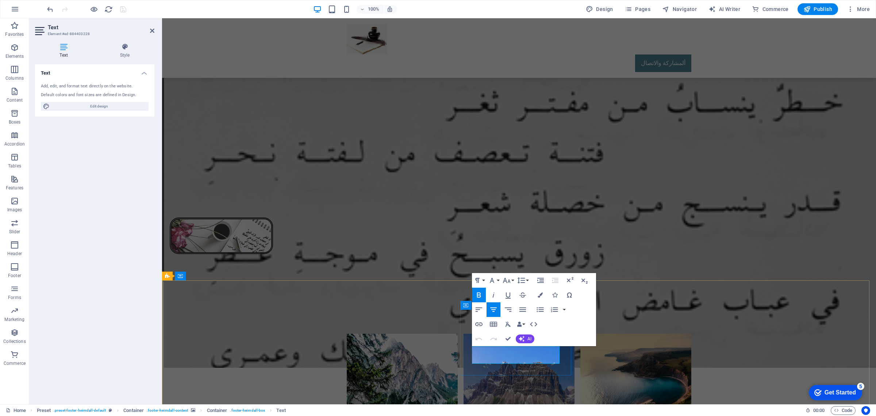
drag, startPoint x: 493, startPoint y: 359, endPoint x: 538, endPoint y: 358, distance: 44.6
click at [480, 324] on icon "button" at bounding box center [478, 324] width 7 height 4
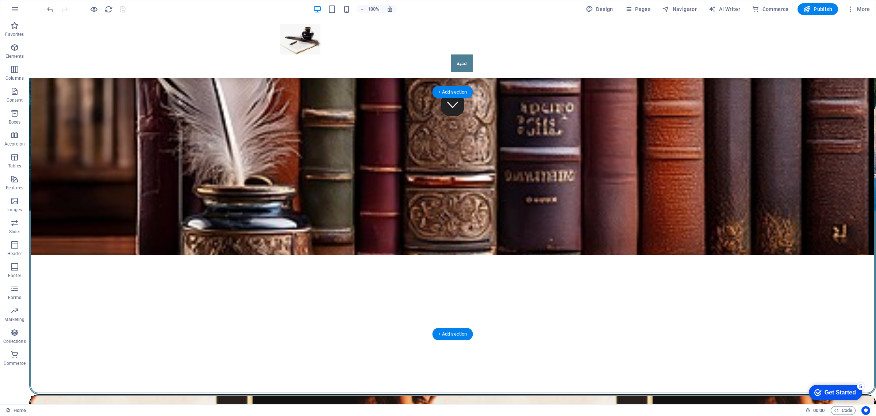
scroll to position [0, 0]
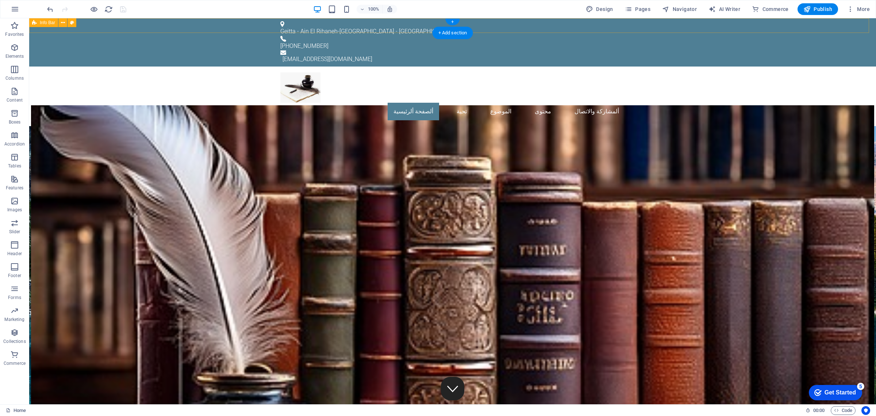
click at [520, 24] on div "Geitta - Ain El Rihaneh - Beirut - Lebanon +961 3 035 126 info@rogerkaram.com" at bounding box center [452, 42] width 847 height 48
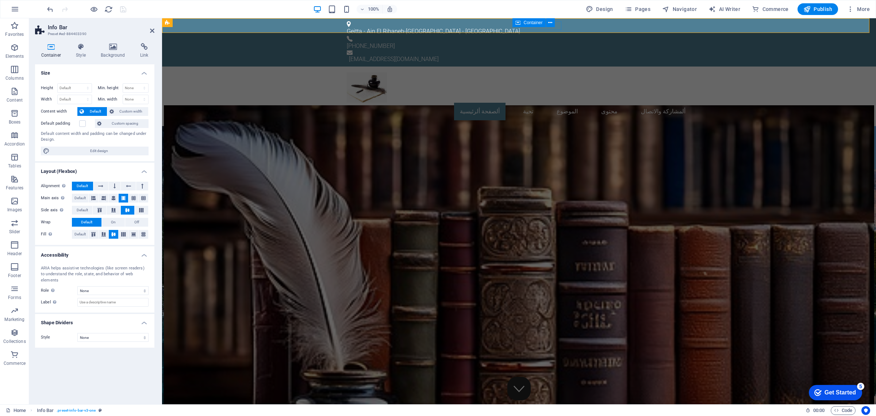
click at [521, 22] on div "Container" at bounding box center [529, 22] width 33 height 9
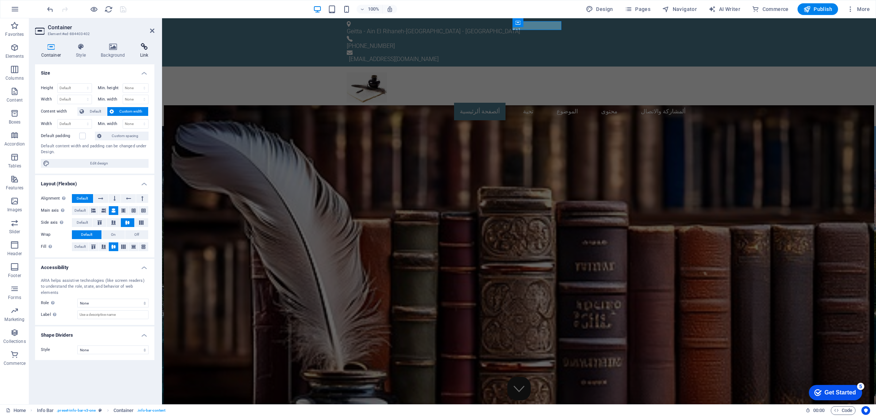
click at [145, 46] on icon at bounding box center [144, 46] width 20 height 7
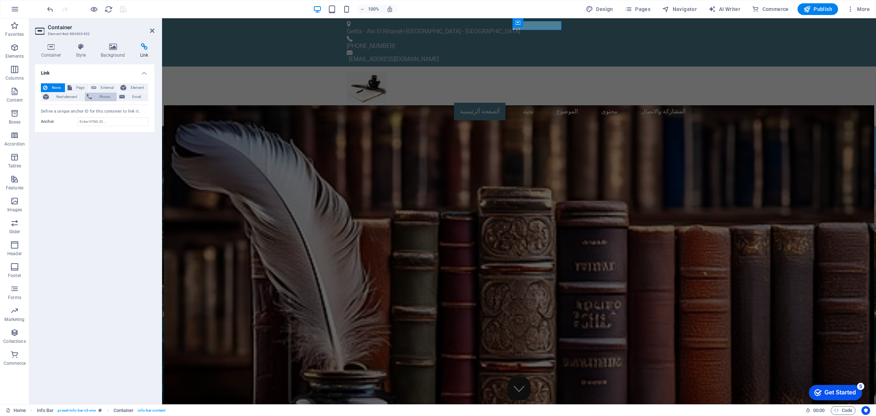
click at [104, 96] on span "Phone" at bounding box center [104, 96] width 21 height 9
click at [93, 108] on input "Phone" at bounding box center [112, 108] width 71 height 9
type input "9613035126"
click at [94, 119] on input "Title Additional link description, should not be the same as the link text. The…" at bounding box center [112, 120] width 71 height 9
type input "Call Us!"
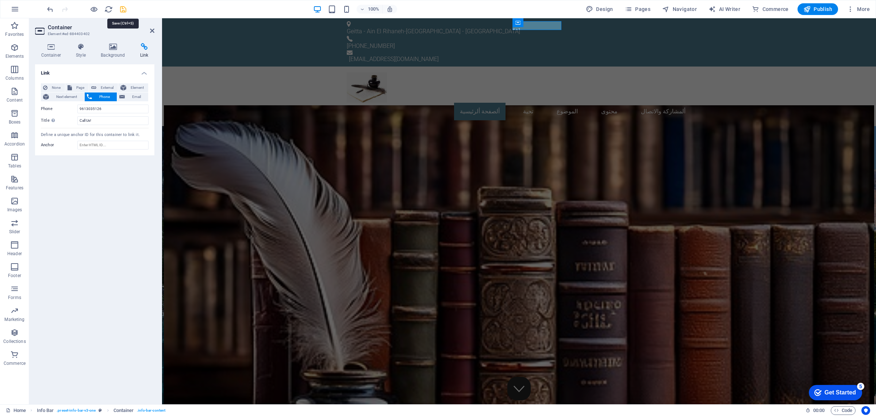
click at [122, 6] on icon "save" at bounding box center [123, 9] width 8 height 8
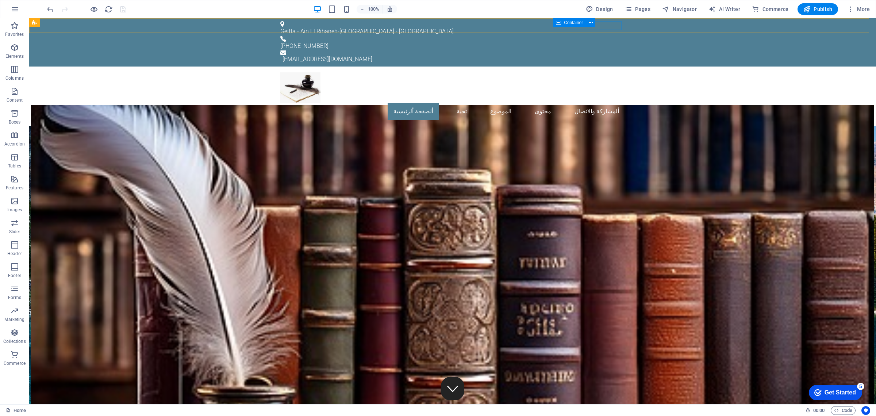
click at [574, 23] on span "Container" at bounding box center [573, 22] width 19 height 4
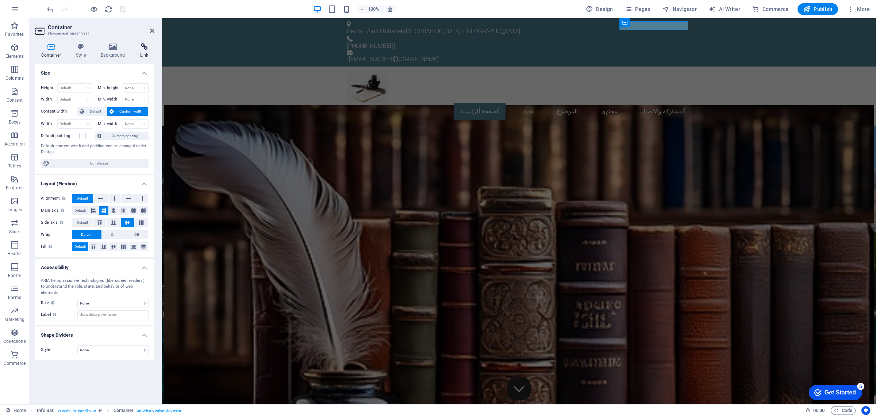
click at [143, 44] on icon at bounding box center [144, 46] width 20 height 7
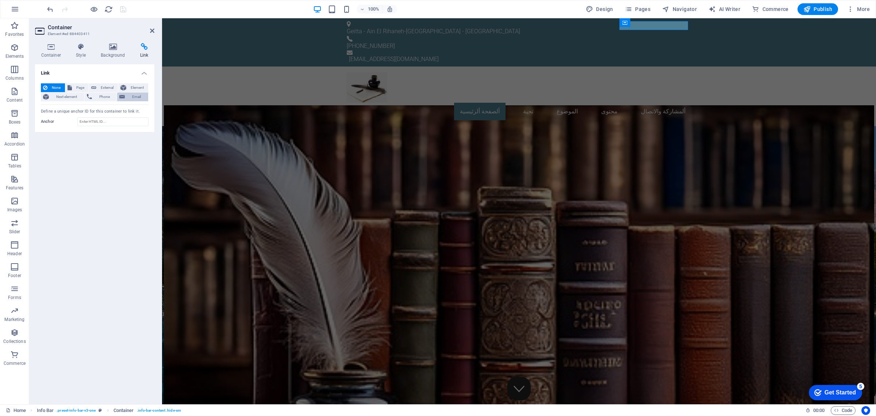
click at [136, 96] on span "Email" at bounding box center [136, 96] width 19 height 9
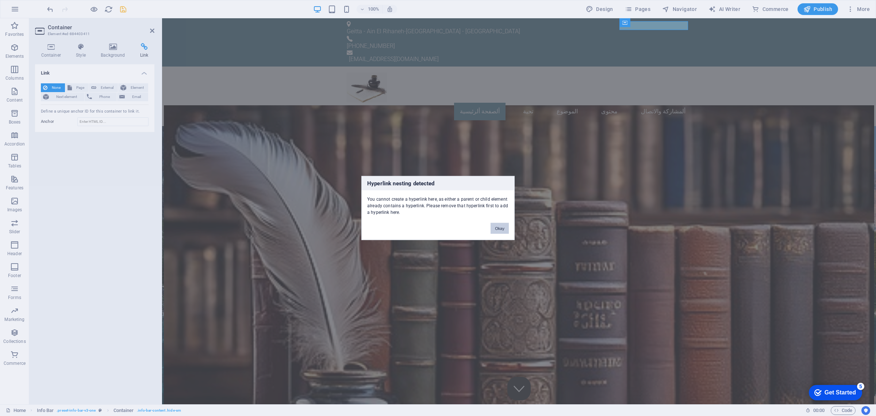
click at [499, 228] on button "Okay" at bounding box center [500, 228] width 18 height 11
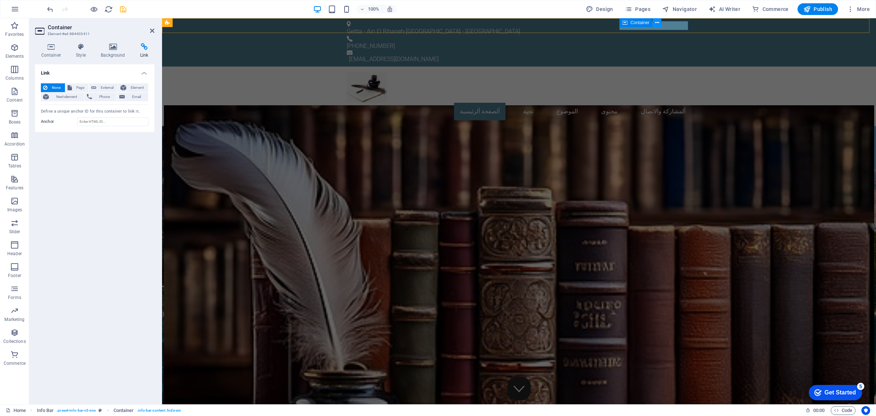
click at [656, 22] on icon at bounding box center [658, 23] width 4 height 8
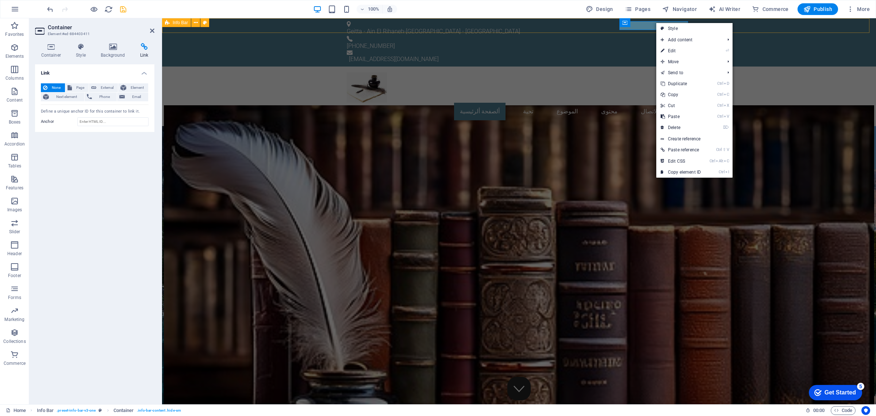
click at [765, 23] on div "Geitta - Ain El Rihaneh - Beirut - Lebanon +961 3 035 126 info@rogerkaram.com" at bounding box center [519, 42] width 714 height 48
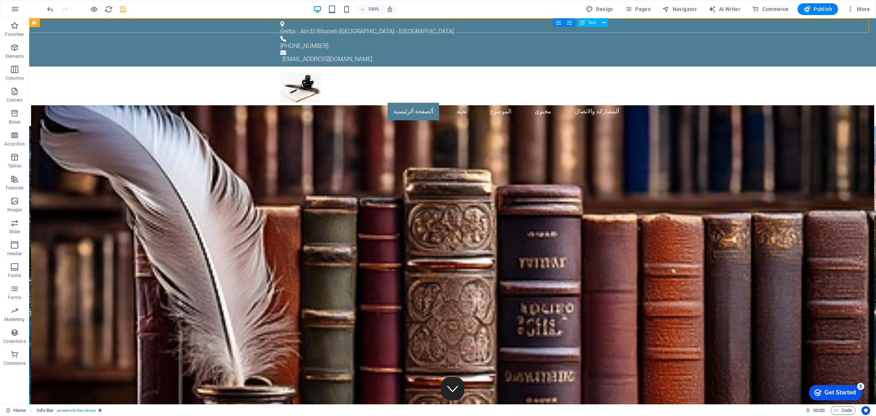
click at [585, 20] on div "Text" at bounding box center [588, 22] width 22 height 9
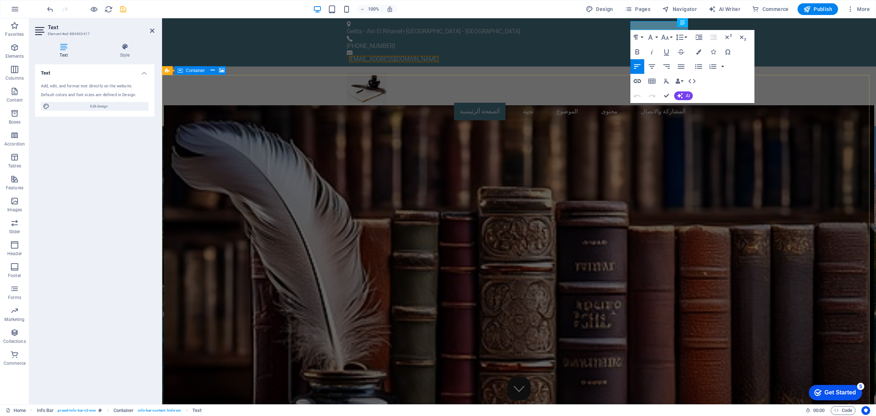
click at [638, 80] on icon "button" at bounding box center [637, 81] width 9 height 9
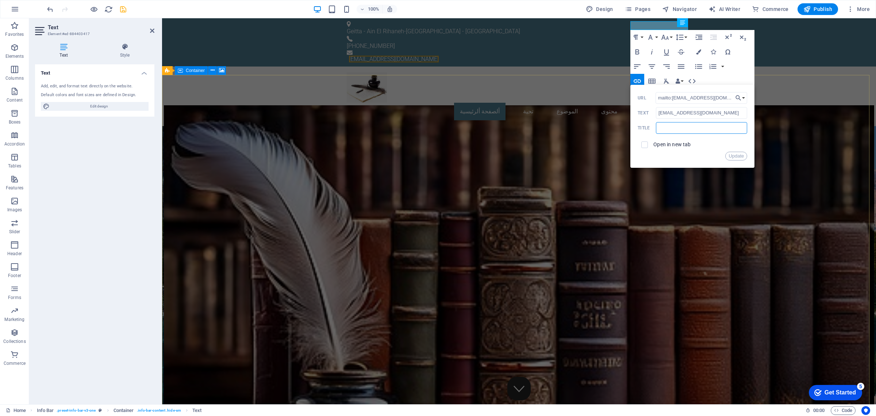
click at [685, 130] on input "text" at bounding box center [701, 128] width 91 height 12
type input "Send Us Mail!"
click at [737, 155] on button "Update" at bounding box center [737, 156] width 22 height 9
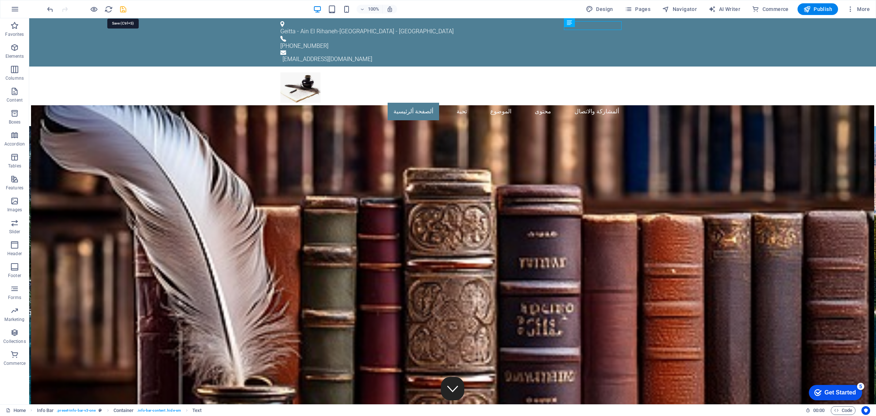
click at [123, 11] on icon "save" at bounding box center [123, 9] width 8 height 8
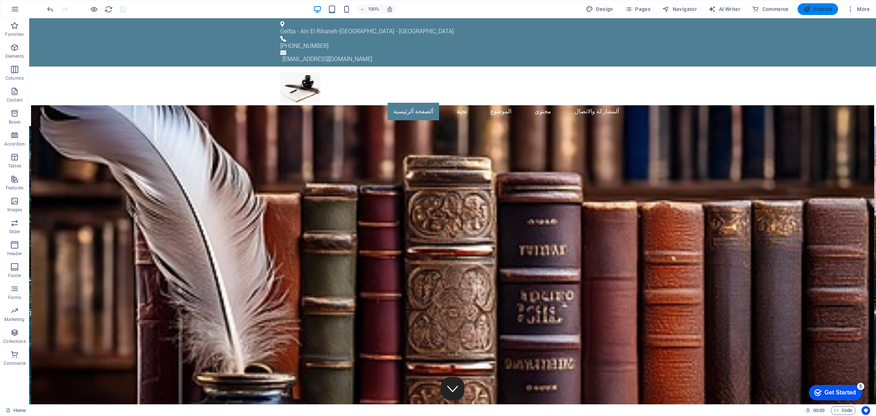
click at [818, 10] on span "Publish" at bounding box center [818, 8] width 29 height 7
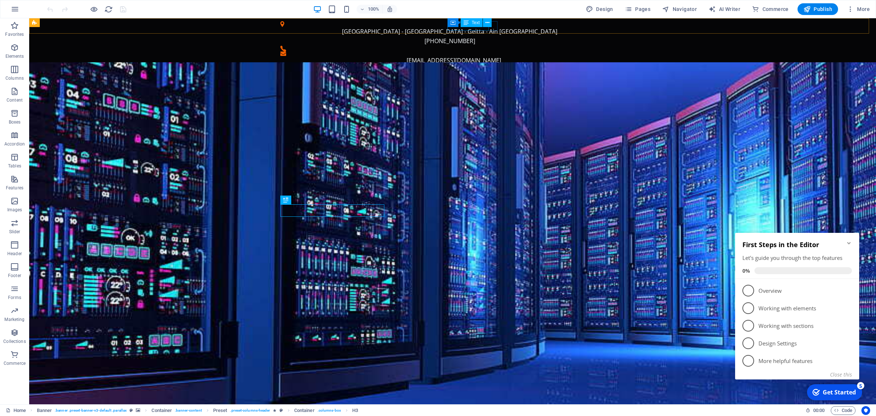
drag, startPoint x: 470, startPoint y: 22, endPoint x: 343, endPoint y: 23, distance: 127.5
click at [470, 22] on div "Text" at bounding box center [472, 22] width 22 height 9
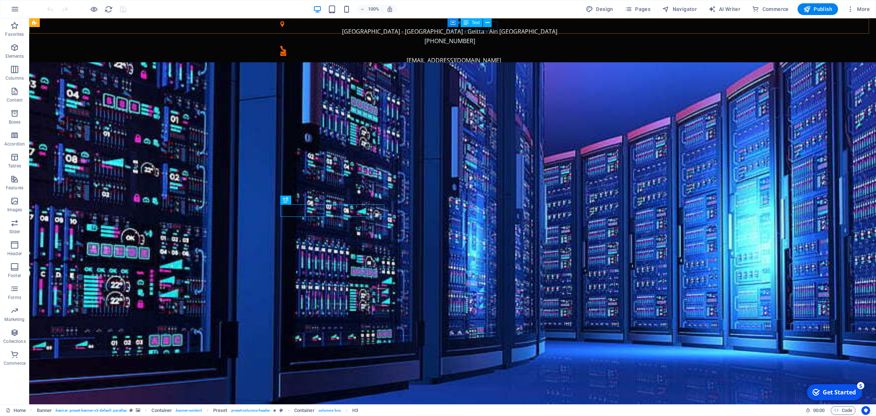
click at [470, 22] on div "Text" at bounding box center [472, 22] width 22 height 9
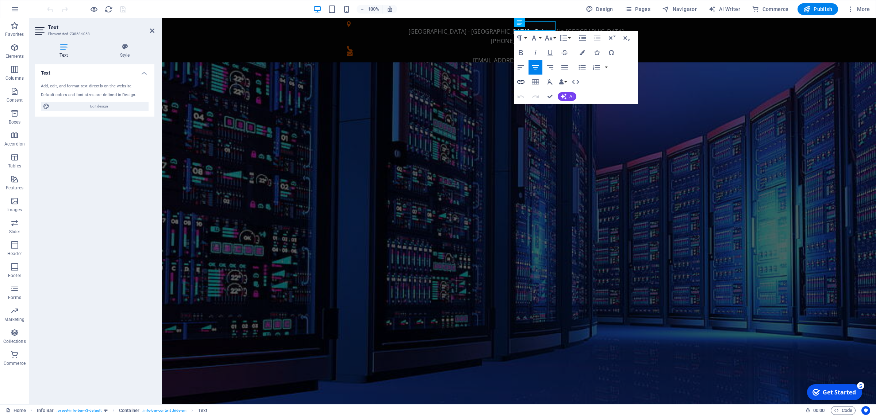
click at [520, 78] on icon "button" at bounding box center [521, 81] width 9 height 9
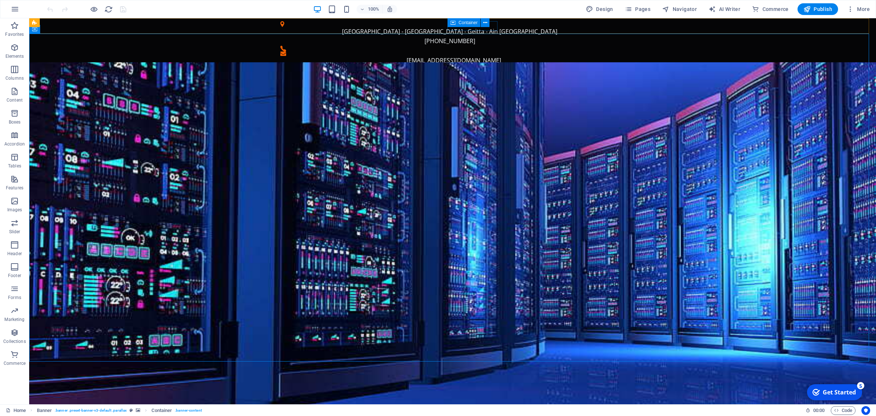
click at [455, 23] on icon at bounding box center [453, 22] width 5 height 9
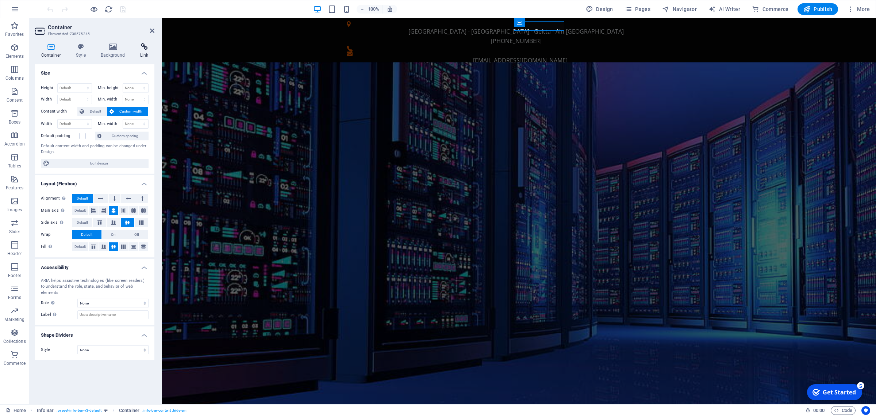
click at [145, 49] on icon at bounding box center [144, 46] width 20 height 7
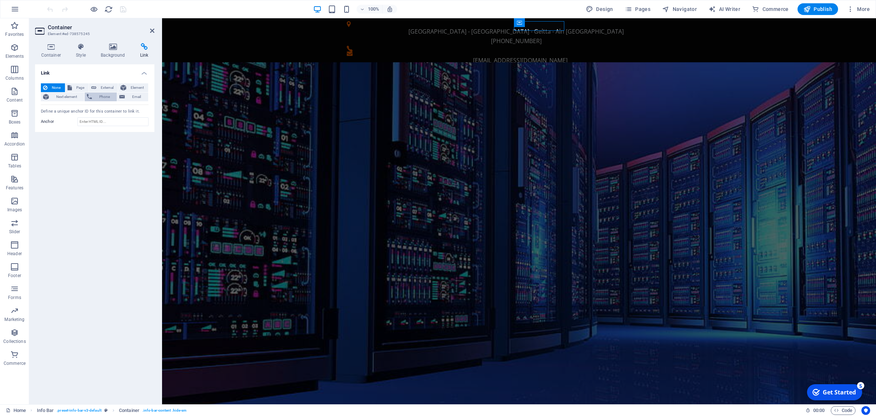
click at [106, 95] on span "Phone" at bounding box center [104, 96] width 21 height 9
click at [105, 109] on input "Phone" at bounding box center [112, 108] width 71 height 9
type input "9613035126"
click at [98, 119] on input "Title Additional link description, should not be the same as the link text. The…" at bounding box center [112, 120] width 71 height 9
type input "Call Us!"
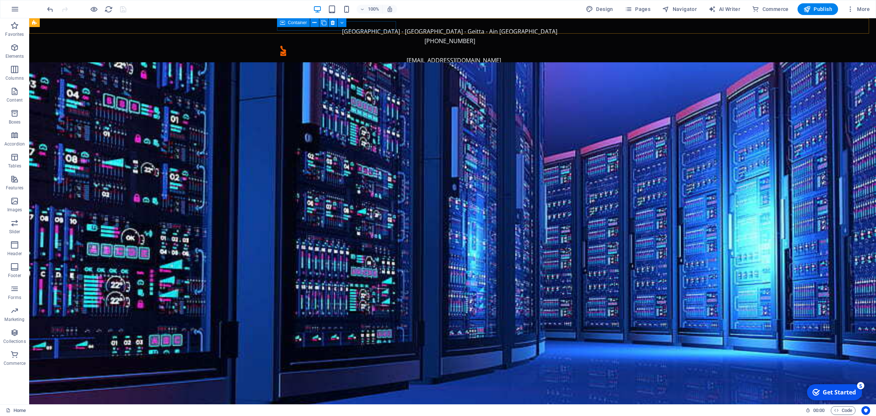
click at [282, 23] on icon at bounding box center [282, 22] width 5 height 9
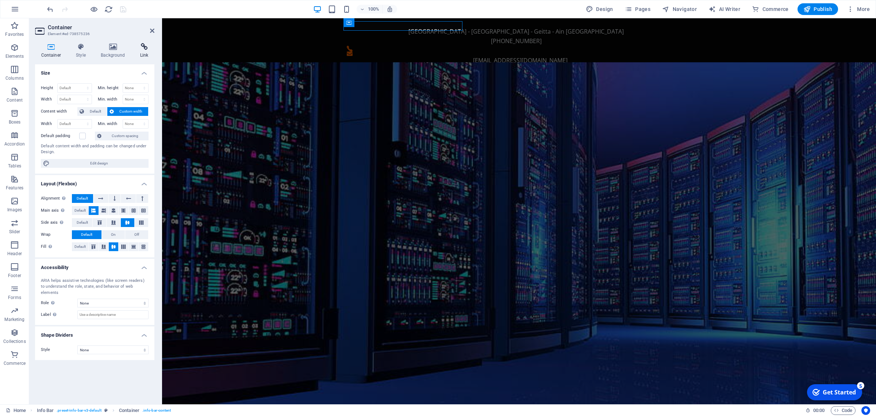
click at [145, 50] on icon at bounding box center [144, 46] width 20 height 7
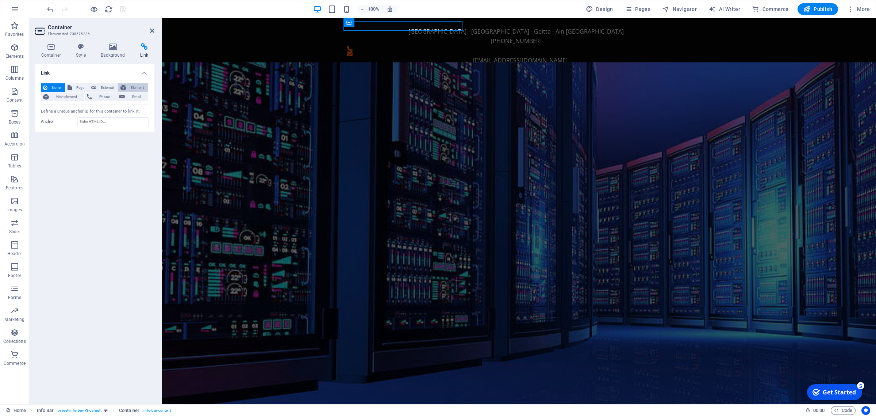
click at [135, 89] on span "Element" at bounding box center [138, 87] width 18 height 9
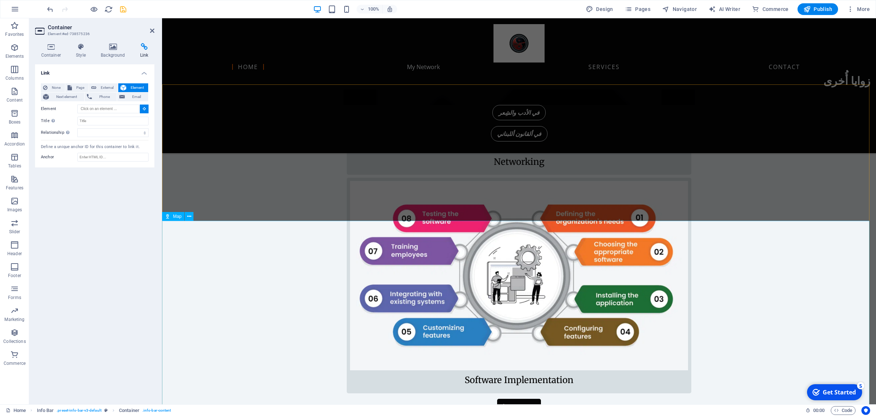
scroll to position [718, 0]
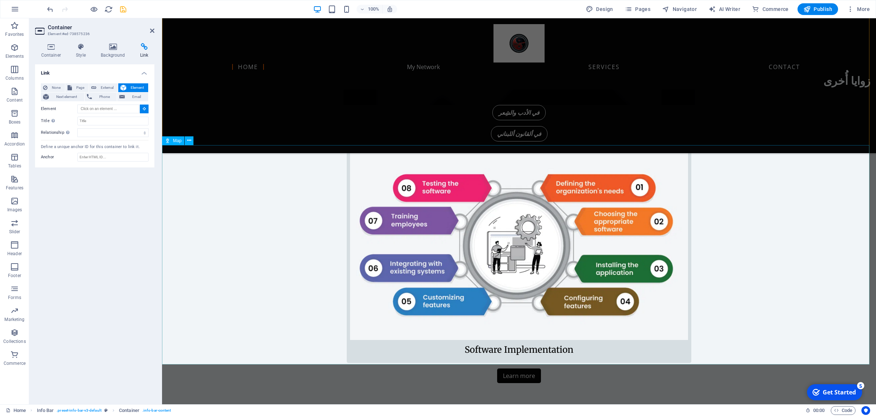
type input "#ed-738575104"
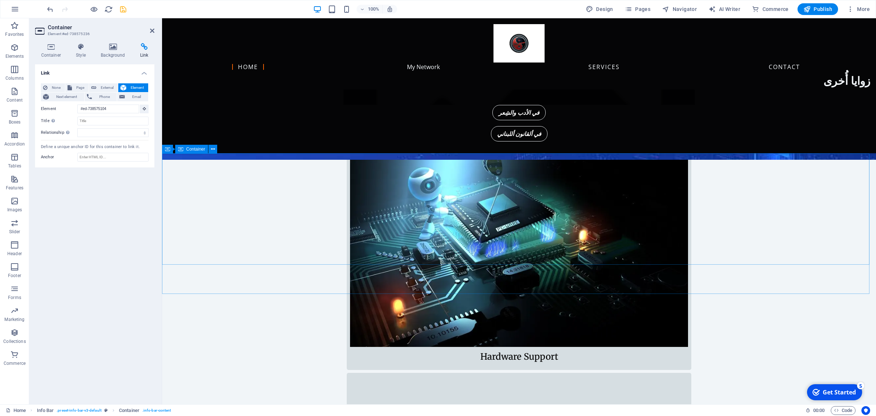
scroll to position [0, 0]
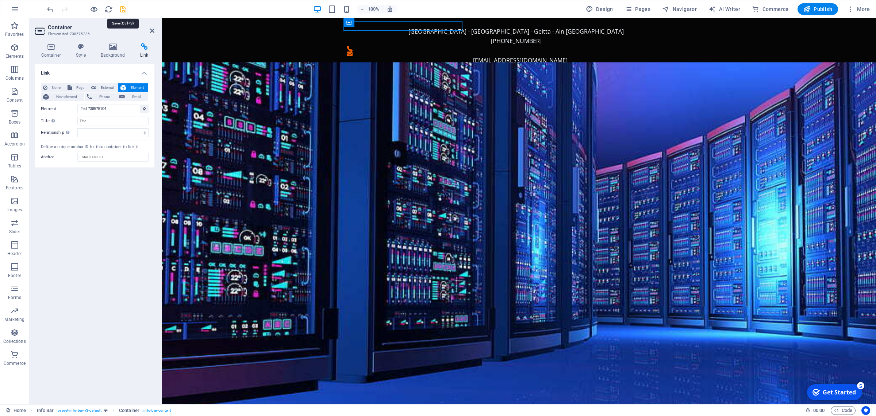
click at [123, 10] on icon "save" at bounding box center [123, 9] width 8 height 8
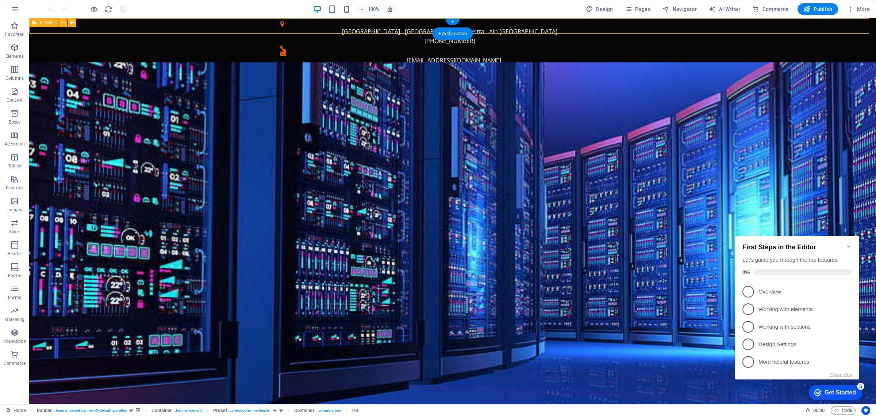
click at [437, 20] on div "[GEOGRAPHIC_DATA] - [GEOGRAPHIC_DATA] - Geitta - [GEOGRAPHIC_DATA] [PHONE_NUMBE…" at bounding box center [452, 43] width 847 height 50
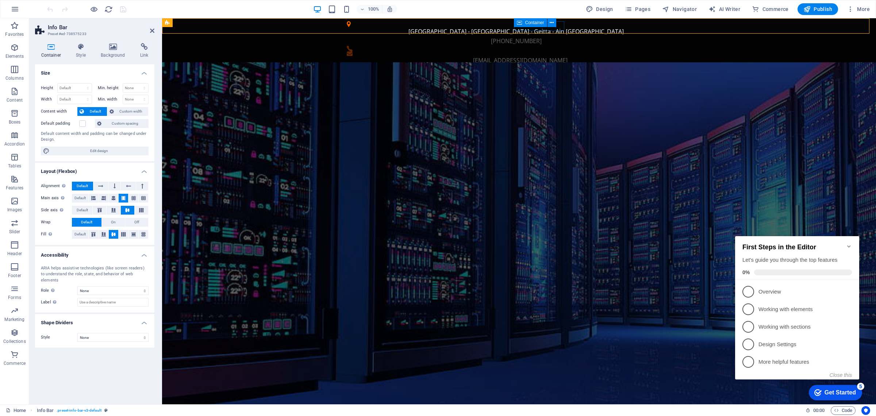
click at [520, 20] on icon at bounding box center [519, 22] width 5 height 9
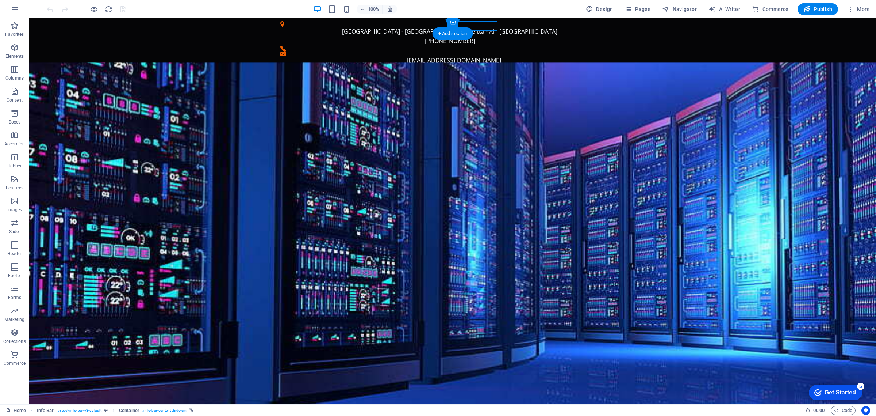
click at [524, 22] on div "[GEOGRAPHIC_DATA] - [GEOGRAPHIC_DATA] - Geitta - [GEOGRAPHIC_DATA] [PHONE_NUMBE…" at bounding box center [452, 43] width 847 height 50
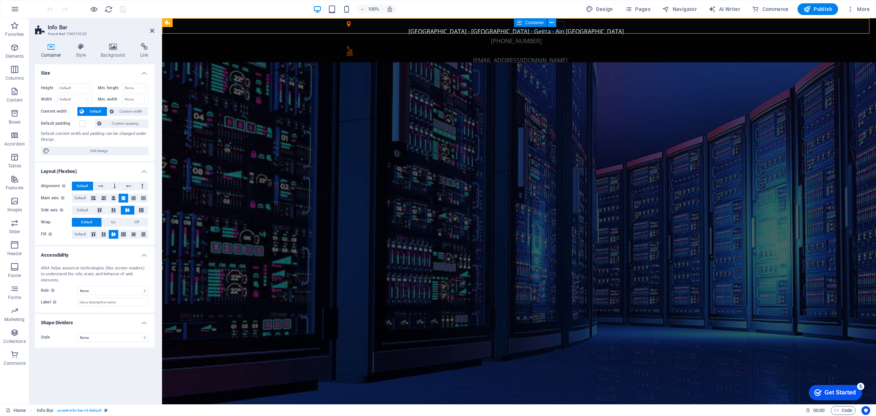
click at [550, 23] on icon at bounding box center [552, 23] width 4 height 8
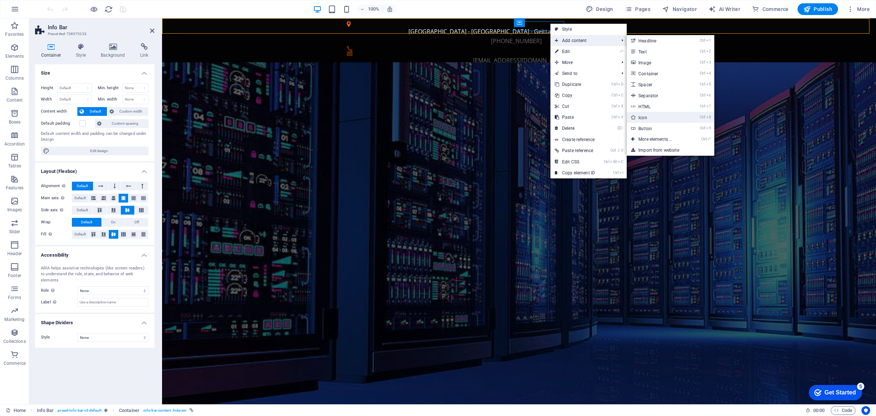
click at [649, 116] on link "Ctrl 8 Icon" at bounding box center [657, 117] width 60 height 11
select select "xMidYMid"
select select "px"
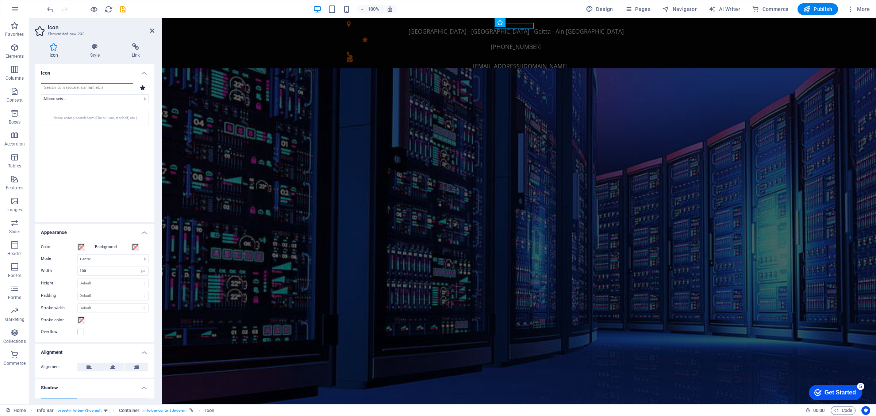
click at [76, 87] on input "search" at bounding box center [87, 87] width 92 height 9
type input "what"
click at [52, 122] on icon at bounding box center [53, 123] width 17 height 17
click at [80, 245] on span at bounding box center [82, 247] width 6 height 6
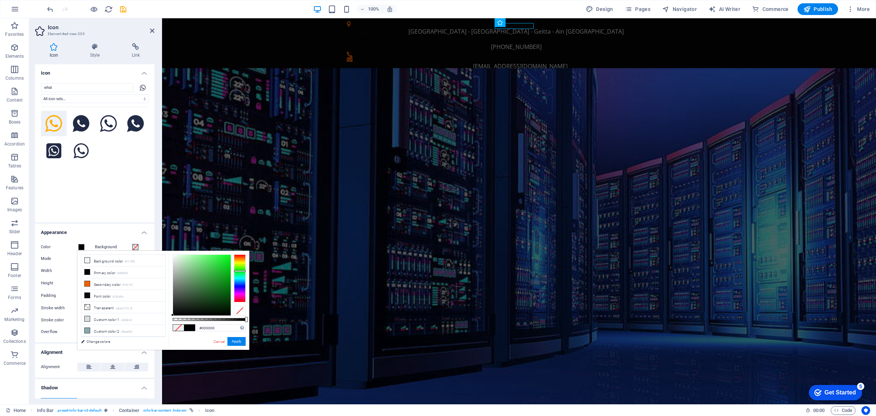
click at [240, 271] on div at bounding box center [240, 277] width 12 height 47
click at [226, 260] on div at bounding box center [202, 285] width 58 height 61
drag, startPoint x: 226, startPoint y: 261, endPoint x: 232, endPoint y: 257, distance: 7.6
click at [232, 257] on div at bounding box center [209, 284] width 73 height 61
type input "#00c412"
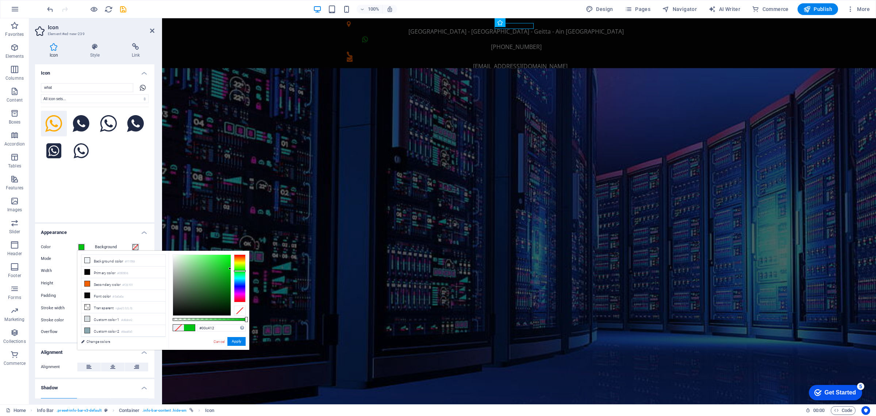
drag, startPoint x: 230, startPoint y: 256, endPoint x: 232, endPoint y: 268, distance: 12.9
click at [232, 268] on div at bounding box center [209, 284] width 73 height 61
click at [237, 339] on button "Apply" at bounding box center [237, 341] width 18 height 9
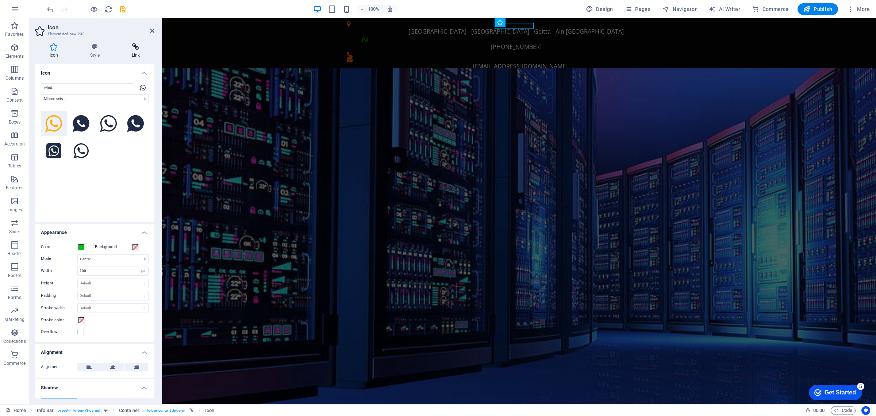
click at [134, 46] on icon at bounding box center [135, 46] width 37 height 7
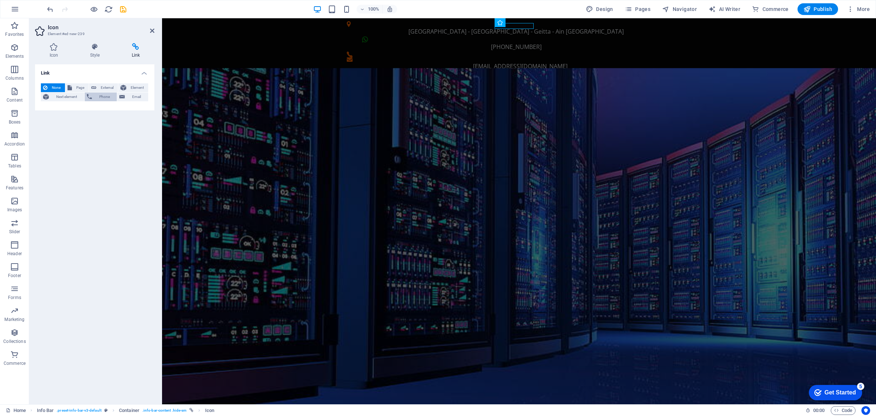
click at [104, 97] on span "Phone" at bounding box center [104, 96] width 21 height 9
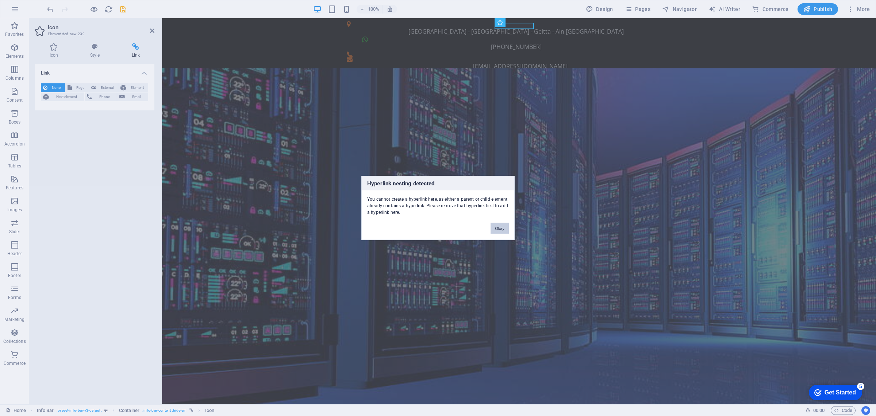
click at [498, 228] on button "Okay" at bounding box center [500, 228] width 18 height 11
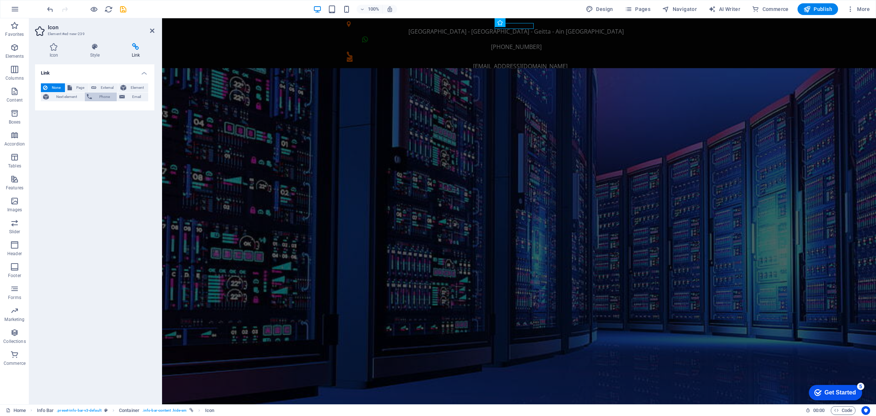
click at [101, 99] on span "Phone" at bounding box center [104, 96] width 21 height 9
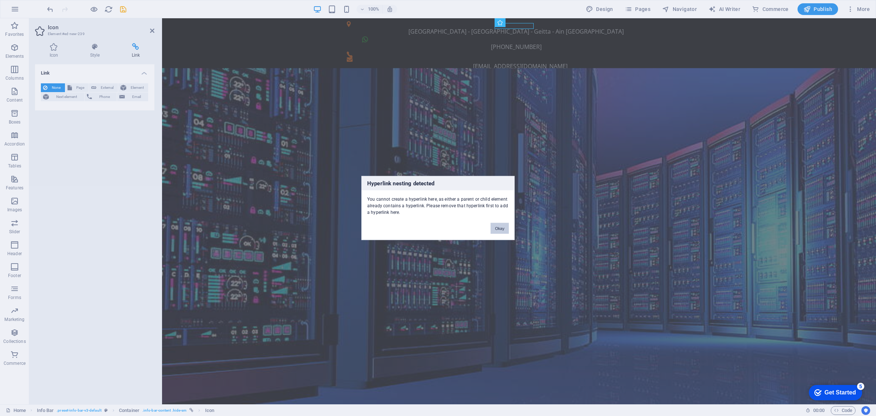
click at [500, 229] on button "Okay" at bounding box center [500, 228] width 18 height 11
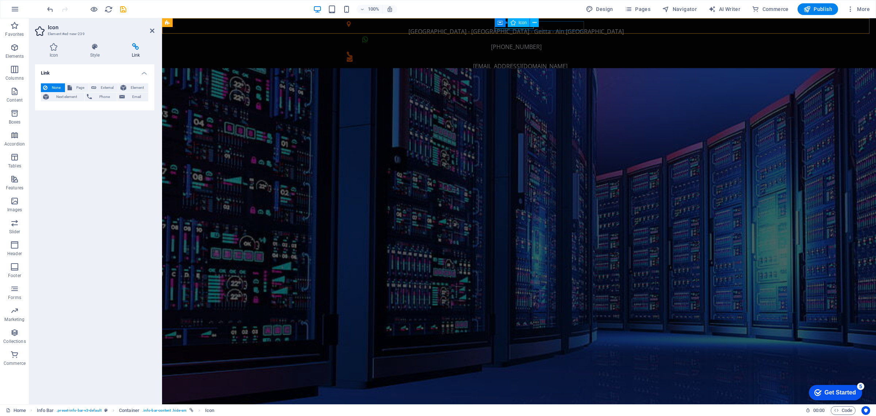
click at [516, 21] on div "Icon" at bounding box center [519, 22] width 22 height 9
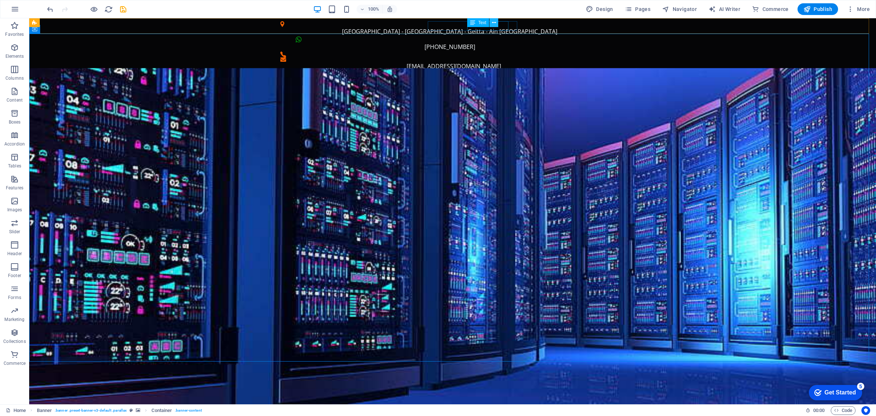
click at [496, 21] on icon at bounding box center [494, 23] width 4 height 8
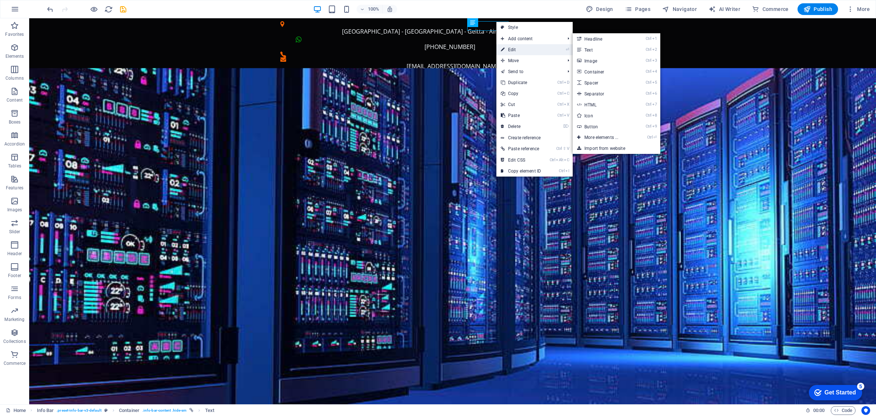
drag, startPoint x: 506, startPoint y: 46, endPoint x: 344, endPoint y: 28, distance: 162.8
click at [507, 46] on link "⏎ Edit" at bounding box center [521, 49] width 49 height 11
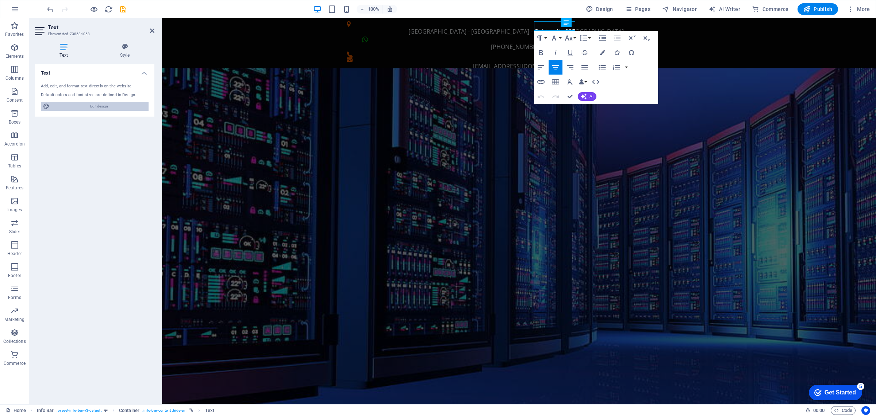
drag, startPoint x: 104, startPoint y: 105, endPoint x: 116, endPoint y: 108, distance: 12.1
click at [104, 105] on span "Edit design" at bounding box center [99, 106] width 95 height 9
select select "px"
select select "400"
select select "px"
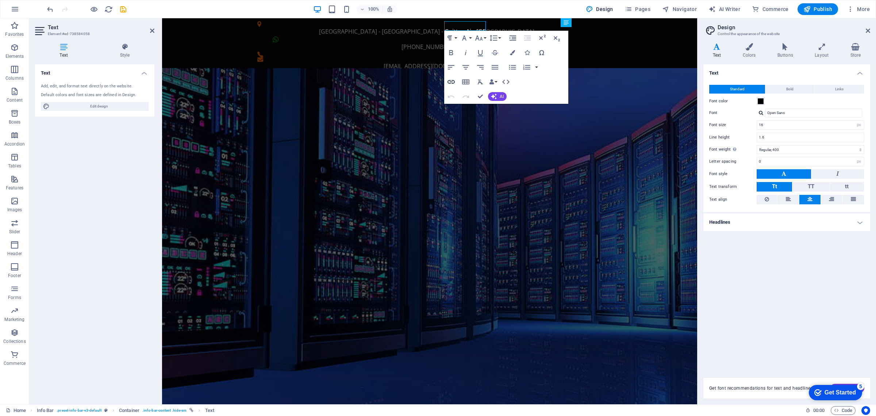
click at [450, 81] on icon "button" at bounding box center [451, 81] width 9 height 9
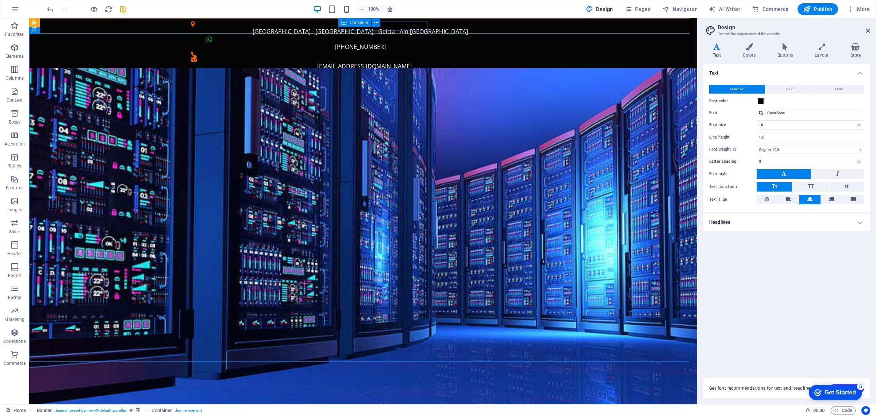
click at [351, 21] on span "Container" at bounding box center [358, 22] width 19 height 4
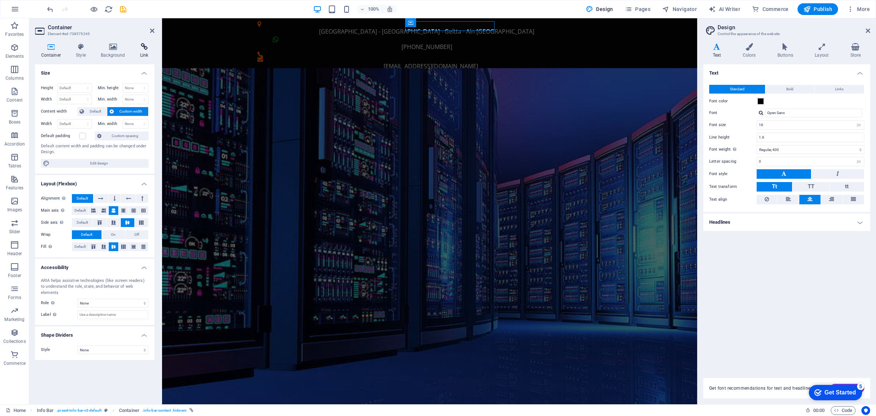
drag, startPoint x: 143, startPoint y: 45, endPoint x: 143, endPoint y: 49, distance: 4.4
click at [143, 45] on icon at bounding box center [144, 46] width 20 height 7
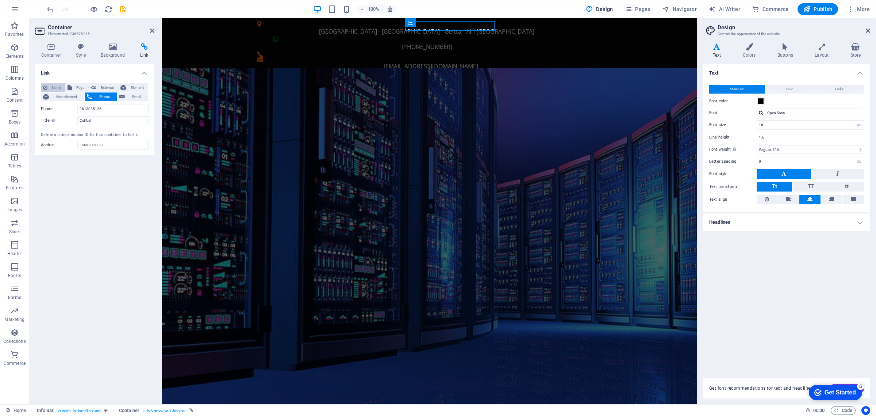
click at [54, 87] on span "None" at bounding box center [56, 87] width 13 height 9
click at [428, 23] on div "Icon" at bounding box center [430, 22] width 22 height 9
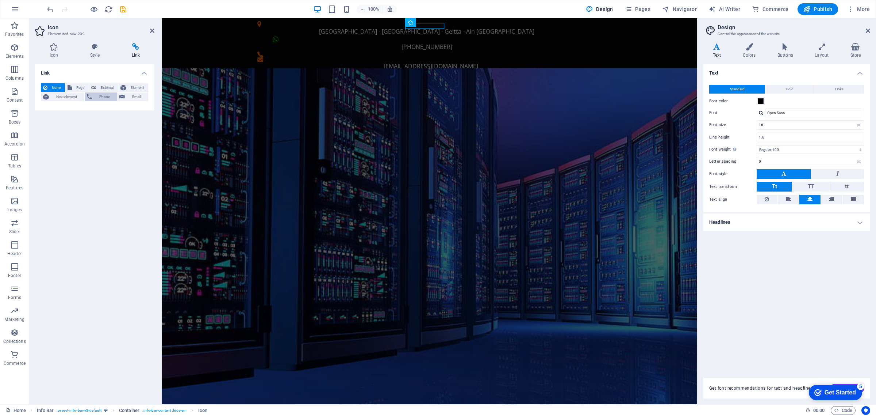
click at [102, 96] on span "Phone" at bounding box center [104, 96] width 21 height 9
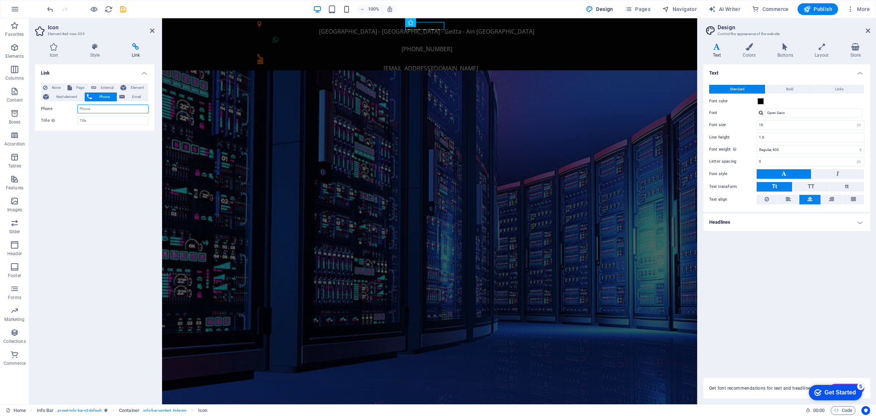
click at [111, 108] on input "Phone" at bounding box center [112, 108] width 71 height 9
type input "9613035126"
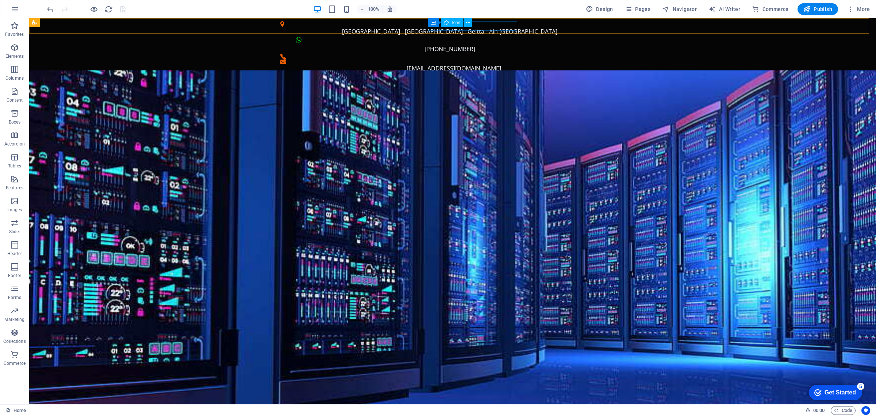
click at [446, 24] on icon at bounding box center [446, 22] width 5 height 9
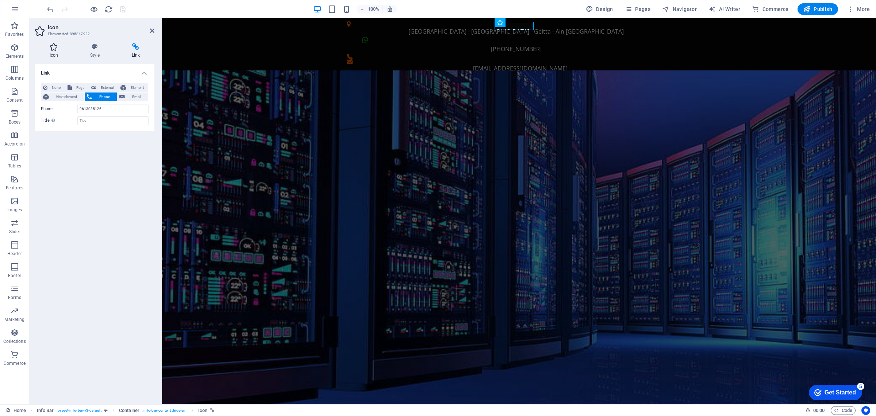
drag, startPoint x: 52, startPoint y: 52, endPoint x: 58, endPoint y: 57, distance: 7.8
click at [52, 52] on h4 "Icon" at bounding box center [55, 50] width 41 height 15
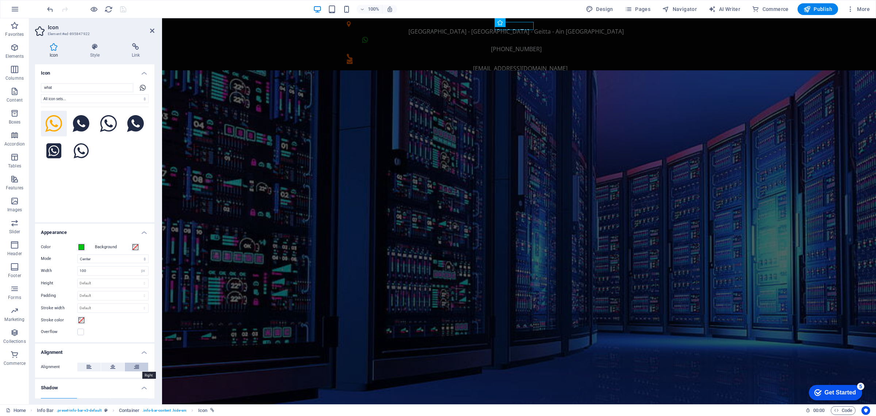
click at [134, 366] on icon at bounding box center [136, 366] width 5 height 9
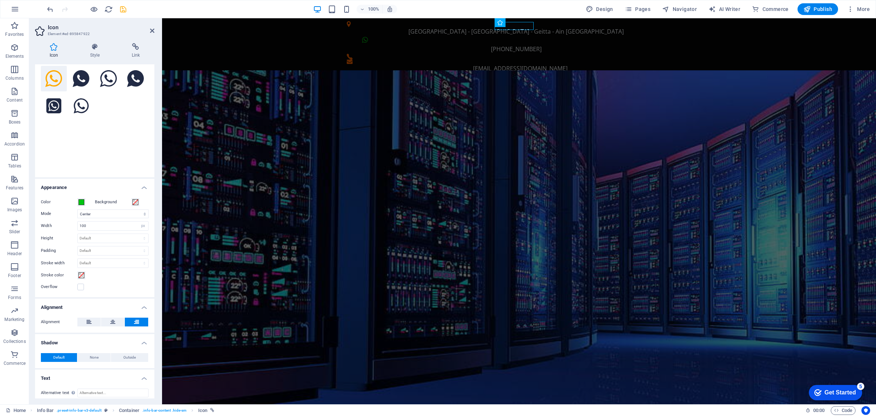
scroll to position [50, 0]
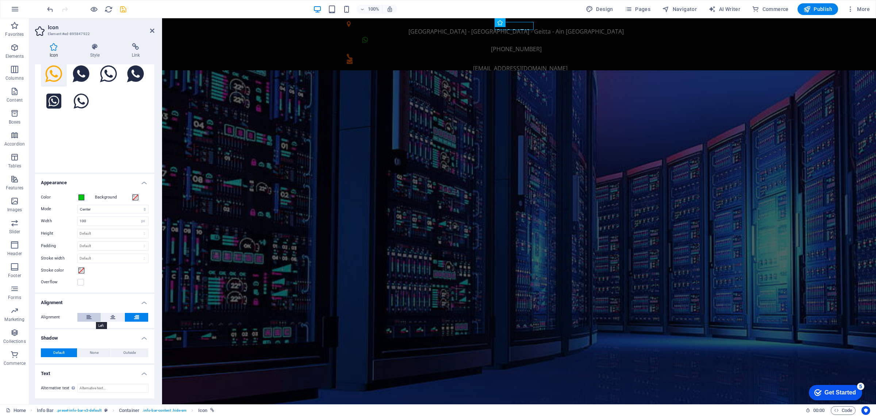
click at [88, 317] on icon at bounding box center [89, 317] width 5 height 9
click at [111, 319] on icon at bounding box center [112, 317] width 5 height 9
click at [134, 317] on icon at bounding box center [136, 317] width 5 height 9
click at [92, 47] on icon at bounding box center [95, 46] width 39 height 7
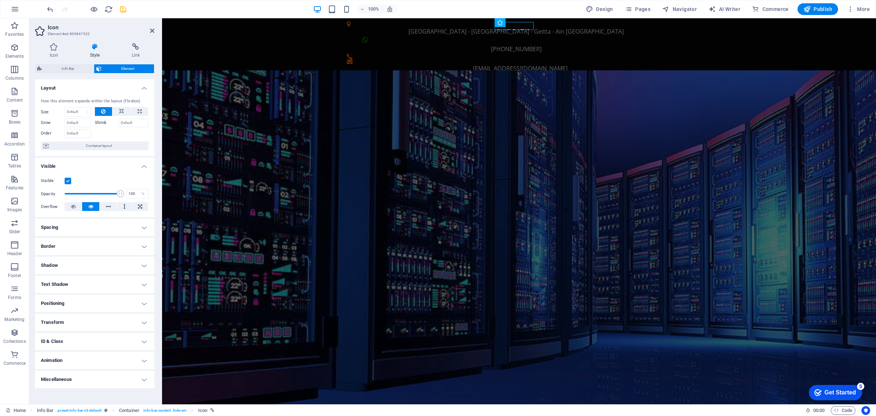
click at [81, 223] on h4 "Spacing" at bounding box center [94, 227] width 119 height 18
click at [99, 240] on select "Default auto px % rem vw vh Custom" at bounding box center [88, 242] width 36 height 9
select select "px"
click at [95, 238] on select "Default auto px % rem vw vh Custom" at bounding box center [88, 242] width 36 height 9
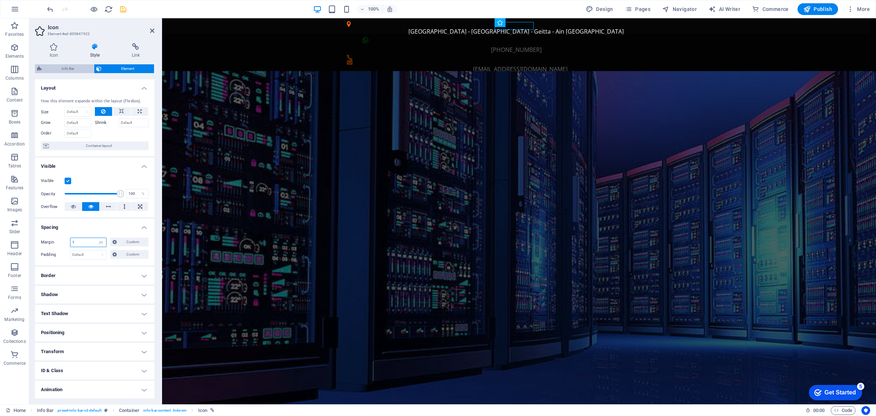
type input "1"
click at [69, 70] on span "Info Bar" at bounding box center [67, 68] width 47 height 9
select select "rem"
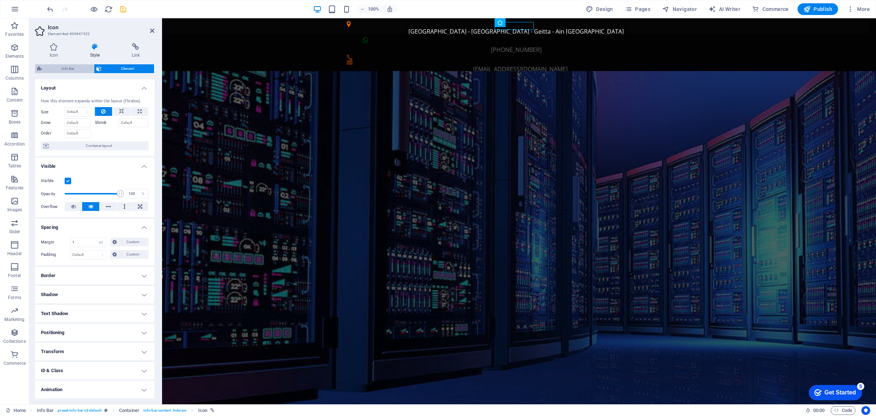
select select "rem"
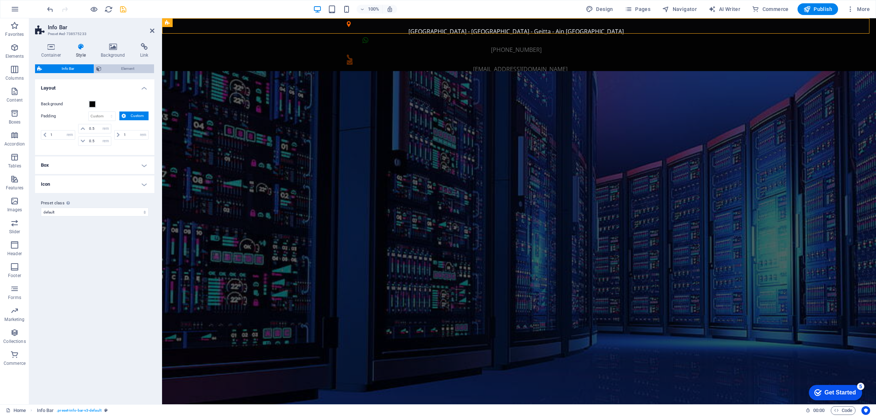
click at [121, 65] on span "Element" at bounding box center [128, 68] width 48 height 9
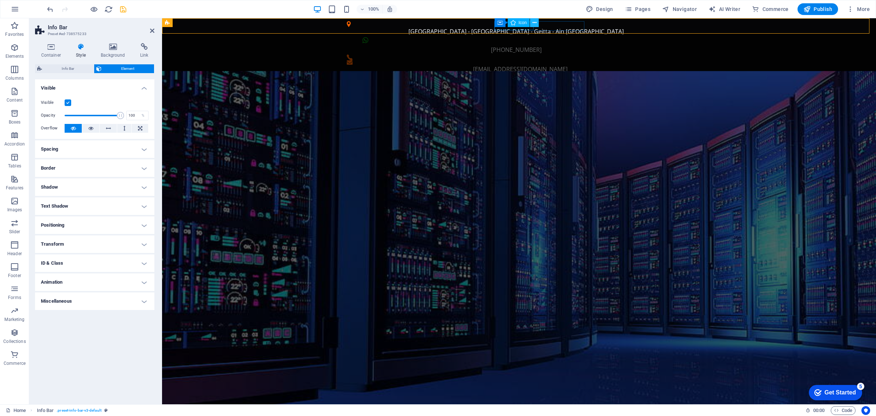
click at [534, 23] on icon at bounding box center [535, 23] width 4 height 8
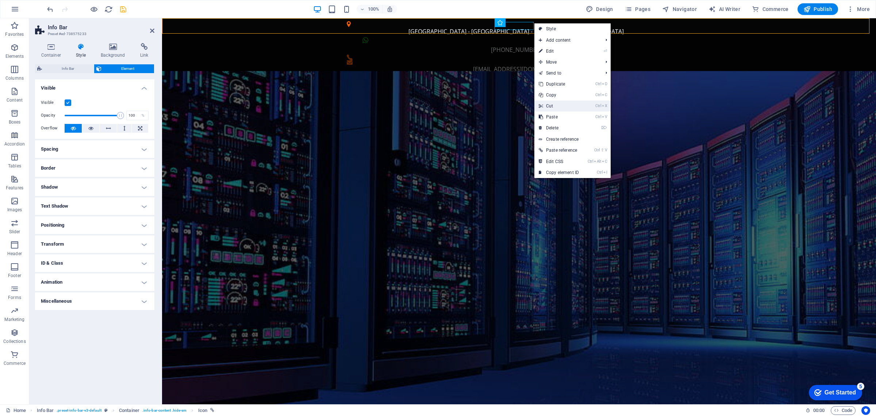
click at [550, 105] on link "Ctrl X Cut" at bounding box center [559, 105] width 49 height 11
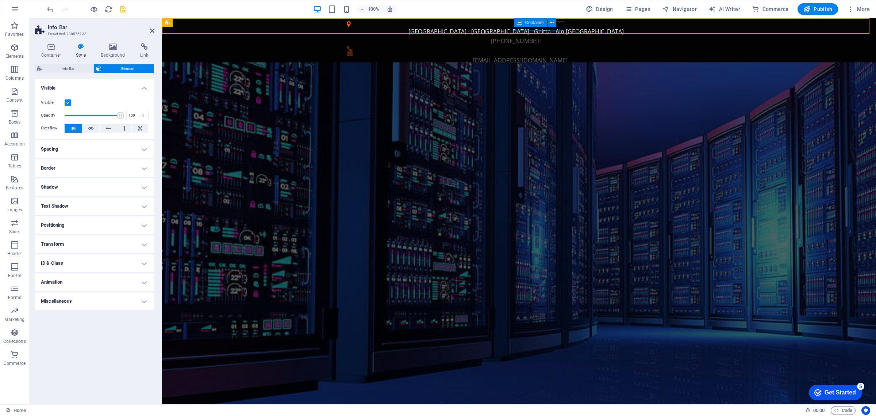
click at [526, 23] on span "Container" at bounding box center [534, 22] width 19 height 4
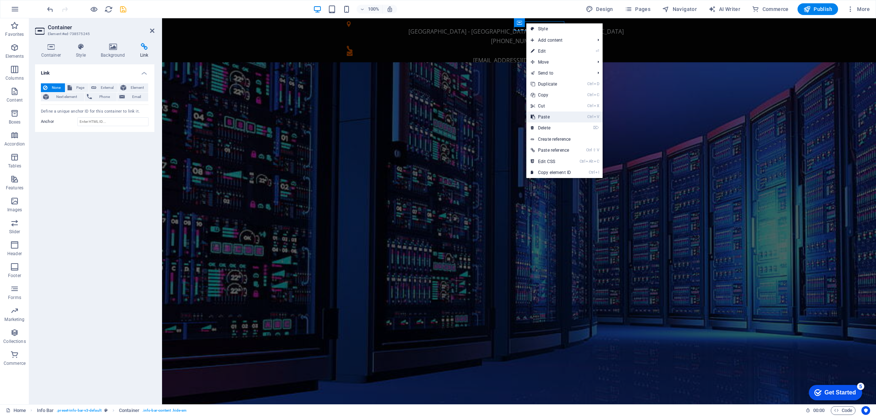
click at [539, 118] on link "Ctrl V Paste" at bounding box center [551, 116] width 49 height 11
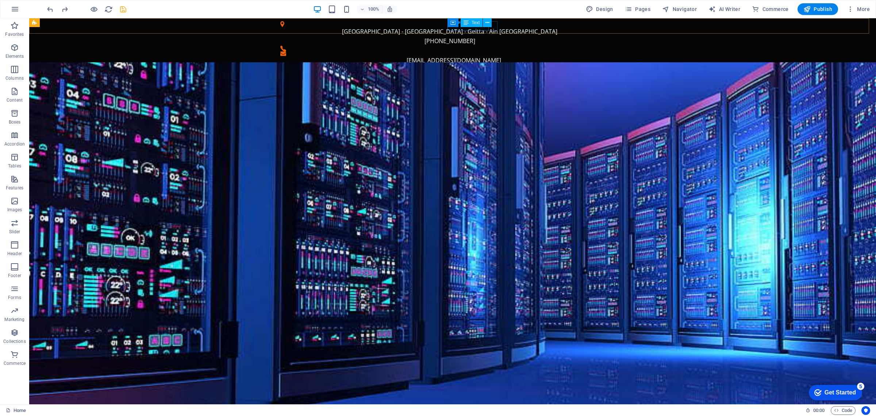
click at [474, 20] on span "Text" at bounding box center [476, 22] width 8 height 4
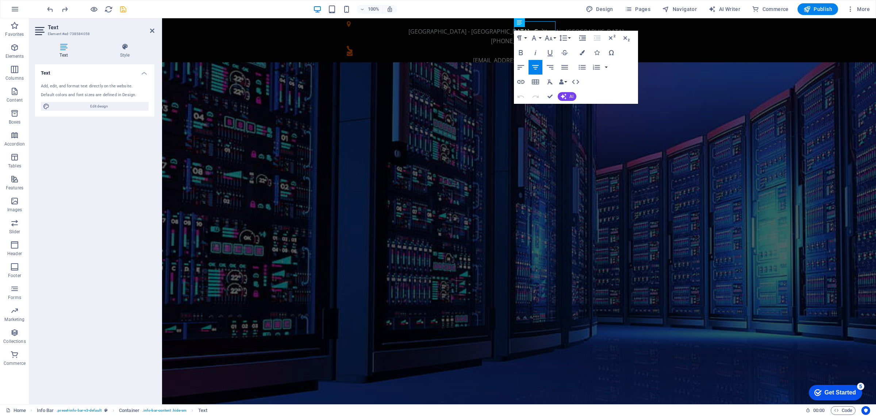
click at [86, 244] on div "Text Add, edit, and format text directly on the website. Default colors and fon…" at bounding box center [94, 231] width 119 height 334
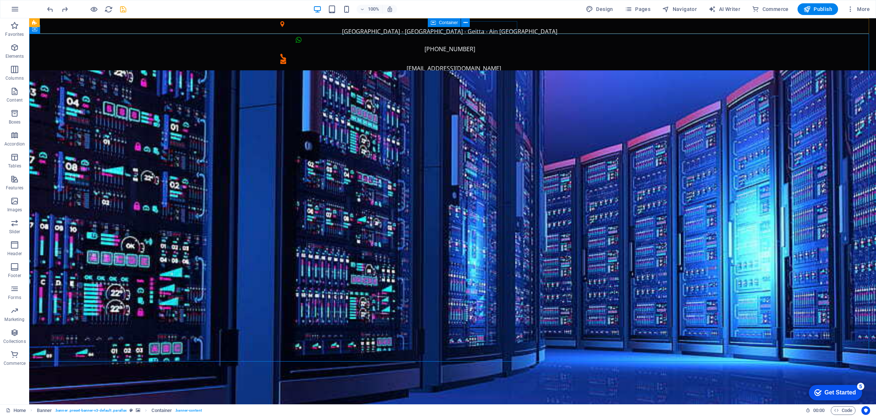
click at [446, 27] on div "Container" at bounding box center [451, 22] width 47 height 9
click at [446, 27] on icon at bounding box center [446, 22] width 5 height 9
select select "px"
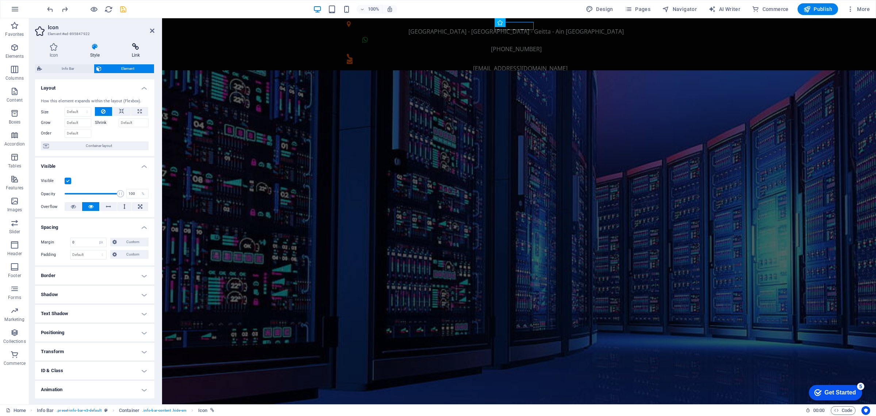
click at [139, 47] on icon at bounding box center [135, 46] width 37 height 7
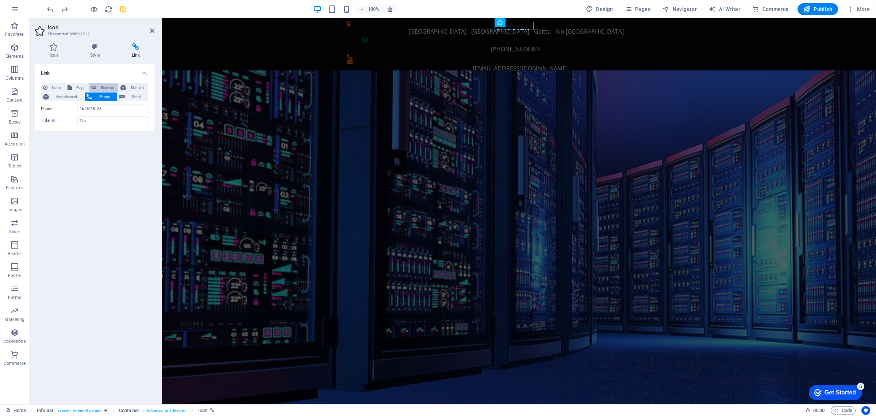
click at [105, 88] on span "External" at bounding box center [107, 87] width 17 height 9
select select "blank"
paste input "[URL][DOMAIN_NAME]"
type input "[URL][DOMAIN_NAME]"
click at [98, 119] on select "New tab Same tab Overlay" at bounding box center [112, 120] width 71 height 9
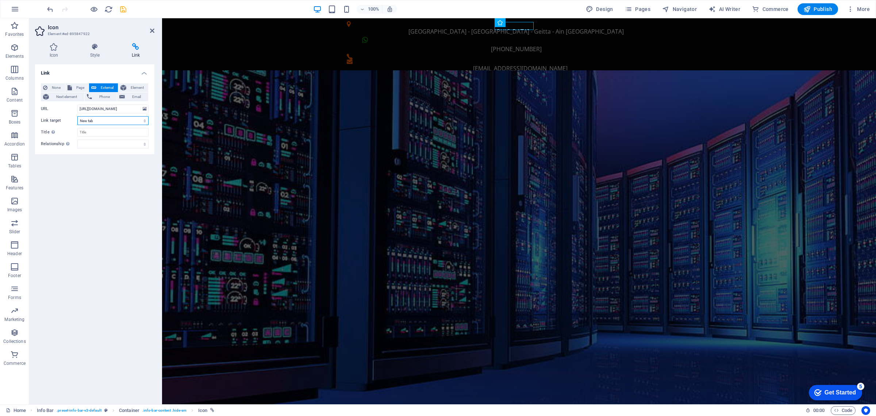
click at [98, 119] on select "New tab Same tab Overlay" at bounding box center [112, 120] width 71 height 9
click at [96, 129] on input "Title Additional link description, should not be the same as the link text. The…" at bounding box center [112, 132] width 71 height 9
type input "Reach Us On WhatsApp!"
click at [122, 7] on icon "save" at bounding box center [123, 9] width 8 height 8
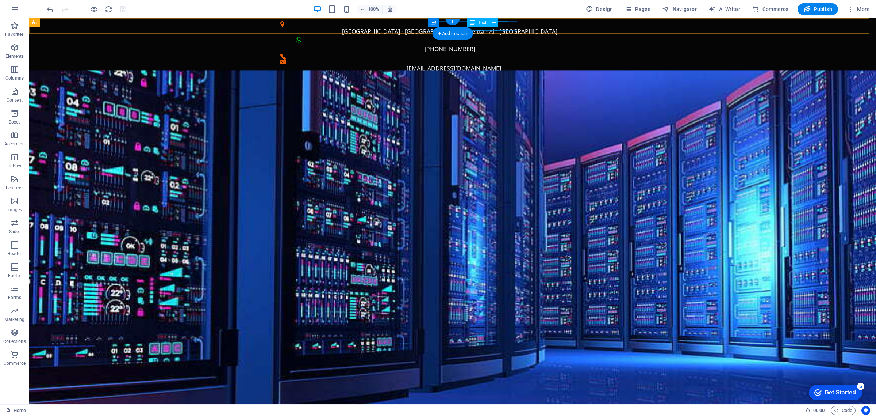
click at [503, 45] on div "[PHONE_NUMBER]" at bounding box center [449, 49] width 339 height 9
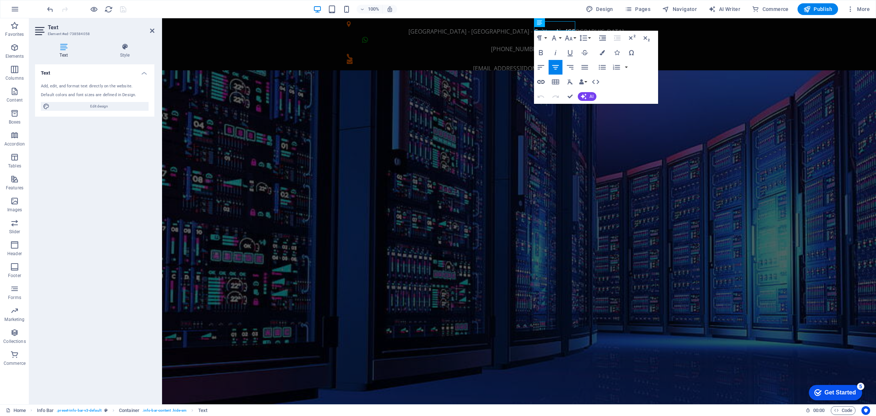
click at [542, 83] on icon "button" at bounding box center [541, 82] width 7 height 4
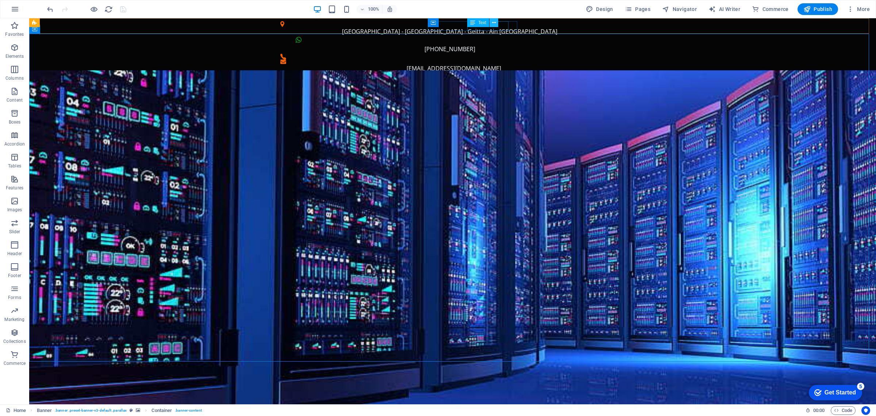
click at [495, 21] on icon at bounding box center [494, 23] width 4 height 8
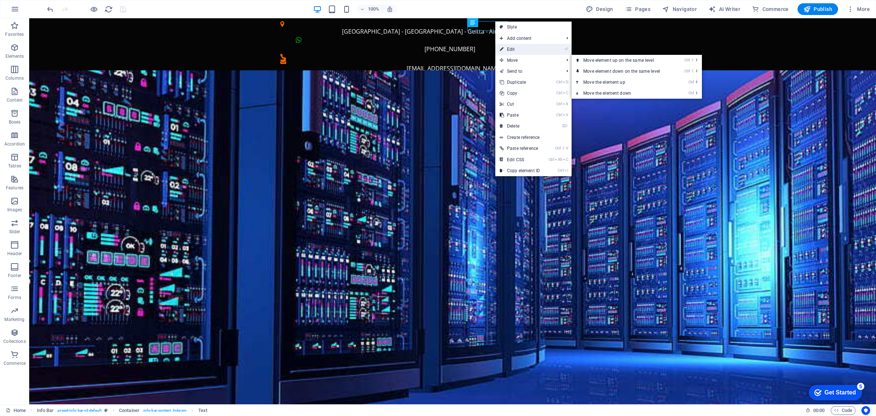
click at [510, 49] on link "⏎ Edit" at bounding box center [520, 49] width 49 height 11
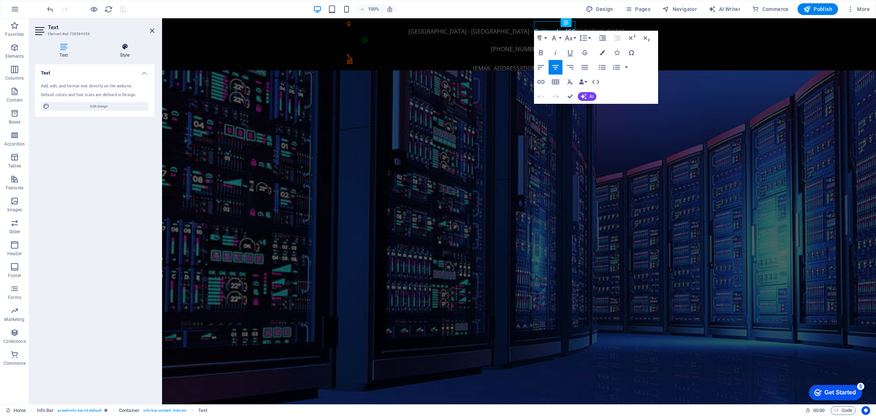
click at [127, 49] on icon at bounding box center [124, 46] width 59 height 7
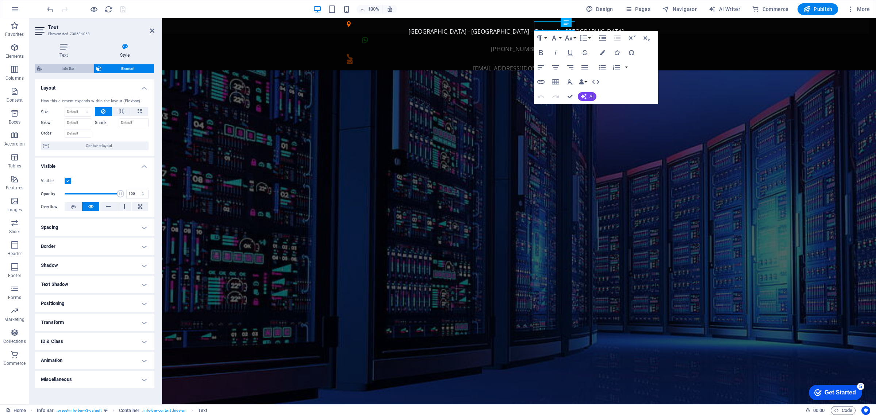
click at [77, 72] on span "Info Bar" at bounding box center [67, 68] width 47 height 9
select select "rem"
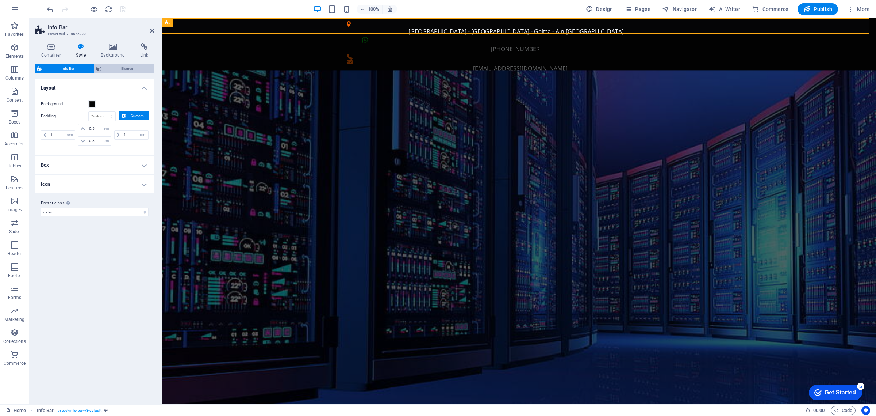
click at [121, 70] on span "Element" at bounding box center [128, 68] width 48 height 9
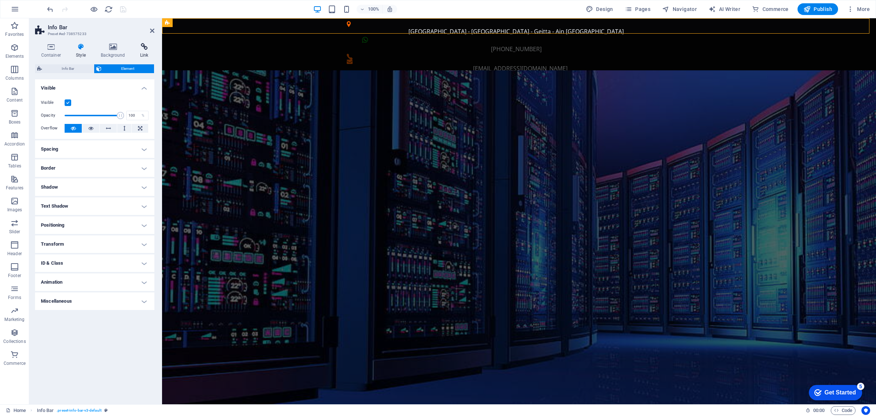
click at [146, 46] on icon at bounding box center [144, 46] width 20 height 7
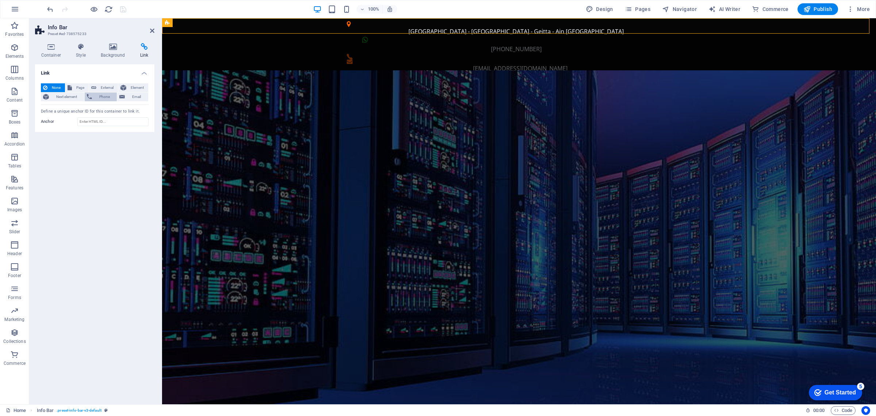
click at [102, 96] on span "Phone" at bounding box center [104, 96] width 21 height 9
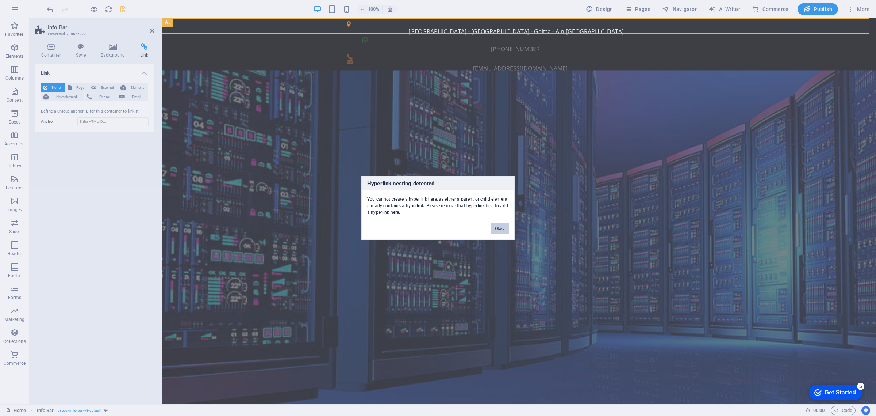
click at [506, 231] on button "Okay" at bounding box center [500, 228] width 18 height 11
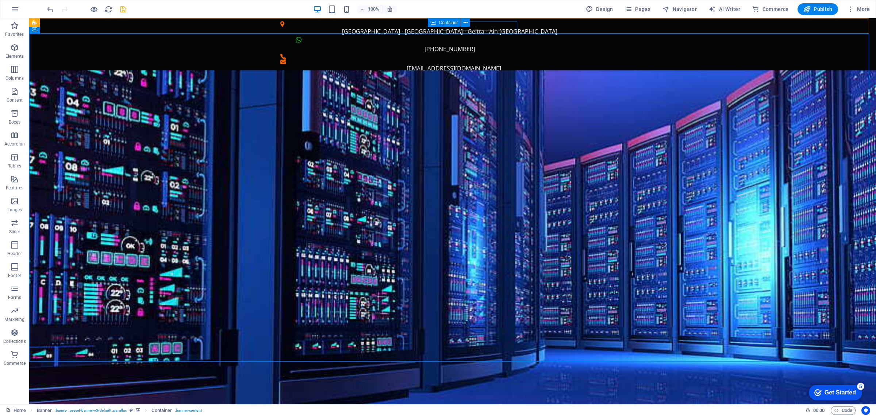
click at [433, 22] on icon at bounding box center [433, 22] width 5 height 9
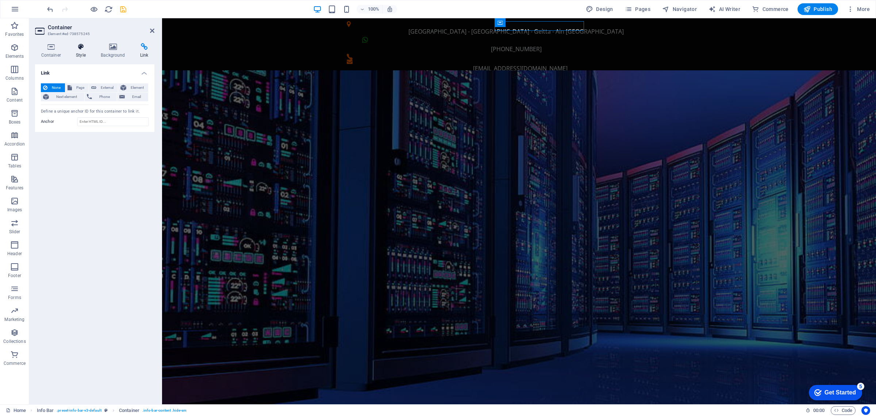
click at [79, 50] on icon at bounding box center [81, 46] width 22 height 7
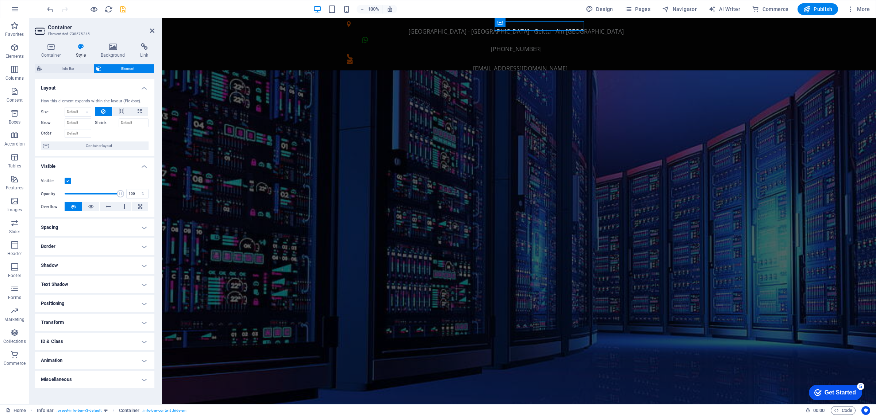
click at [55, 224] on h4 "Spacing" at bounding box center [94, 227] width 119 height 18
click at [61, 279] on h4 "Border" at bounding box center [94, 276] width 119 height 18
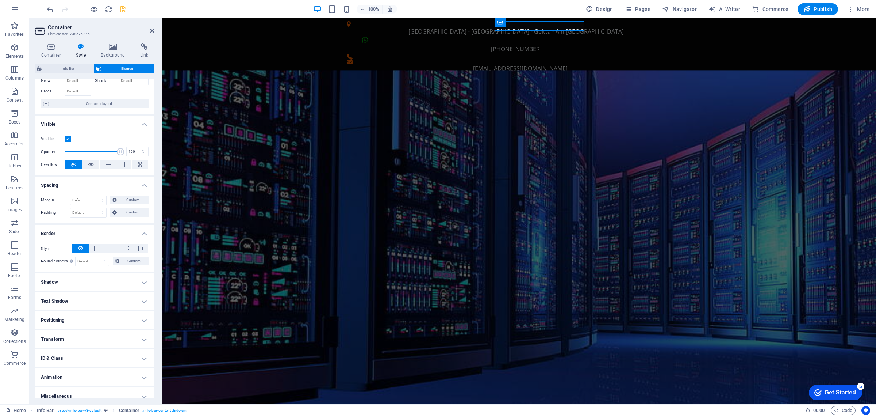
scroll to position [48, 0]
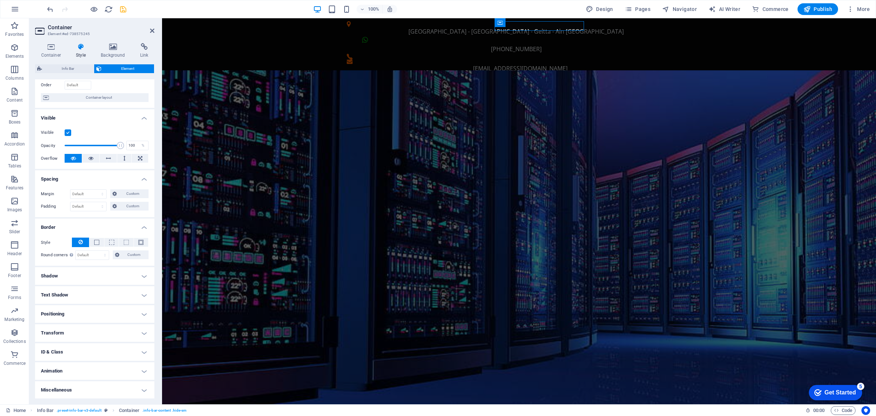
click at [72, 314] on h4 "Positioning" at bounding box center [94, 314] width 119 height 18
click at [140, 327] on span "Sticky" at bounding box center [139, 328] width 9 height 9
click at [104, 329] on span "Absolute" at bounding box center [105, 328] width 15 height 9
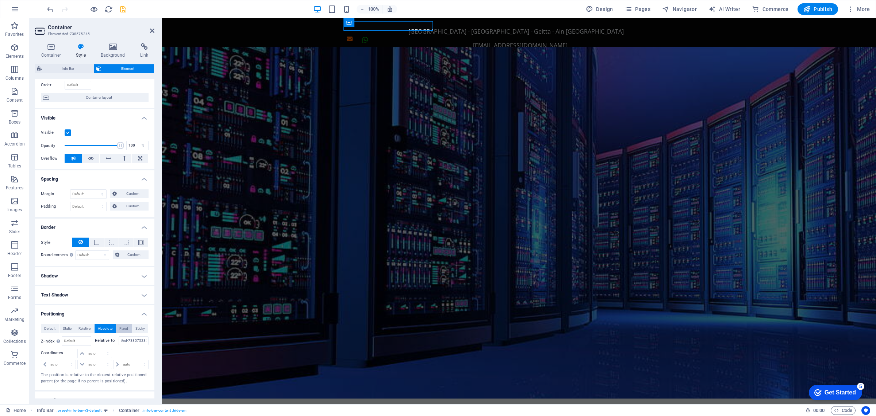
click at [121, 327] on span "Fixed" at bounding box center [123, 328] width 9 height 9
click at [83, 330] on span "Relative" at bounding box center [85, 328] width 12 height 9
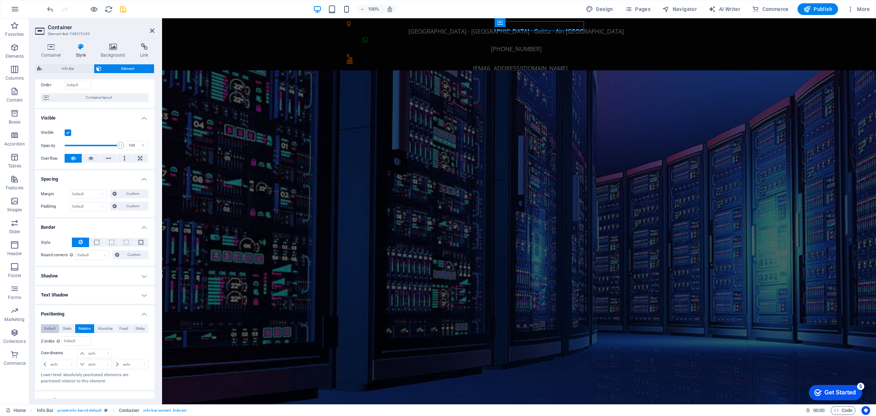
click at [49, 331] on span "Default" at bounding box center [49, 328] width 11 height 9
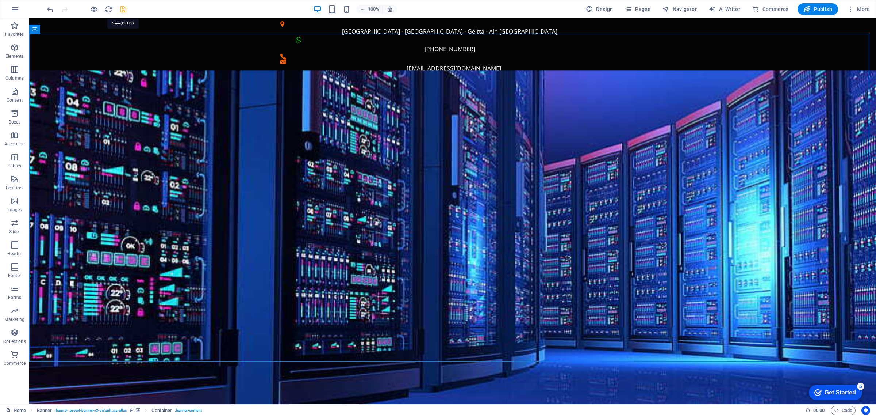
click at [125, 10] on icon "save" at bounding box center [123, 9] width 8 height 8
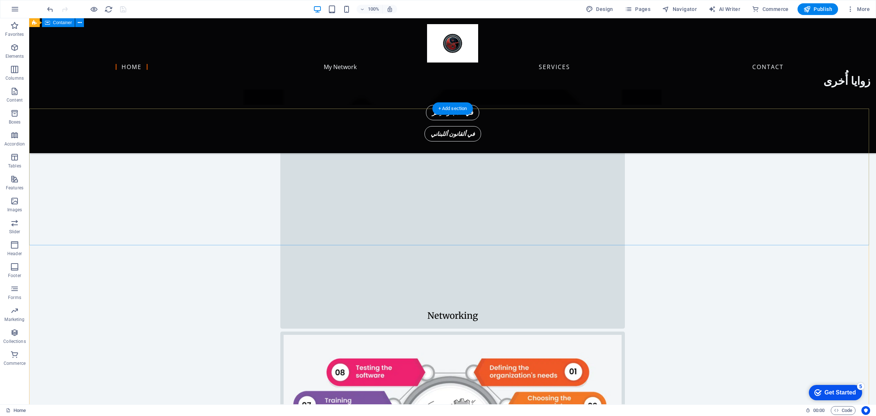
scroll to position [535, 0]
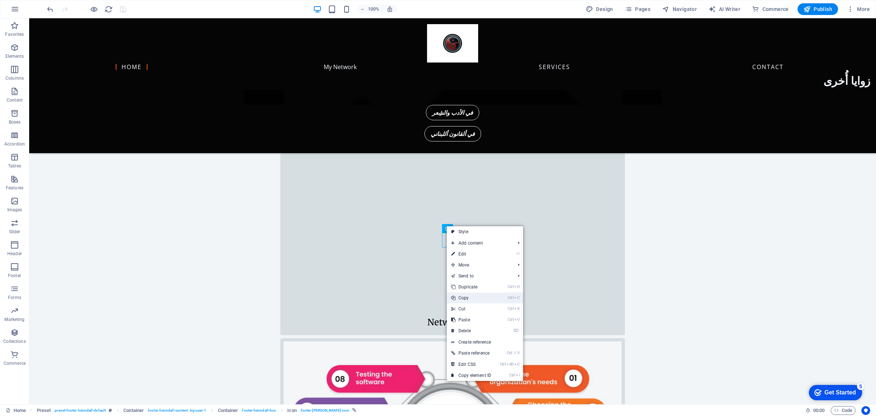
click at [469, 297] on link "Ctrl C Copy" at bounding box center [471, 297] width 49 height 11
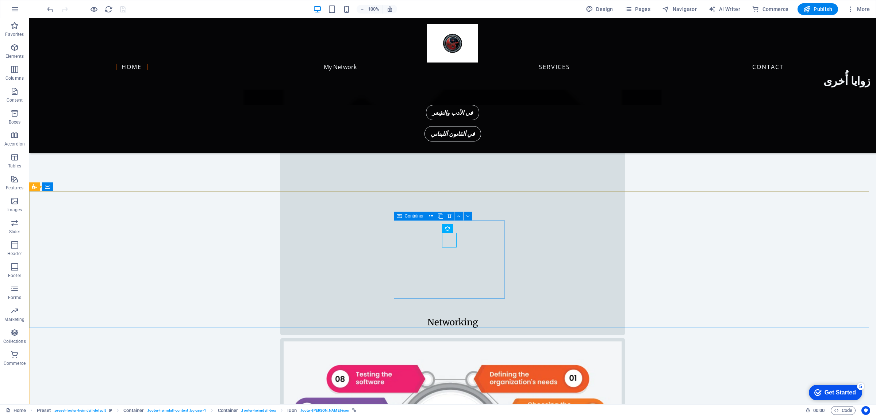
click at [415, 216] on span "Container" at bounding box center [414, 216] width 19 height 4
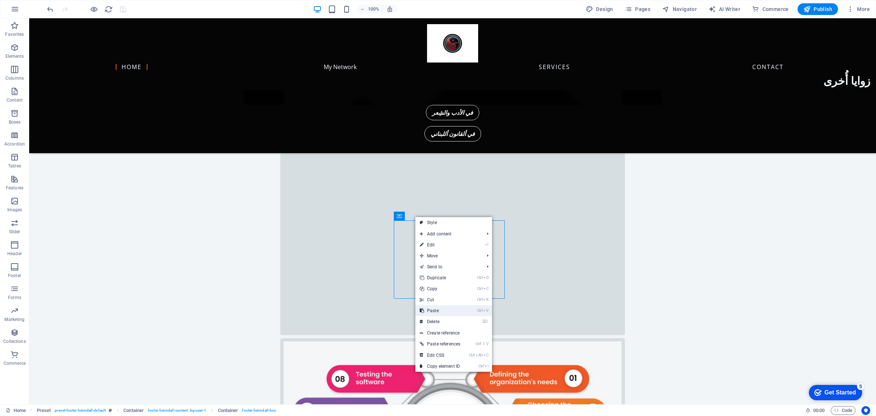
click at [433, 309] on link "Ctrl V Paste" at bounding box center [440, 310] width 49 height 11
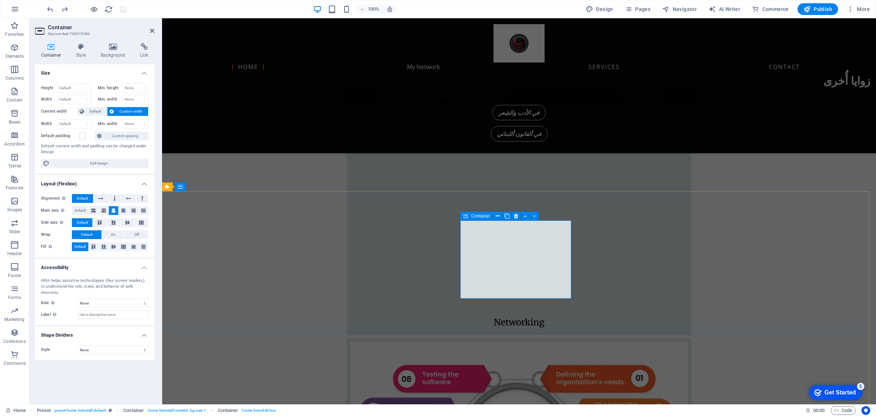
click at [498, 217] on icon at bounding box center [498, 216] width 4 height 8
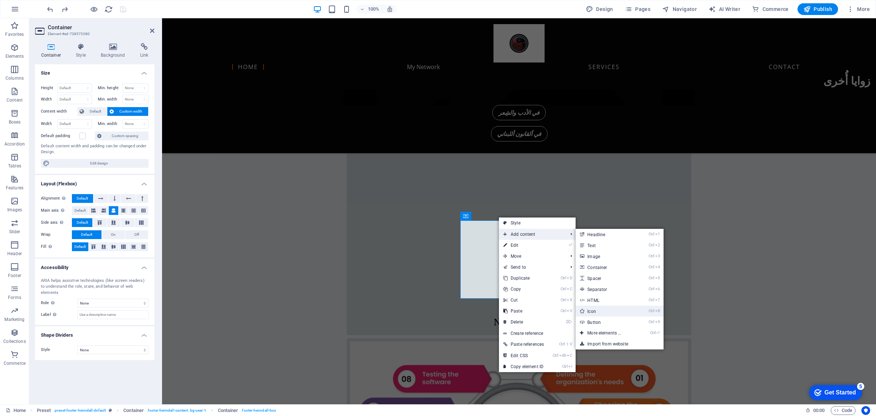
click at [599, 315] on link "Ctrl 8 Icon" at bounding box center [606, 310] width 60 height 11
select select "xMidYMid"
select select "px"
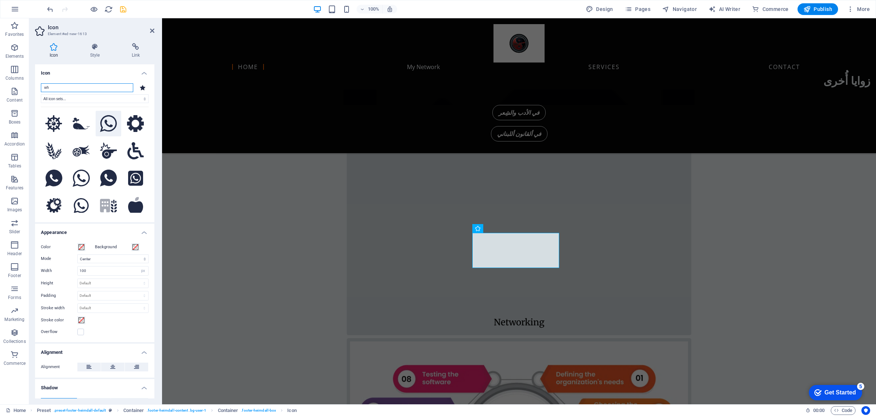
type input "wh"
click at [108, 121] on icon at bounding box center [108, 123] width 17 height 17
click at [81, 248] on span at bounding box center [82, 247] width 6 height 6
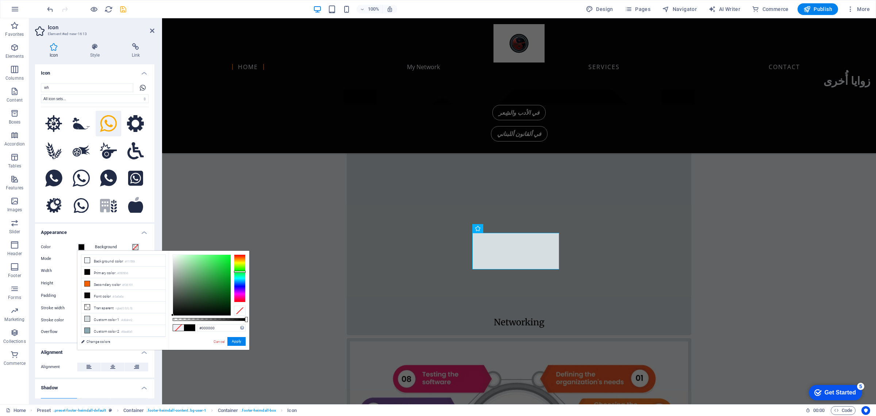
click at [239, 271] on div at bounding box center [240, 277] width 12 height 47
type input "#0ed032"
click at [226, 265] on div at bounding box center [202, 285] width 58 height 61
click at [236, 340] on button "Apply" at bounding box center [237, 341] width 18 height 9
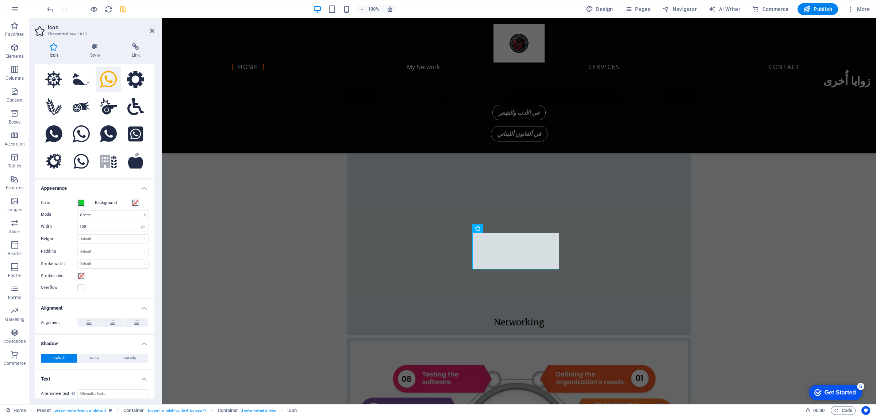
scroll to position [50, 0]
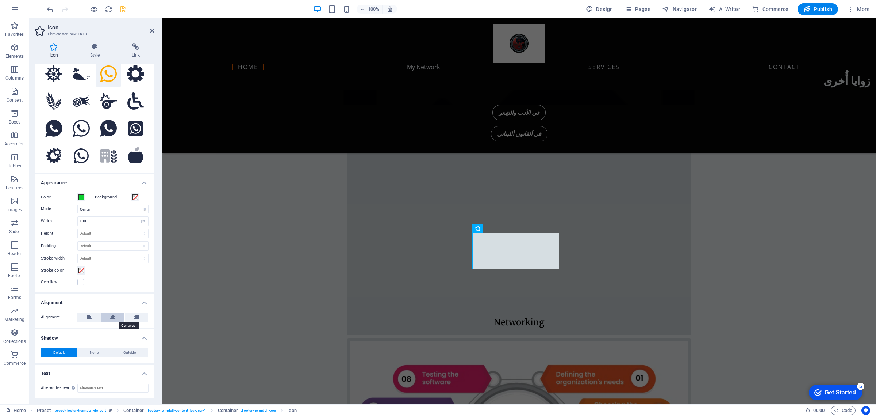
click at [112, 320] on icon at bounding box center [112, 317] width 5 height 9
click at [99, 219] on input "100" at bounding box center [113, 221] width 70 height 9
type input "1"
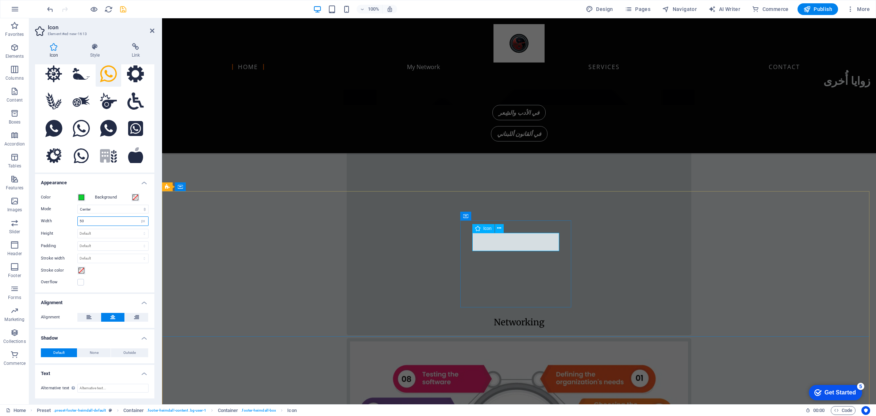
type input "50"
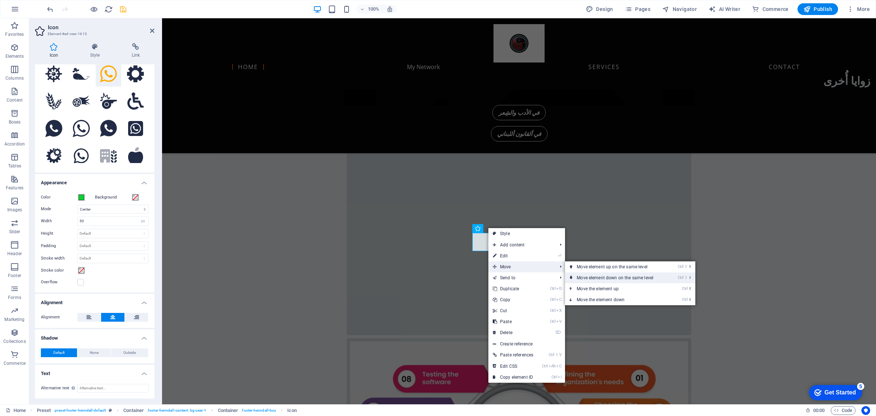
click at [617, 278] on link "Ctrl ⇧ ⬇ Move element down on the same level" at bounding box center [616, 277] width 103 height 11
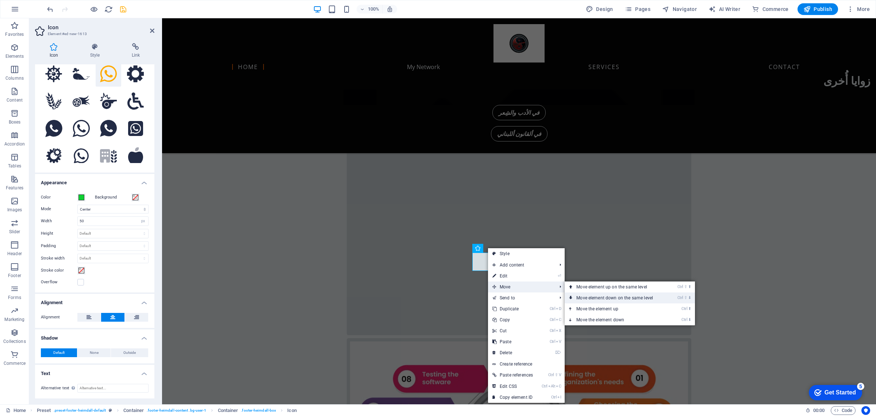
click at [607, 297] on link "Ctrl ⇧ ⬇ Move element down on the same level" at bounding box center [616, 297] width 103 height 11
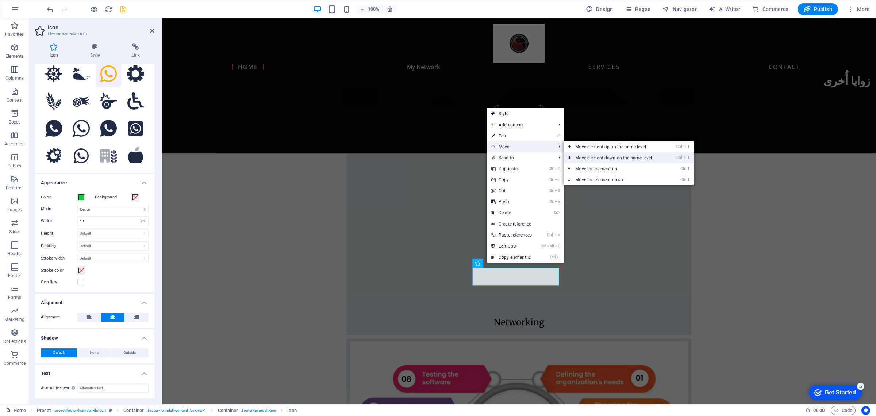
drag, startPoint x: 610, startPoint y: 158, endPoint x: 455, endPoint y: 217, distance: 165.9
click at [610, 158] on link "Ctrl ⇧ ⬇ Move element down on the same level" at bounding box center [615, 157] width 103 height 11
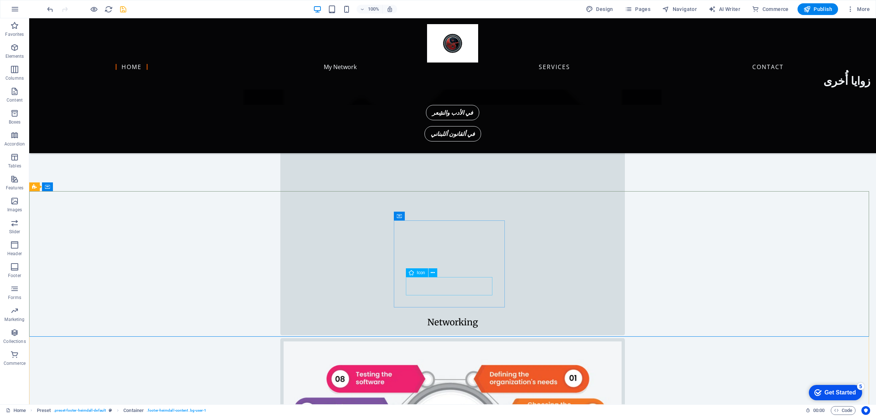
click at [422, 271] on span "Icon" at bounding box center [421, 272] width 8 height 4
select select "xMidYMid"
select select "px"
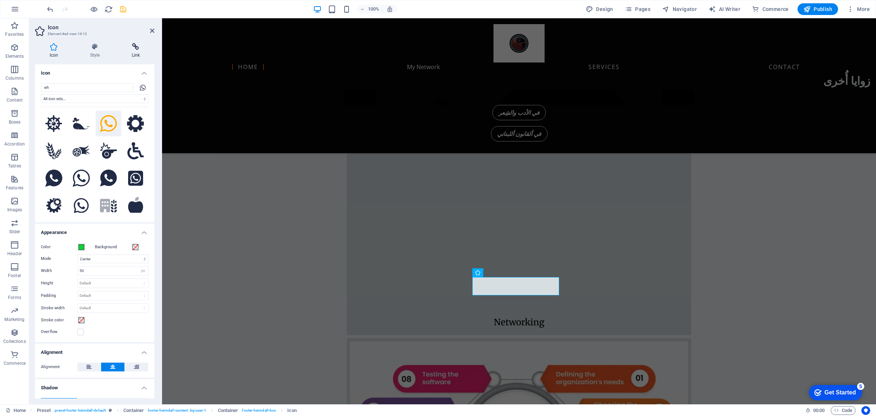
click at [136, 51] on h4 "Link" at bounding box center [135, 50] width 37 height 15
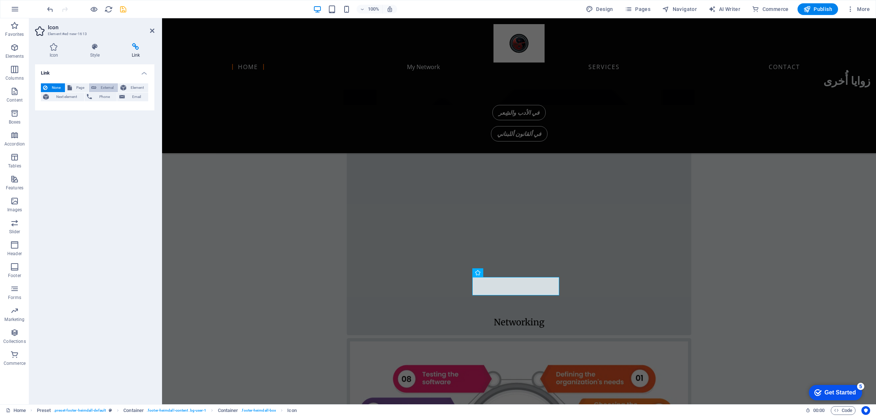
click at [103, 89] on span "External" at bounding box center [107, 87] width 17 height 9
select select "blank"
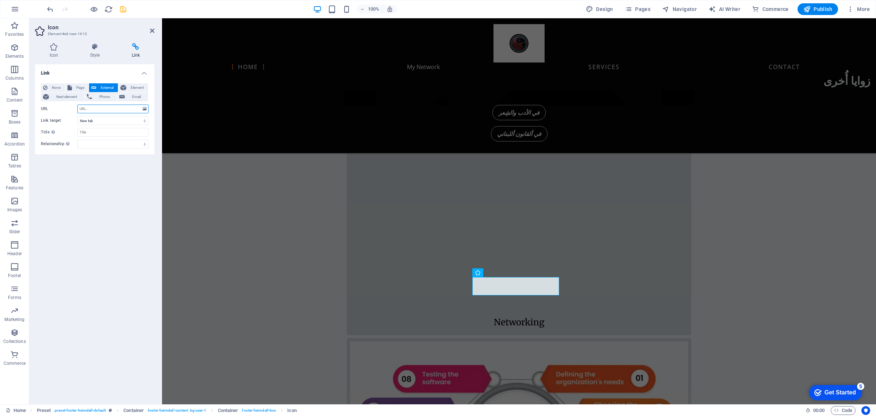
click at [108, 107] on input "URL" at bounding box center [112, 108] width 71 height 9
paste input "[URL][DOMAIN_NAME]"
type input "[URL][DOMAIN_NAME]"
click at [101, 131] on input "Title Additional link description, should not be the same as the link text. The…" at bounding box center [112, 132] width 71 height 9
type input "Reach Us On WhatsApp!"
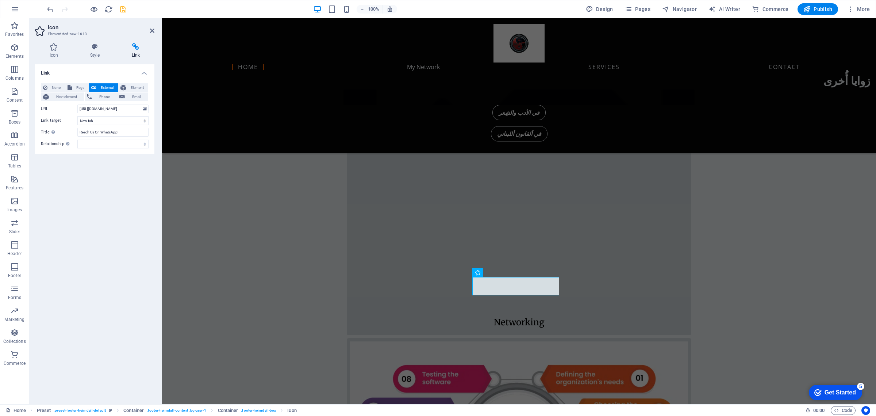
drag, startPoint x: 112, startPoint y: 130, endPoint x: 92, endPoint y: 167, distance: 42.4
click at [92, 167] on div "Link None Page External Element Next element Phone Email Page Home My Network S…" at bounding box center [94, 231] width 119 height 334
click at [125, 9] on icon "save" at bounding box center [123, 9] width 8 height 8
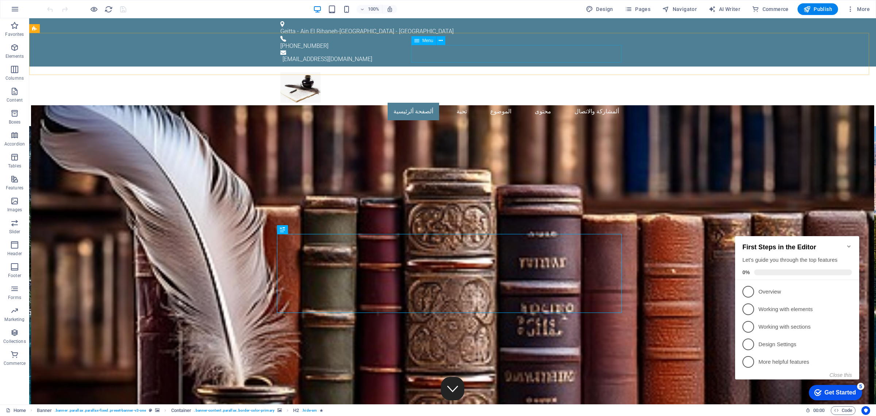
click at [426, 40] on span "Menu" at bounding box center [428, 40] width 11 height 4
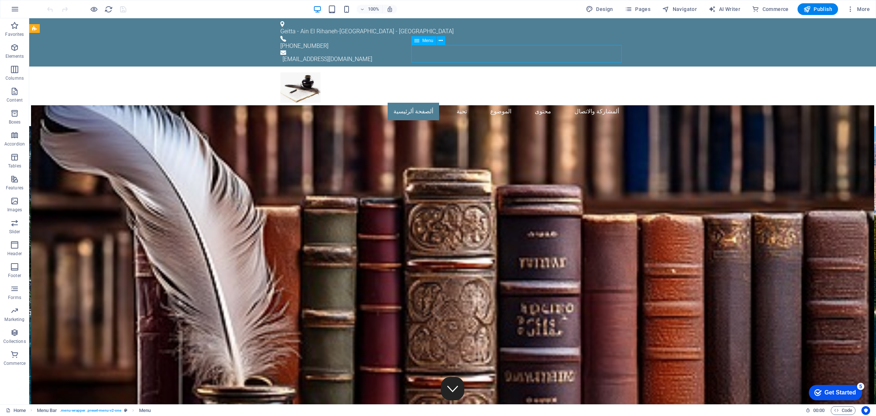
click at [426, 40] on span "Menu" at bounding box center [428, 40] width 11 height 4
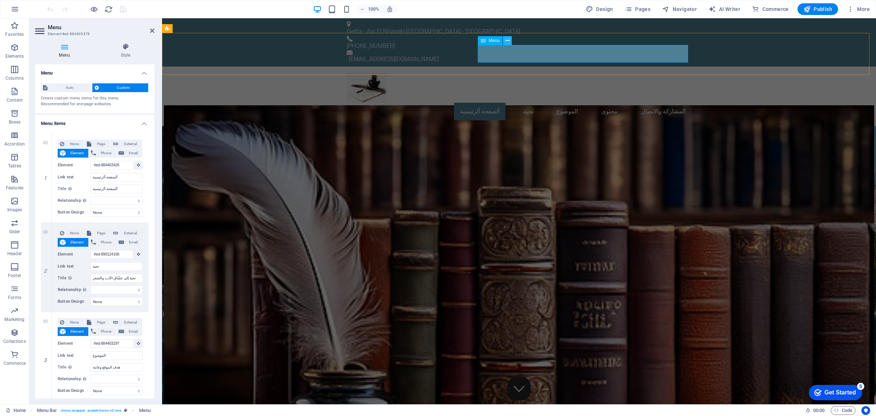
click at [507, 41] on icon at bounding box center [508, 41] width 4 height 8
click at [490, 103] on nav "ألصفحة ألرئيسية تحية الموضوع محتوى ألمشاركة والاتصال" at bounding box center [519, 112] width 345 height 18
drag, startPoint x: 119, startPoint y: 177, endPoint x: 87, endPoint y: 172, distance: 32.6
click at [87, 173] on div "Link text ألصفحة ألرئيسية" at bounding box center [100, 177] width 85 height 9
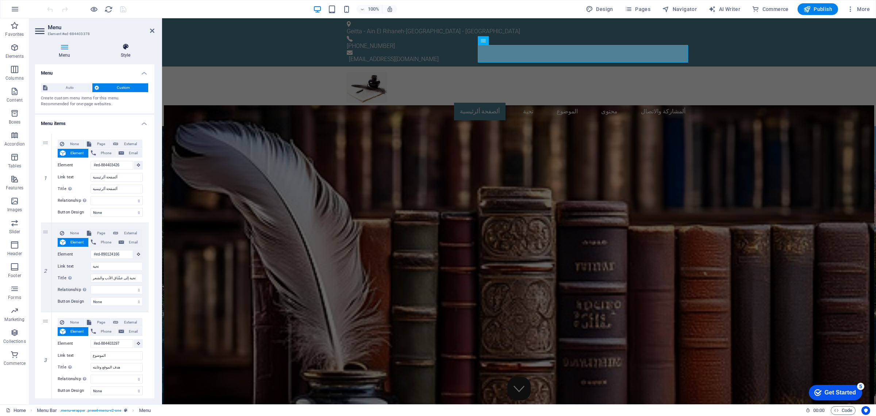
click at [128, 51] on h4 "Style" at bounding box center [126, 50] width 58 height 15
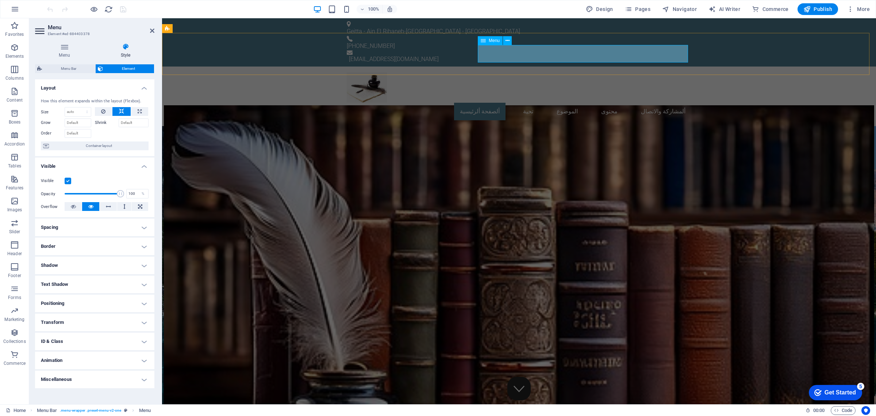
click at [543, 103] on nav "ألصفحة ألرئيسية تحية الموضوع محتوى ألمشاركة والاتصال" at bounding box center [519, 112] width 345 height 18
click at [528, 103] on nav "ألصفحة ألرئيسية تحية الموضوع محتوى ألمشاركة والاتصال" at bounding box center [519, 112] width 345 height 18
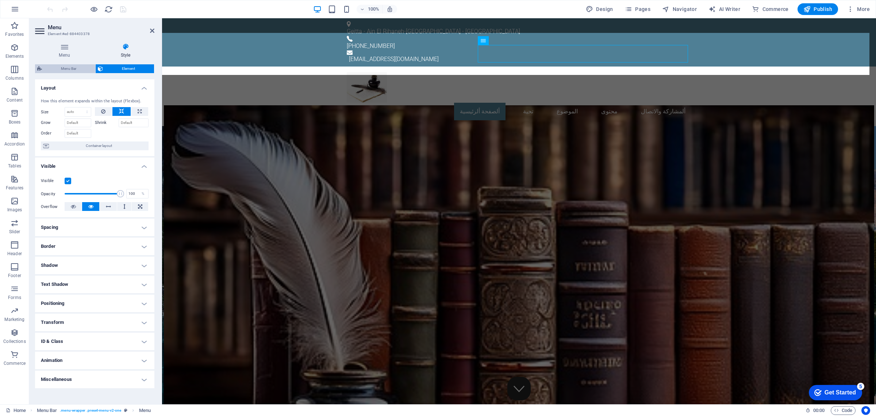
click at [68, 66] on span "Menu Bar" at bounding box center [68, 68] width 49 height 9
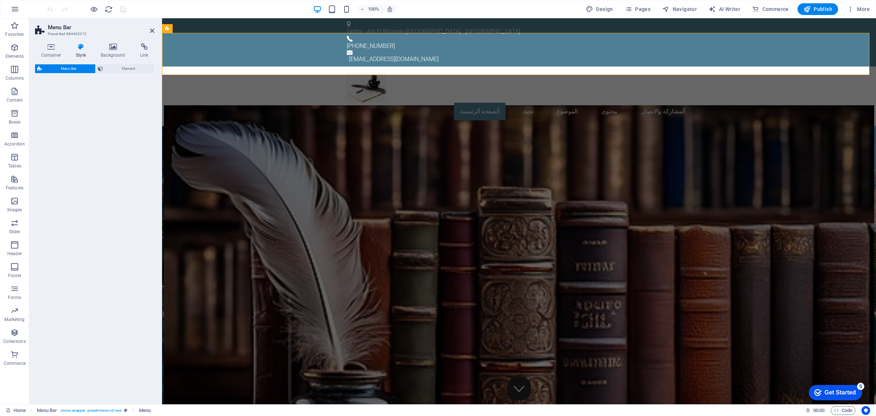
select select "rem"
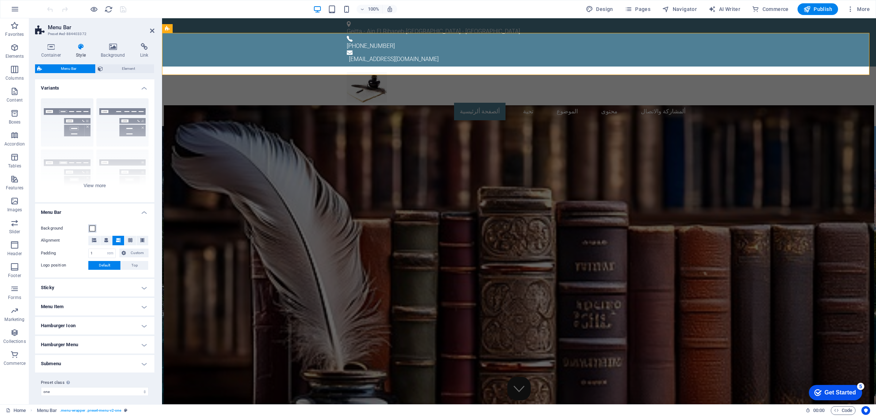
click at [92, 227] on span at bounding box center [92, 228] width 6 height 6
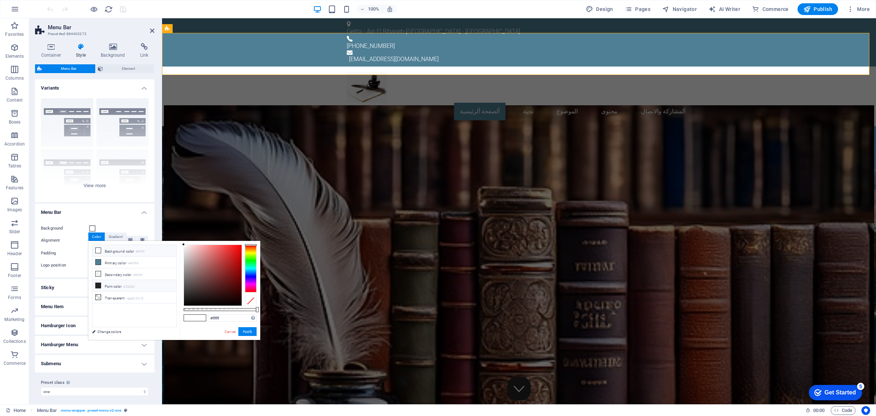
click at [96, 286] on icon at bounding box center [98, 285] width 5 height 5
click at [248, 331] on button "Apply" at bounding box center [247, 331] width 18 height 9
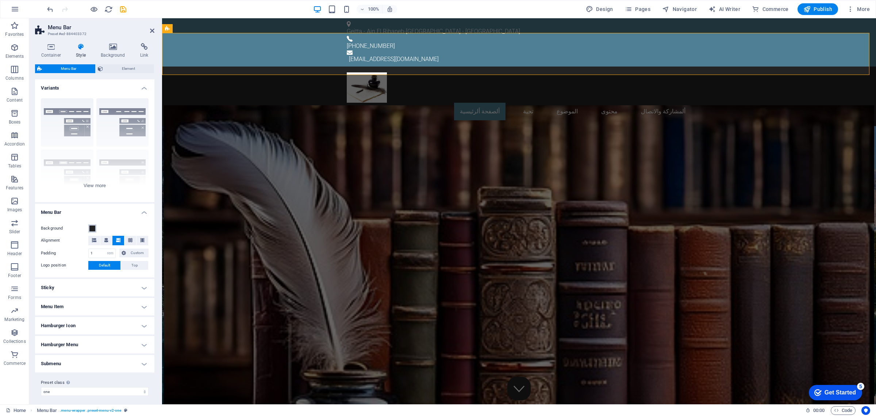
click at [92, 226] on span at bounding box center [92, 228] width 6 height 6
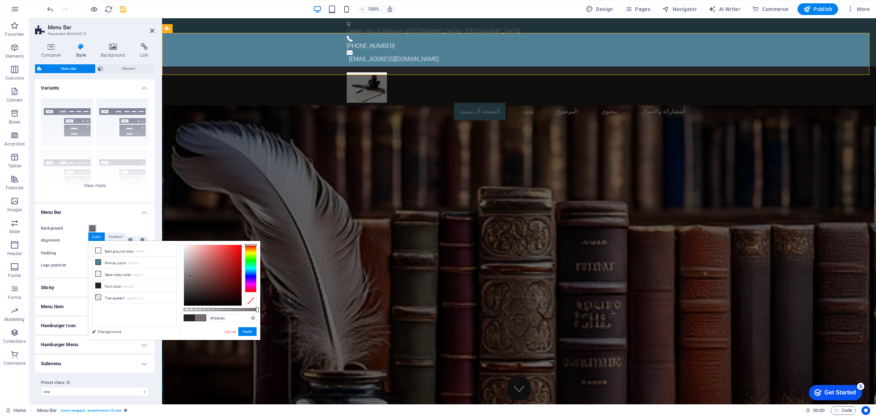
drag, startPoint x: 184, startPoint y: 295, endPoint x: 191, endPoint y: 276, distance: 20.6
click at [191, 276] on div at bounding box center [190, 275] width 3 height 3
drag, startPoint x: 189, startPoint y: 276, endPoint x: 188, endPoint y: 285, distance: 9.2
click at [188, 285] on div at bounding box center [188, 284] width 3 height 3
type input "rgba(85, 78, 78, 0.869)"
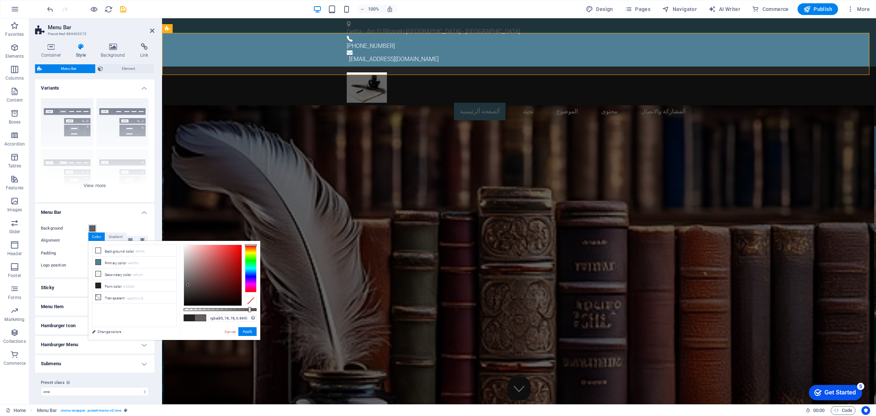
drag, startPoint x: 258, startPoint y: 310, endPoint x: 247, endPoint y: 309, distance: 10.6
click at [248, 309] on div at bounding box center [249, 309] width 3 height 5
click at [249, 331] on button "Apply" at bounding box center [247, 331] width 18 height 9
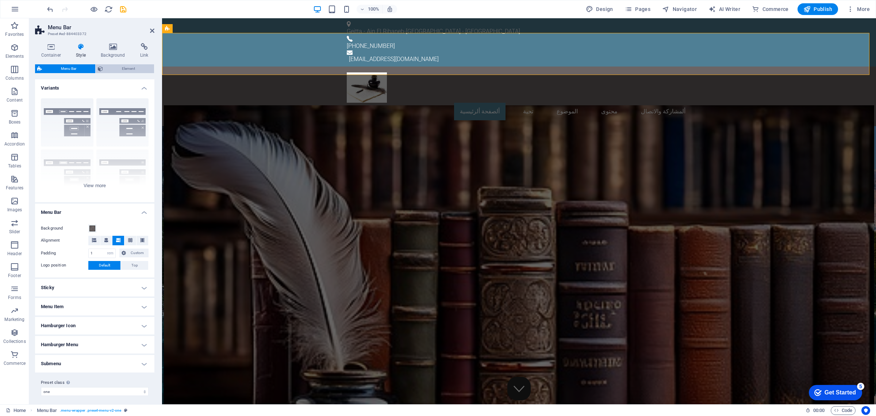
click at [118, 68] on span "Element" at bounding box center [128, 68] width 47 height 9
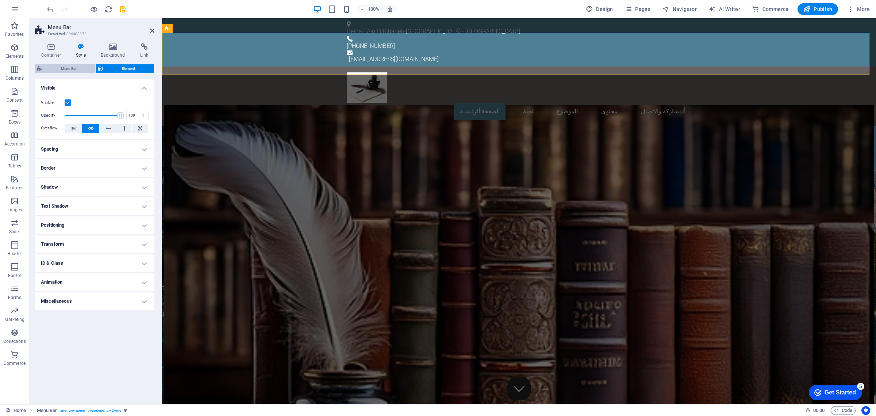
click at [73, 67] on span "Menu Bar" at bounding box center [68, 68] width 49 height 9
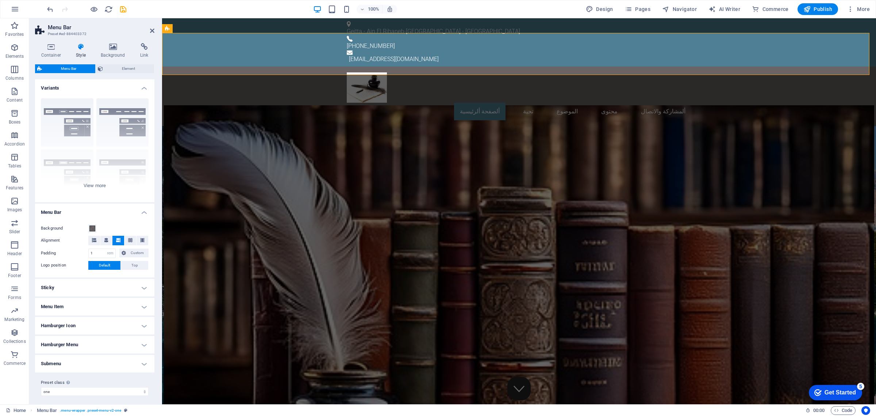
click at [112, 309] on h4 "Menu Item" at bounding box center [94, 307] width 119 height 18
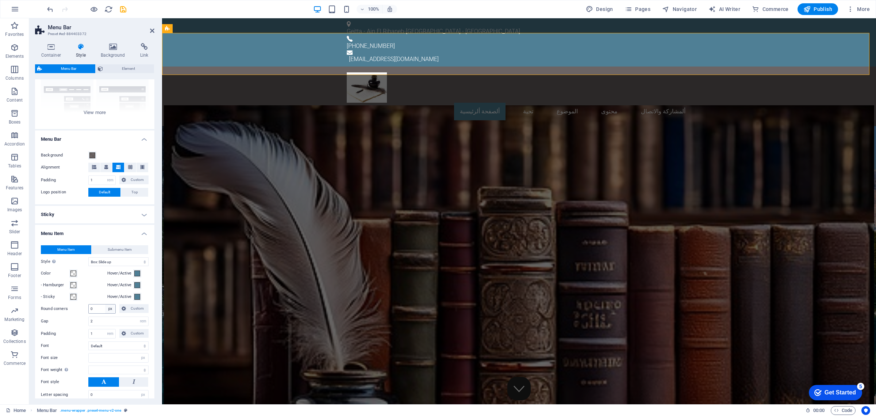
scroll to position [91, 0]
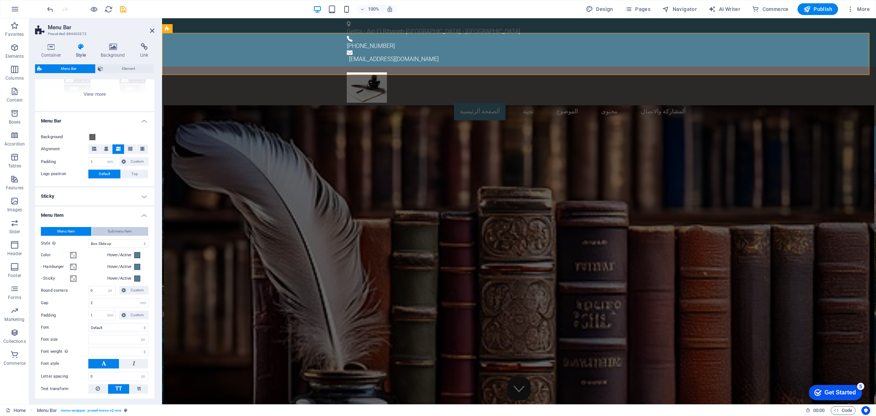
click at [123, 230] on span "Submenu Item" at bounding box center [120, 231] width 24 height 9
select select
click at [68, 229] on span "Menu Item" at bounding box center [66, 231] width 18 height 9
select select
click at [105, 326] on select "Default Headlines" at bounding box center [118, 327] width 60 height 9
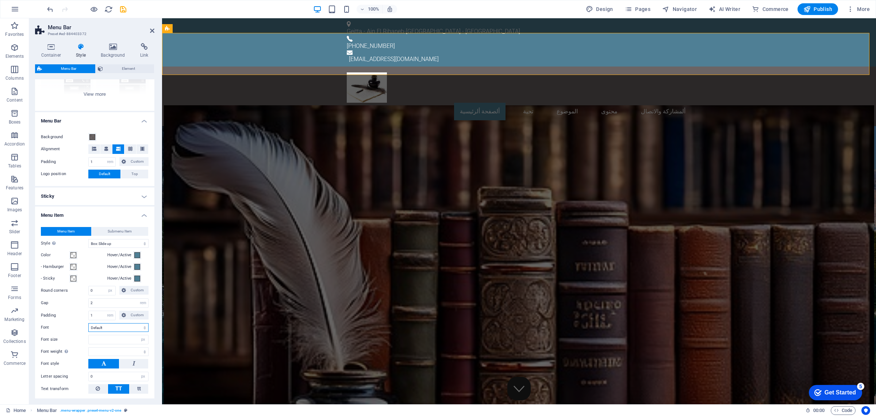
select select "link-special-font"
click at [88, 323] on select "Default Headlines" at bounding box center [118, 327] width 60 height 9
select select
click at [106, 326] on select "Default Headlines" at bounding box center [118, 327] width 60 height 9
select select "link-default-font"
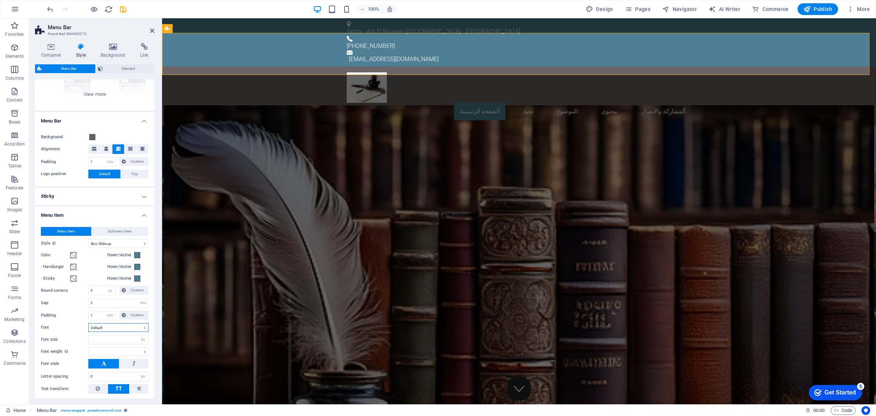
click at [88, 323] on select "Default Headlines" at bounding box center [118, 327] width 60 height 9
select select
drag, startPoint x: 95, startPoint y: 288, endPoint x: 81, endPoint y: 287, distance: 13.5
click at [81, 287] on div "Round corners 0 px rem % vh vw Custom Custom" at bounding box center [95, 290] width 108 height 9
type input "10"
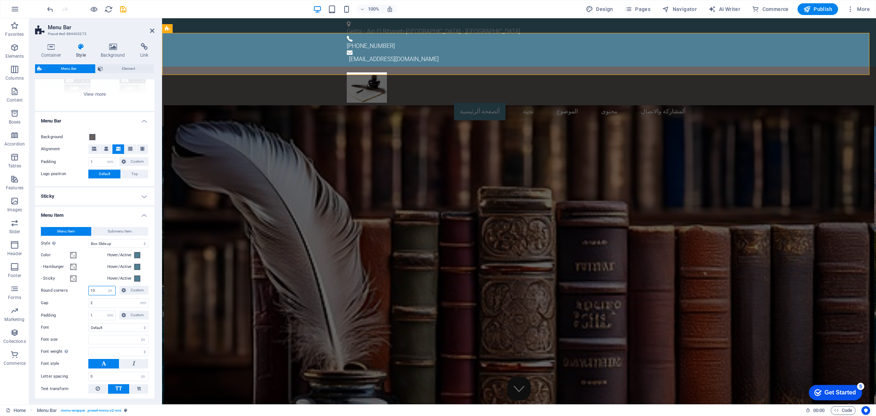
select select
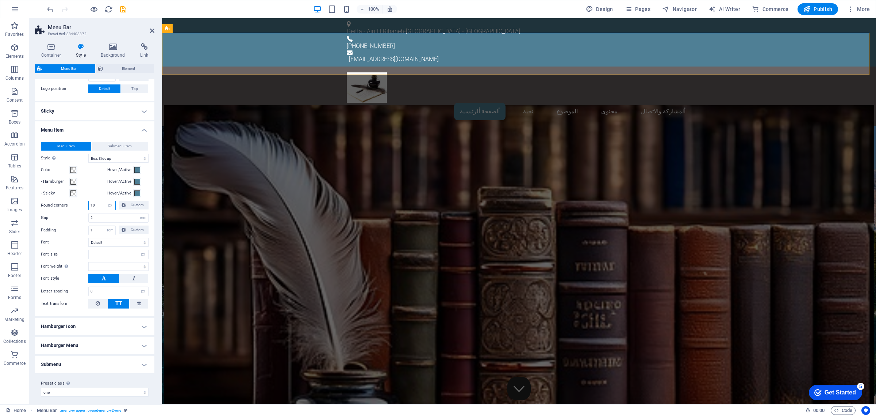
scroll to position [180, 0]
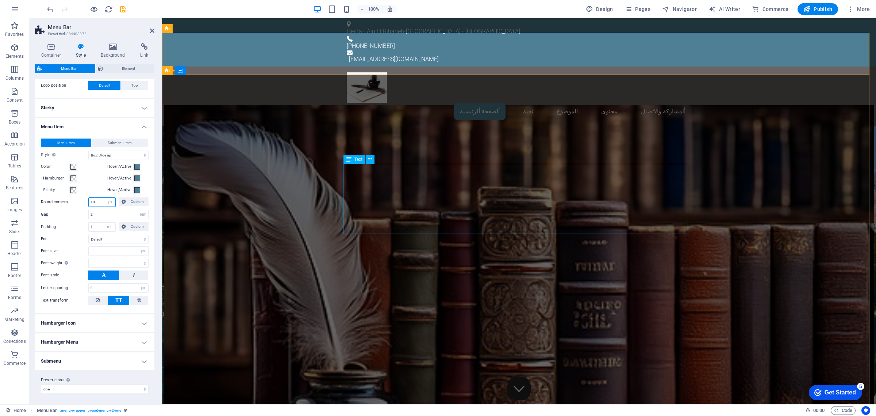
type input "10"
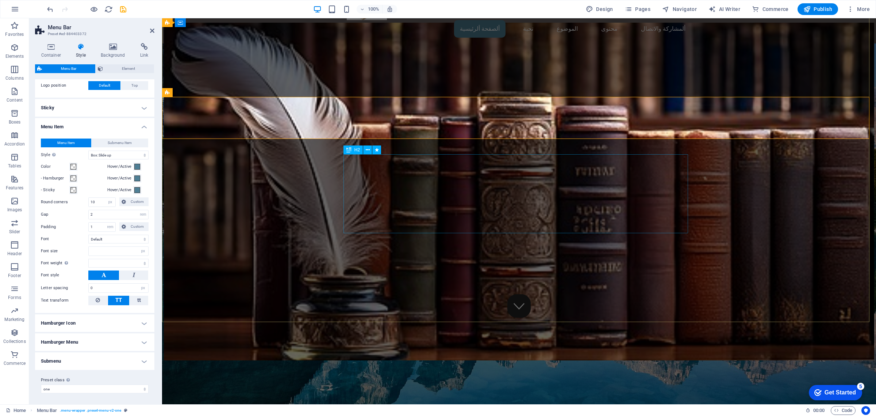
scroll to position [0, 0]
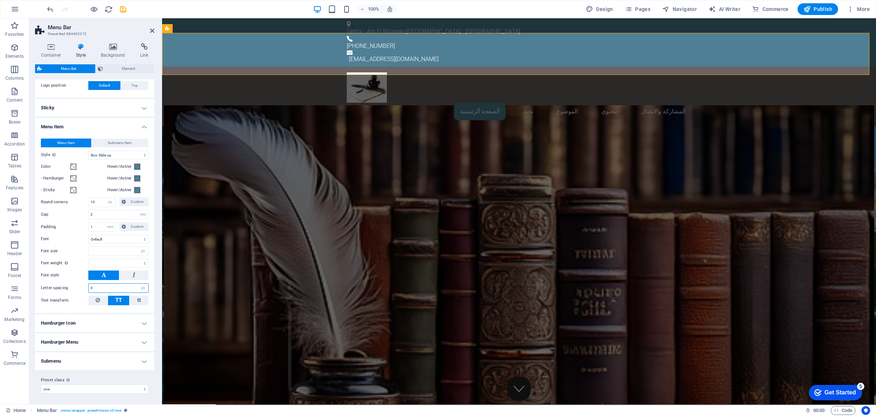
click at [90, 287] on input "0" at bounding box center [119, 287] width 60 height 9
type input "10"
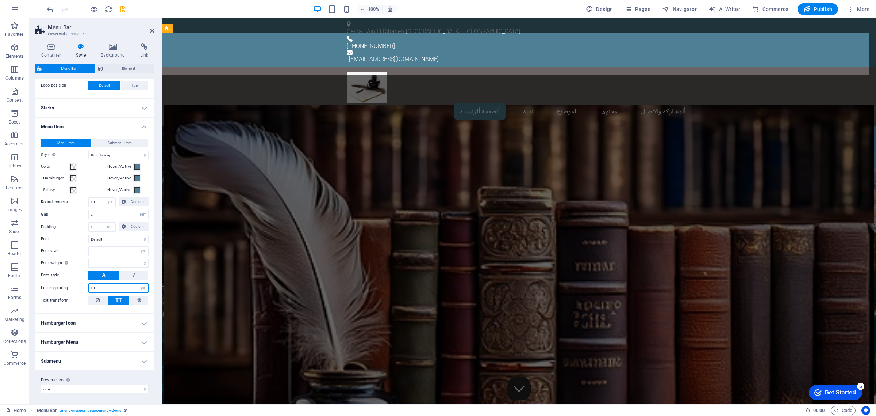
select select
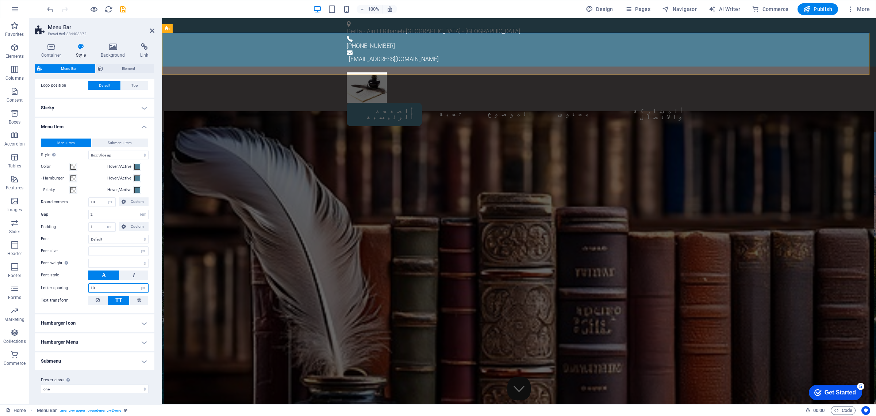
type input "0"
select select
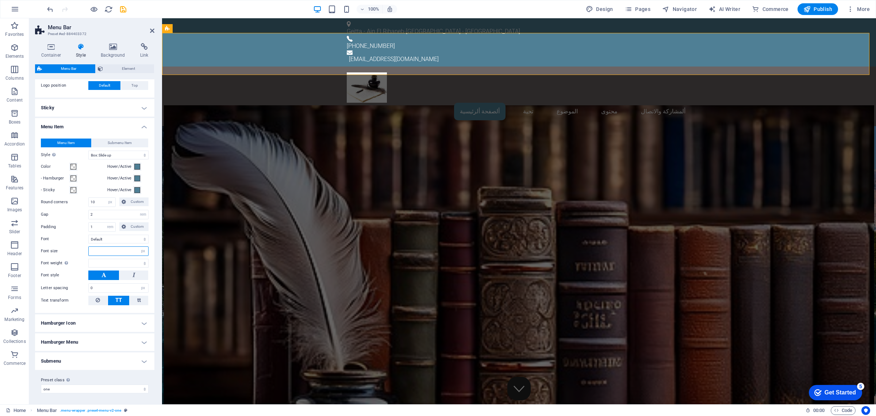
click at [98, 248] on input "number" at bounding box center [119, 251] width 60 height 9
click at [99, 262] on select "Thin, 100 Extra-light, 200 Light, 300 Regular, 400 Medium, 500 Semi-bold, 600 B…" at bounding box center [118, 263] width 60 height 9
select select "400"
click at [88, 259] on select "Thin, 100 Extra-light, 200 Light, 300 Regular, 400 Medium, 500 Semi-bold, 600 B…" at bounding box center [118, 263] width 60 height 9
click at [112, 264] on select "Thin, 100 Extra-light, 200 Light, 300 Regular, 400 Medium, 500 Semi-bold, 600 B…" at bounding box center [118, 263] width 60 height 9
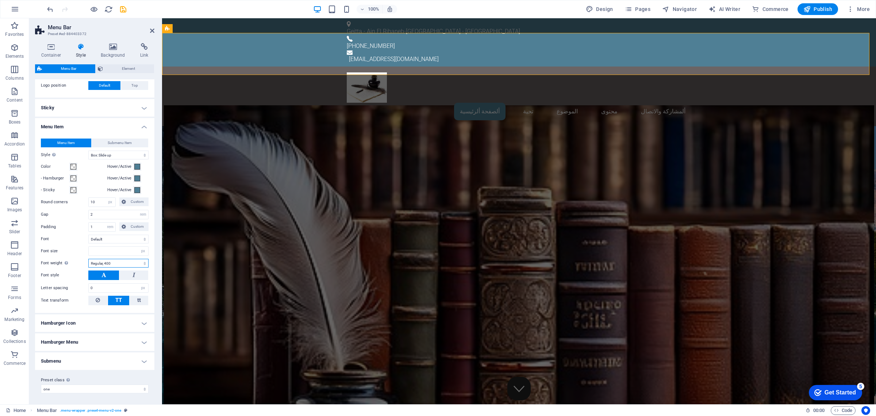
select select "700"
click at [88, 259] on select "Thin, 100 Extra-light, 200 Light, 300 Regular, 400 Medium, 500 Semi-bold, 600 B…" at bounding box center [118, 263] width 60 height 9
click at [103, 236] on select "Default Headlines" at bounding box center [118, 238] width 60 height 9
select select "link-special-font"
click at [88, 234] on select "Default Headlines" at bounding box center [118, 238] width 60 height 9
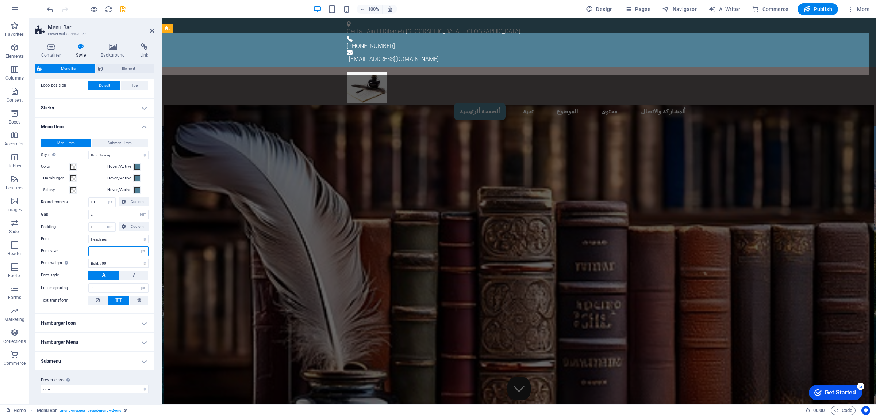
click at [105, 250] on input "number" at bounding box center [119, 251] width 60 height 9
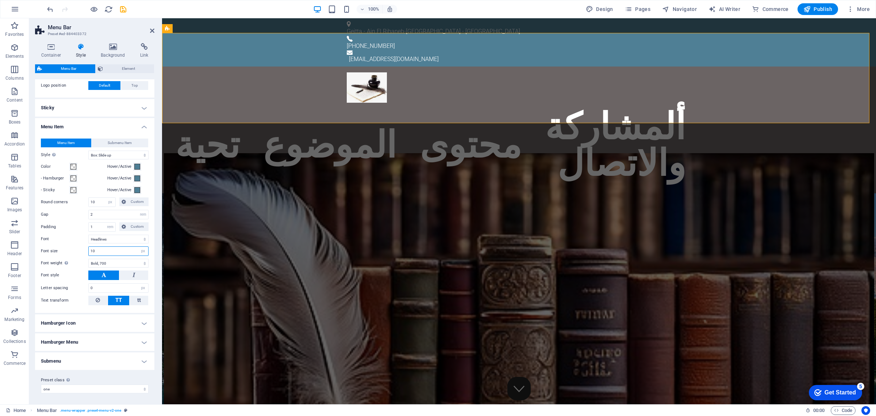
type input "1"
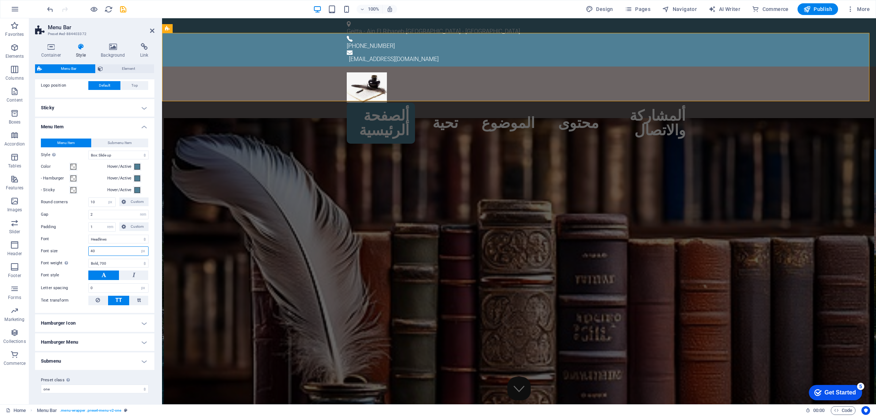
type input "4"
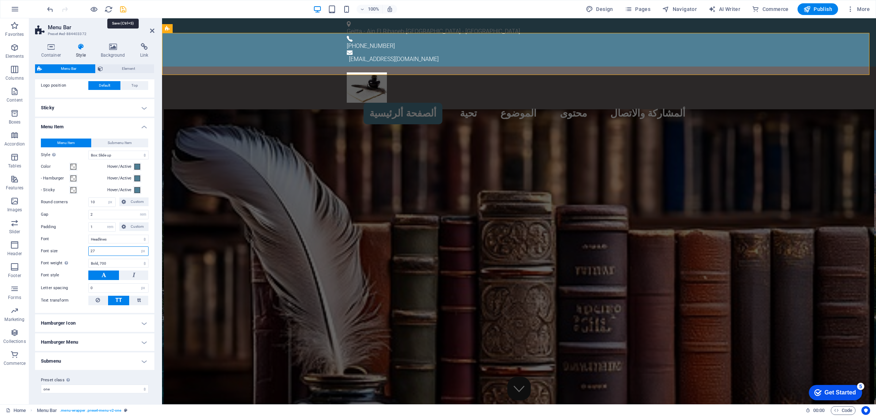
type input "27"
click at [0, 0] on icon "save" at bounding box center [0, 0] width 0 height 0
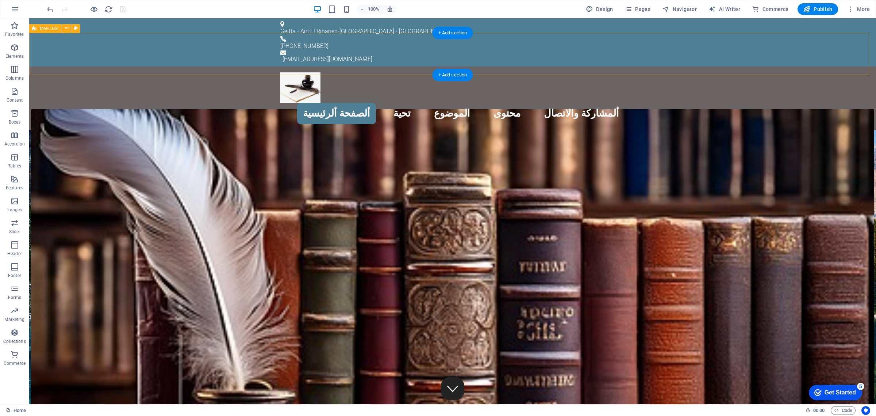
click at [190, 66] on div "ألصفحة ألرئيسية تحية الموضوع محتوى ألمشاركة والاتصال" at bounding box center [452, 98] width 847 height 64
select select "rem"
select select "hover_box_bottom"
select select "px"
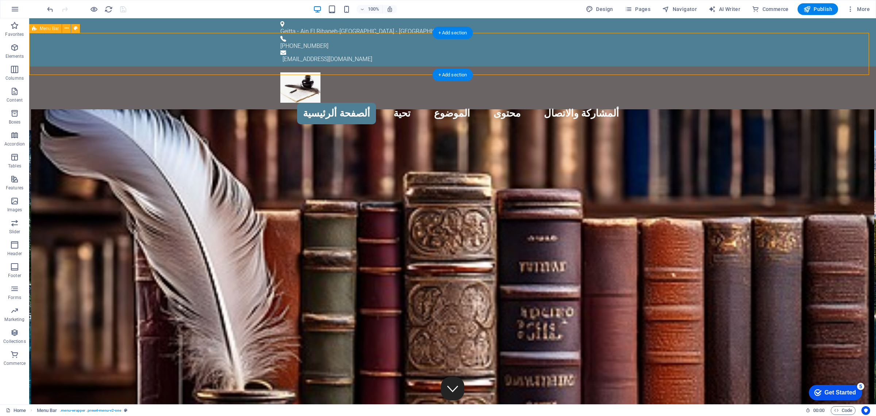
select select "rem"
select select "link-special-font"
select select "px"
select select "700"
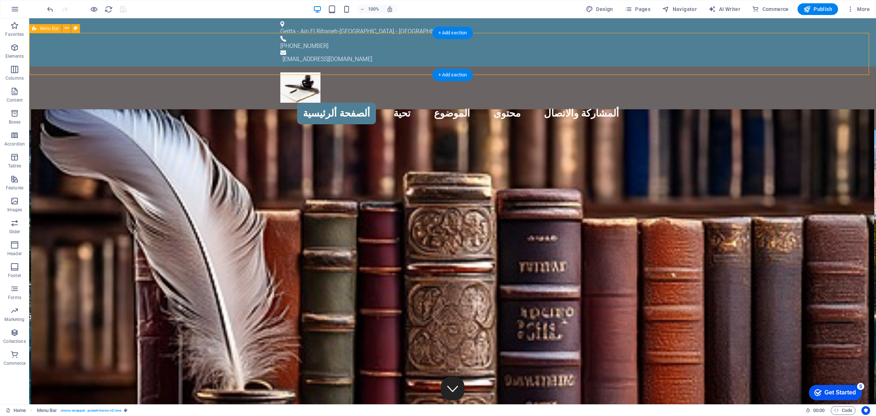
select select "px"
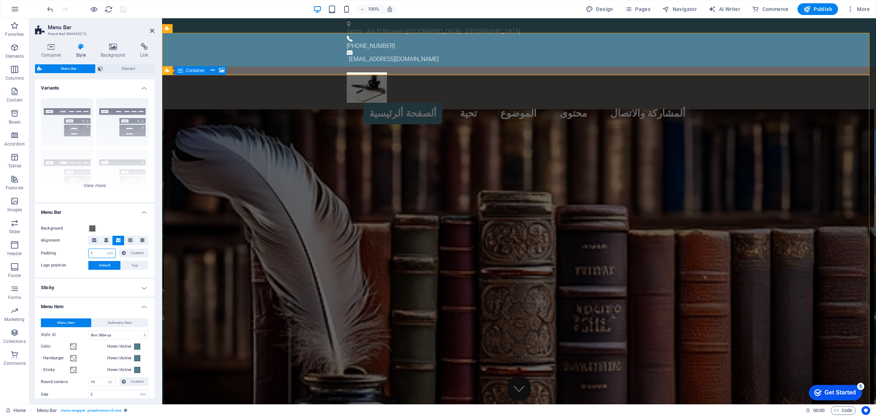
drag, startPoint x: 95, startPoint y: 251, endPoint x: 81, endPoint y: 247, distance: 14.8
click at [83, 248] on div "Padding 1 px rem % vh vw Custom Custom" at bounding box center [95, 252] width 108 height 9
type input "0"
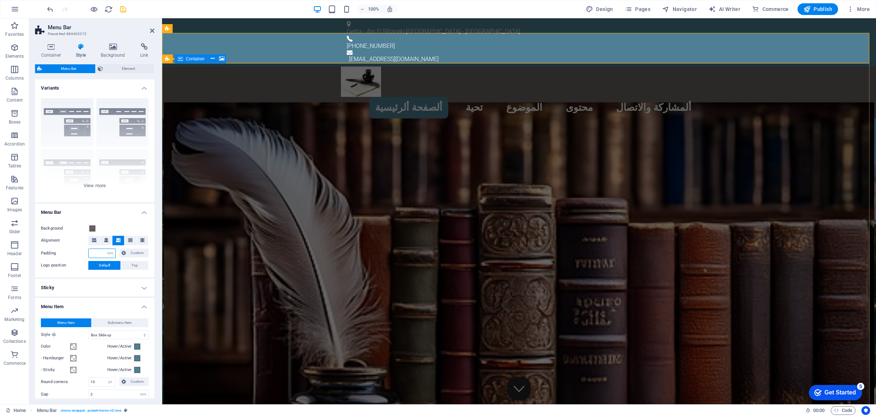
type input "1"
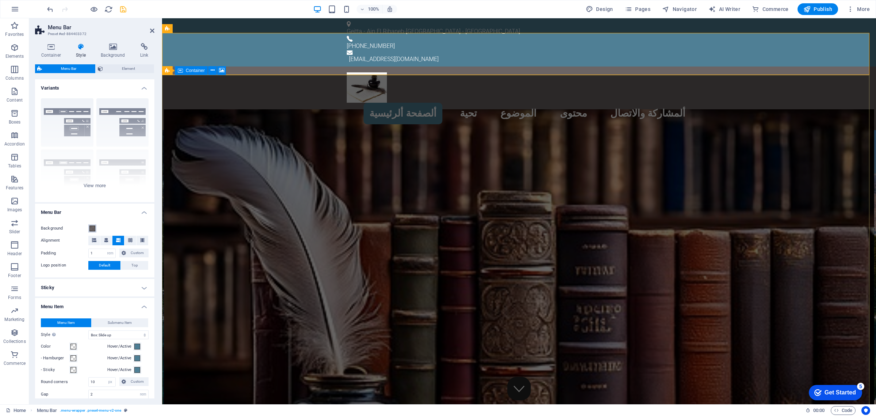
click at [91, 228] on span at bounding box center [92, 228] width 6 height 6
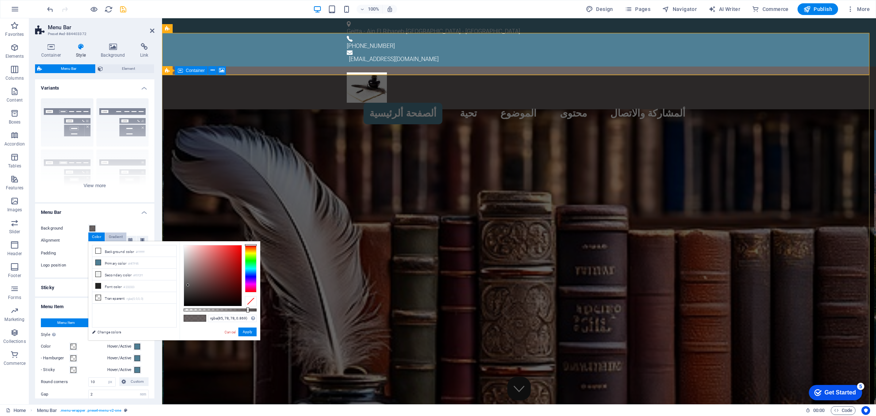
click at [114, 236] on div "Gradient" at bounding box center [115, 236] width 21 height 9
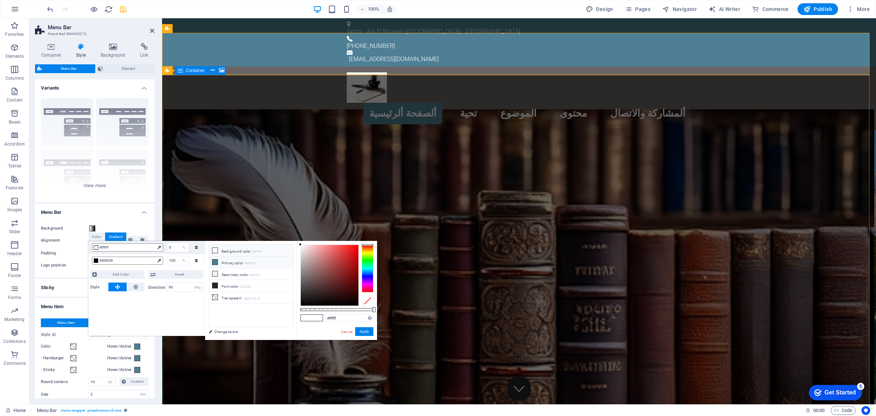
click at [214, 261] on icon at bounding box center [215, 261] width 5 height 5
click at [96, 261] on div at bounding box center [96, 260] width 4 height 4
click at [215, 250] on icon at bounding box center [215, 250] width 5 height 5
type input "#ffffff"
click at [364, 331] on button "Apply" at bounding box center [364, 331] width 18 height 9
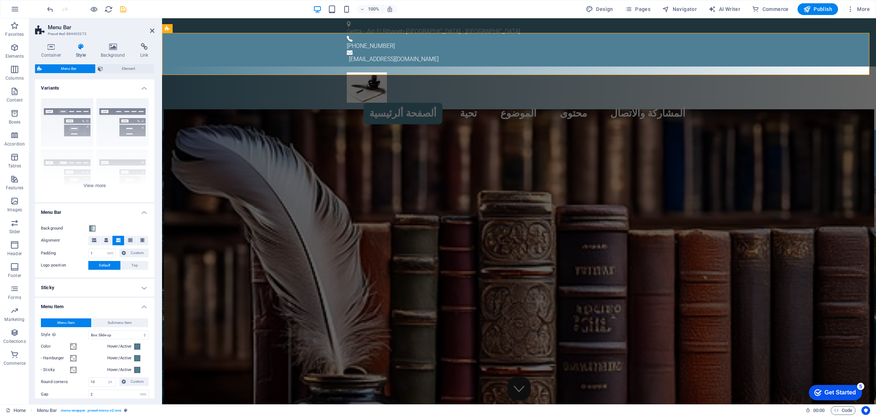
click at [252, 127] on figure at bounding box center [519, 290] width 711 height 363
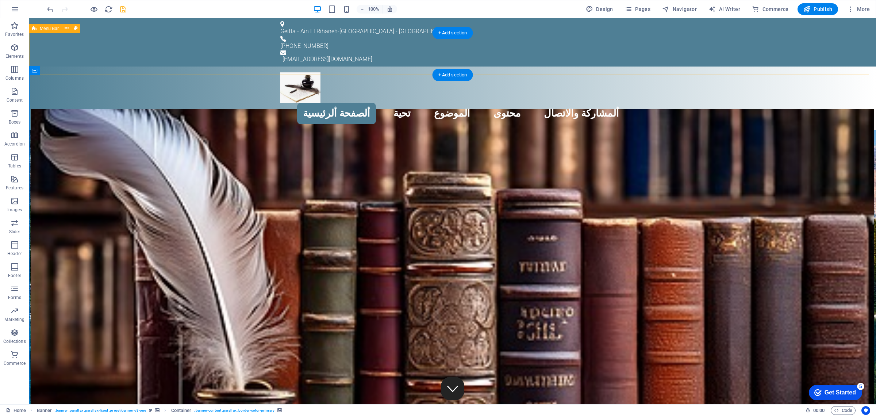
click at [146, 66] on div "ألصفحة ألرئيسية تحية الموضوع محتوى ألمشاركة والاتصال" at bounding box center [452, 98] width 847 height 64
select select "rem"
select select "hover_box_bottom"
select select "px"
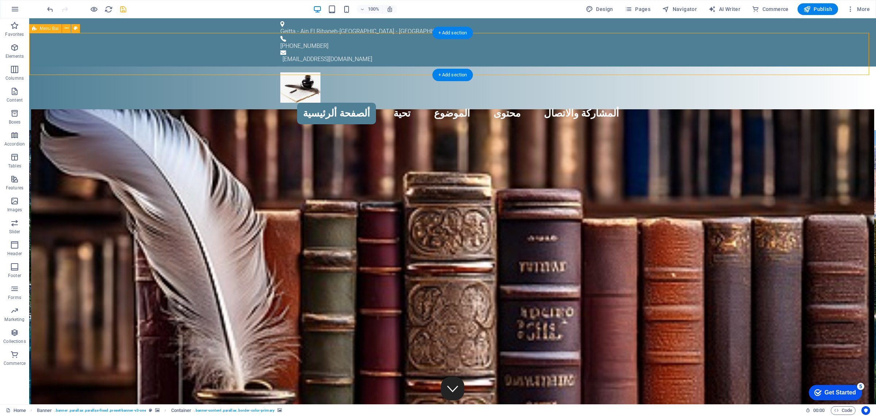
select select "rem"
select select "link-special-font"
select select "px"
select select "700"
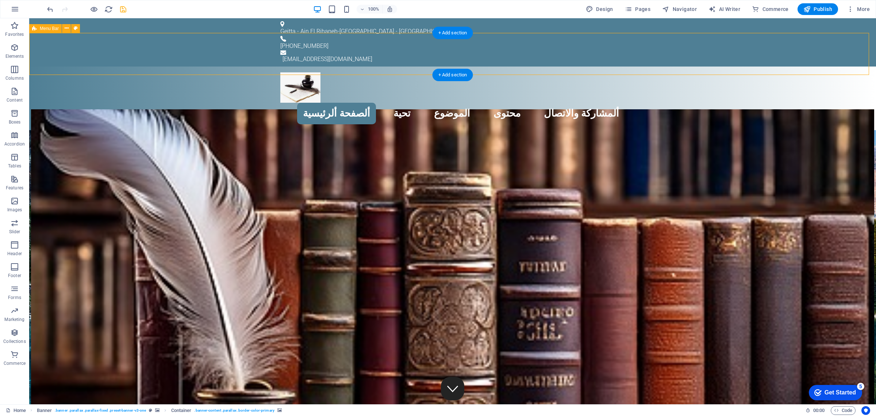
select select "px"
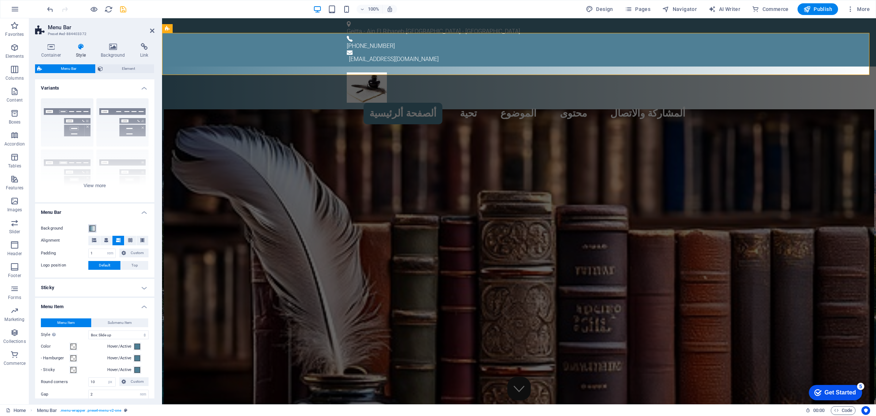
click at [91, 225] on button "Background" at bounding box center [92, 228] width 8 height 8
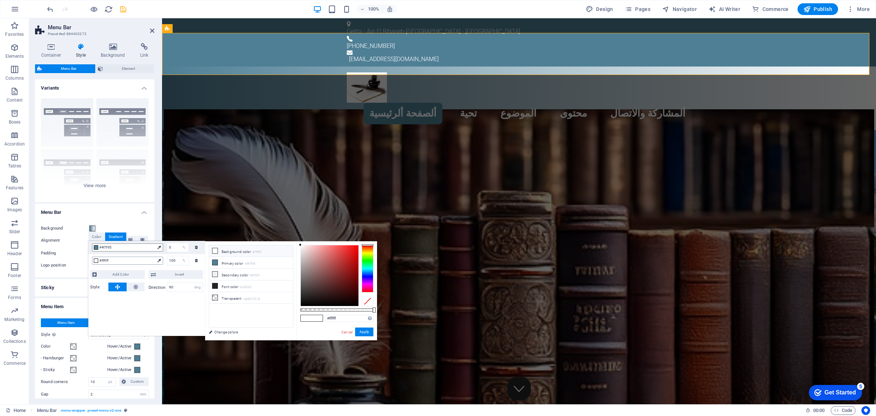
click at [95, 261] on div at bounding box center [96, 260] width 4 height 4
click at [215, 284] on icon at bounding box center [215, 285] width 5 height 5
type input "rgba(35, 35, 35, 0.684)"
drag, startPoint x: 374, startPoint y: 309, endPoint x: 351, endPoint y: 310, distance: 23.1
click at [351, 310] on div at bounding box center [351, 309] width 3 height 5
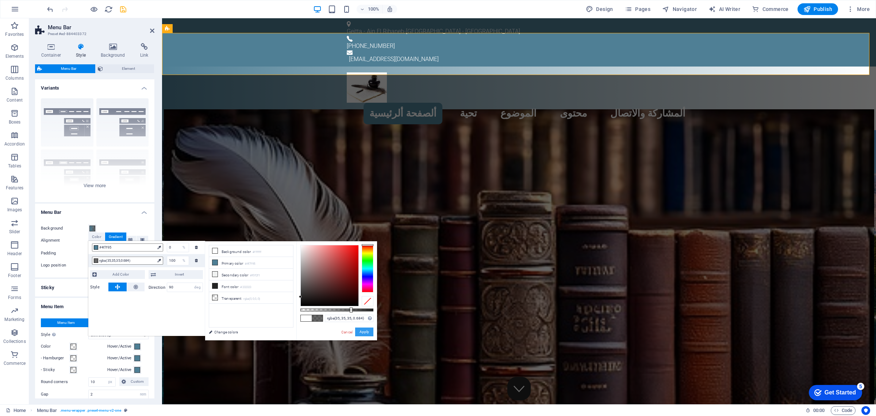
click at [362, 329] on button "Apply" at bounding box center [364, 331] width 18 height 9
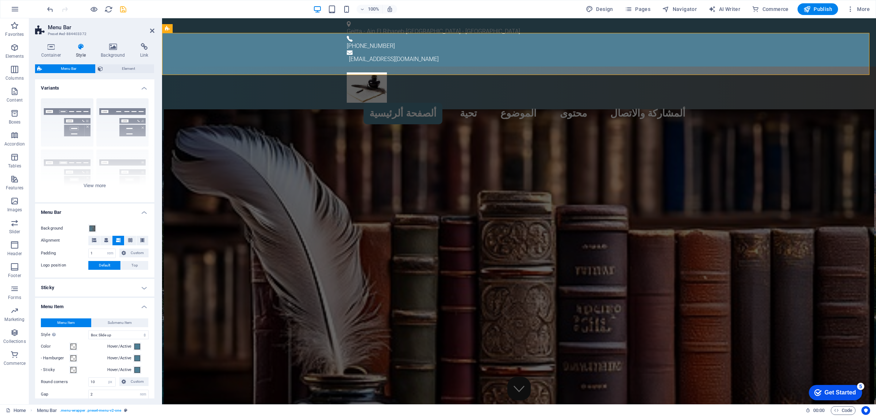
click at [185, 129] on figure at bounding box center [519, 290] width 711 height 363
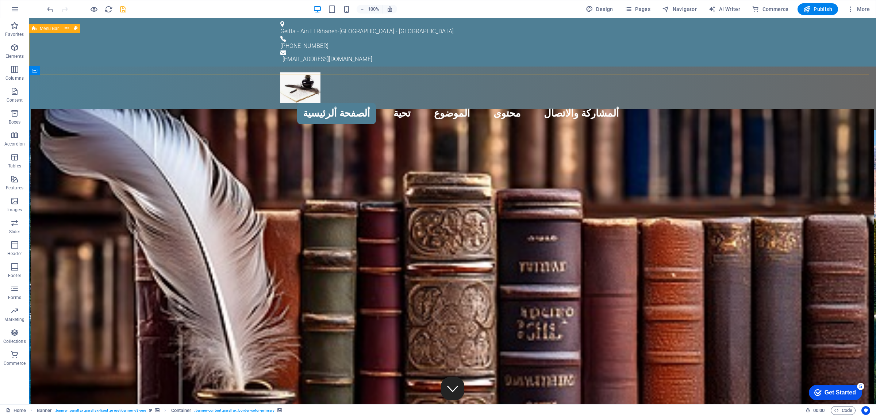
click at [42, 30] on span "Menu Bar" at bounding box center [49, 28] width 19 height 4
select select "rem"
select select "hover_box_bottom"
select select "px"
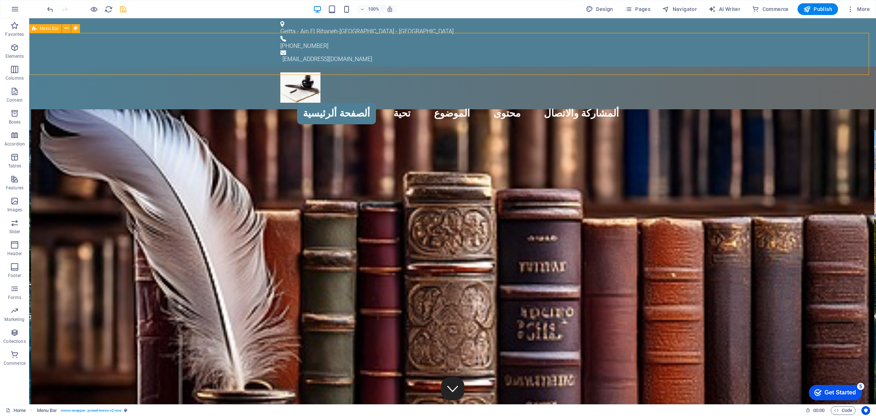
select select "rem"
select select "link-special-font"
select select "px"
select select "700"
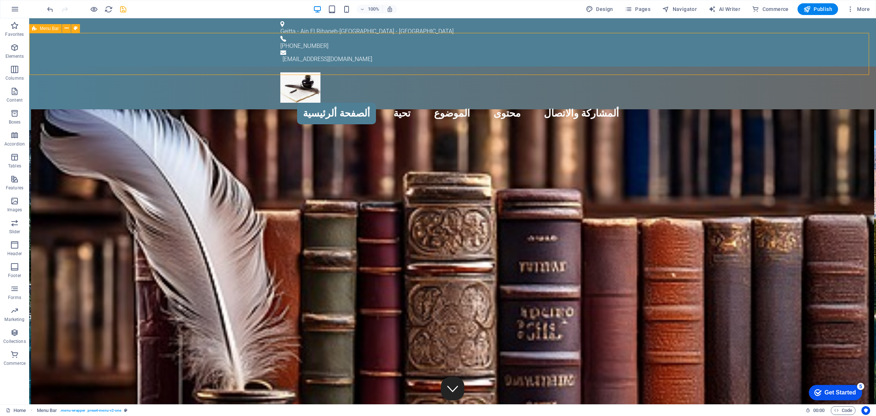
select select "px"
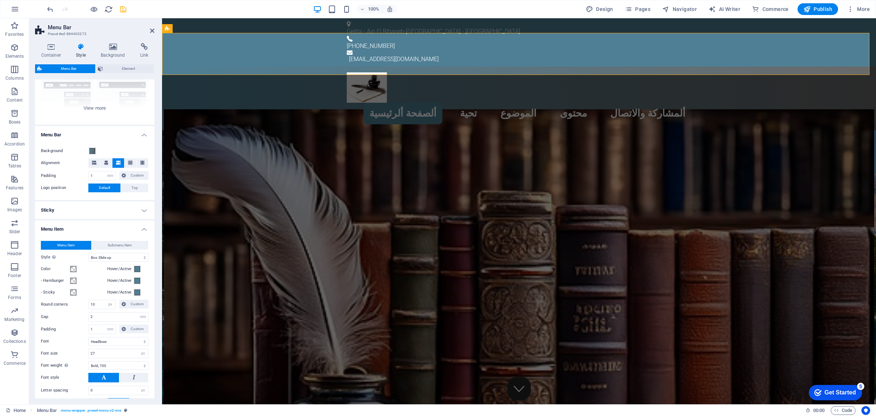
scroll to position [91, 0]
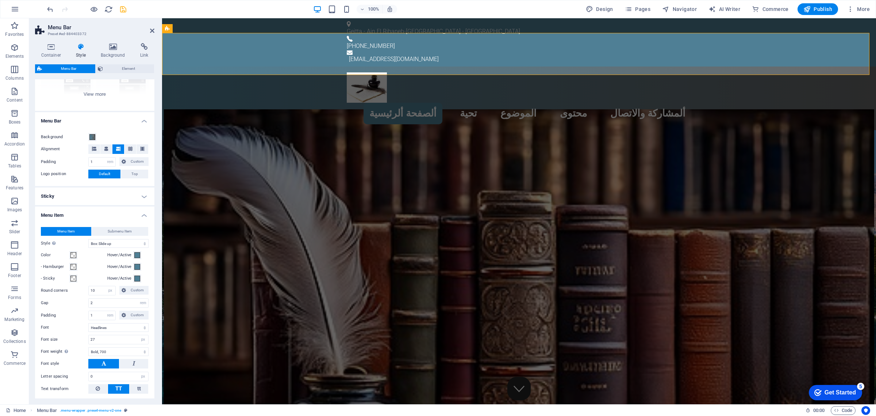
click at [139, 196] on h4 "Sticky" at bounding box center [94, 196] width 119 height 18
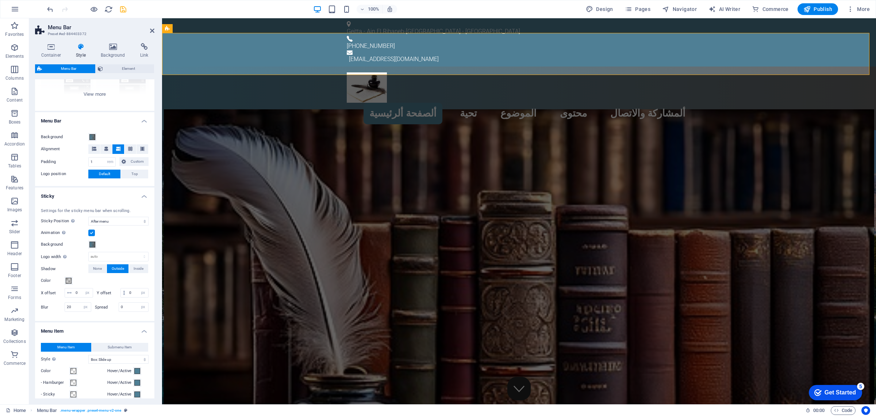
click at [137, 191] on h4 "Sticky" at bounding box center [94, 193] width 119 height 13
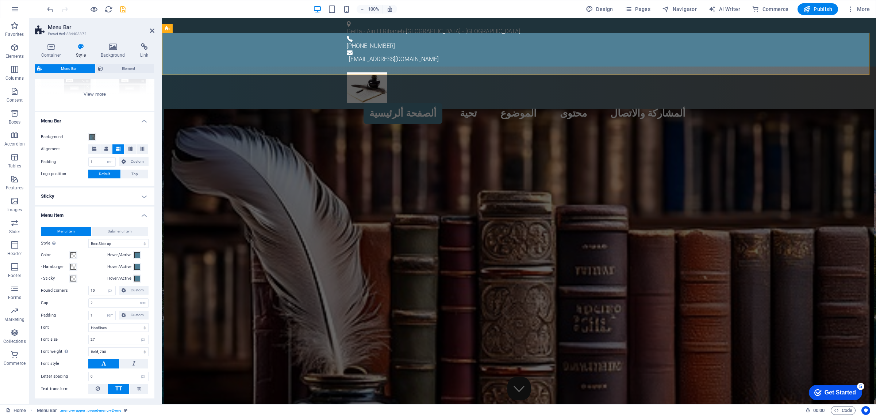
click at [142, 121] on h4 "Menu Bar" at bounding box center [94, 118] width 119 height 13
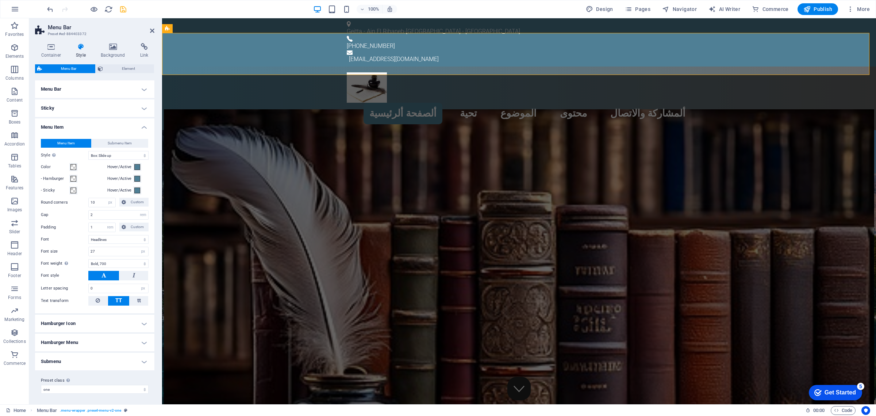
scroll to position [123, 0]
click at [77, 89] on h4 "Menu Bar" at bounding box center [94, 89] width 119 height 18
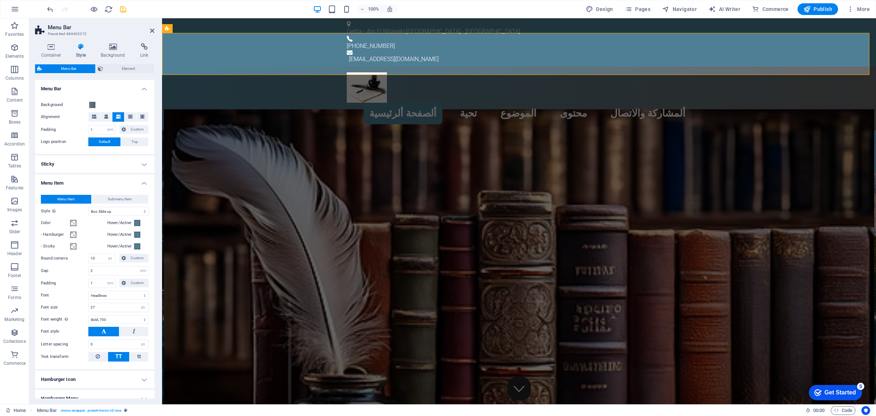
click at [53, 88] on h4 "Menu Bar" at bounding box center [94, 86] width 119 height 13
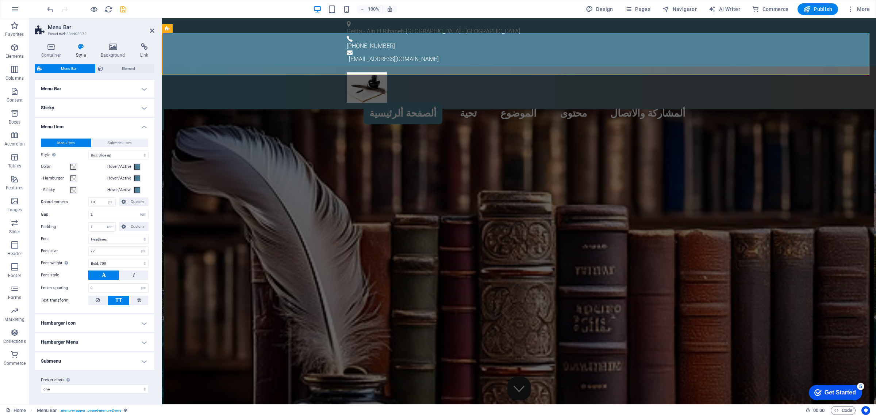
click at [53, 88] on h4 "Menu Bar" at bounding box center [94, 89] width 119 height 18
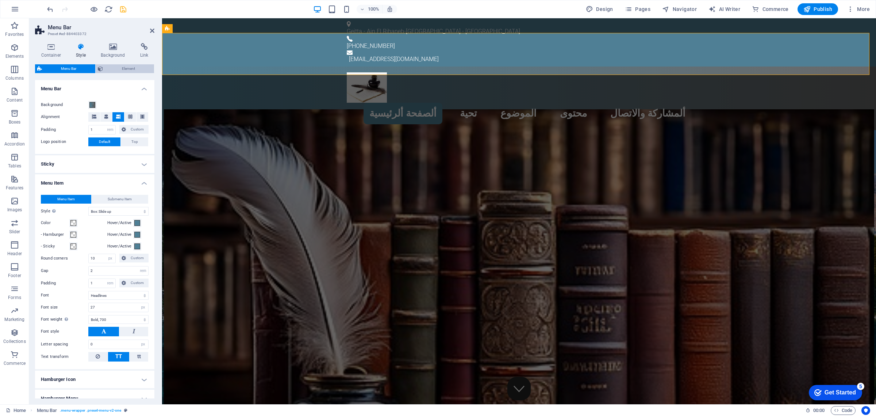
click at [129, 69] on span "Element" at bounding box center [128, 68] width 47 height 9
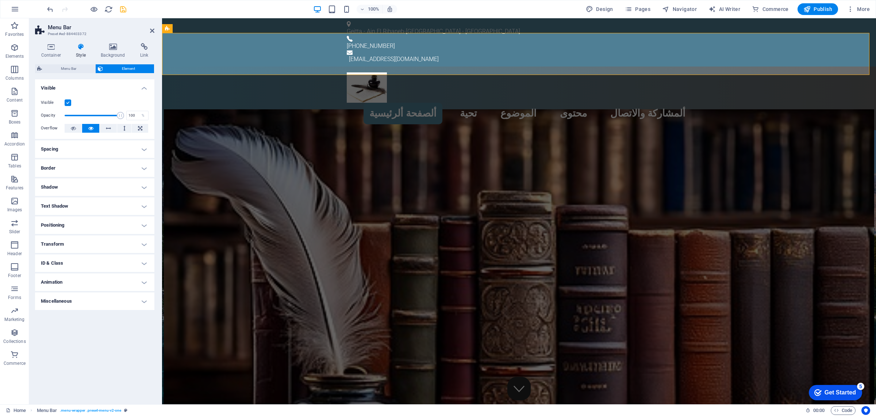
click at [87, 170] on h4 "Border" at bounding box center [94, 168] width 119 height 18
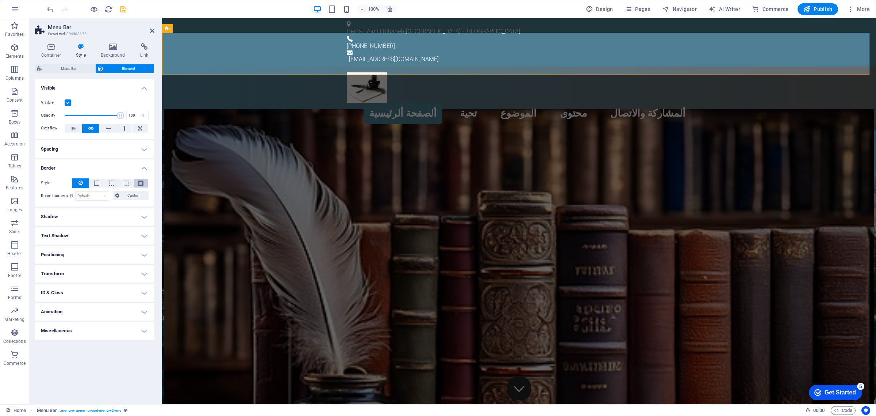
click at [139, 183] on span at bounding box center [140, 182] width 5 height 5
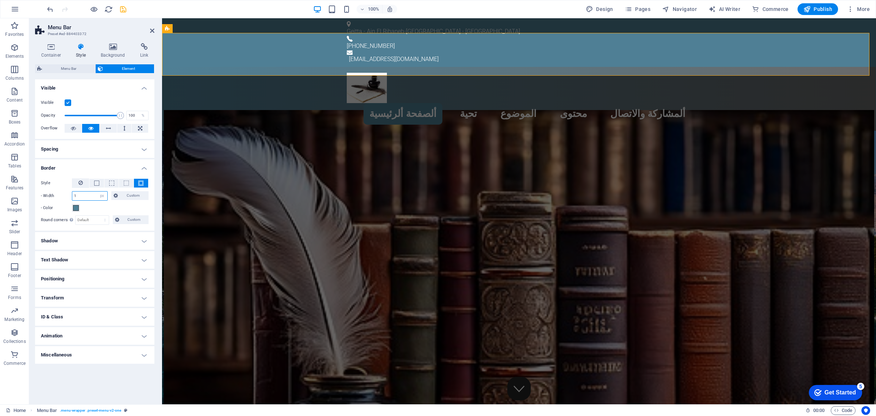
drag, startPoint x: 88, startPoint y: 196, endPoint x: 52, endPoint y: 195, distance: 35.5
click at [52, 195] on div "- Width 1 auto px rem % vh vw Custom Custom" at bounding box center [95, 195] width 108 height 9
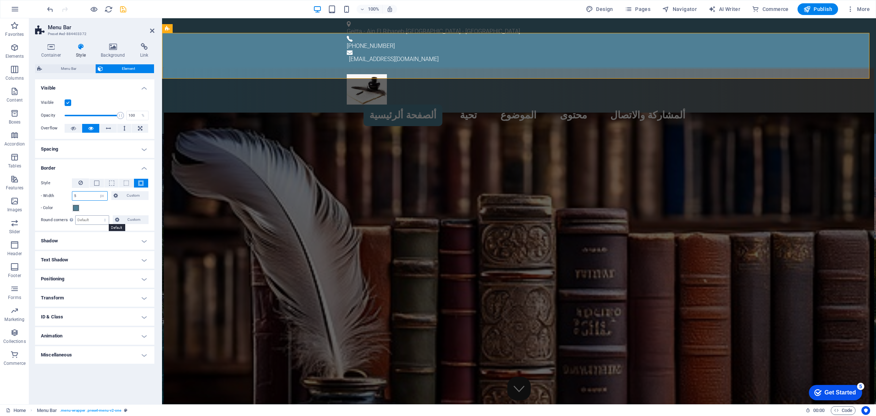
type input "5"
click at [81, 220] on select "Default px rem % vh vw Custom" at bounding box center [92, 219] width 33 height 9
select select "px"
click at [99, 215] on select "Default px rem % vh vw Custom" at bounding box center [92, 219] width 33 height 9
type input "25"
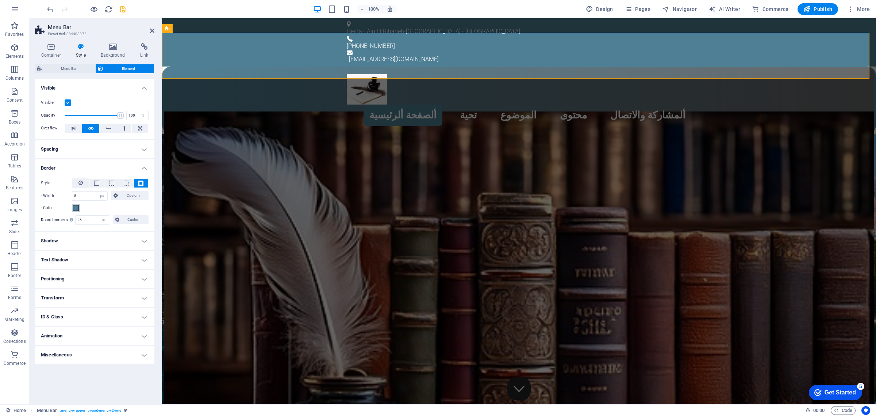
click at [75, 208] on span at bounding box center [76, 208] width 6 height 6
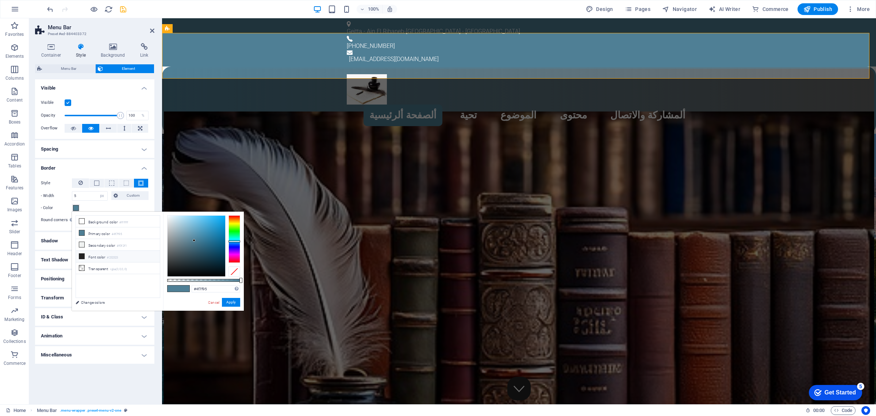
click at [83, 256] on icon at bounding box center [81, 255] width 5 height 5
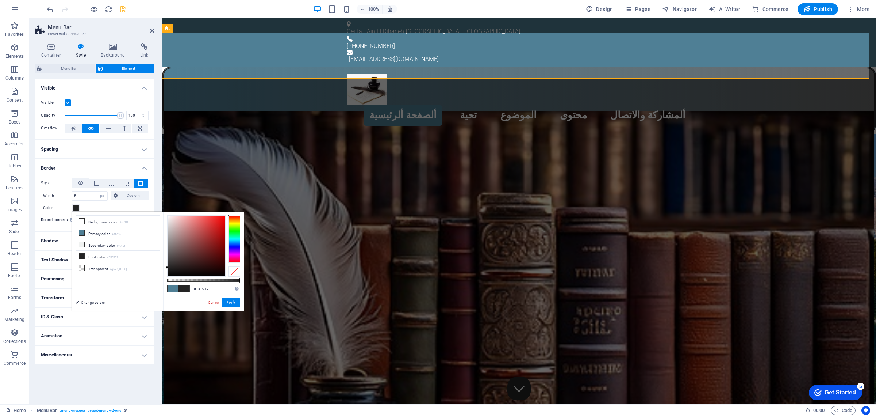
type input "#000000"
drag, startPoint x: 168, startPoint y: 268, endPoint x: 163, endPoint y: 282, distance: 14.7
click at [163, 282] on div "#000000 Supported formats #0852ed rgb(8, 82, 237) rgba(8, 82, 237, 90%) hsv(221…" at bounding box center [203, 313] width 81 height 205
click at [229, 300] on button "Apply" at bounding box center [231, 302] width 18 height 9
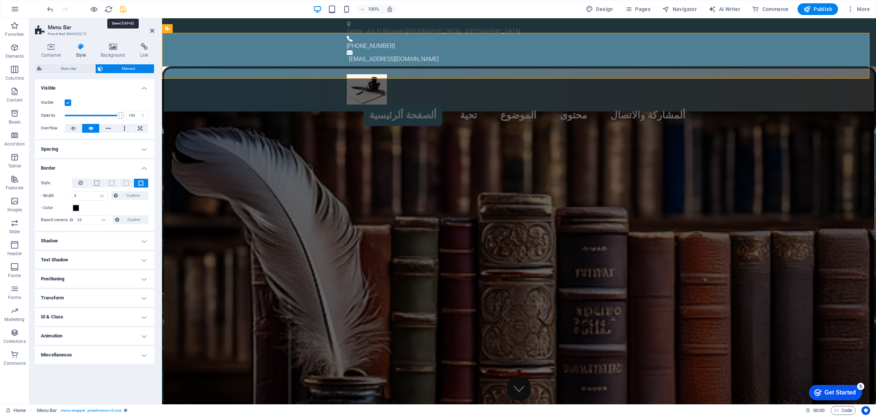
click at [121, 10] on icon "save" at bounding box center [123, 9] width 8 height 8
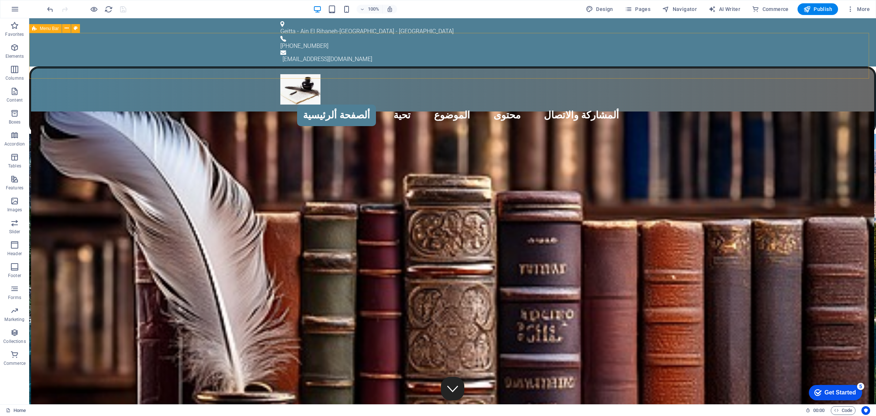
click at [48, 29] on span "Menu Bar" at bounding box center [49, 28] width 19 height 4
select select "px"
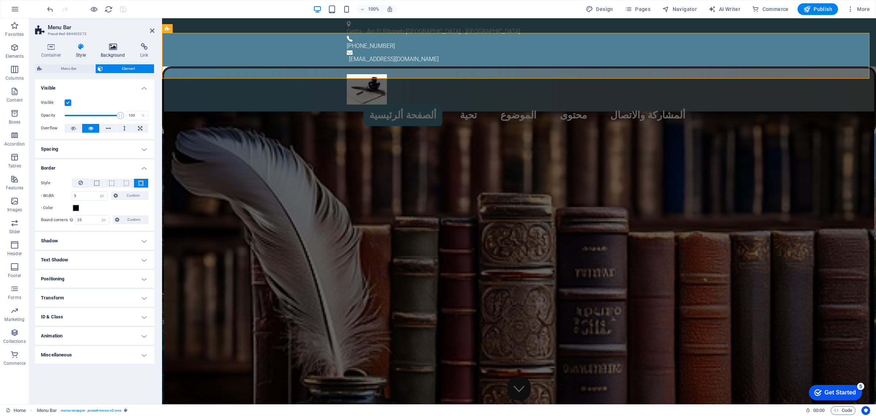
click at [108, 43] on icon at bounding box center [113, 46] width 37 height 7
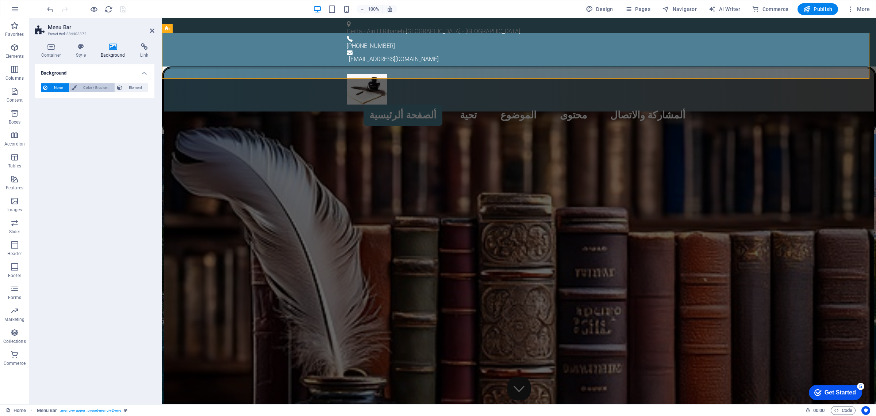
click at [88, 89] on span "Color / Gradient" at bounding box center [96, 87] width 34 height 9
click at [46, 116] on span at bounding box center [46, 117] width 8 height 8
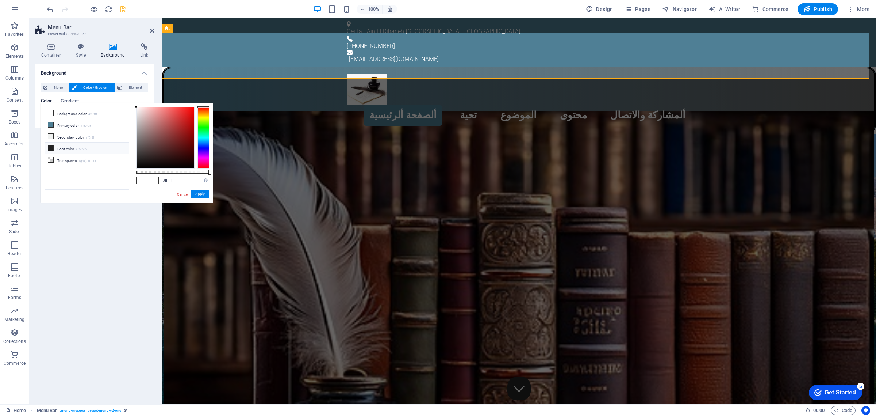
click at [50, 147] on icon at bounding box center [50, 147] width 5 height 5
type input "#232323"
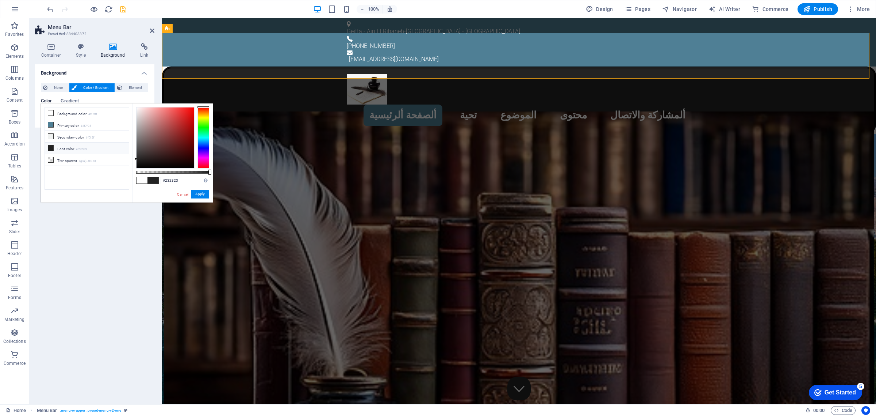
click at [183, 194] on link "Cancel" at bounding box center [182, 193] width 13 height 5
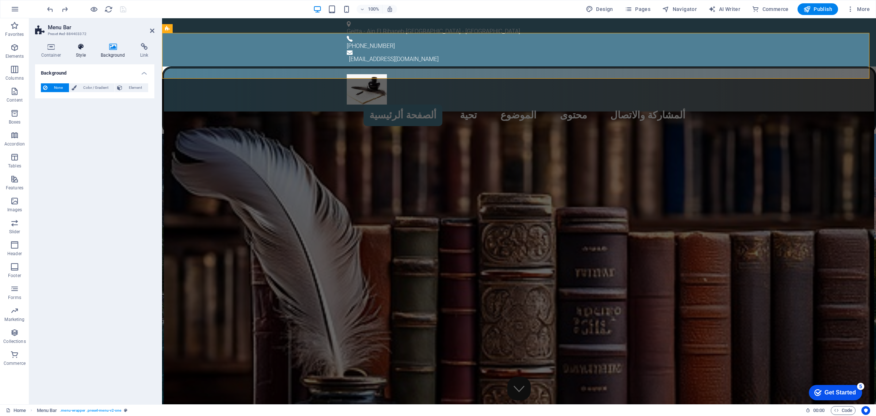
click at [81, 48] on icon at bounding box center [81, 46] width 22 height 7
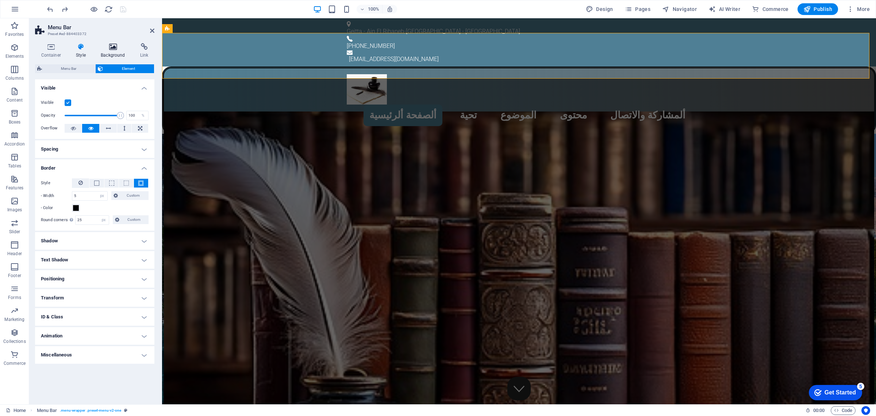
click at [114, 45] on icon at bounding box center [113, 46] width 37 height 7
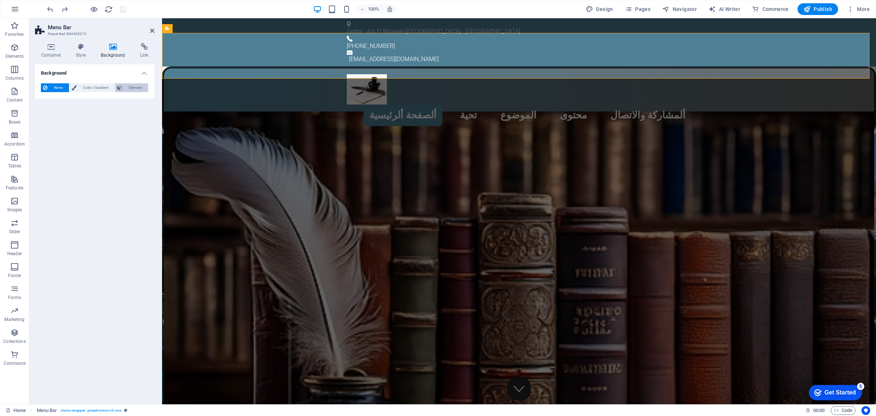
click at [132, 85] on span "Element" at bounding box center [136, 87] width 22 height 9
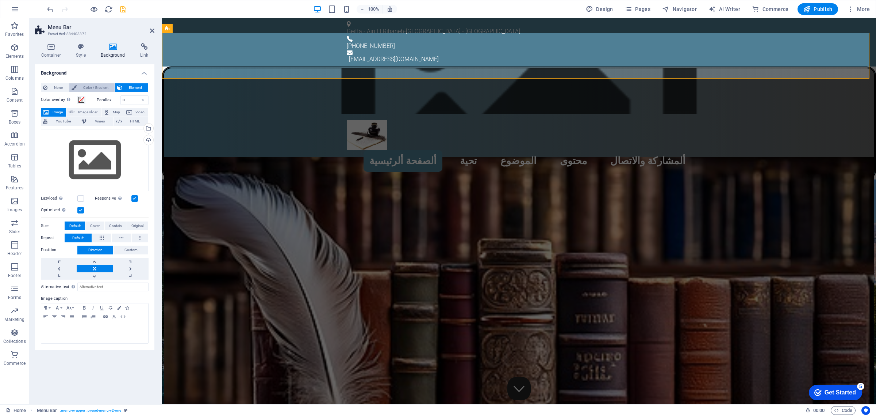
click at [76, 88] on icon at bounding box center [74, 87] width 5 height 9
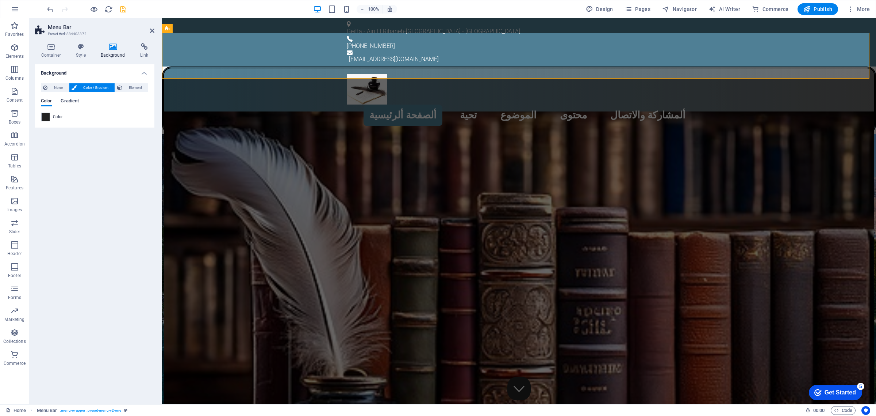
click at [64, 100] on span "Gradient" at bounding box center [70, 101] width 18 height 10
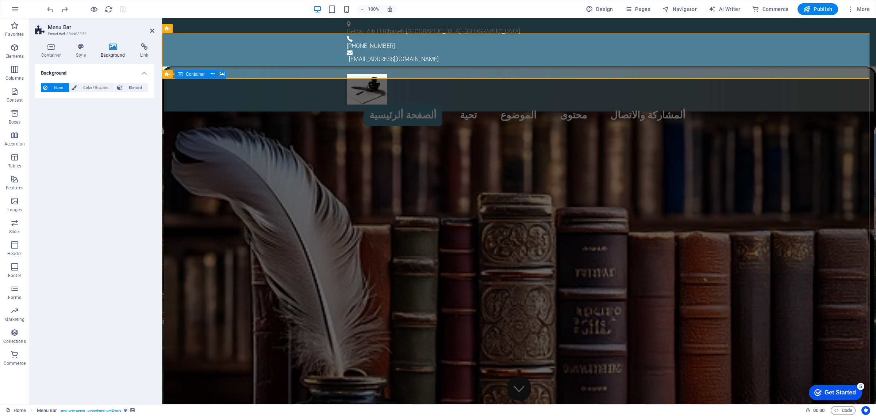
click at [193, 191] on figure at bounding box center [519, 292] width 711 height 363
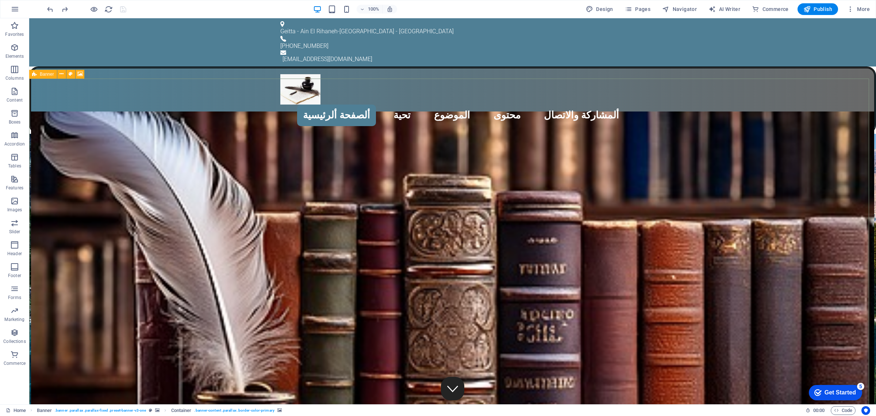
select select "vh"
select select "banner"
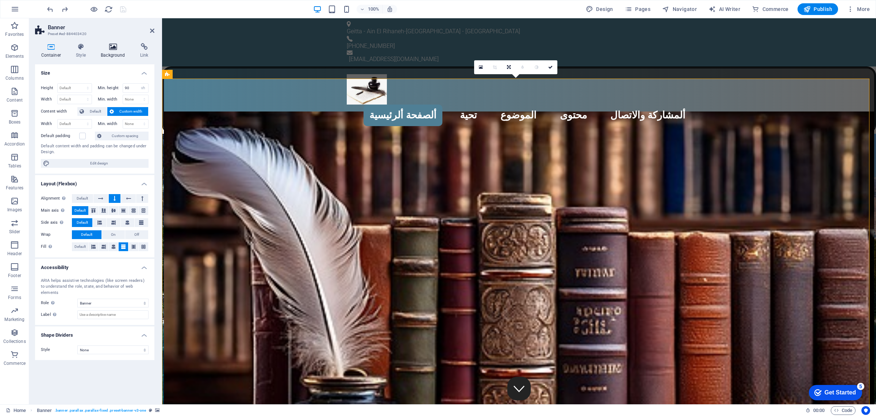
click at [109, 44] on icon at bounding box center [113, 46] width 37 height 7
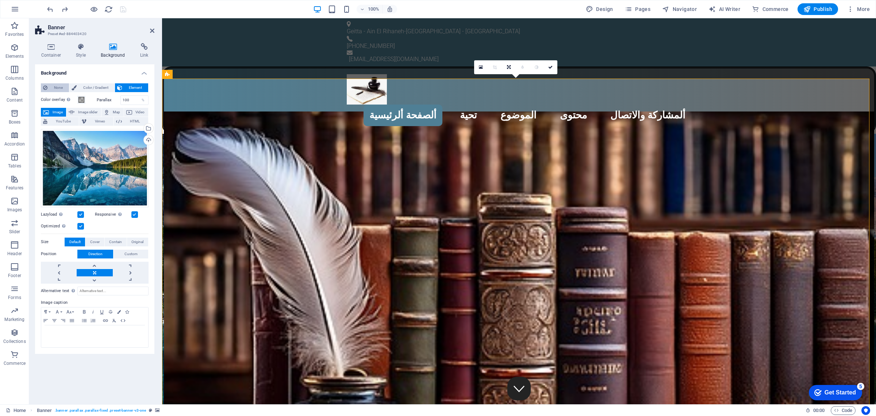
click at [57, 88] on span "None" at bounding box center [58, 87] width 17 height 9
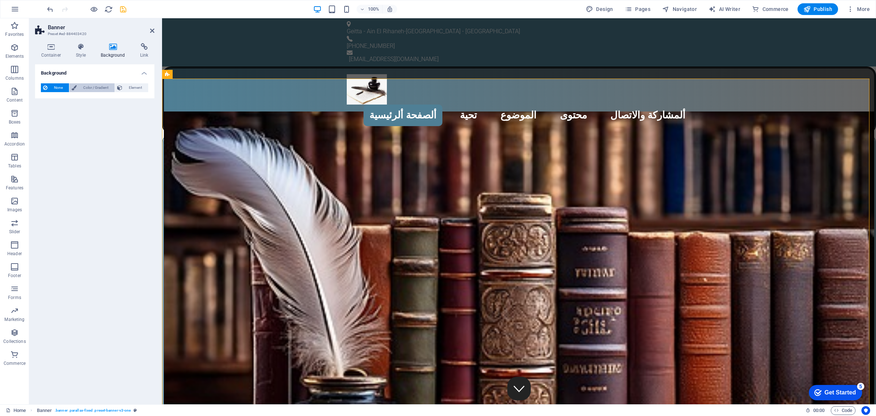
click at [88, 86] on span "Color / Gradient" at bounding box center [96, 87] width 34 height 9
click at [45, 118] on span at bounding box center [46, 117] width 8 height 8
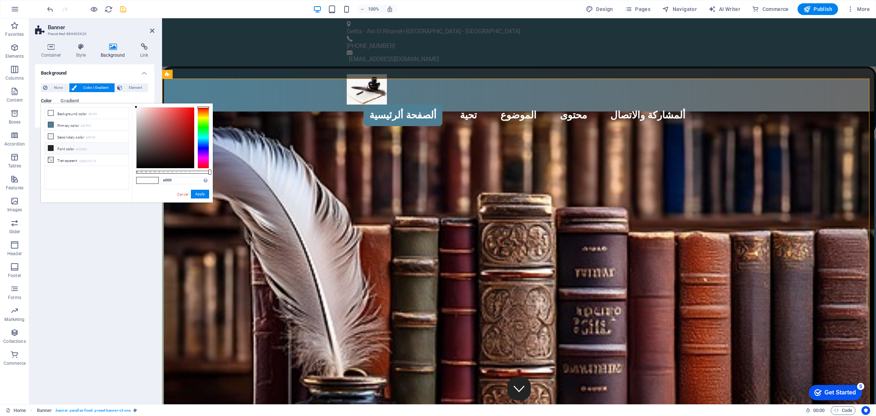
click at [50, 148] on icon at bounding box center [50, 147] width 5 height 5
click at [200, 194] on button "Apply" at bounding box center [200, 194] width 18 height 9
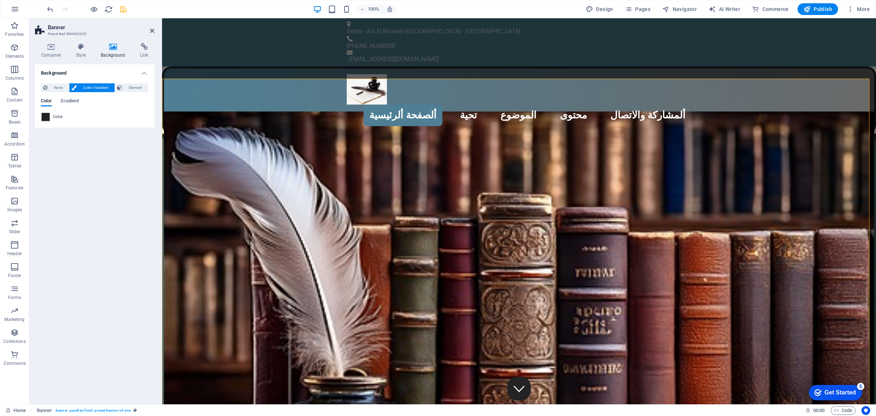
click at [81, 161] on div "Background None Color / Gradient Element Stretch background to full-width Color…" at bounding box center [94, 231] width 119 height 334
click at [133, 167] on div "Background None Color / Gradient Element Stretch background to full-width Color…" at bounding box center [94, 231] width 119 height 334
click at [124, 9] on icon "save" at bounding box center [123, 9] width 8 height 8
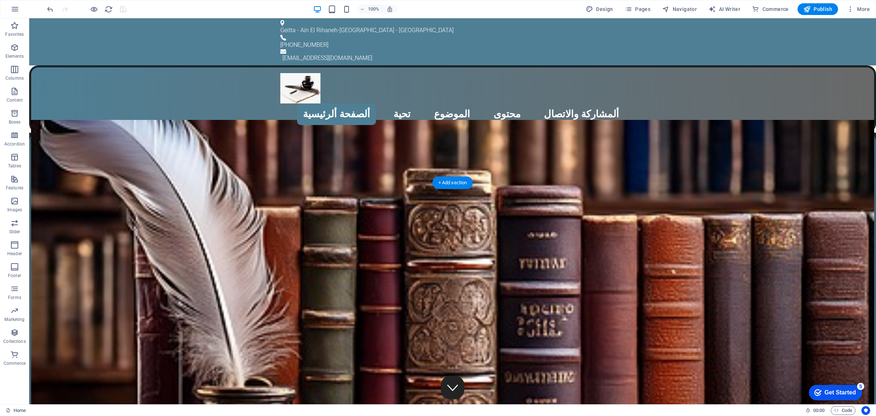
scroll to position [0, 0]
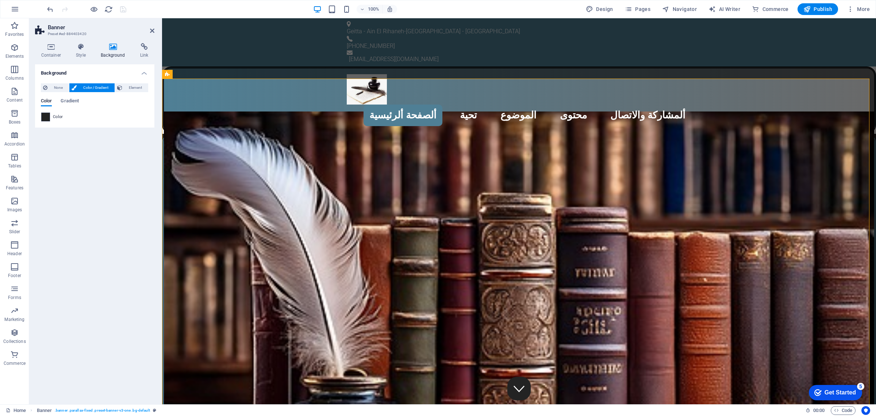
click at [44, 116] on span at bounding box center [46, 117] width 8 height 8
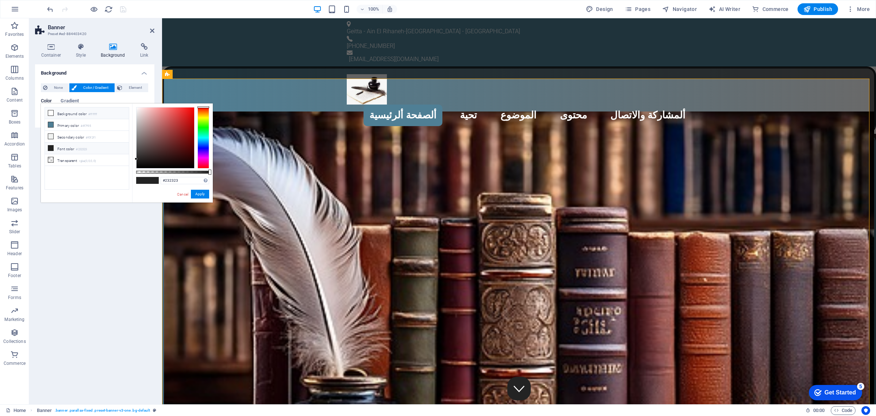
click at [50, 112] on icon at bounding box center [50, 112] width 5 height 5
type input "#ffffff"
click at [198, 192] on button "Apply" at bounding box center [200, 194] width 18 height 9
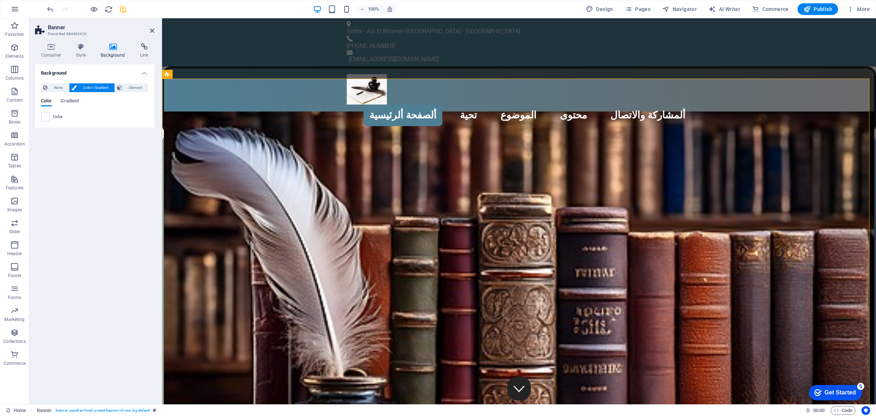
click at [119, 170] on div "Background None Color / Gradient Element Stretch background to full-width Color…" at bounding box center [94, 231] width 119 height 334
click at [121, 8] on icon "save" at bounding box center [123, 9] width 8 height 8
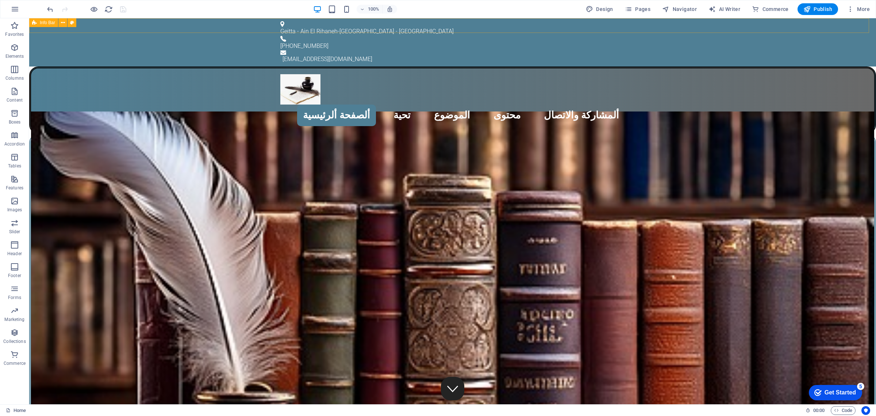
click at [33, 19] on icon at bounding box center [34, 22] width 5 height 9
select select "rem"
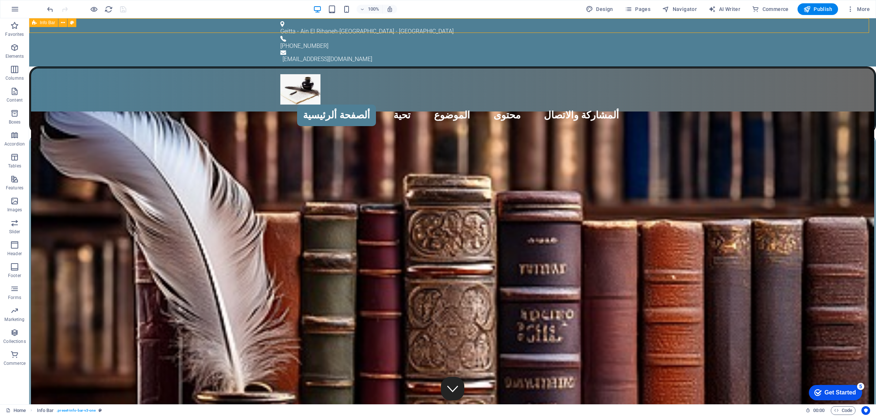
select select "rem"
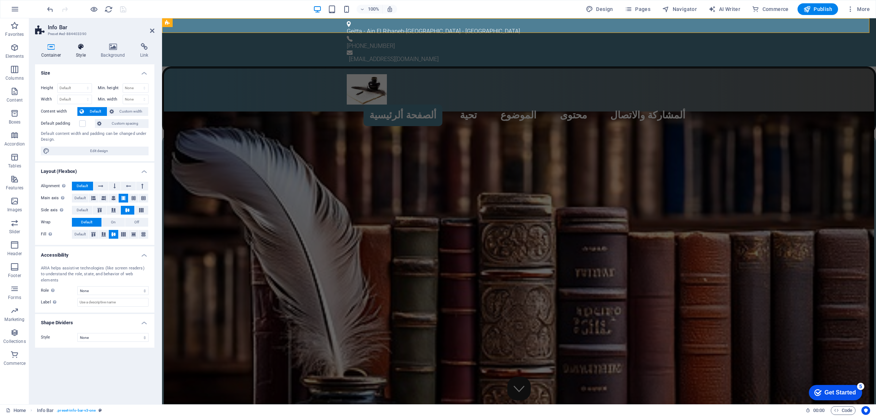
click at [79, 51] on h4 "Style" at bounding box center [82, 50] width 25 height 15
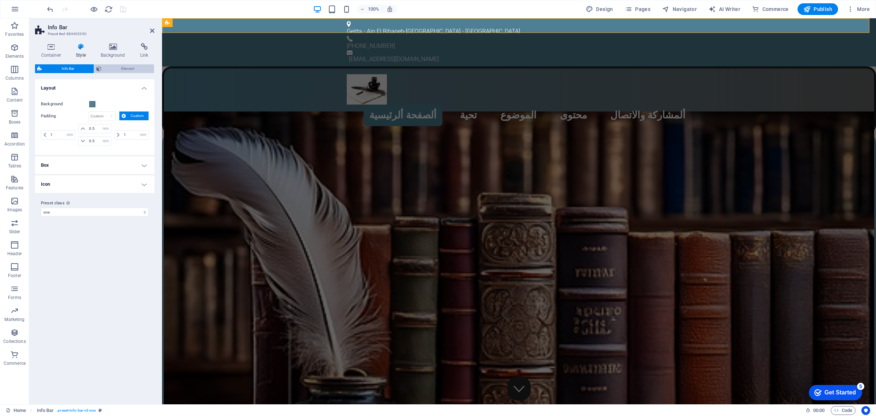
click at [121, 69] on span "Element" at bounding box center [128, 68] width 48 height 9
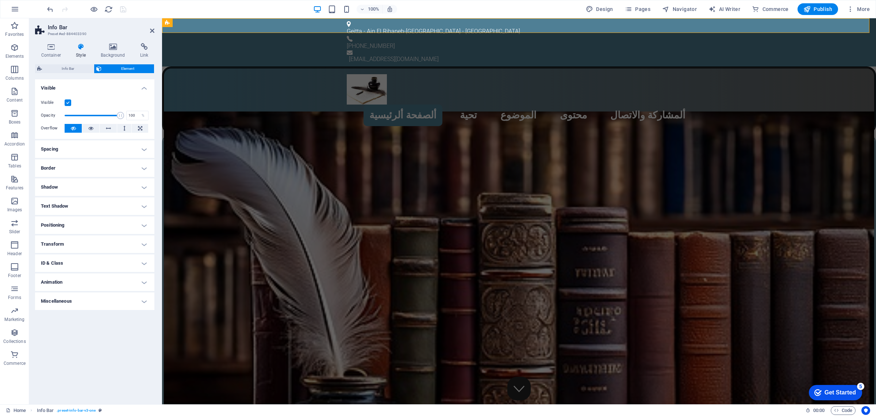
click at [67, 168] on h4 "Border" at bounding box center [94, 168] width 119 height 18
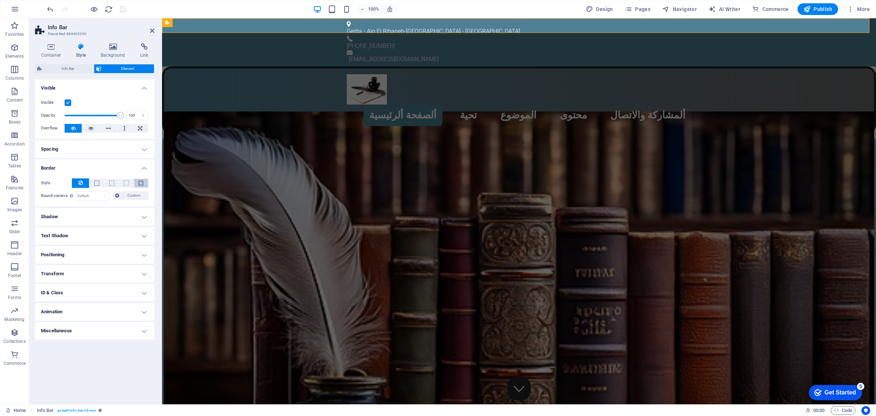
click at [141, 182] on span at bounding box center [140, 182] width 5 height 5
drag, startPoint x: 77, startPoint y: 192, endPoint x: 63, endPoint y: 191, distance: 14.4
click at [64, 192] on div "- Width 1 auto px rem % vh vw Custom Custom" at bounding box center [95, 195] width 108 height 9
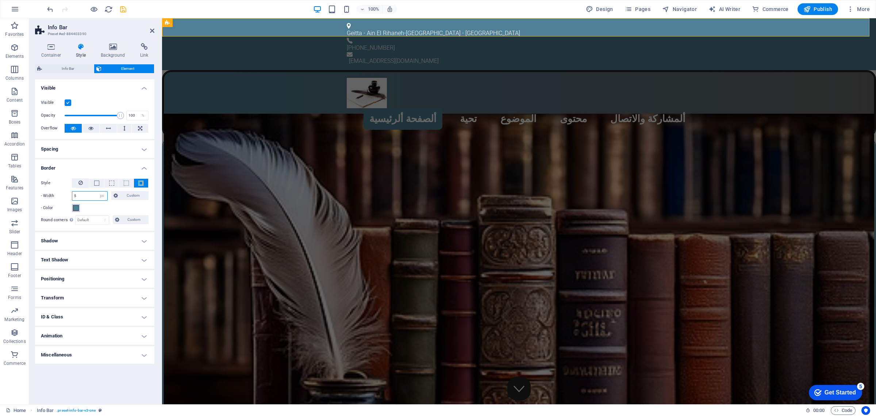
type input "5"
click at [75, 207] on span at bounding box center [76, 208] width 6 height 6
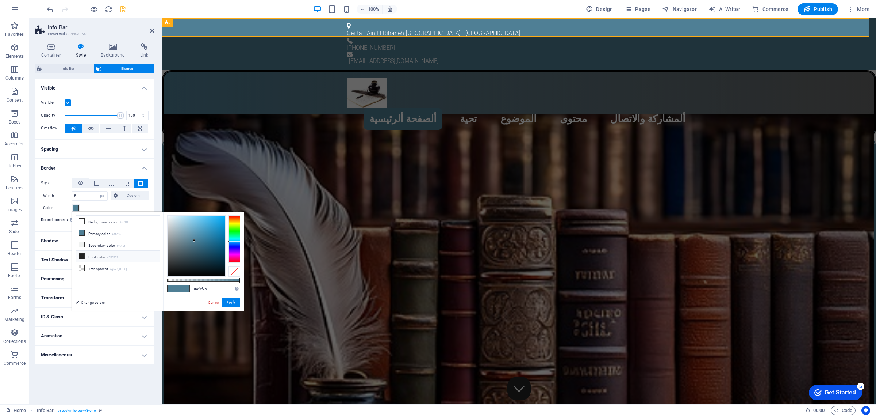
click at [81, 256] on icon at bounding box center [81, 255] width 5 height 5
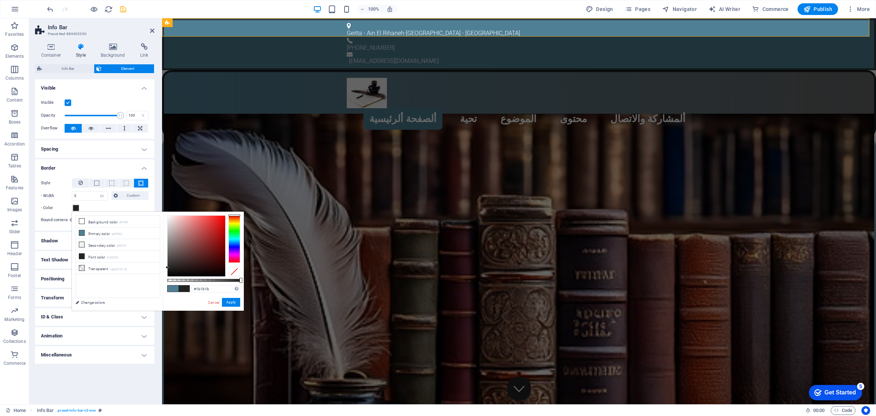
type input "#000000"
drag, startPoint x: 168, startPoint y: 268, endPoint x: 155, endPoint y: 293, distance: 27.9
click at [157, 291] on div "less Background color #ffffff Primary color #4f7f95 Secondary color #f0f2f1 Fon…" at bounding box center [158, 260] width 172 height 99
click at [231, 302] on button "Apply" at bounding box center [231, 302] width 18 height 9
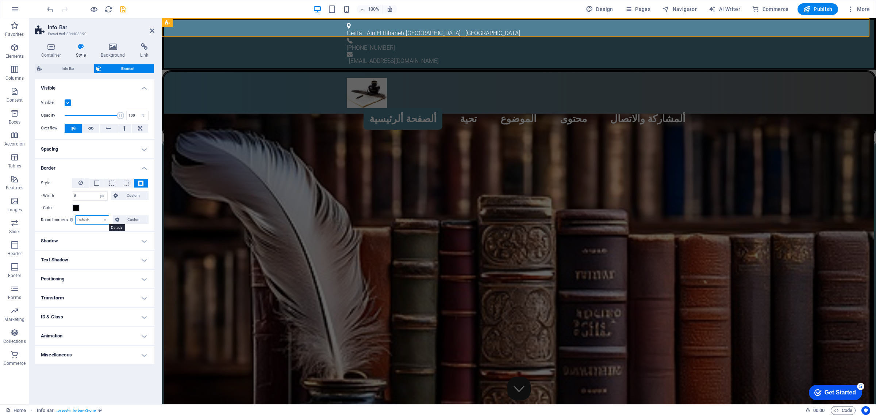
click at [86, 219] on select "Default px rem % vh vw Custom" at bounding box center [92, 219] width 33 height 9
select select "px"
click at [99, 215] on select "Default px rem % vh vw Custom" at bounding box center [92, 219] width 33 height 9
type input "25"
click at [121, 9] on icon "save" at bounding box center [123, 9] width 8 height 8
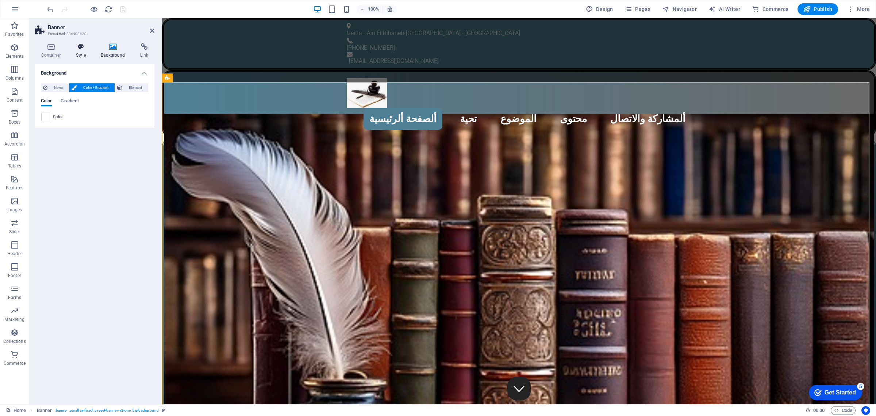
click at [75, 50] on icon at bounding box center [81, 46] width 22 height 7
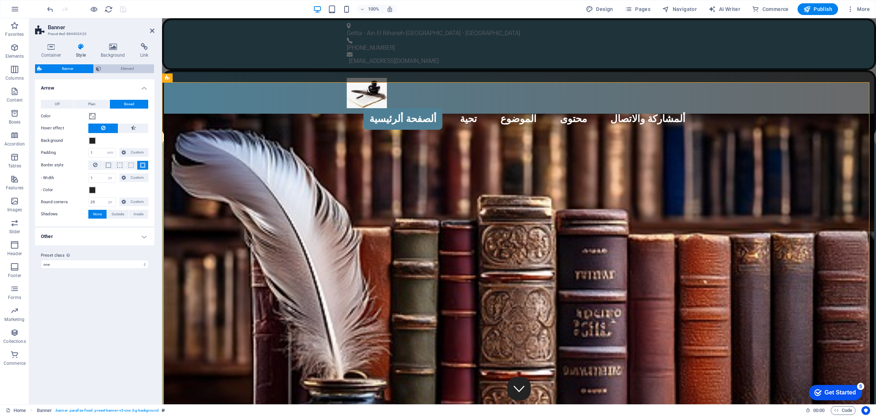
click at [133, 72] on span "Element" at bounding box center [127, 68] width 49 height 9
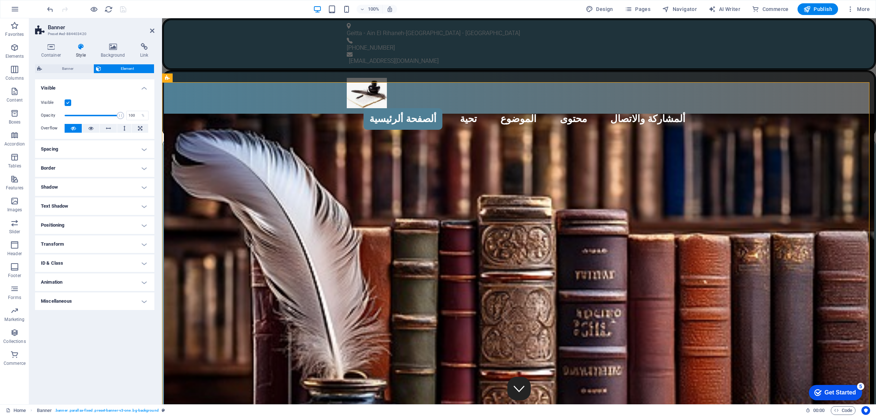
click at [63, 168] on h4 "Border" at bounding box center [94, 168] width 119 height 18
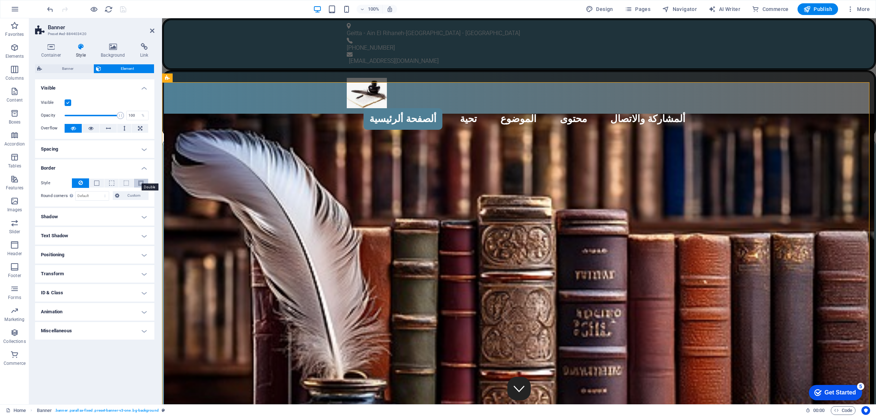
click at [141, 182] on span at bounding box center [140, 182] width 5 height 5
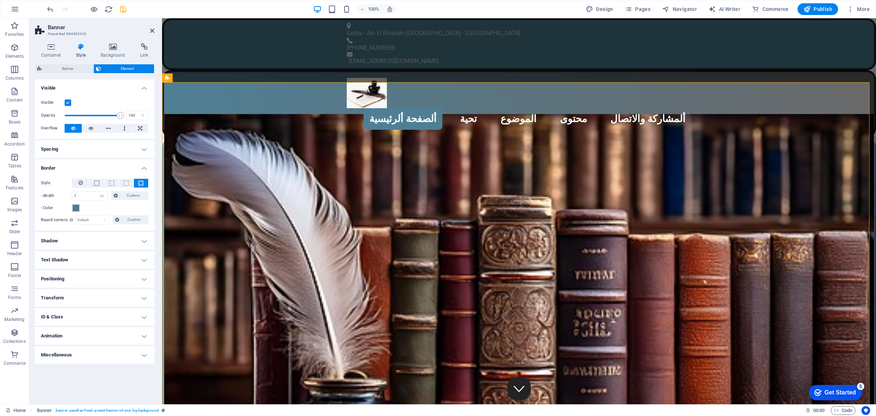
click at [77, 207] on span at bounding box center [76, 208] width 6 height 6
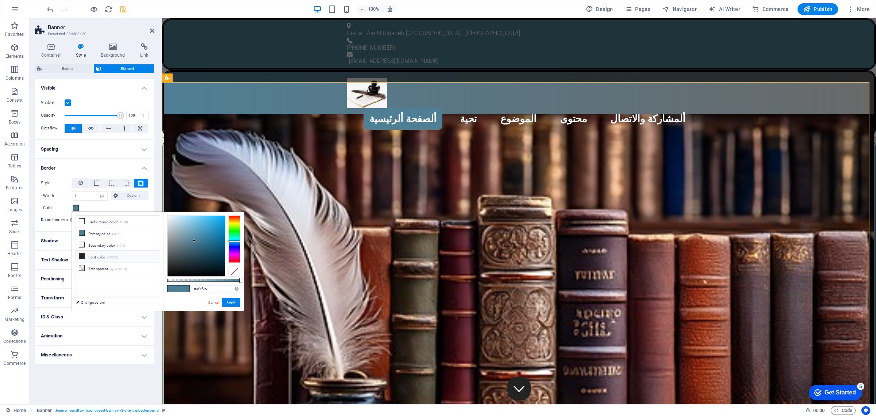
click at [83, 259] on icon at bounding box center [81, 255] width 5 height 5
type input "#000000"
drag, startPoint x: 168, startPoint y: 268, endPoint x: 164, endPoint y: 279, distance: 10.9
click at [164, 279] on div "#000000 Supported formats #0852ed rgb(8, 82, 237) rgba(8, 82, 237, 90%) hsv(221…" at bounding box center [203, 313] width 81 height 205
click at [227, 302] on button "Apply" at bounding box center [231, 302] width 18 height 9
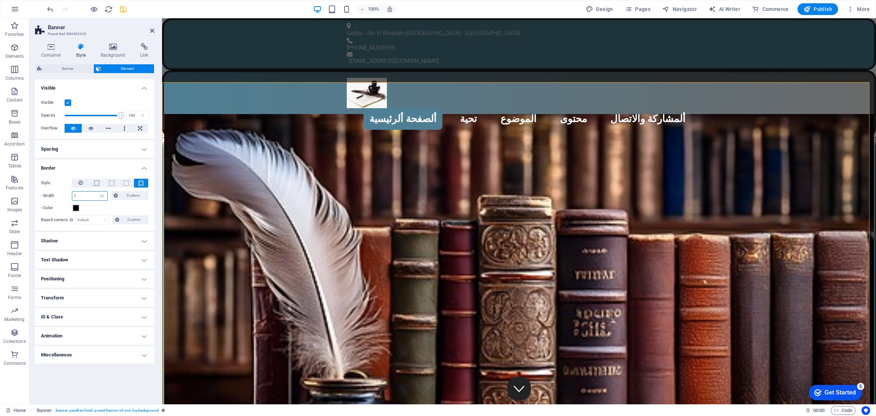
drag, startPoint x: 89, startPoint y: 195, endPoint x: 62, endPoint y: 195, distance: 27.0
click at [62, 195] on div "- Width 1 auto px rem % vh vw Custom Custom" at bounding box center [95, 195] width 108 height 9
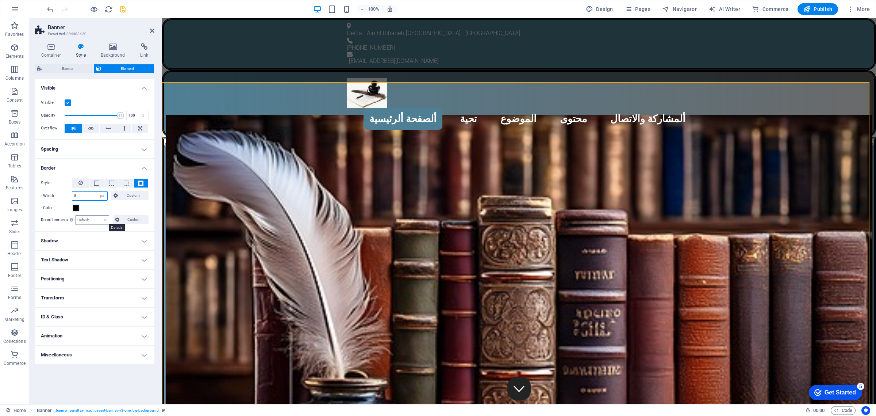
type input "5"
click at [88, 219] on select "Default px rem % vh vw Custom" at bounding box center [92, 219] width 33 height 9
select select "px"
click at [99, 215] on select "Default px rem % vh vw Custom" at bounding box center [92, 219] width 33 height 9
type input "25"
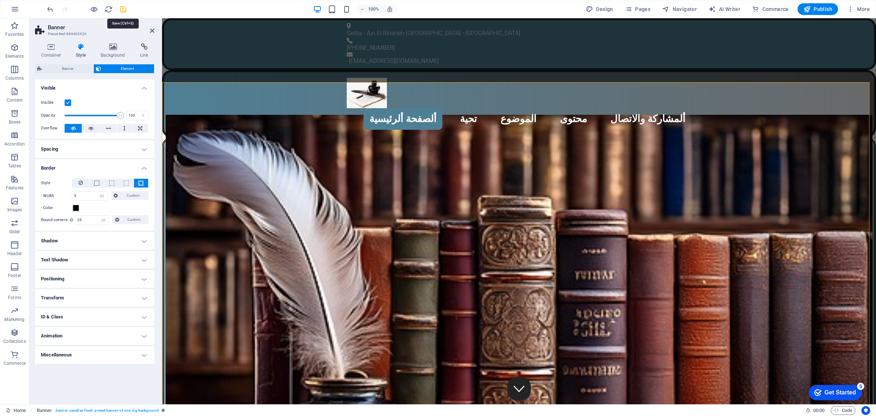
click at [122, 8] on icon "save" at bounding box center [123, 9] width 8 height 8
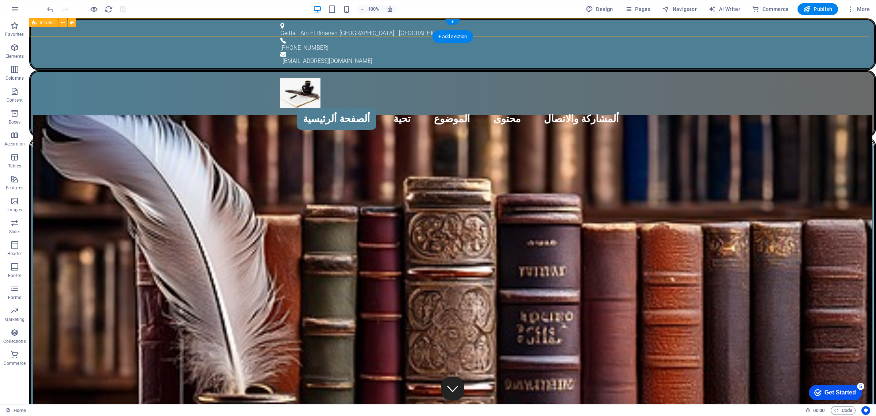
click at [102, 24] on div "Geitta - Ain El Rihaneh - Beirut - Lebanon +961 3 035 126 info@rogerkaram.com" at bounding box center [452, 44] width 847 height 52
select select "px"
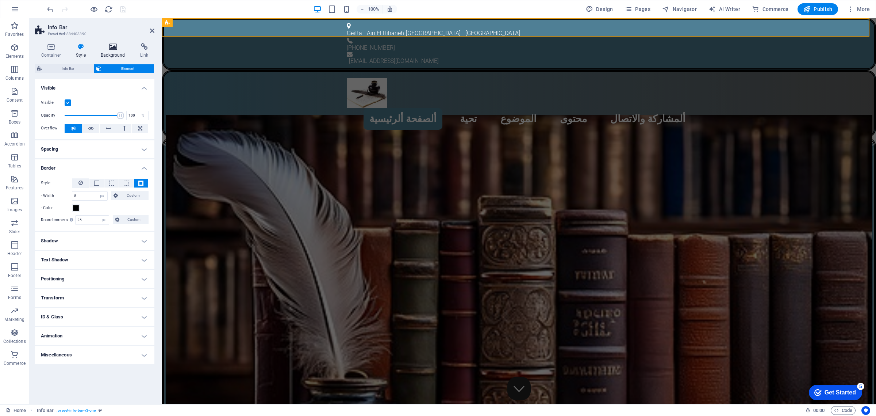
click at [112, 44] on icon at bounding box center [113, 46] width 37 height 7
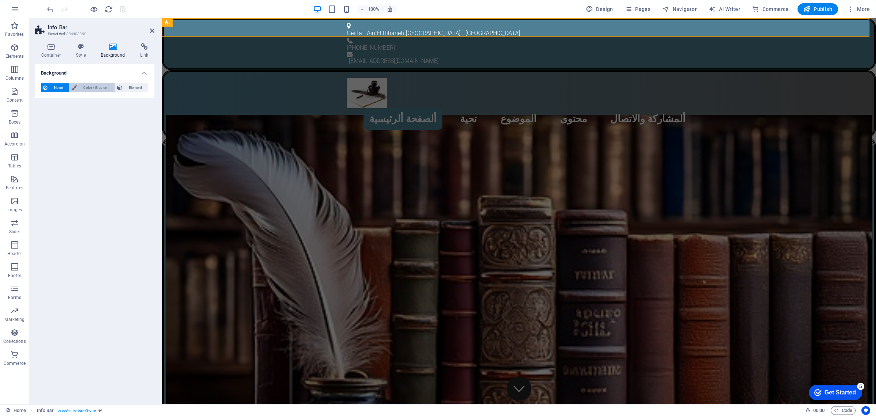
click at [94, 90] on span "Color / Gradient" at bounding box center [96, 87] width 34 height 9
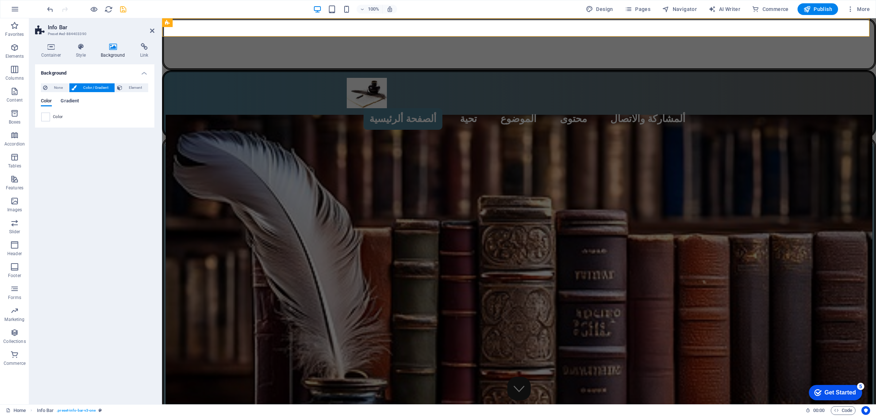
click at [70, 101] on span "Gradient" at bounding box center [70, 101] width 18 height 10
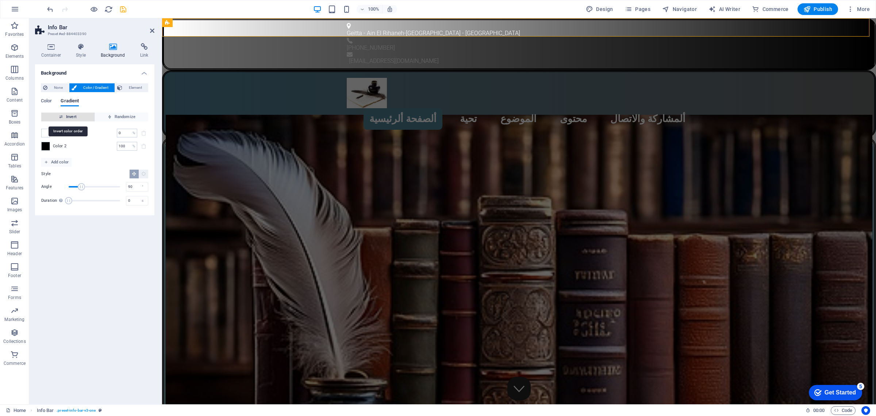
click at [77, 117] on span "Invert" at bounding box center [67, 116] width 47 height 9
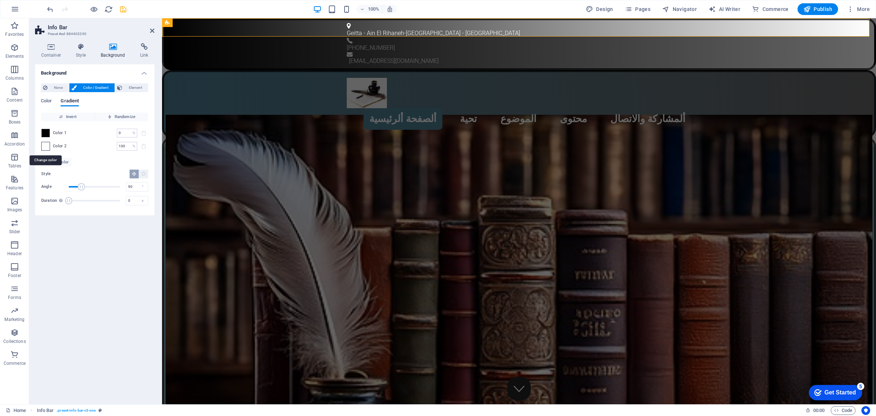
click at [46, 145] on span at bounding box center [46, 146] width 8 height 8
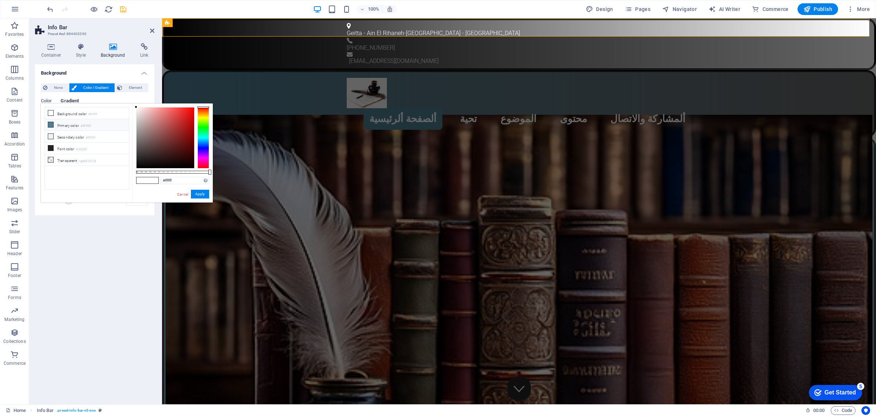
click at [52, 122] on icon at bounding box center [50, 124] width 5 height 5
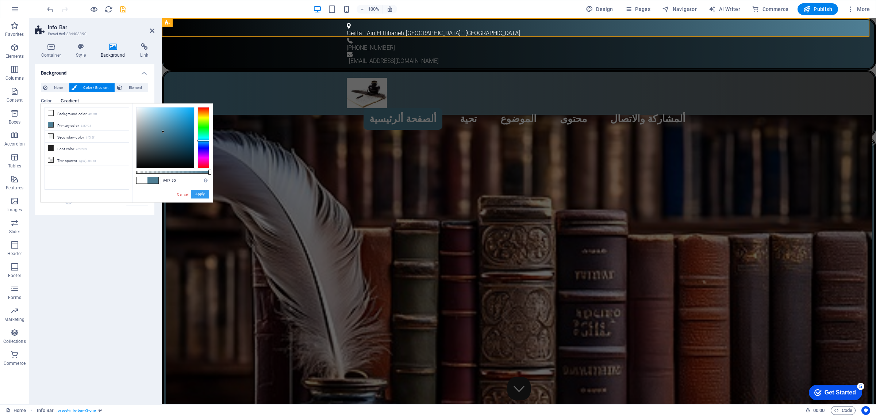
click at [203, 194] on button "Apply" at bounding box center [200, 194] width 18 height 9
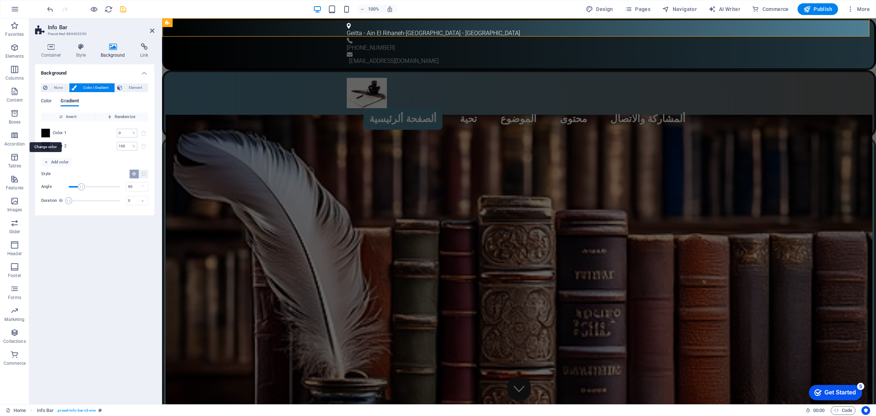
click at [45, 133] on span at bounding box center [46, 133] width 8 height 8
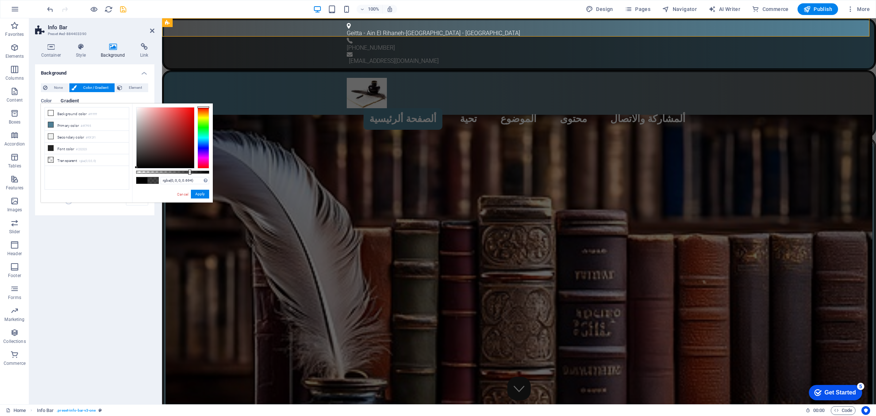
type input "rgba(0, 0, 0, 0.689)"
drag, startPoint x: 209, startPoint y: 172, endPoint x: 187, endPoint y: 172, distance: 22.6
click at [187, 172] on div at bounding box center [187, 171] width 3 height 5
click at [197, 192] on button "Apply" at bounding box center [200, 194] width 18 height 9
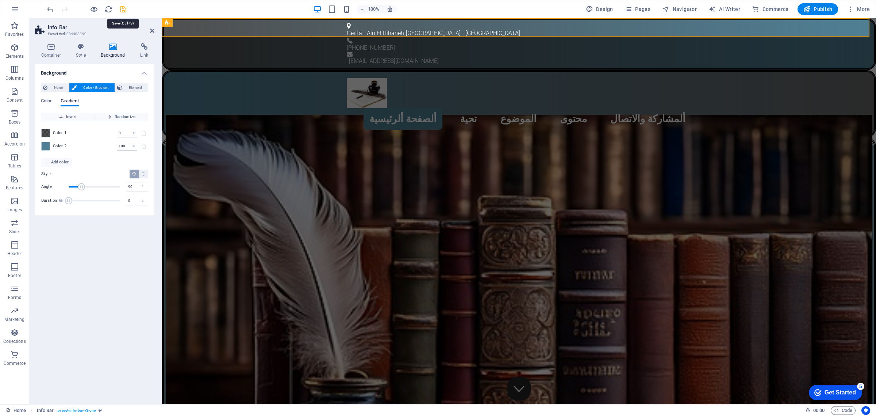
click at [123, 8] on icon "save" at bounding box center [123, 9] width 8 height 8
